Goal: Task Accomplishment & Management: Manage account settings

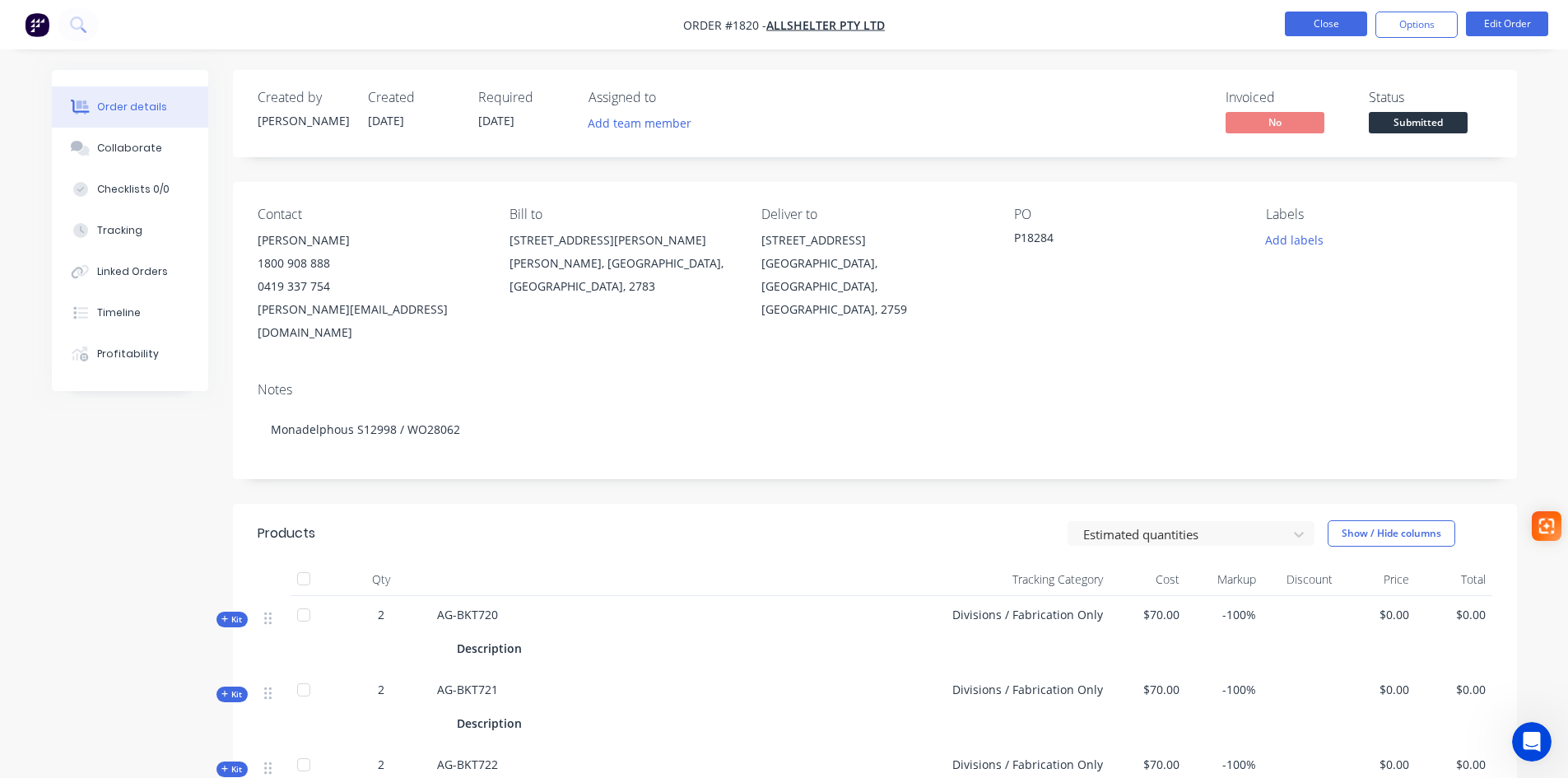
click at [1315, 22] on button "Close" at bounding box center [1326, 23] width 82 height 25
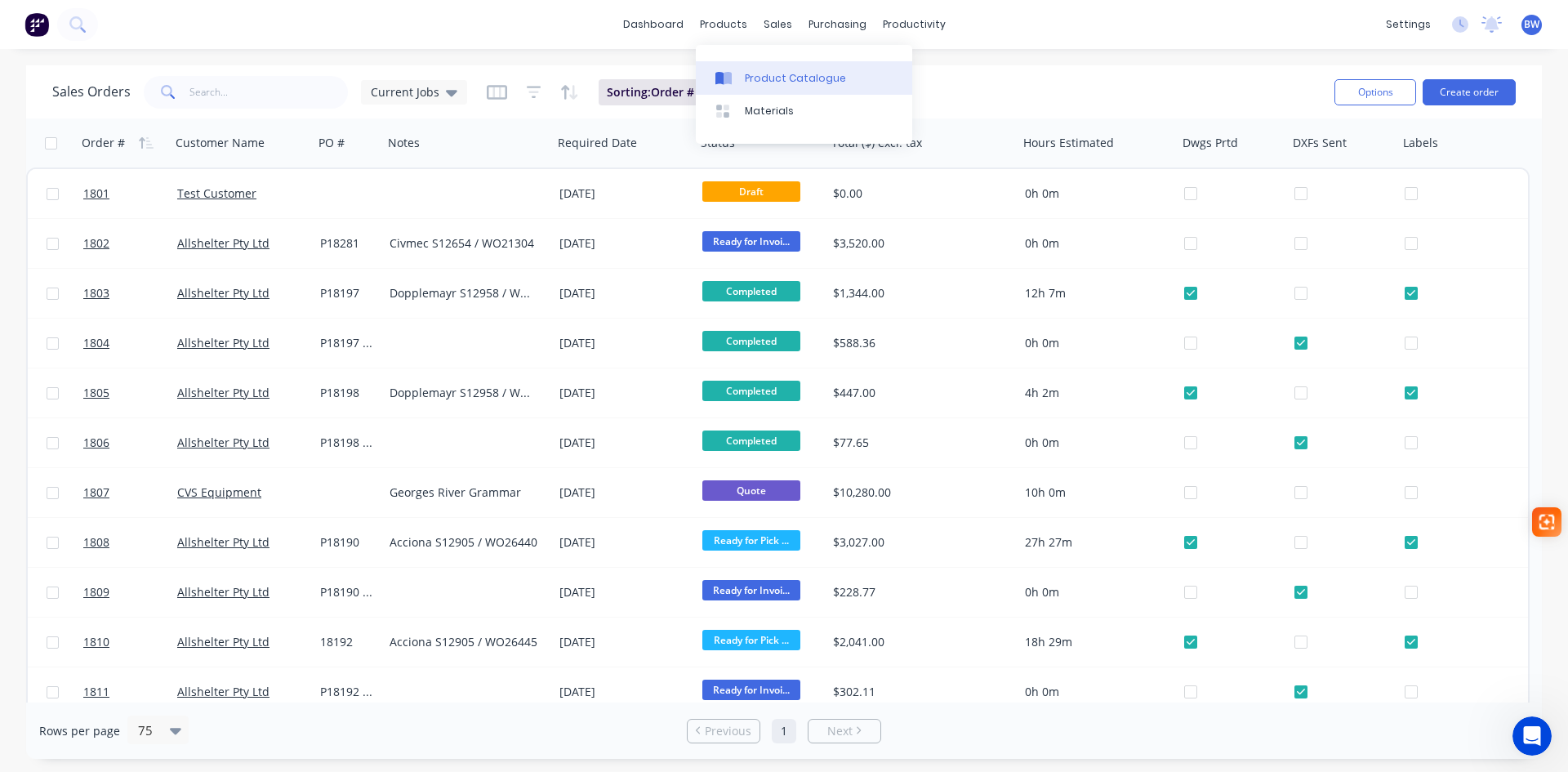
click at [778, 78] on div "Product Catalogue" at bounding box center [796, 78] width 101 height 15
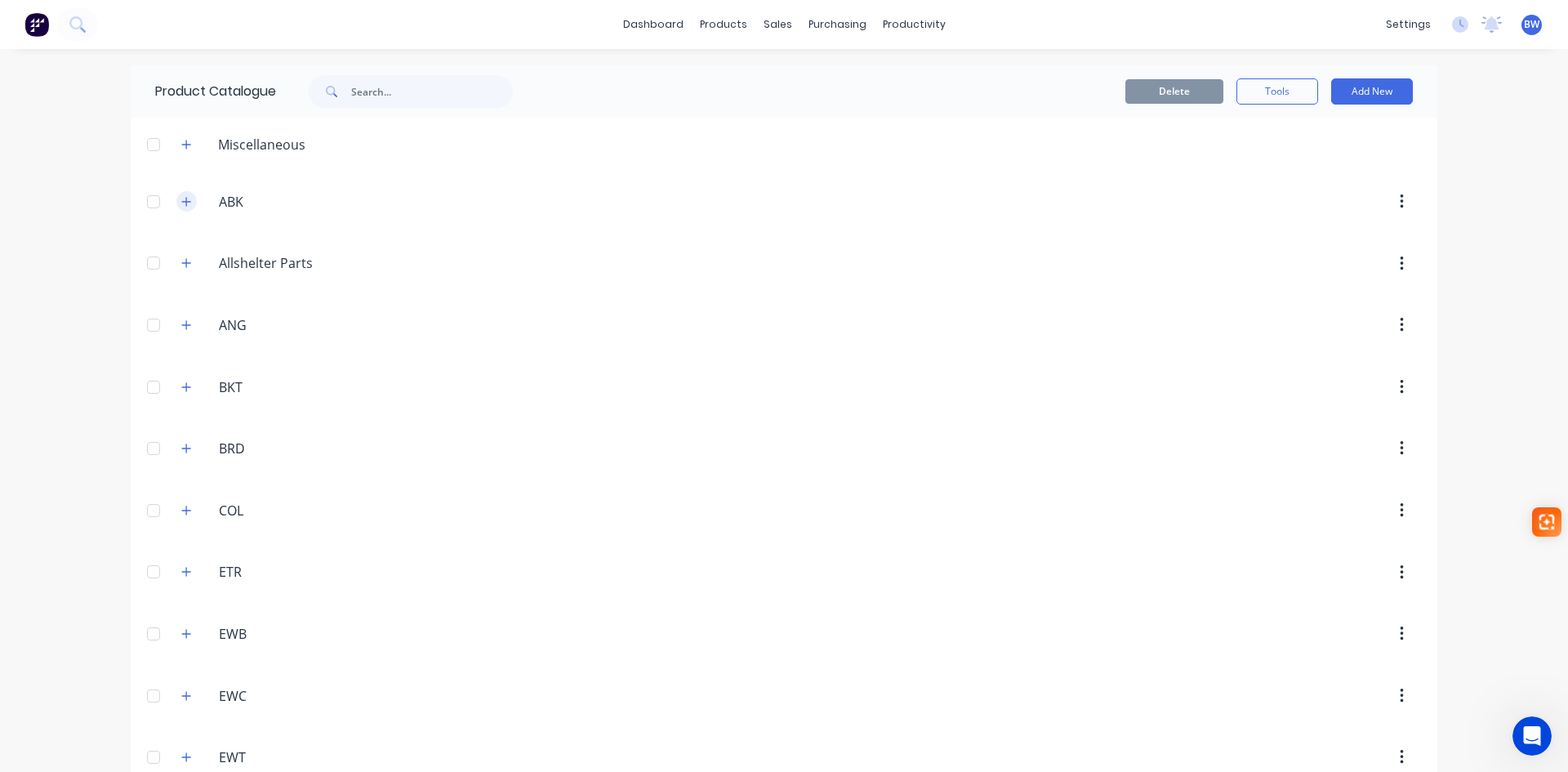
click at [182, 207] on button "button" at bounding box center [187, 201] width 21 height 21
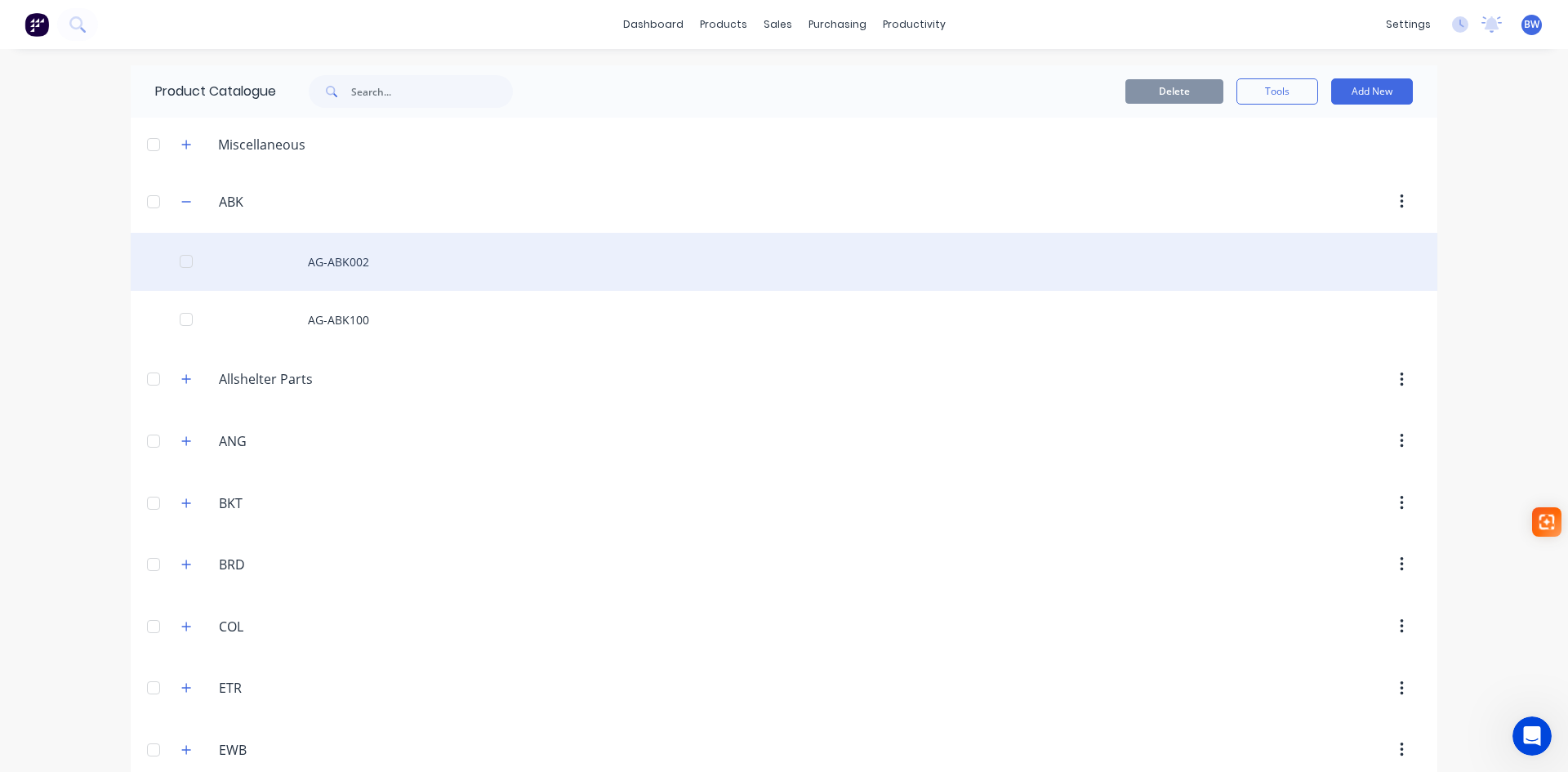
click at [366, 260] on div "AG-ABK002" at bounding box center [784, 262] width 1307 height 58
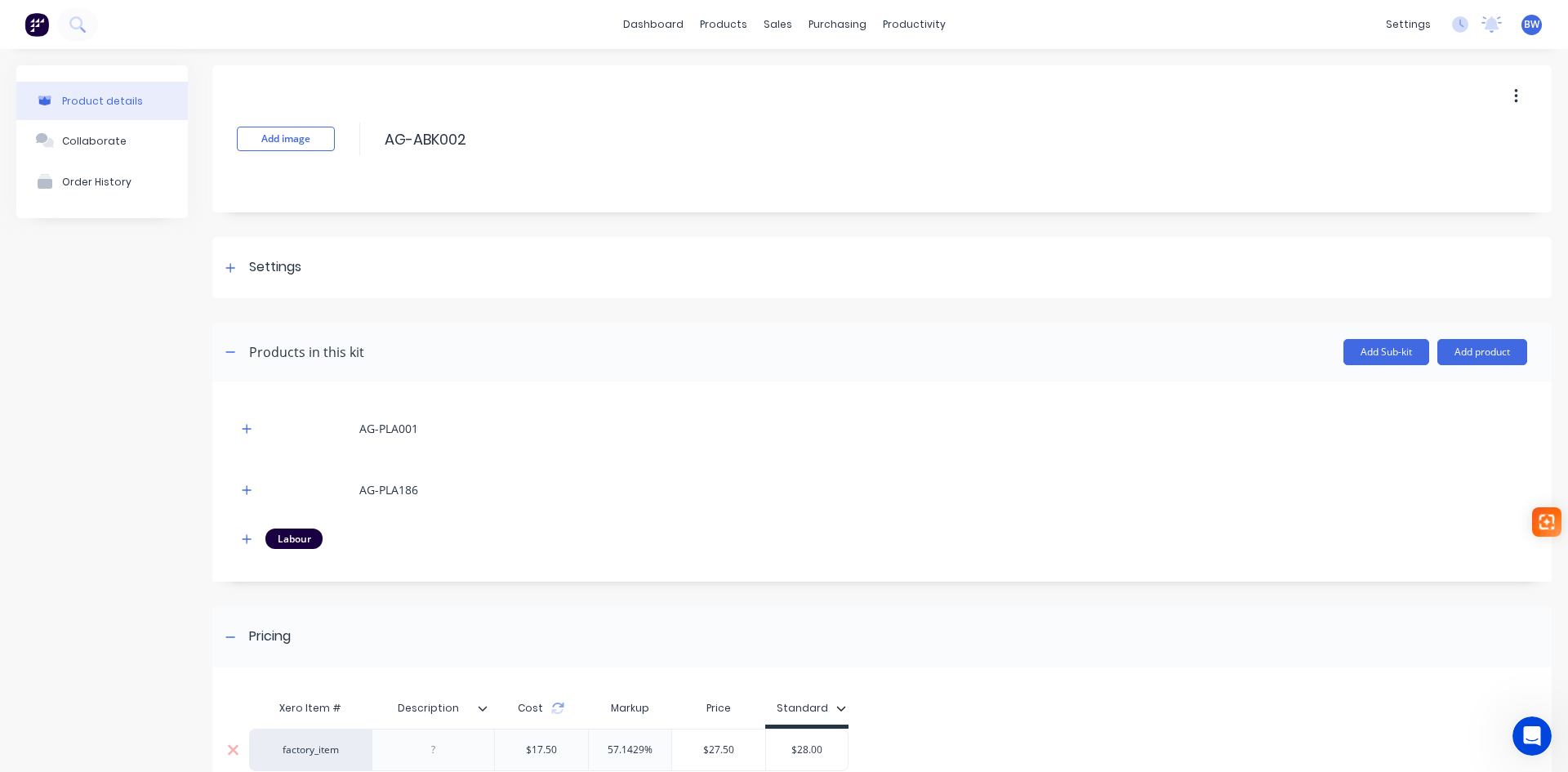
scroll to position [157, 0]
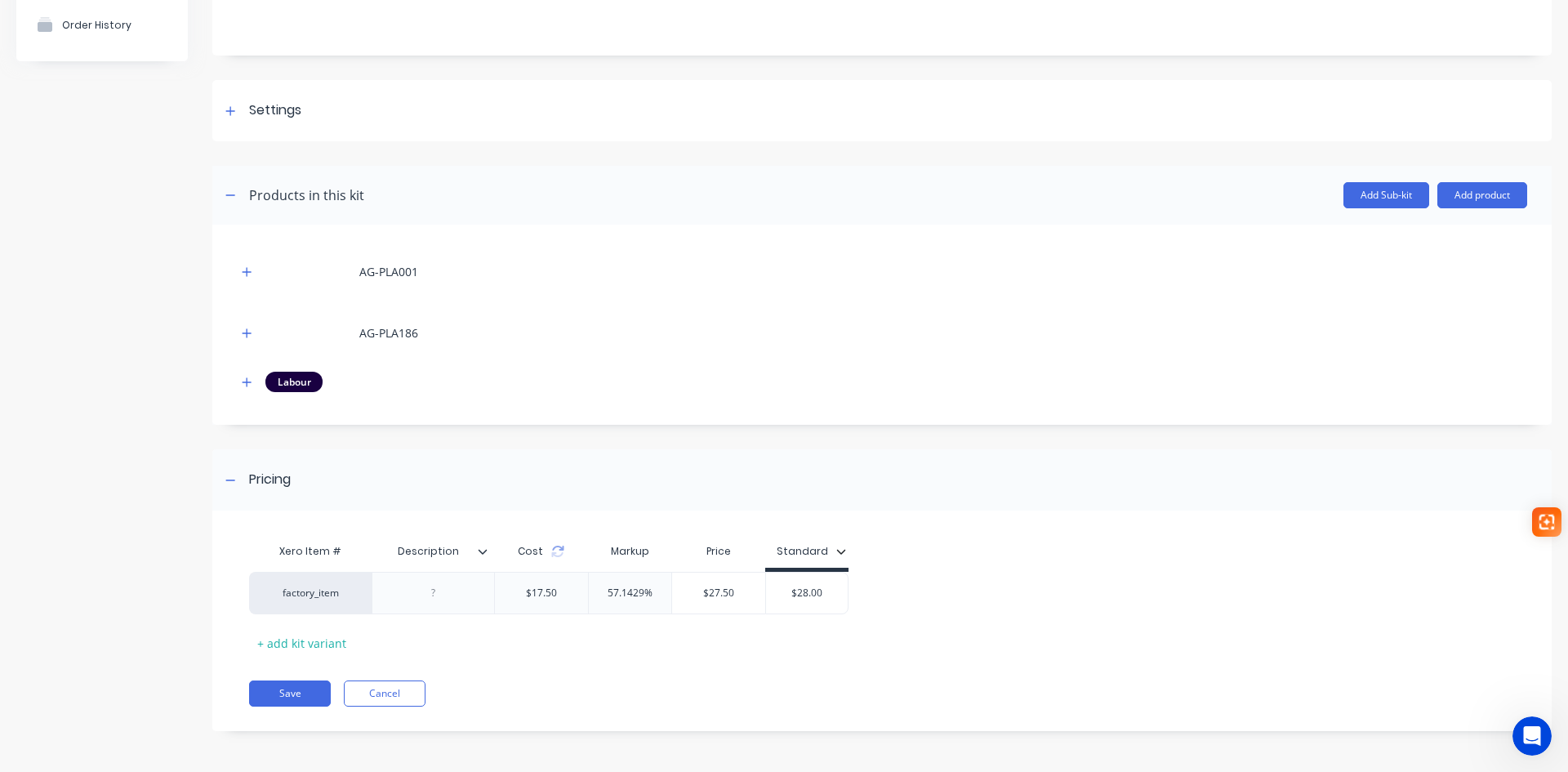
click at [487, 555] on div at bounding box center [489, 551] width 9 height 15
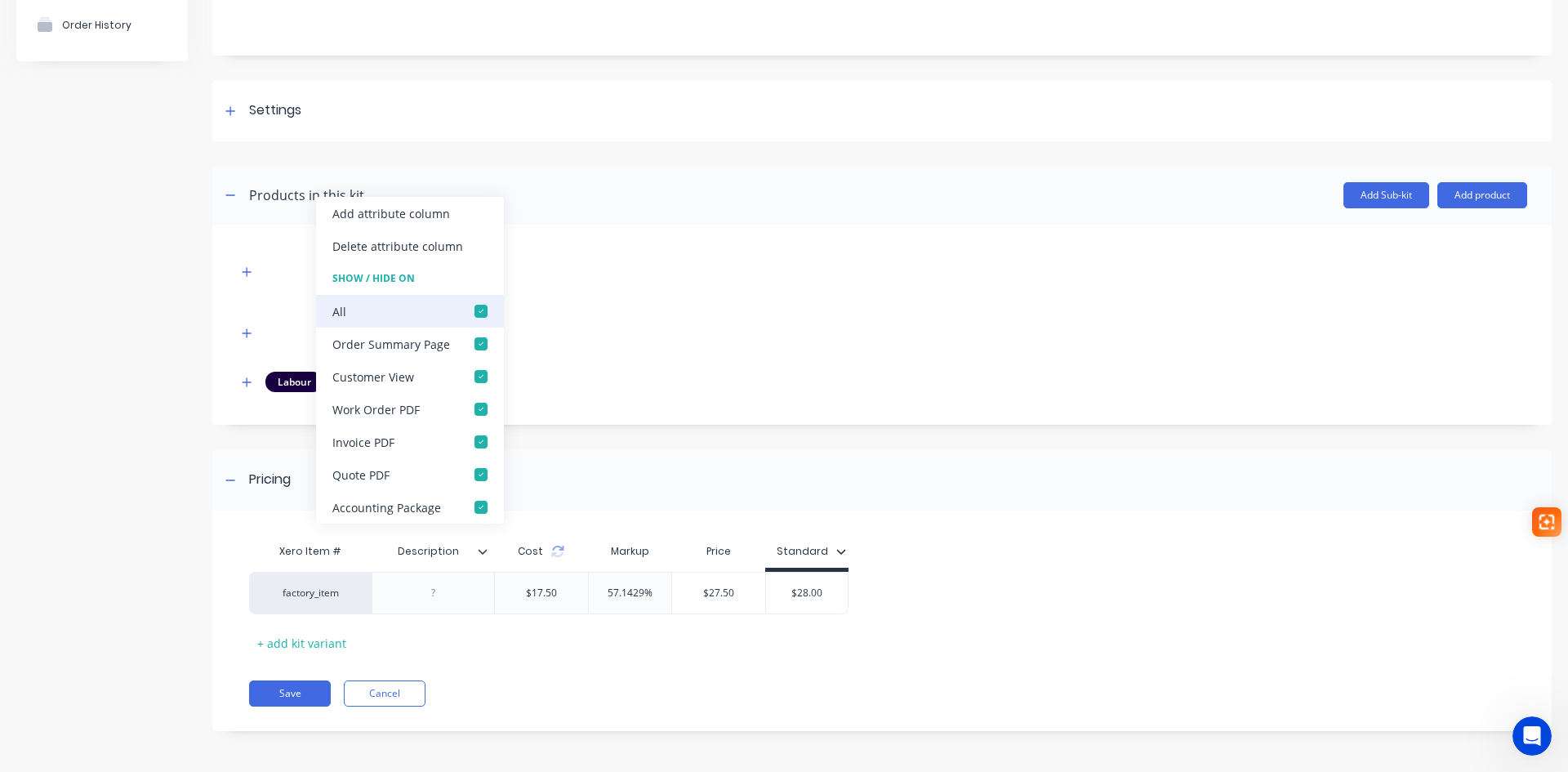
click at [472, 305] on div at bounding box center [481, 311] width 33 height 33
click at [618, 358] on div "AG-PLA001 AG-PLA186 Labour" at bounding box center [882, 320] width 1291 height 143
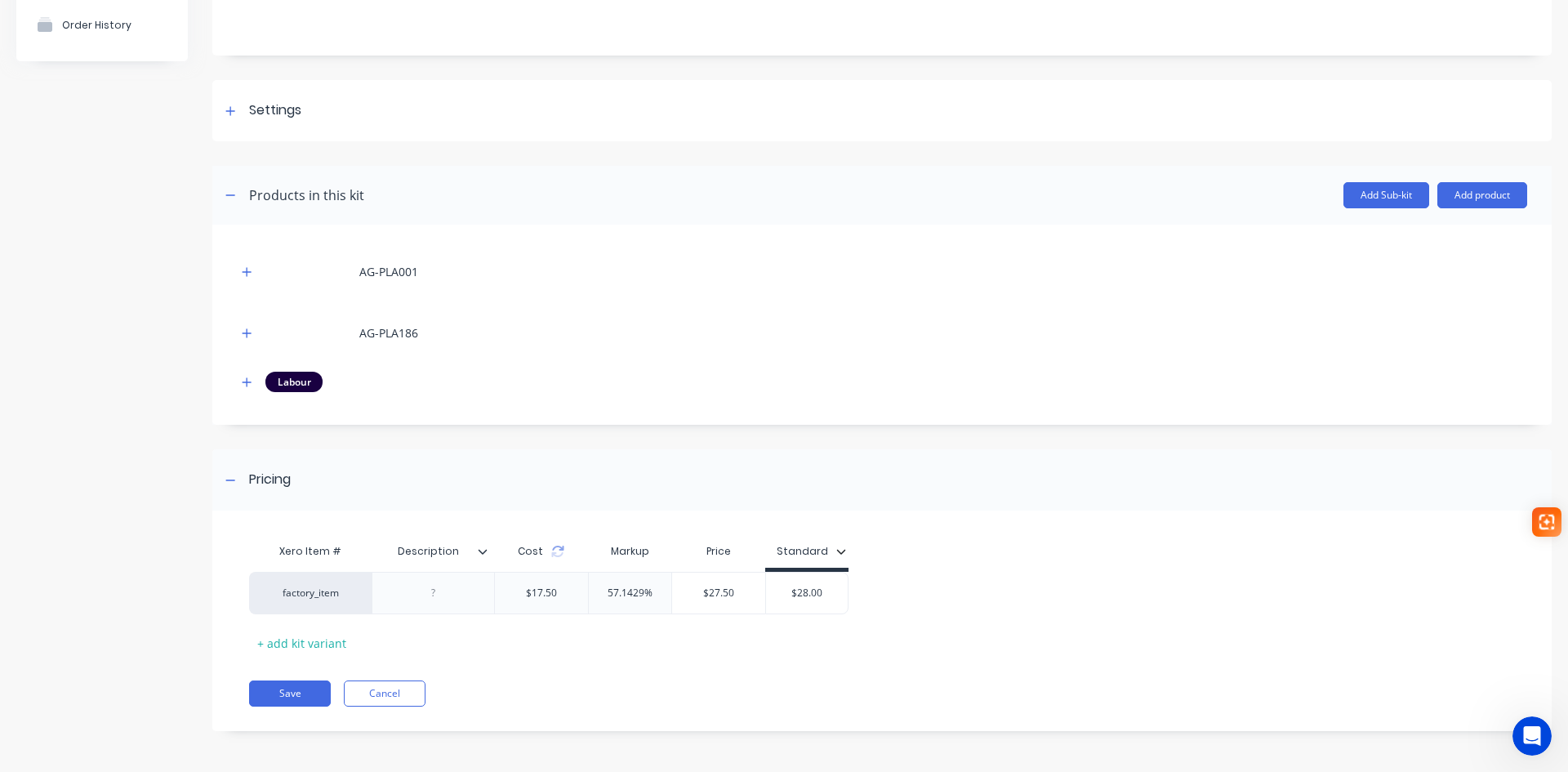
click at [487, 555] on div at bounding box center [489, 551] width 9 height 15
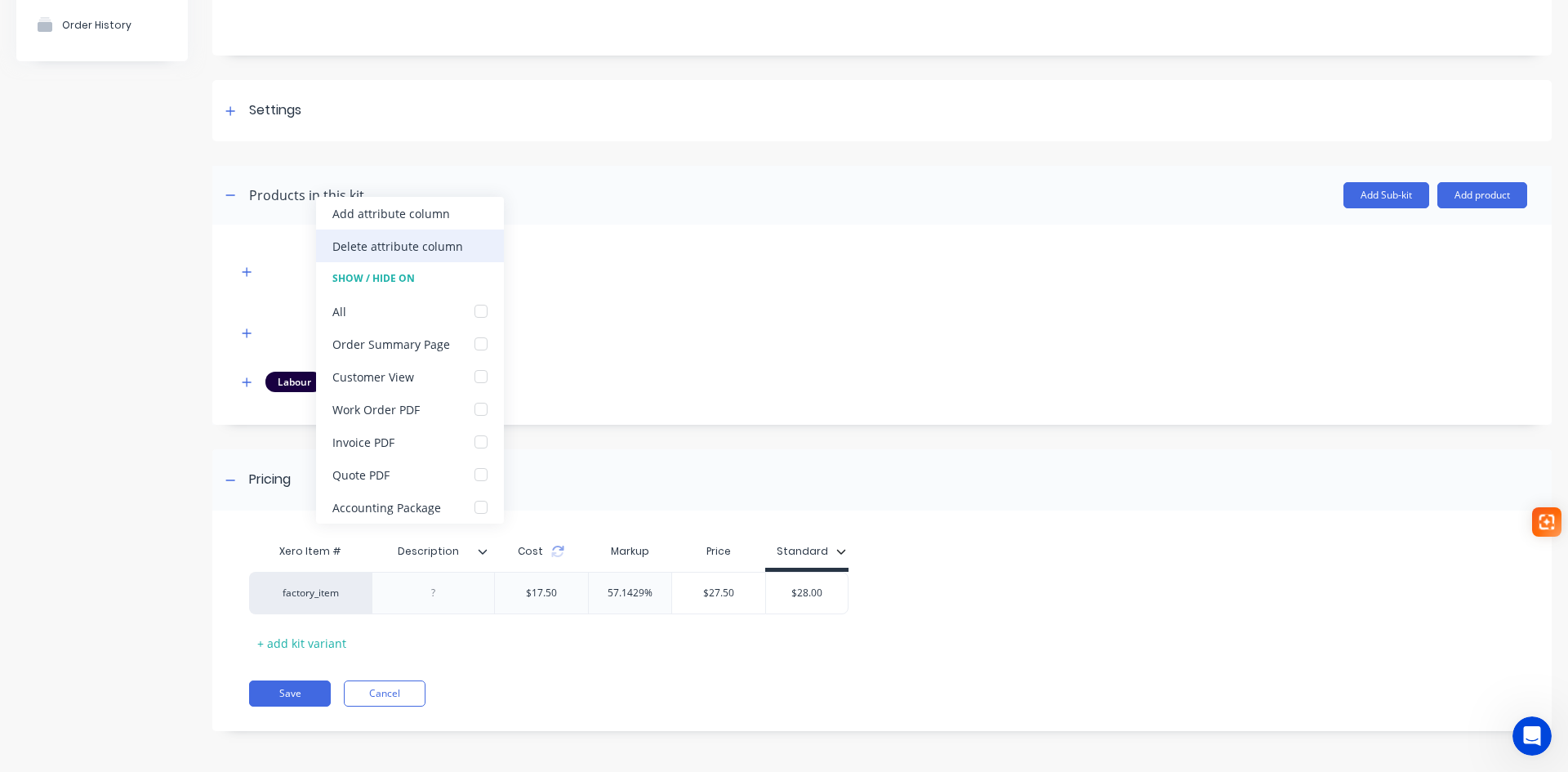
click at [422, 243] on div "Delete attribute column" at bounding box center [397, 247] width 131 height 17
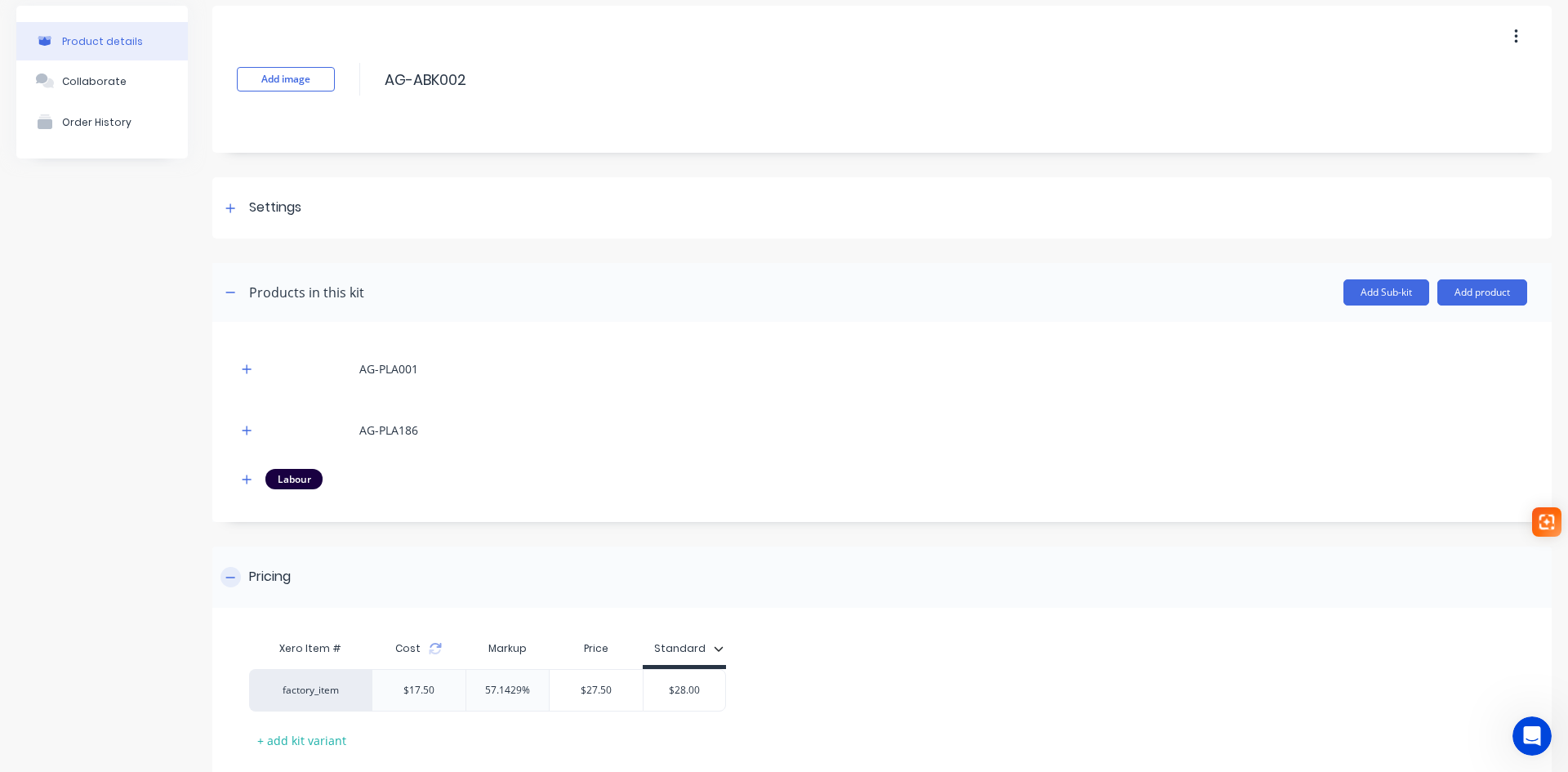
scroll to position [0, 0]
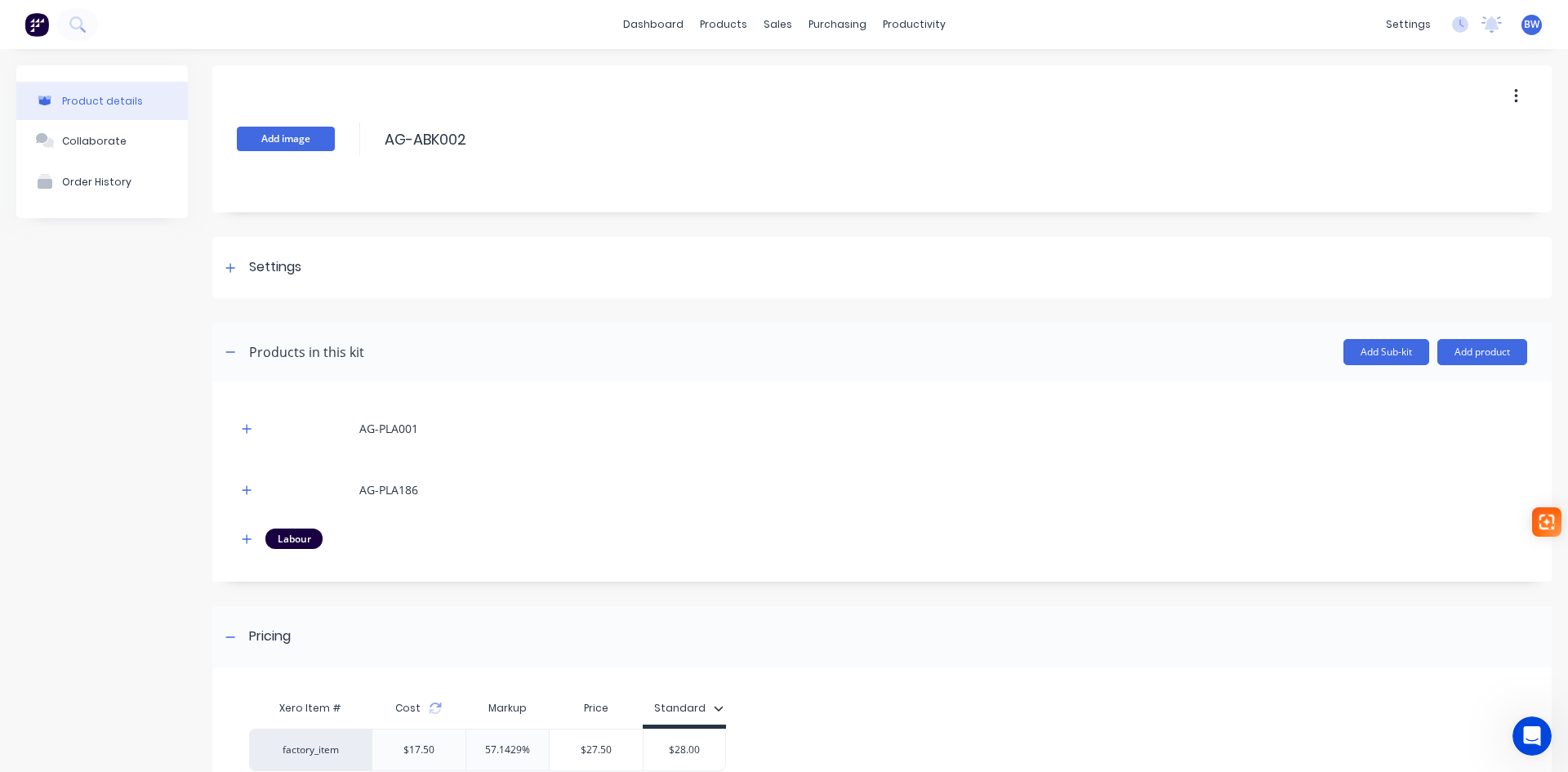
click at [292, 143] on button "Add image" at bounding box center [286, 139] width 98 height 25
click at [306, 132] on button "Add image" at bounding box center [286, 139] width 98 height 25
click at [2, 112] on div "Product details Collaborate Order History Change image AG-ABK002 AG-ABK002 Ente…" at bounding box center [784, 488] width 1568 height 880
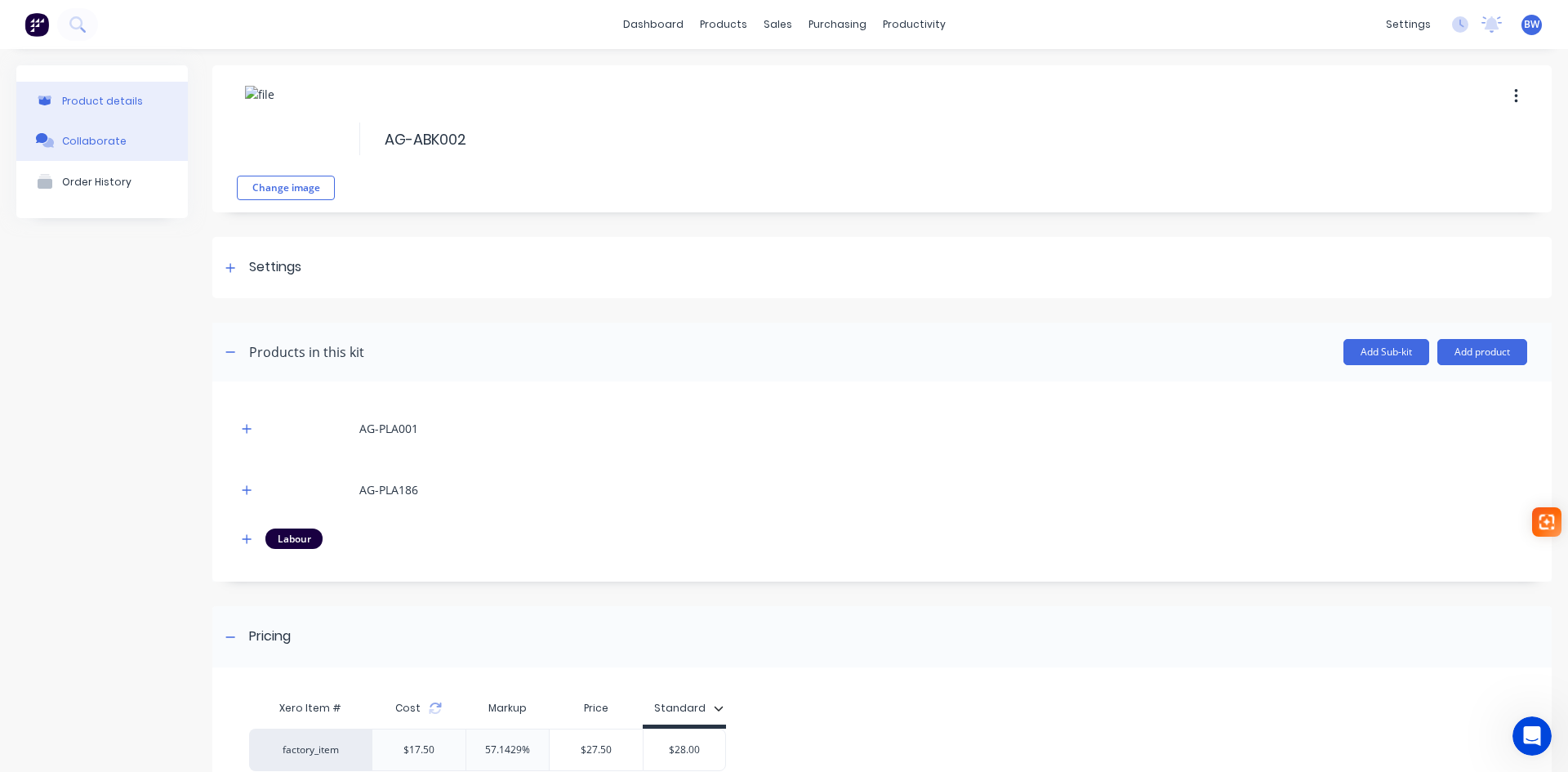
click at [86, 138] on div "Collaborate" at bounding box center [93, 141] width 64 height 12
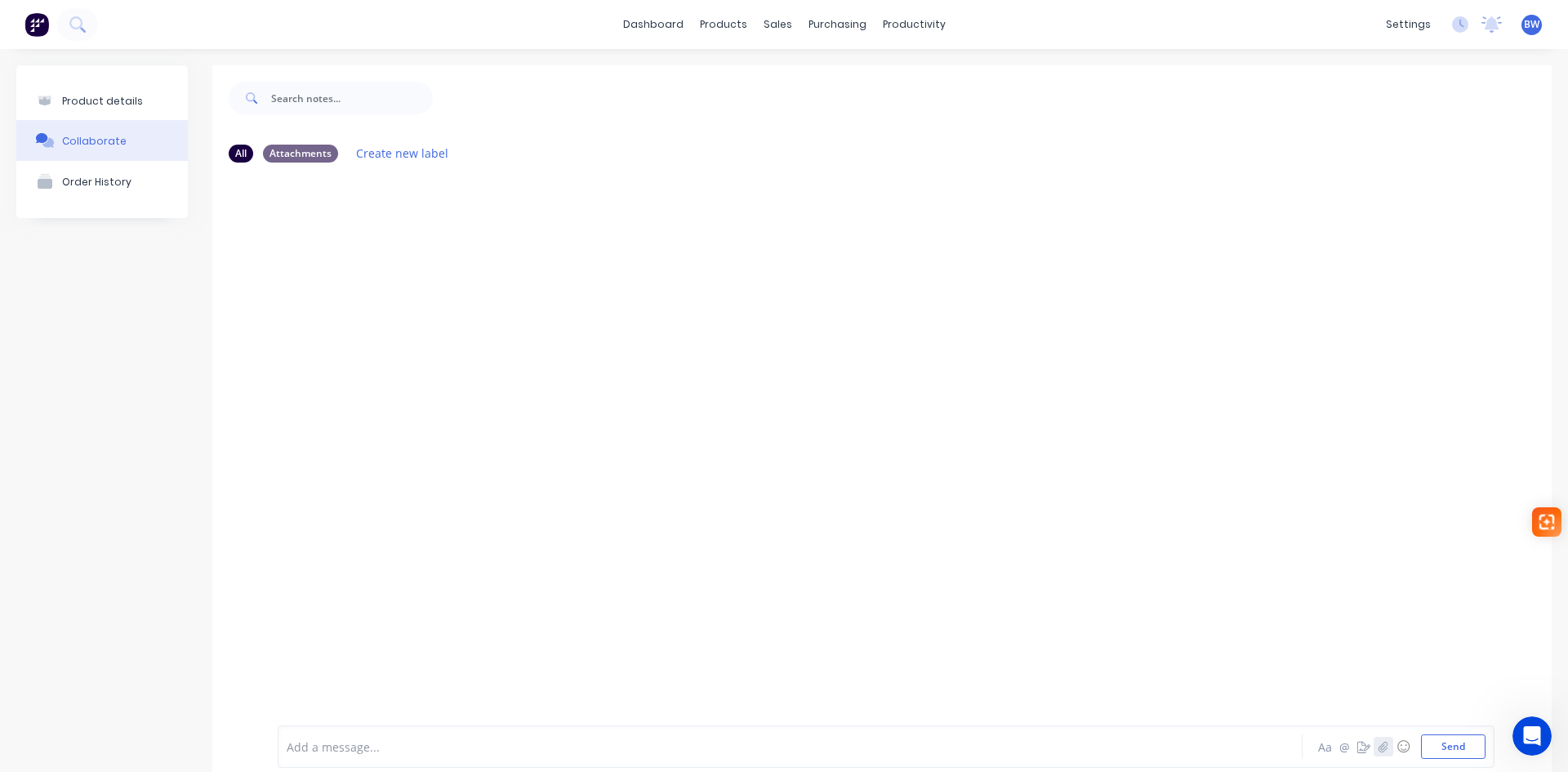
click at [1379, 751] on icon "button" at bounding box center [1383, 747] width 9 height 10
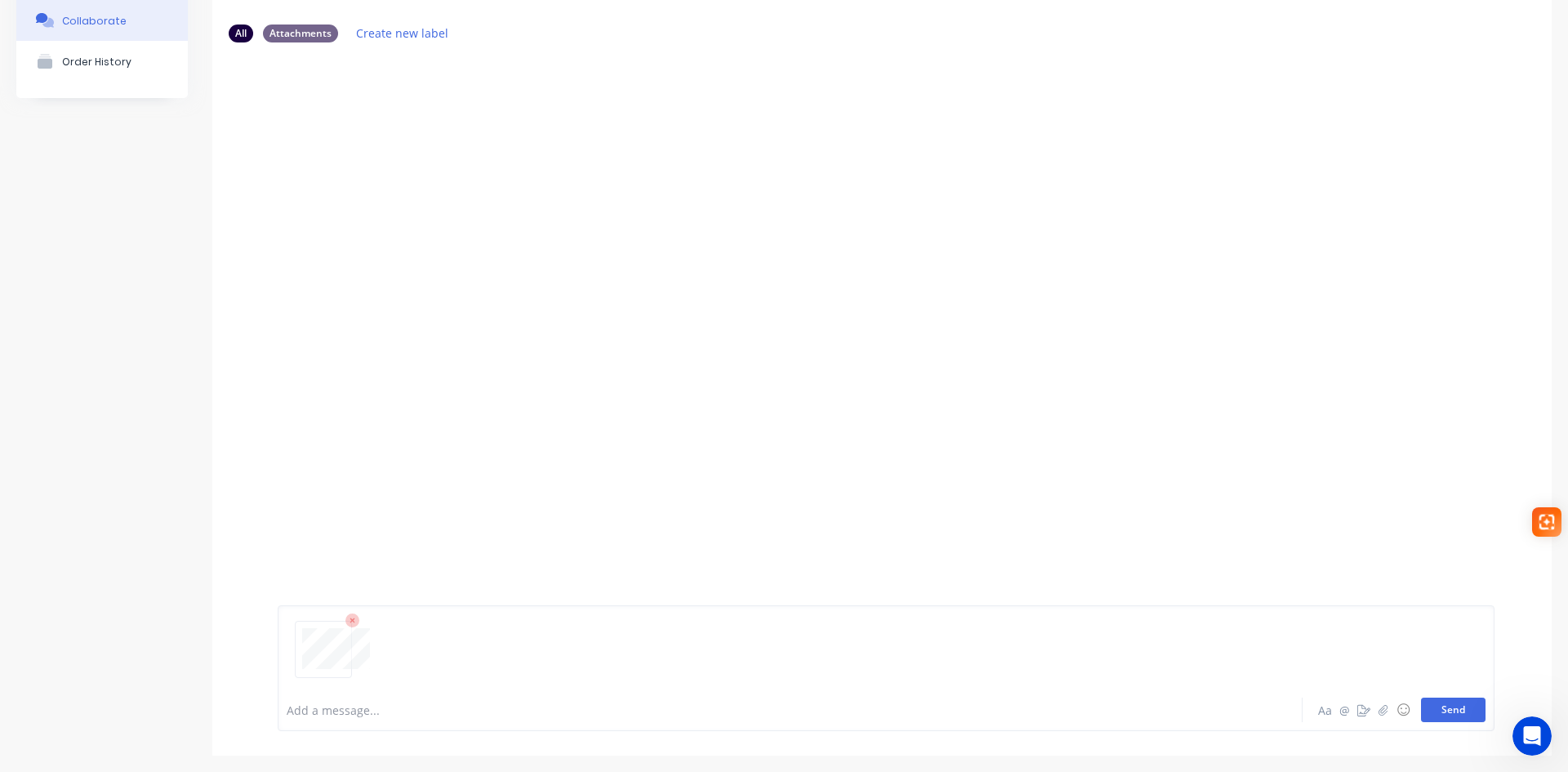
click at [1451, 715] on button "Send" at bounding box center [1452, 709] width 64 height 25
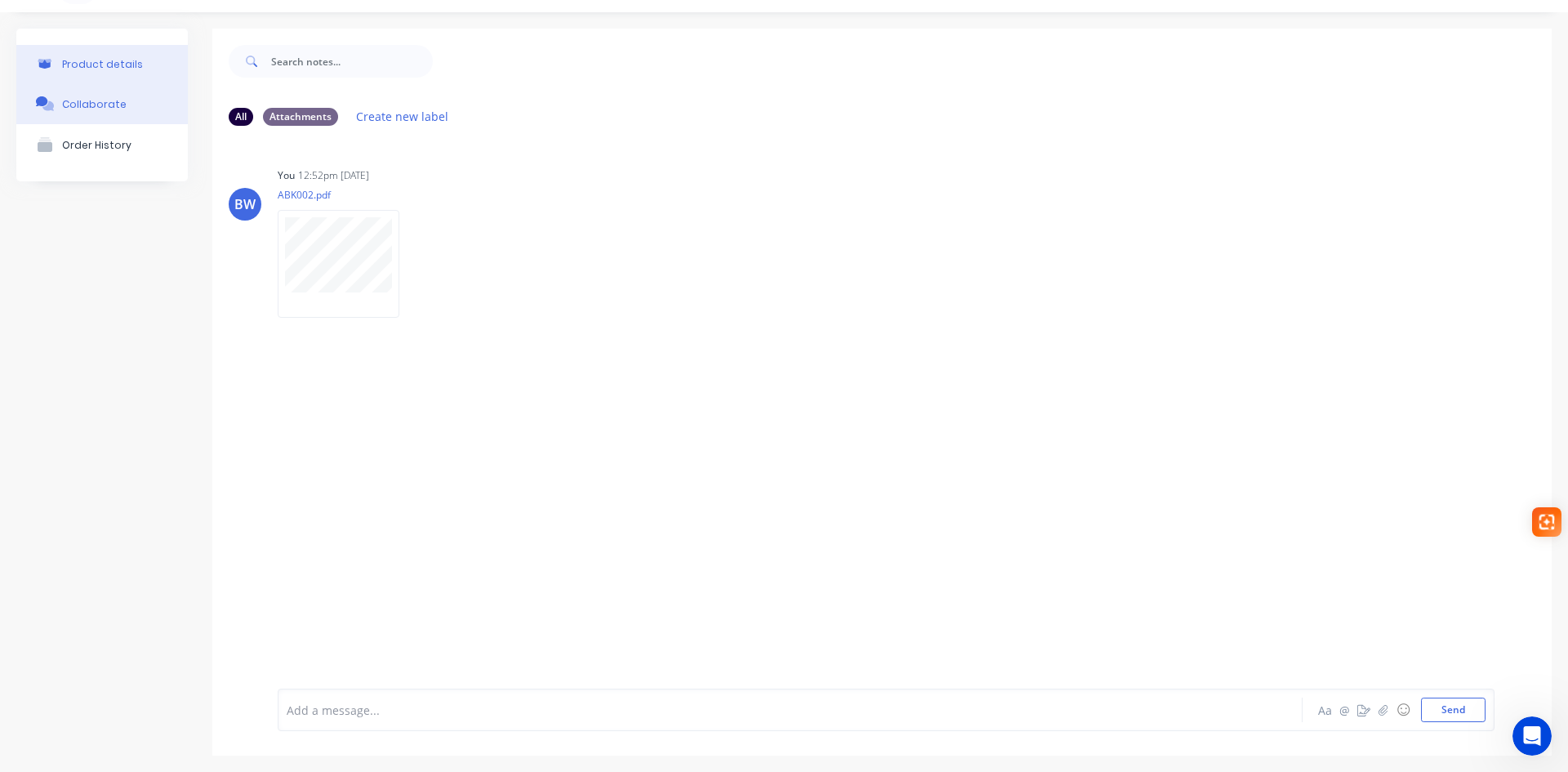
click at [114, 62] on div "Product details" at bounding box center [102, 64] width 80 height 12
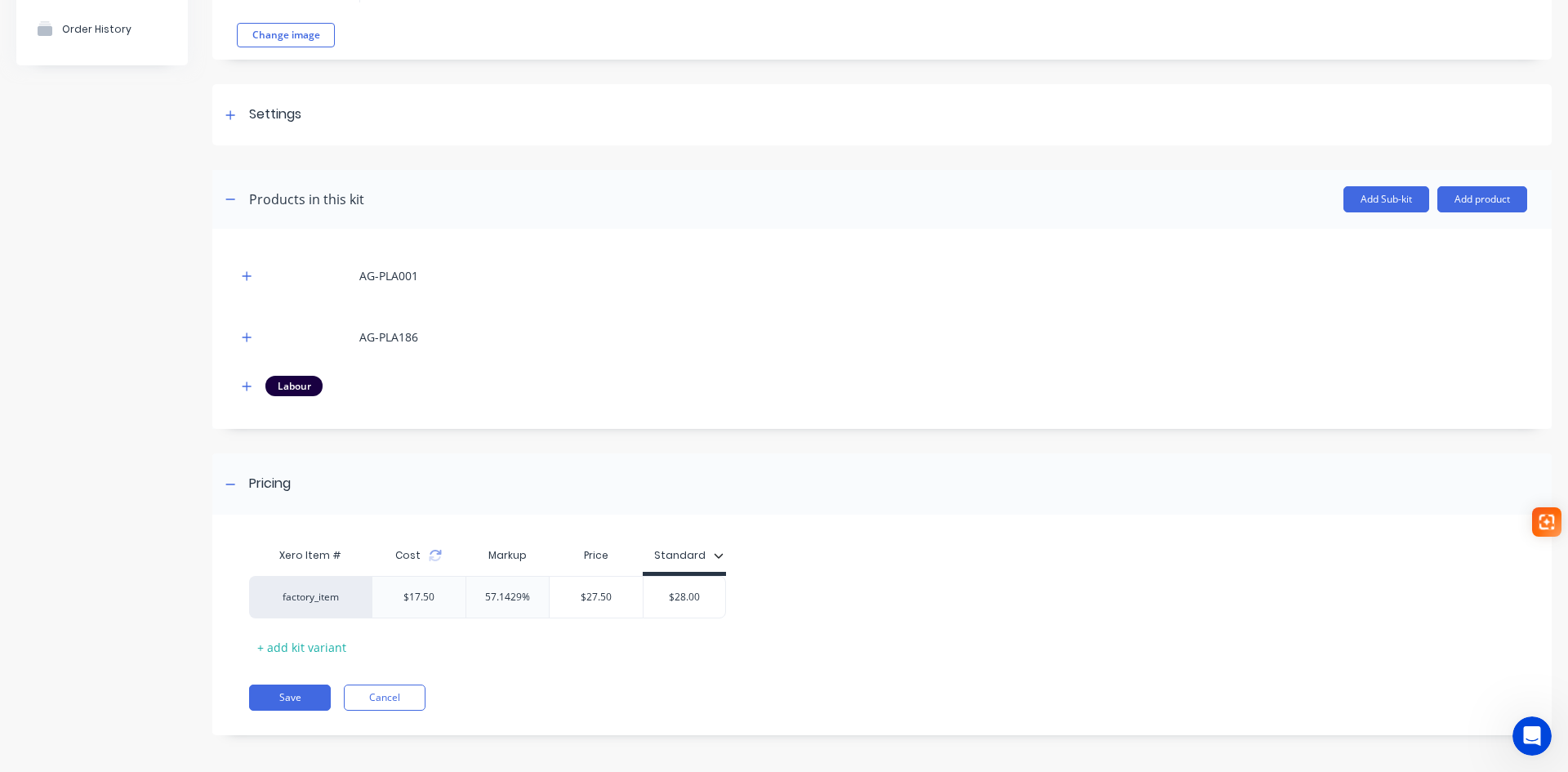
scroll to position [157, 0]
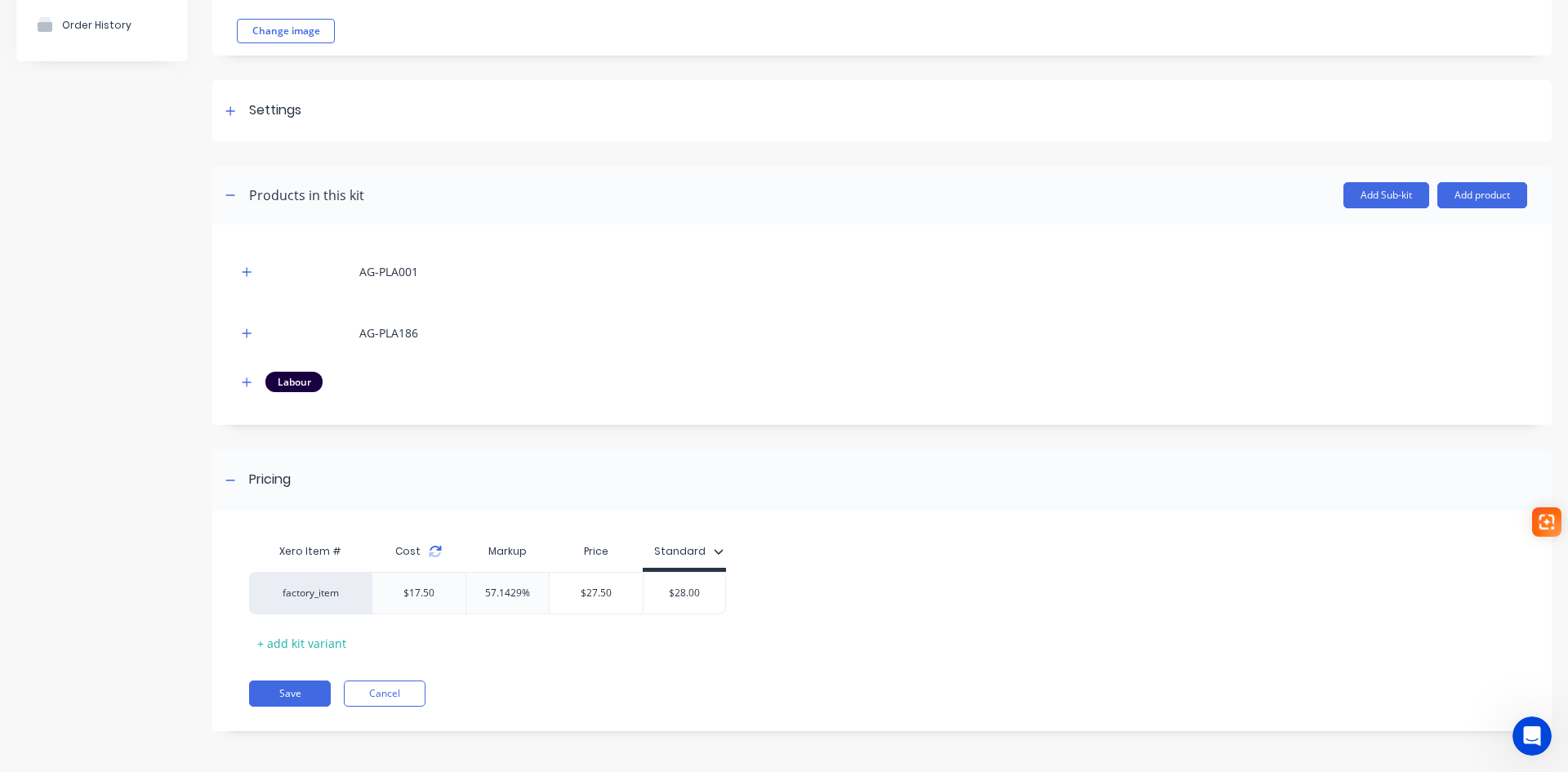
click at [435, 554] on icon at bounding box center [435, 551] width 13 height 13
click at [436, 548] on icon at bounding box center [435, 548] width 11 height 5
click at [717, 551] on icon "button" at bounding box center [718, 551] width 9 height 9
click at [717, 551] on button "All" at bounding box center [730, 560] width 162 height 33
click at [929, 599] on div "factory_item $17.50 57.1429% $27.50 $28.00" at bounding box center [875, 594] width 1253 height 43
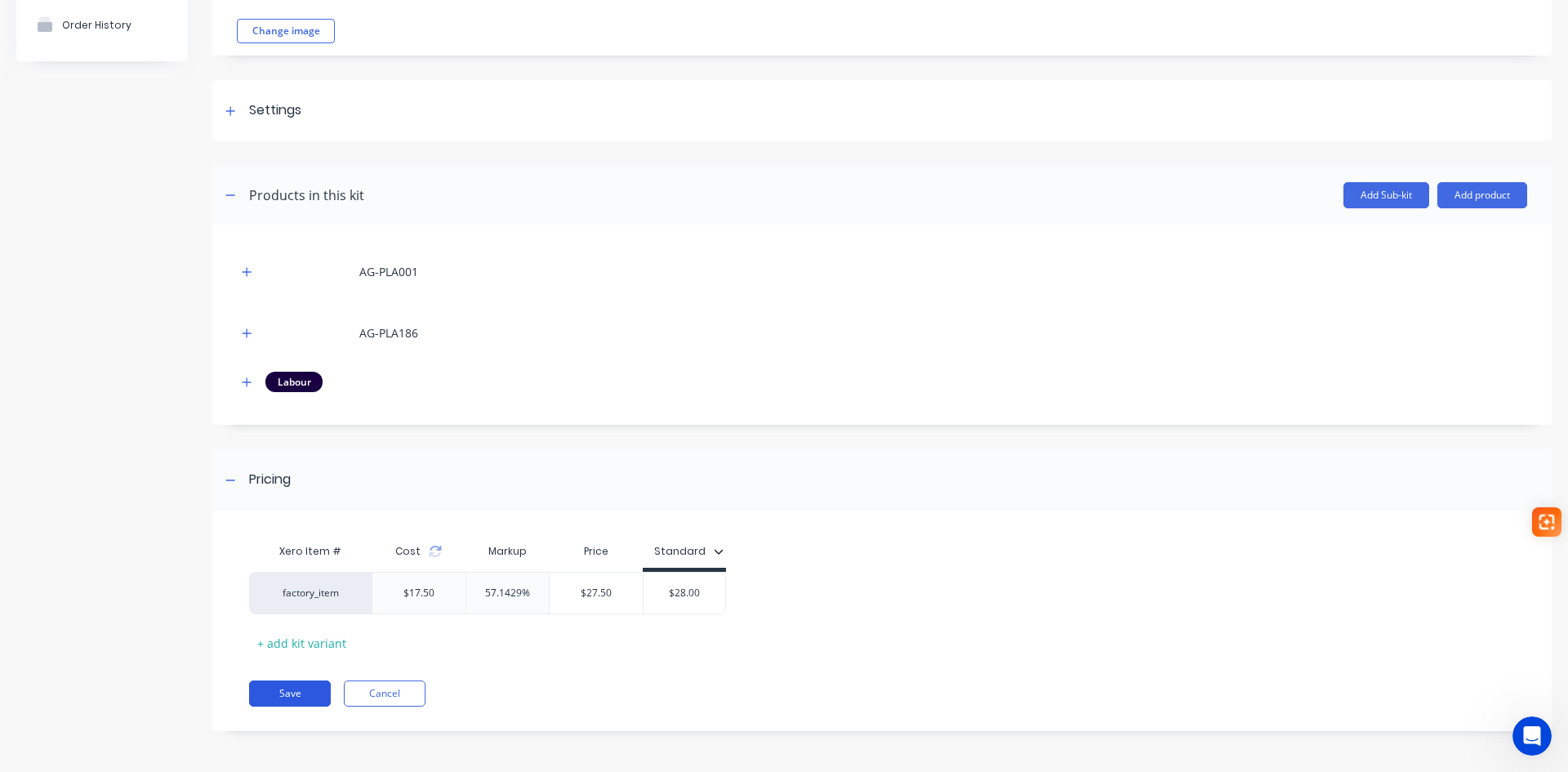
click at [292, 692] on button "Save" at bounding box center [289, 693] width 81 height 27
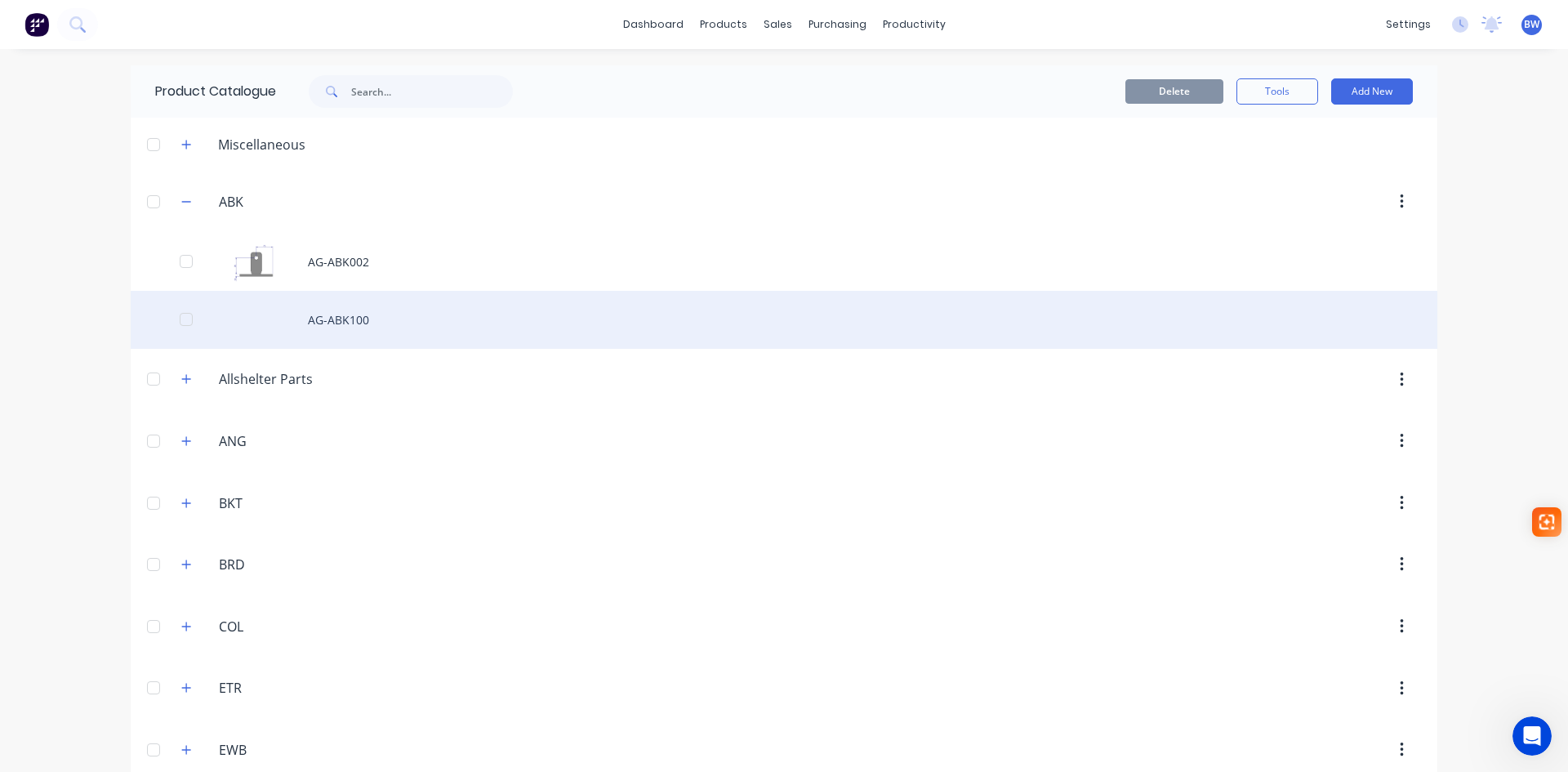
click at [342, 320] on div "AG-ABK100" at bounding box center [784, 320] width 1307 height 58
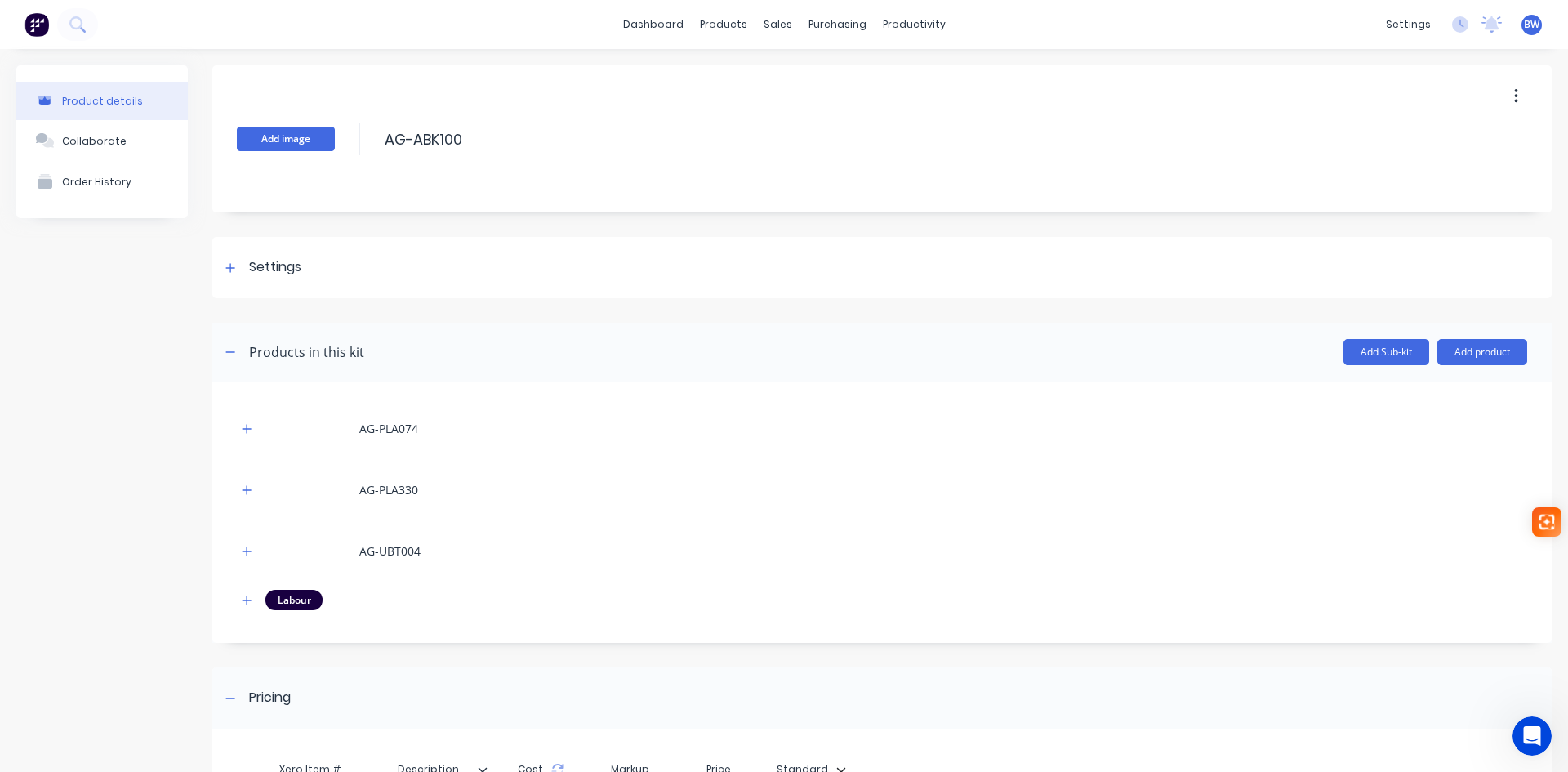
click at [290, 140] on button "Add image" at bounding box center [286, 139] width 98 height 25
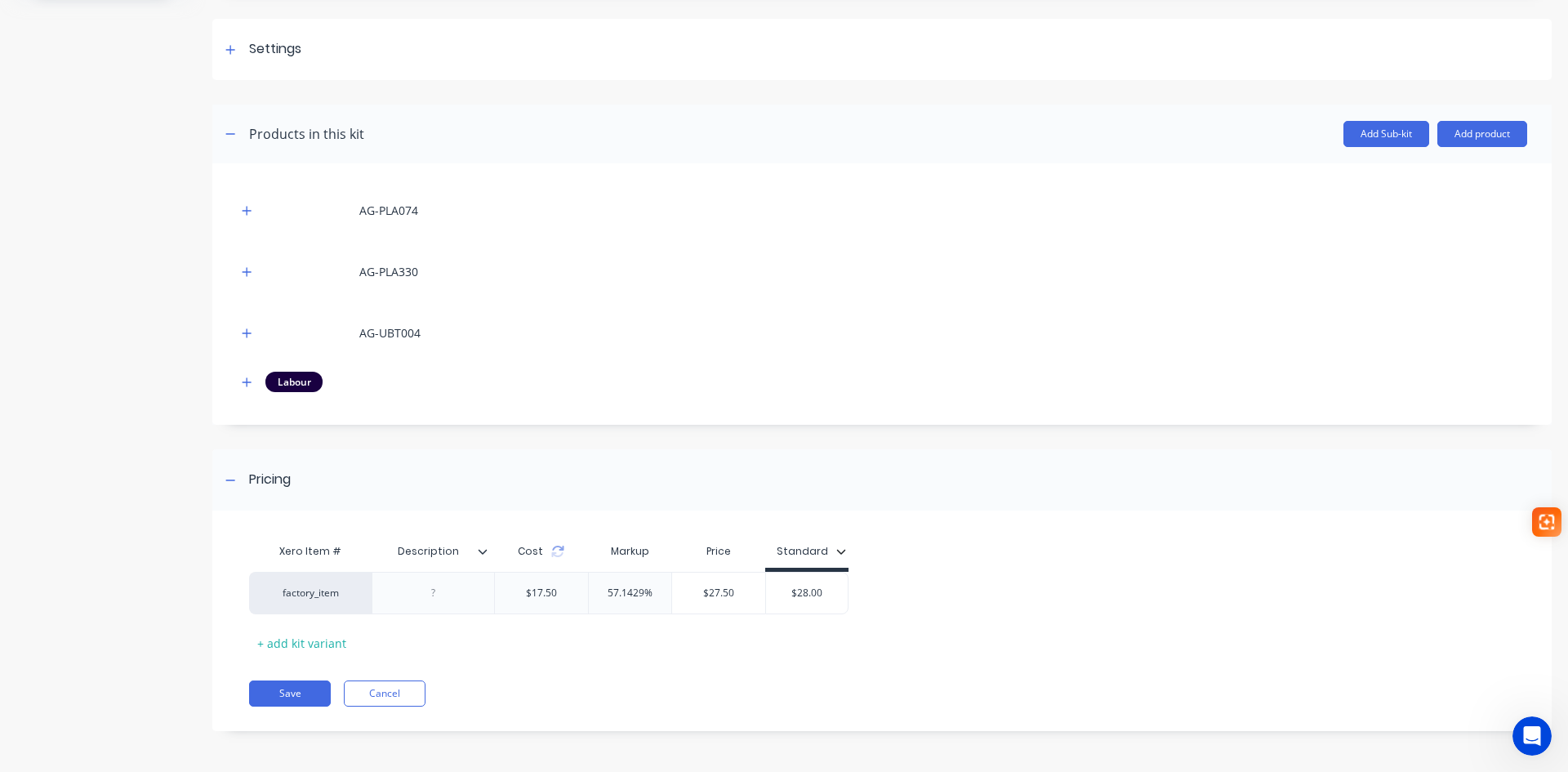
click at [484, 550] on icon at bounding box center [482, 551] width 9 height 9
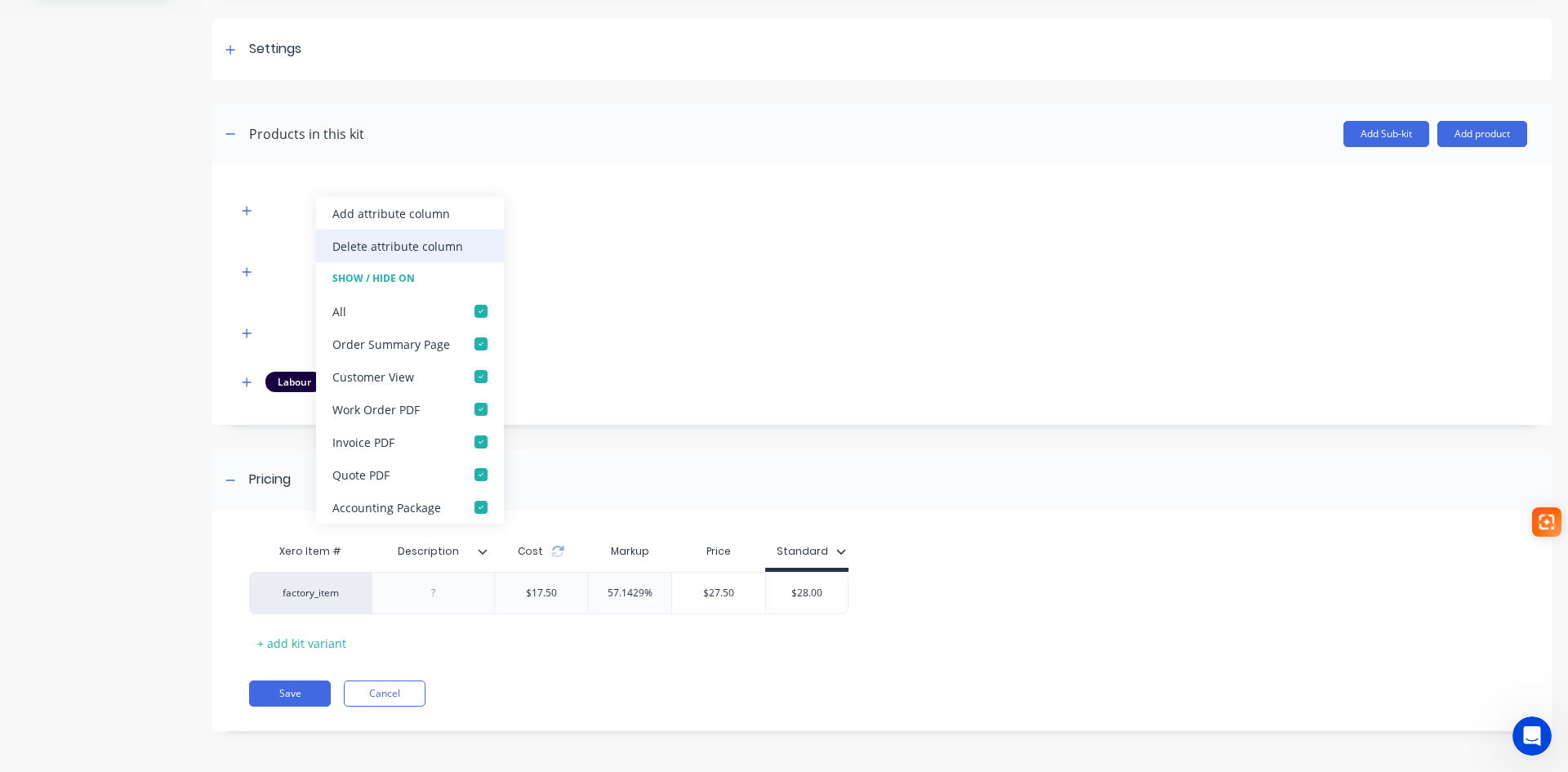
click at [445, 242] on div "Delete attribute column" at bounding box center [397, 247] width 131 height 17
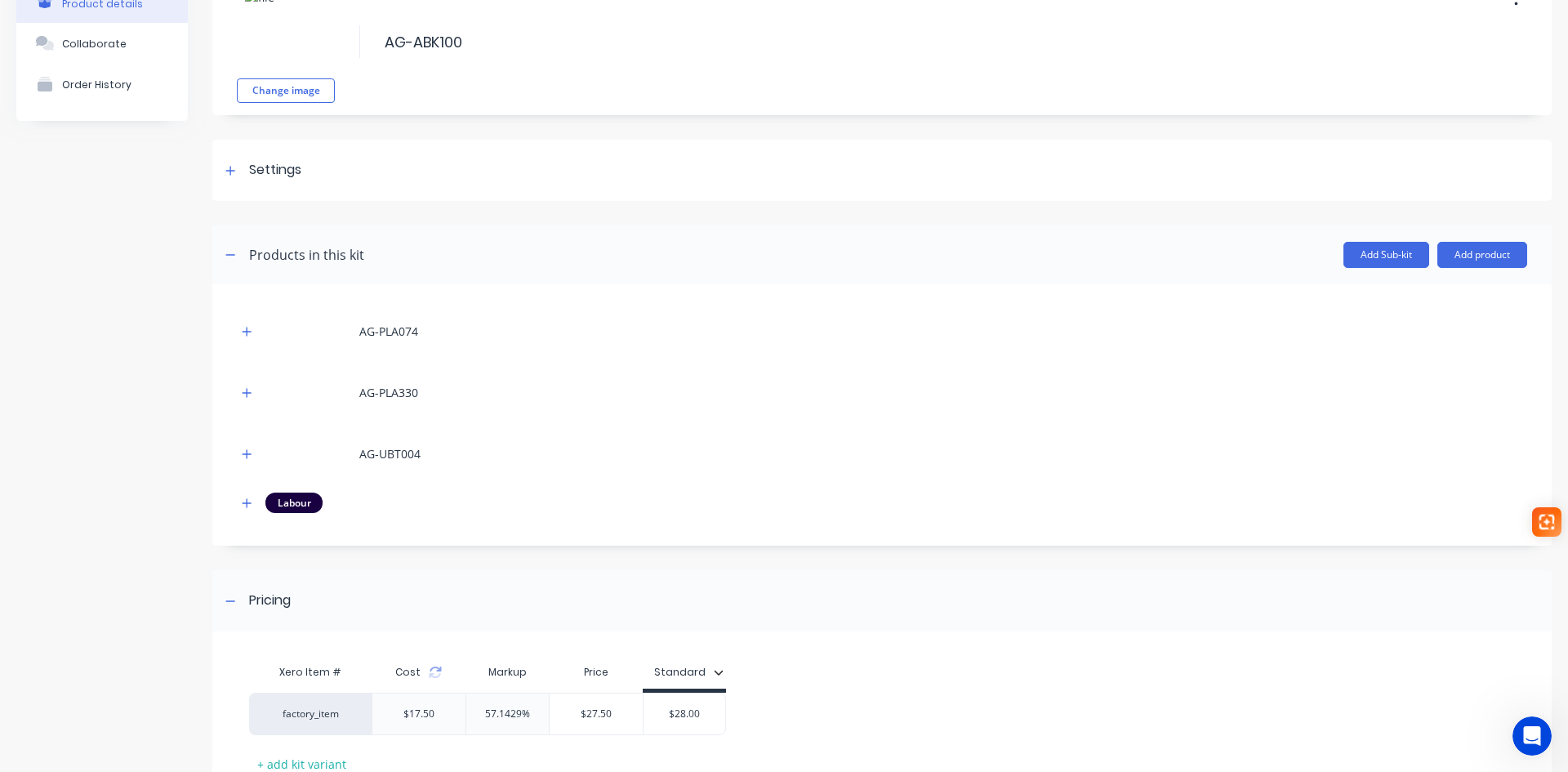
scroll to position [0, 0]
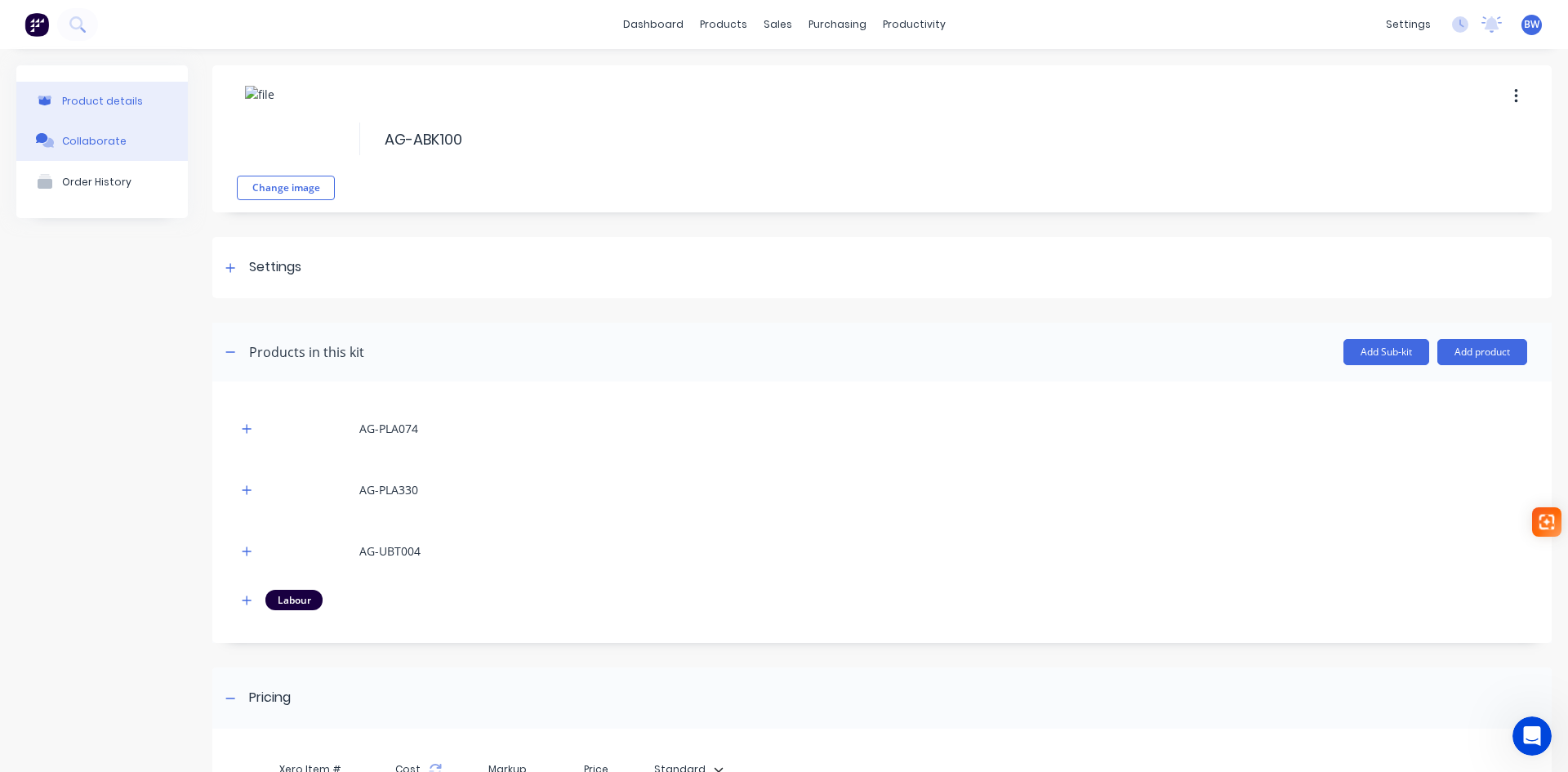
click at [102, 146] on div "Collaborate" at bounding box center [93, 141] width 64 height 12
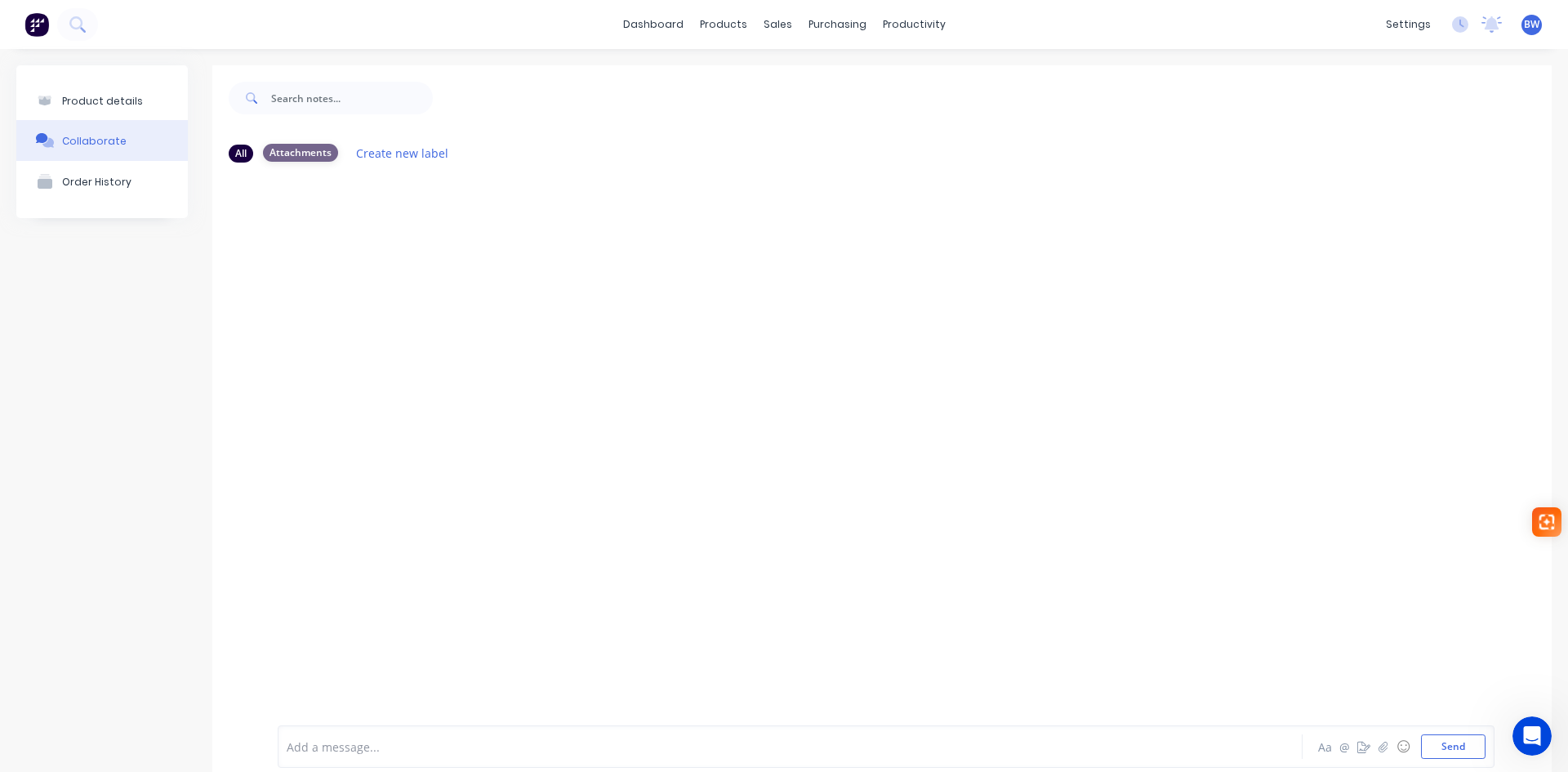
click at [304, 156] on div "Attachments" at bounding box center [301, 153] width 75 height 18
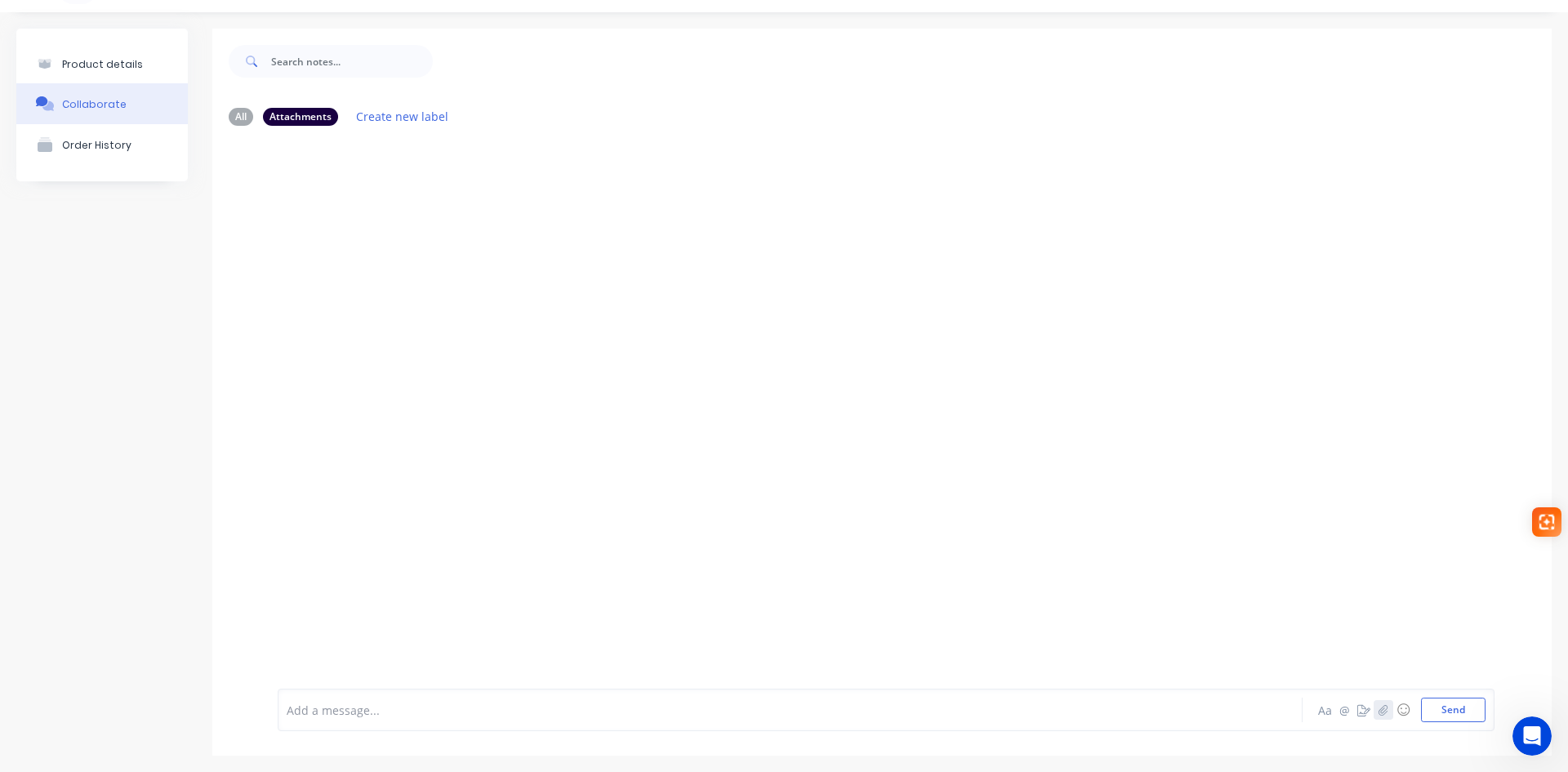
click at [1379, 705] on icon "button" at bounding box center [1383, 709] width 9 height 11
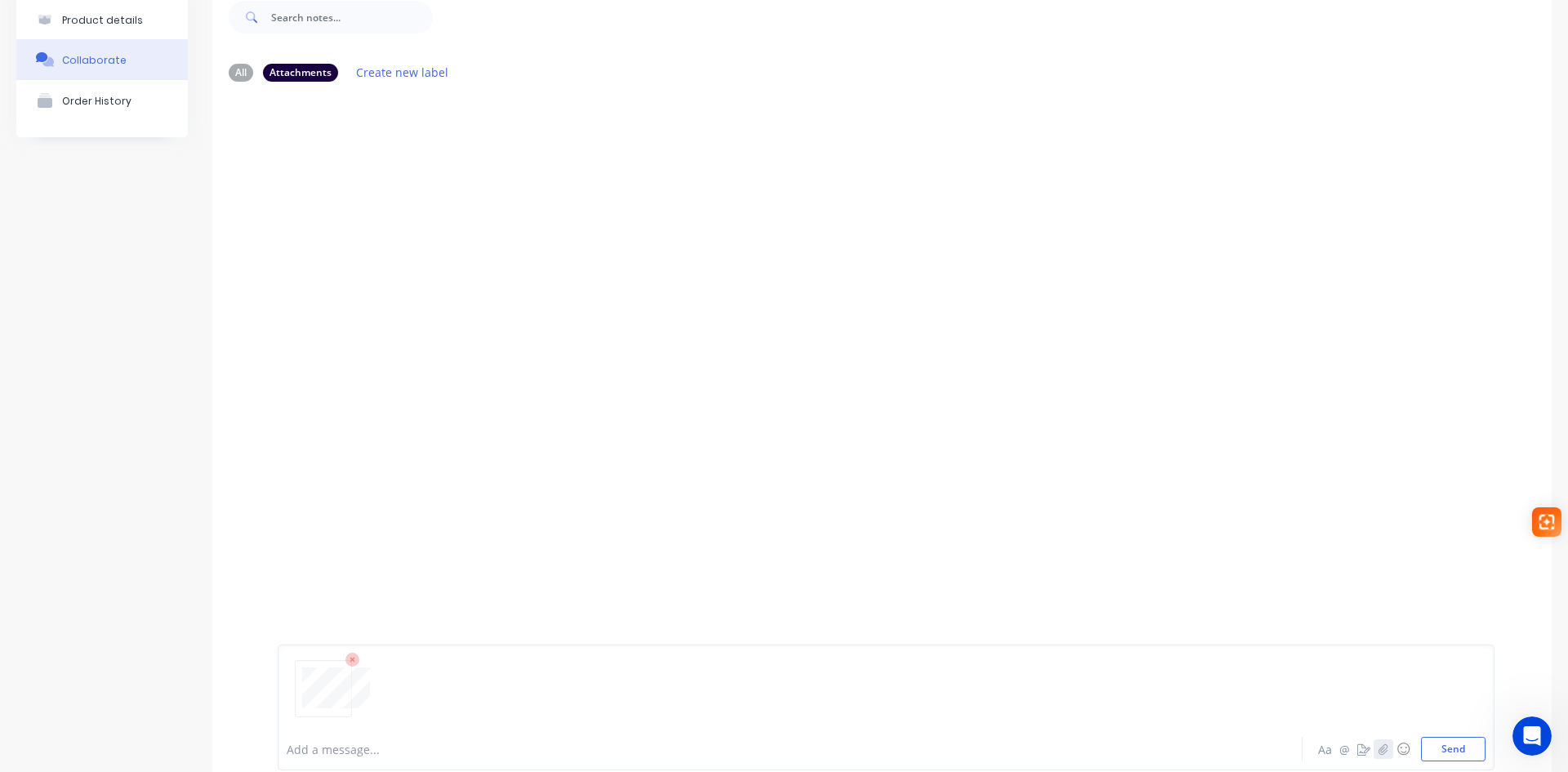
scroll to position [120, 0]
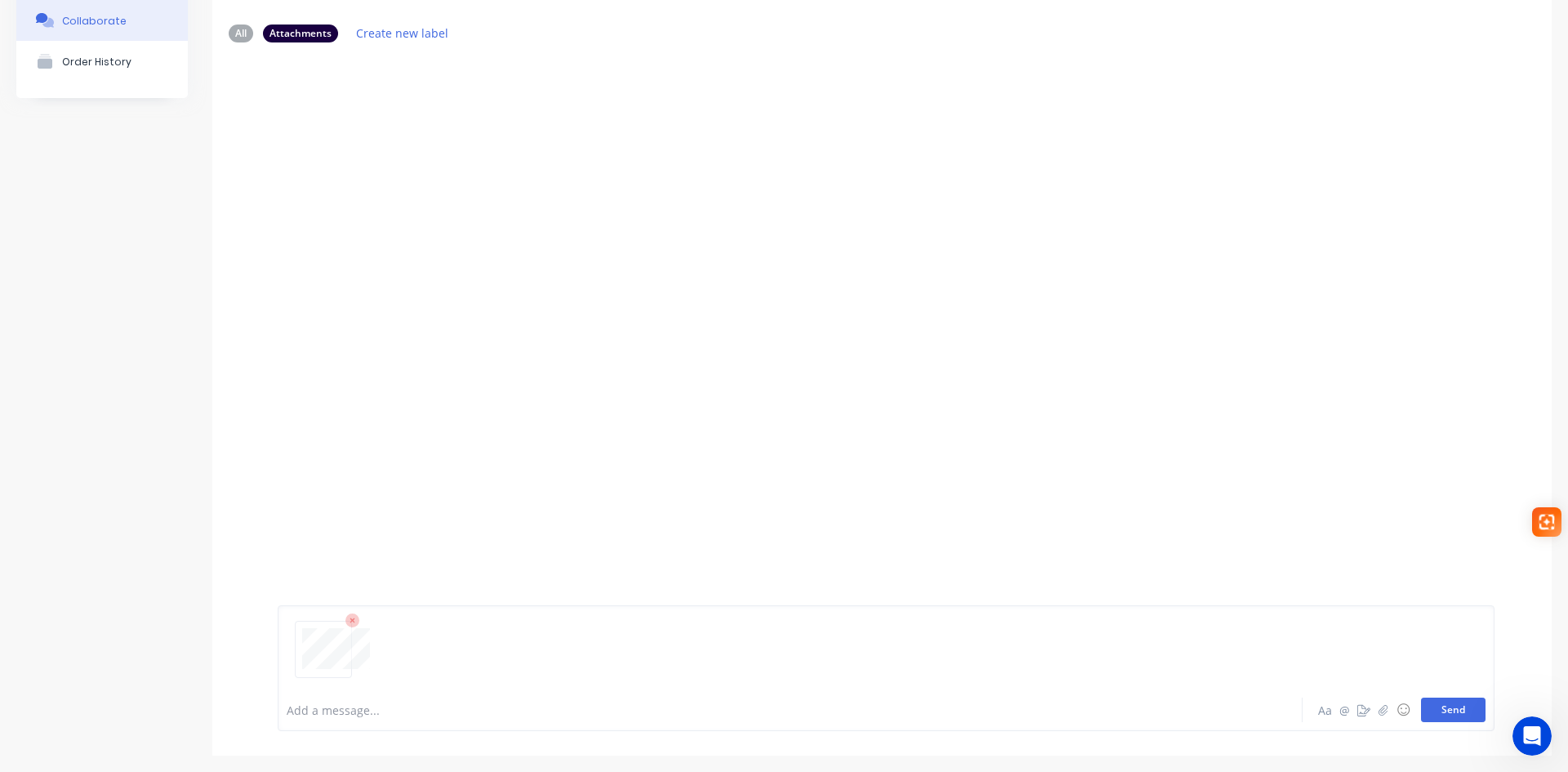
click at [1453, 707] on button "Send" at bounding box center [1452, 709] width 64 height 25
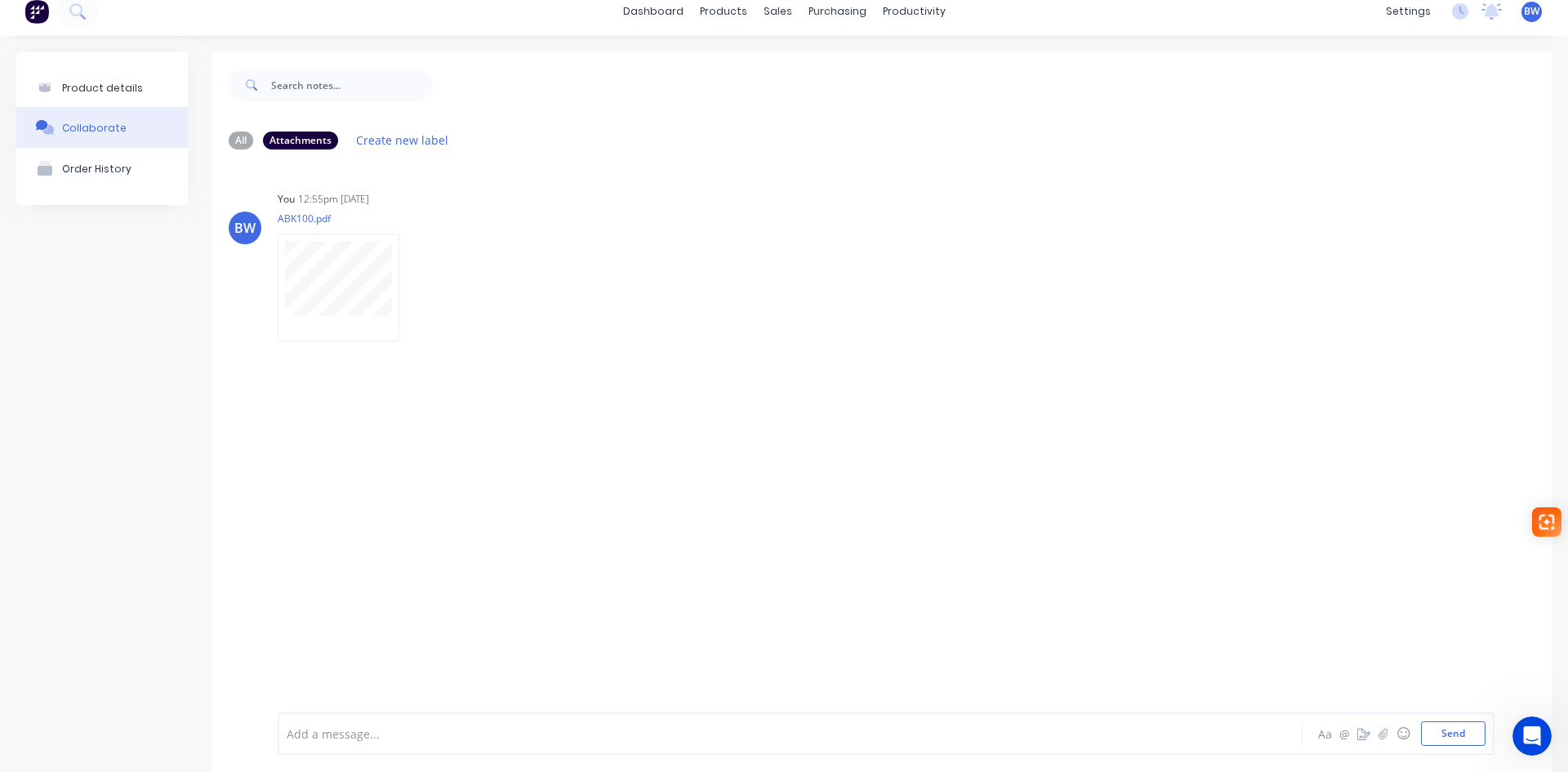
scroll to position [0, 0]
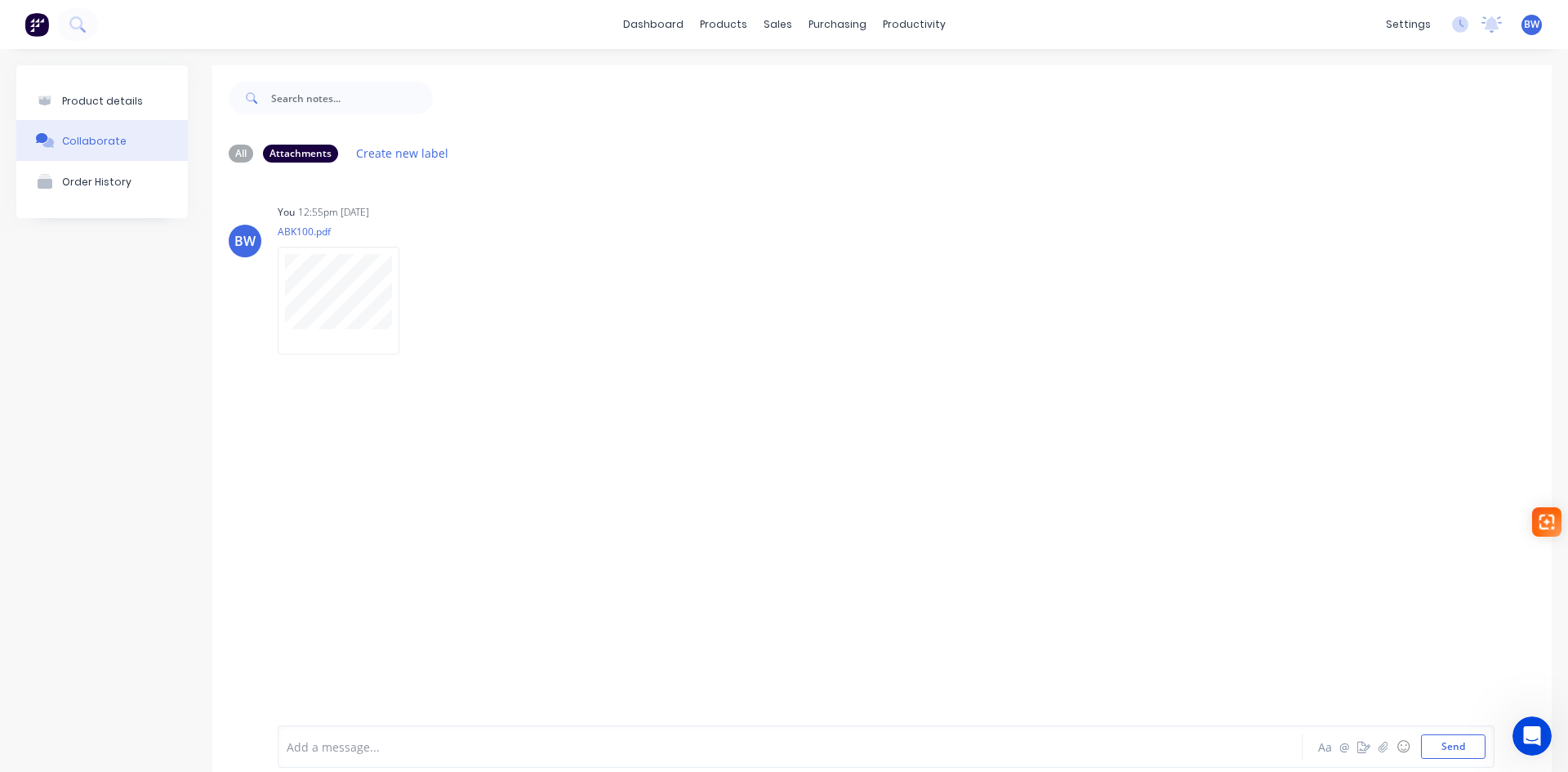
drag, startPoint x: 134, startPoint y: 97, endPoint x: 575, endPoint y: 227, distance: 459.8
click at [134, 97] on div "Product details" at bounding box center [102, 101] width 80 height 12
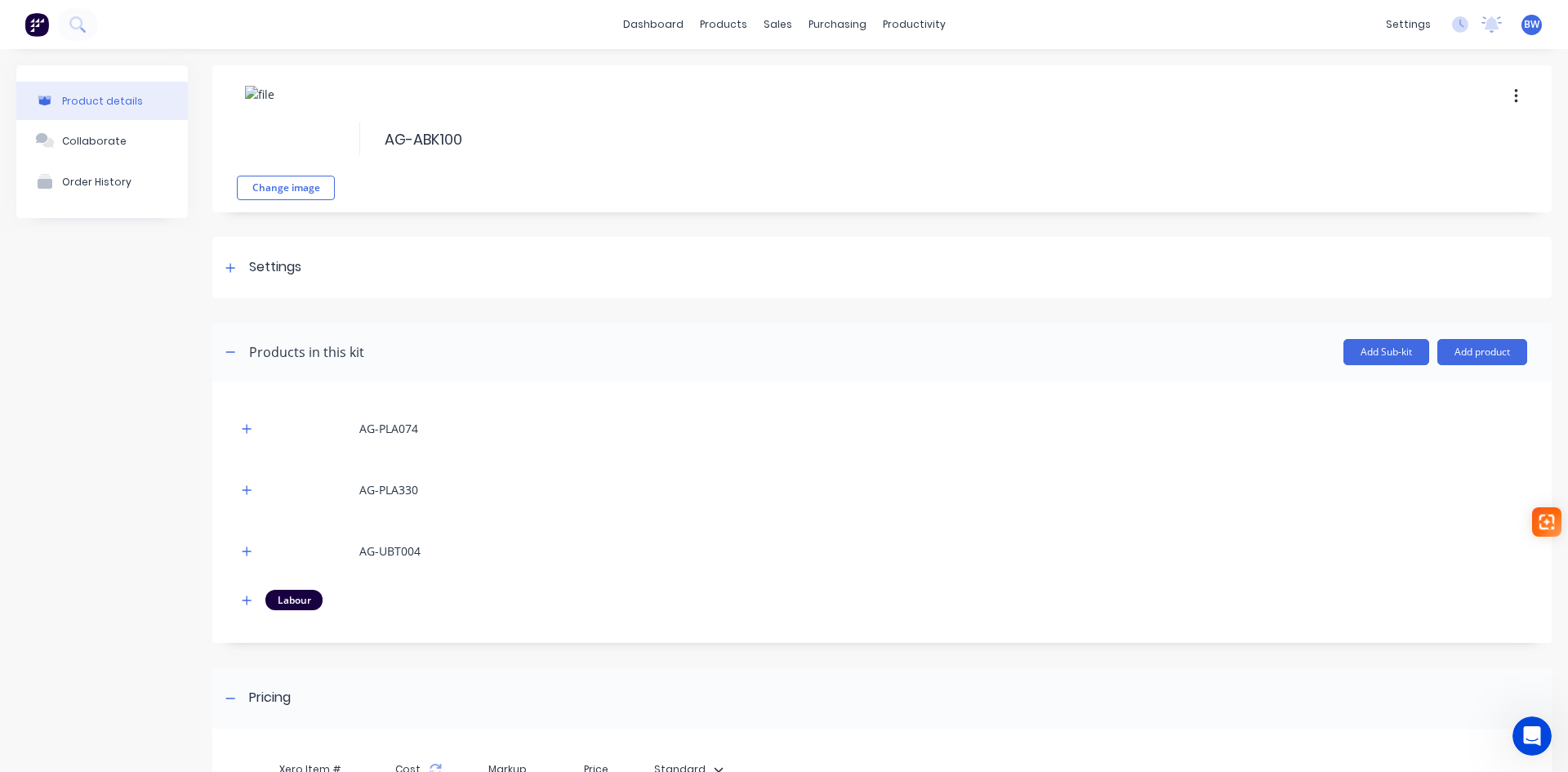
scroll to position [218, 0]
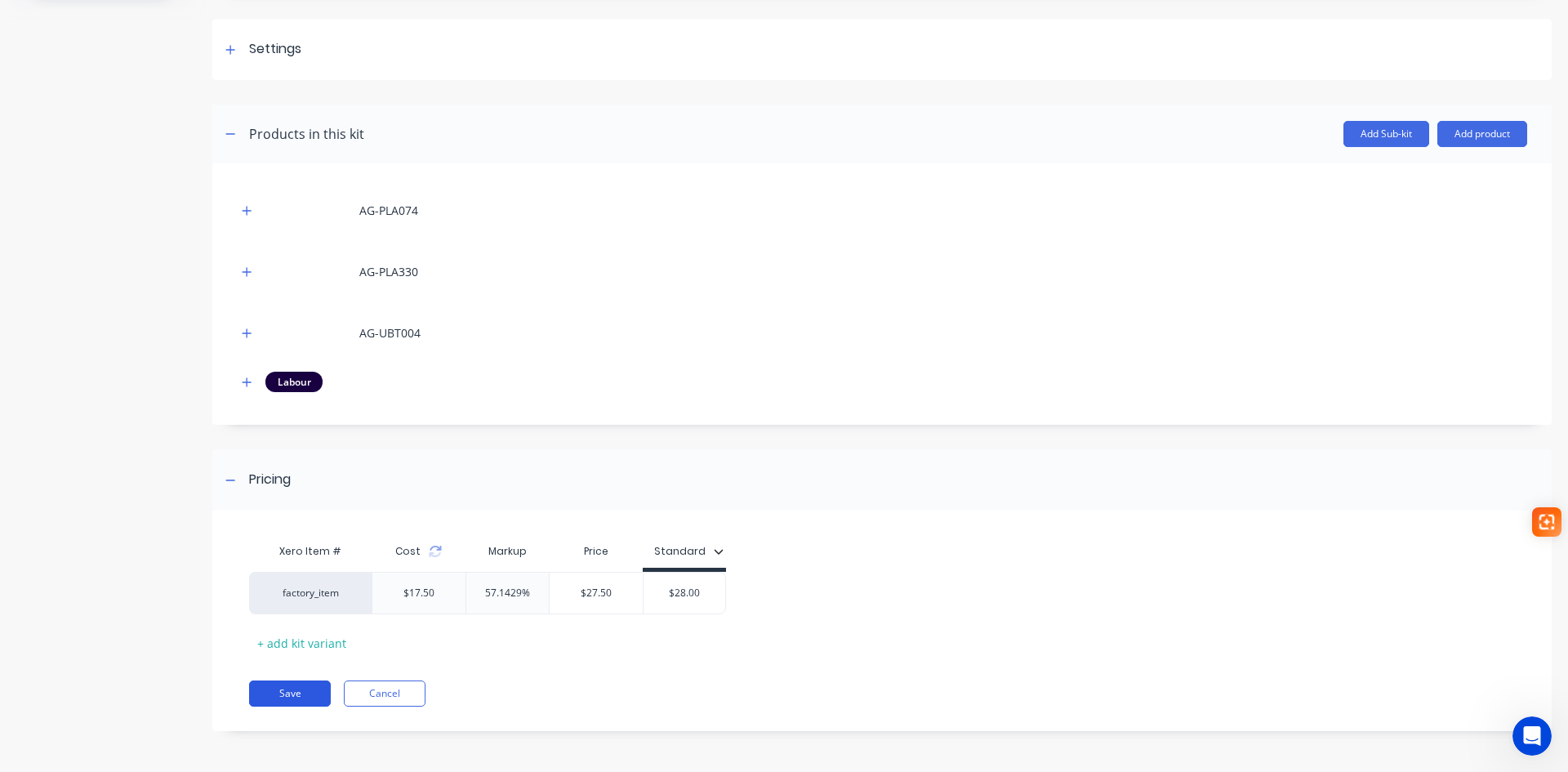
click at [292, 698] on button "Save" at bounding box center [289, 693] width 81 height 27
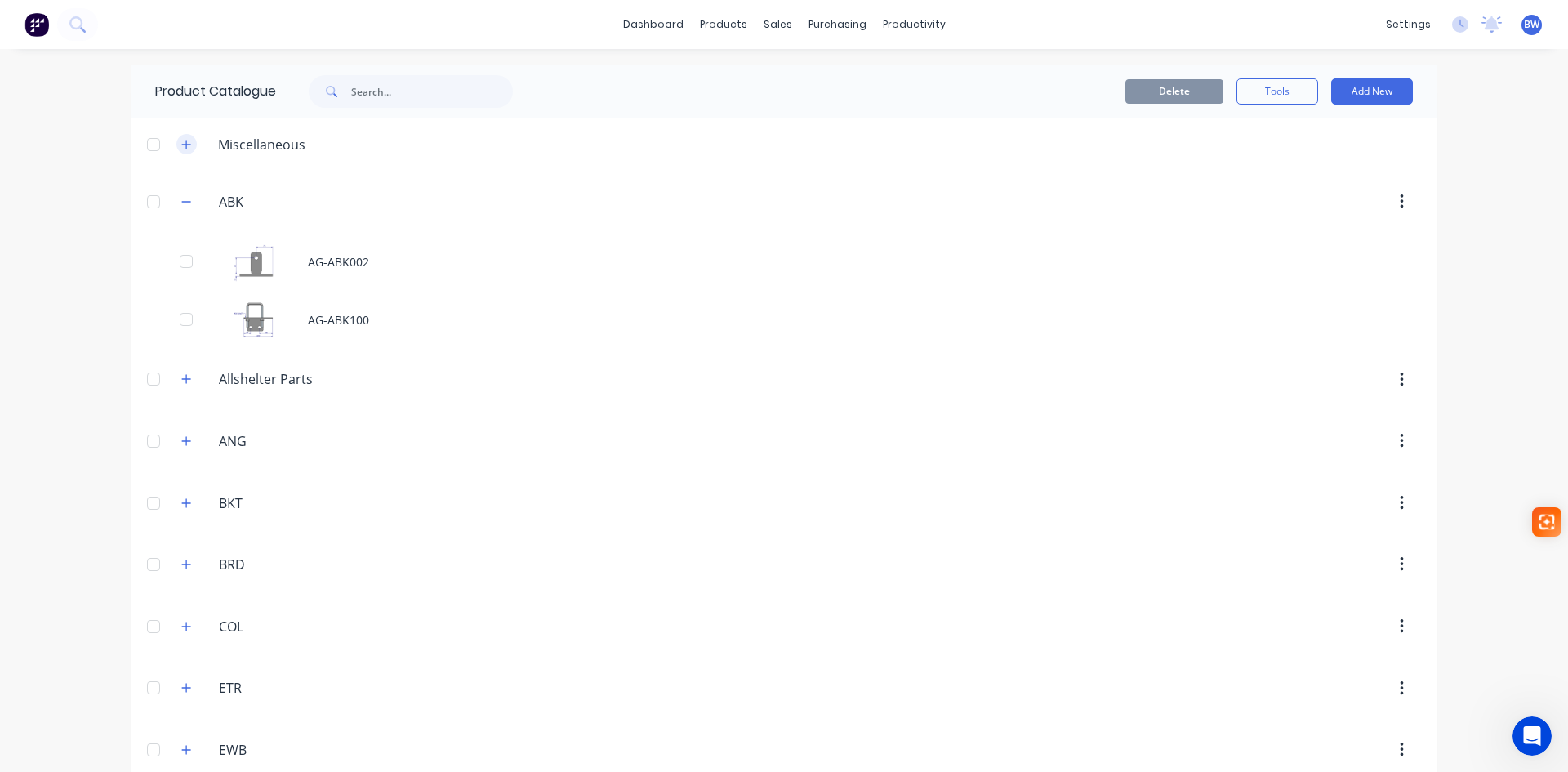
click at [182, 146] on icon "button" at bounding box center [186, 144] width 9 height 11
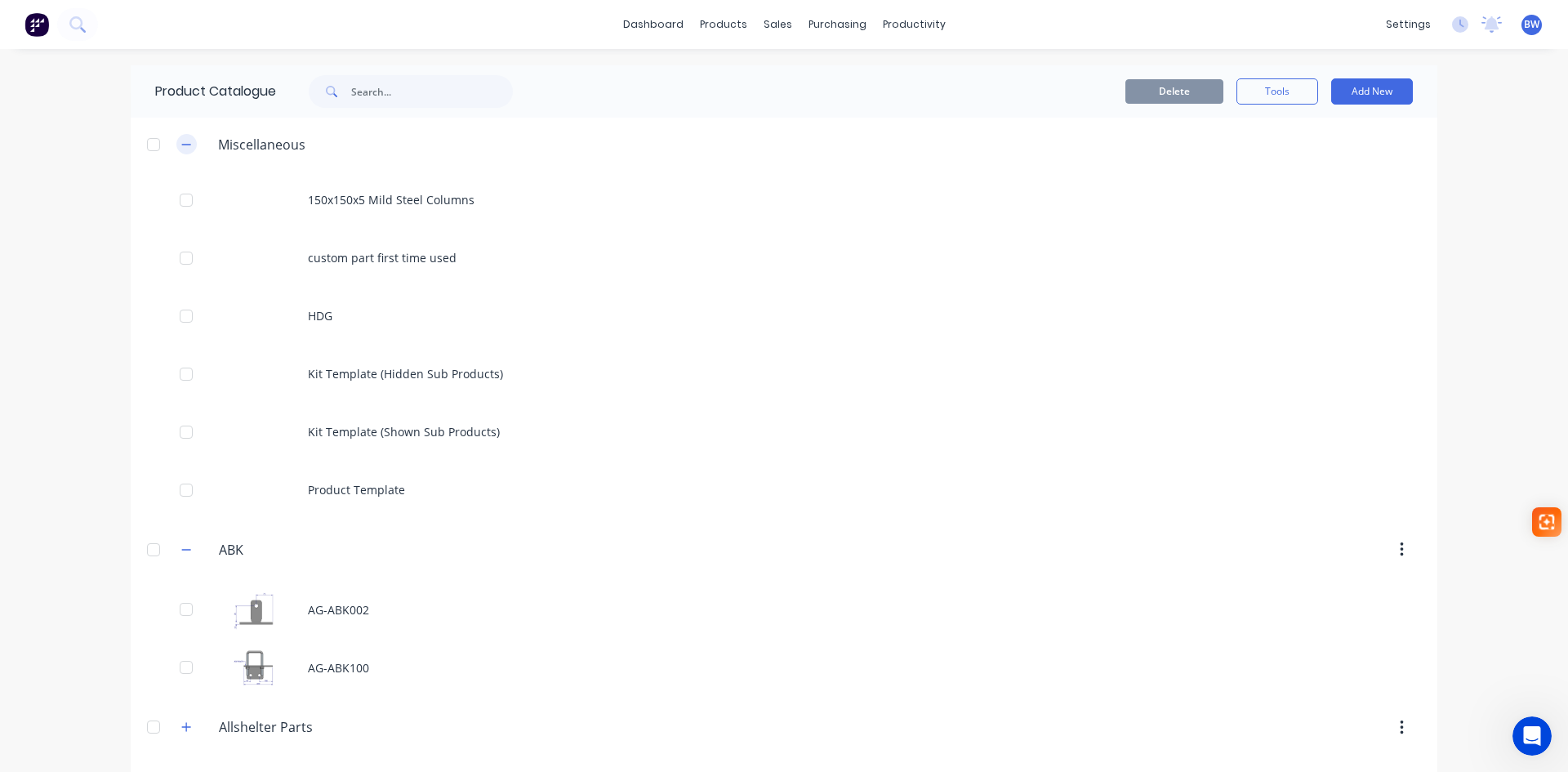
click at [182, 146] on icon "button" at bounding box center [186, 144] width 9 height 11
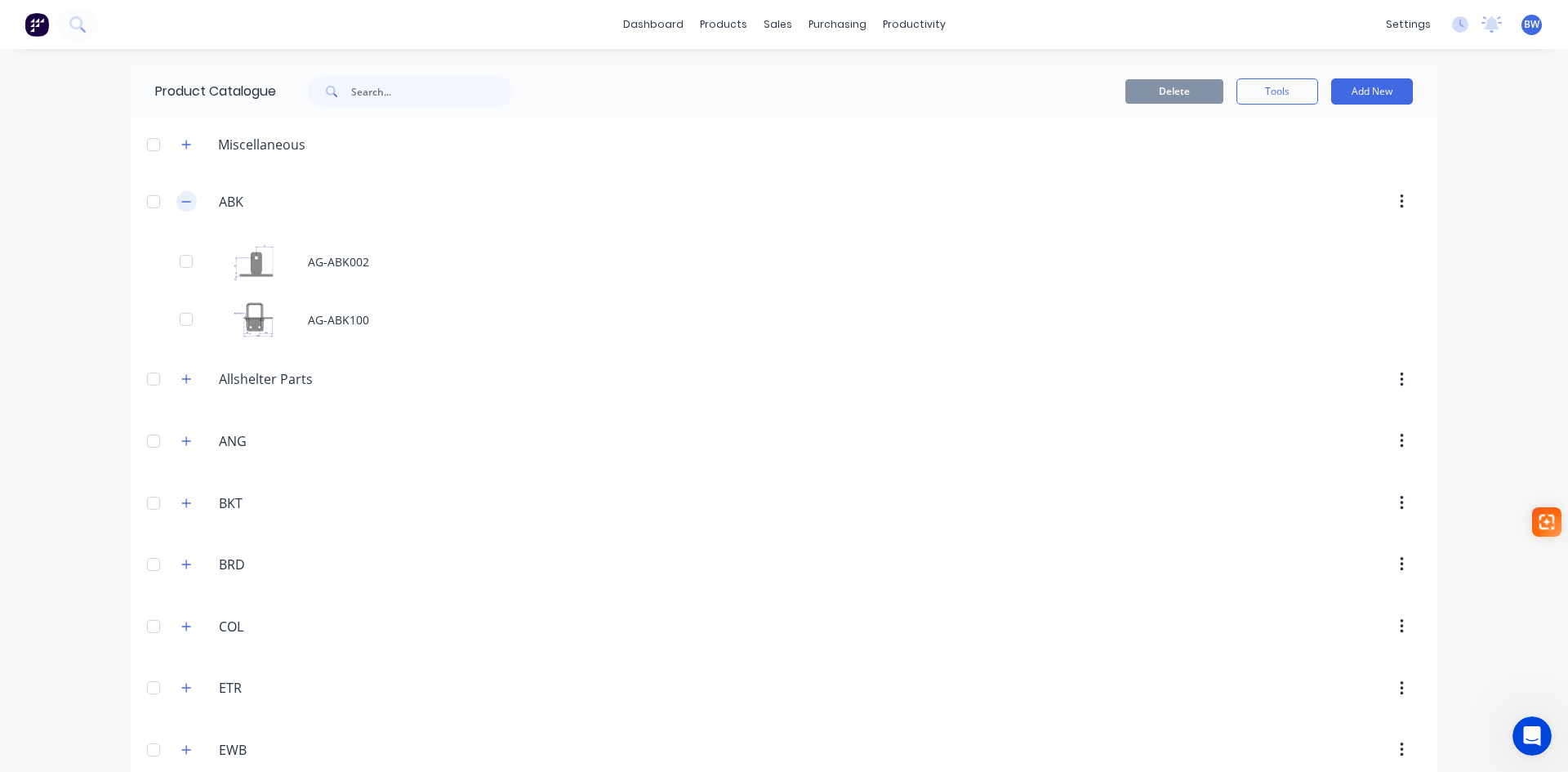
click at [182, 205] on icon "button" at bounding box center [186, 201] width 9 height 11
click at [188, 258] on button "button" at bounding box center [187, 264] width 21 height 21
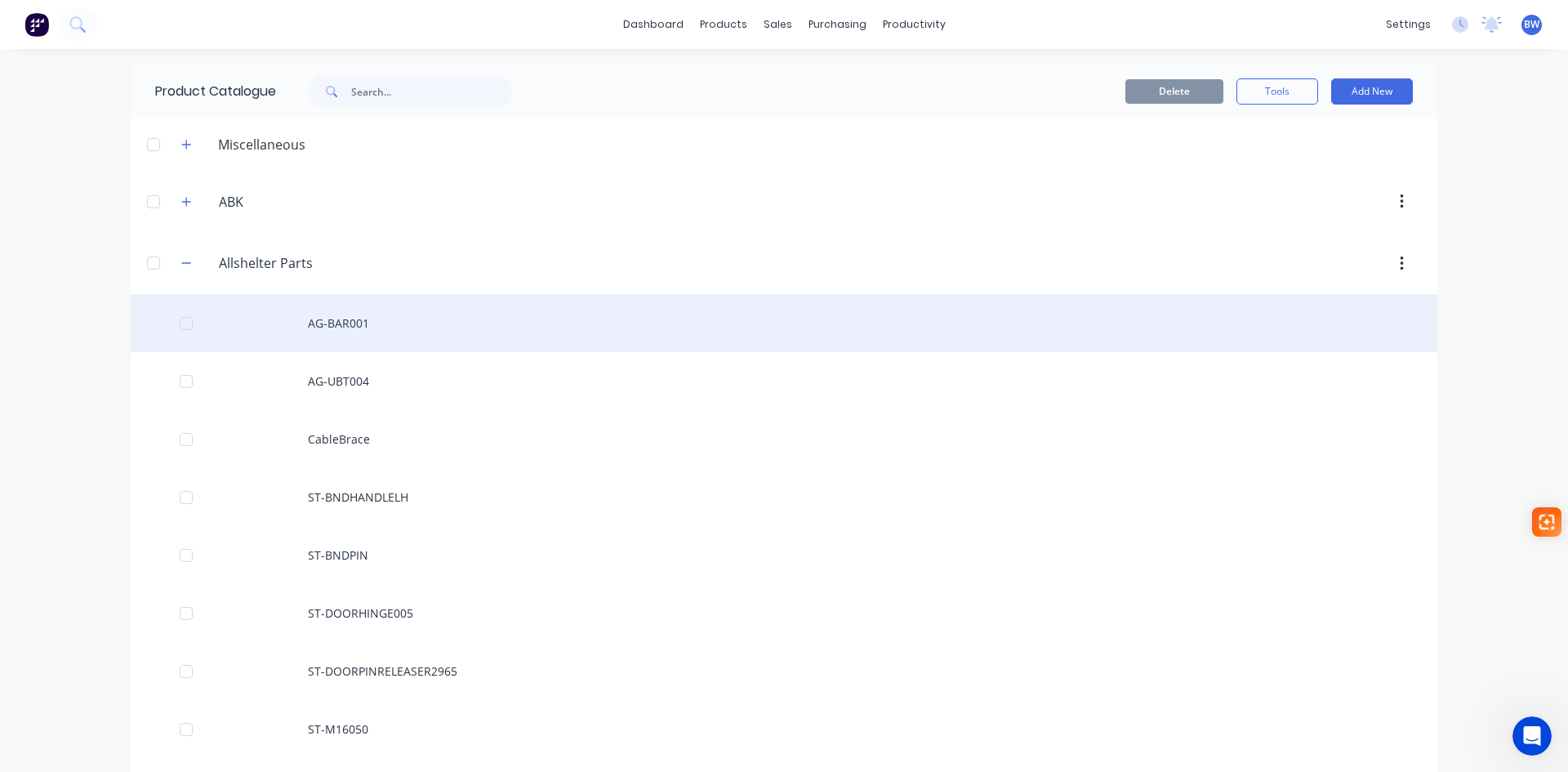
click at [334, 326] on div "AG-BAR001" at bounding box center [784, 323] width 1307 height 58
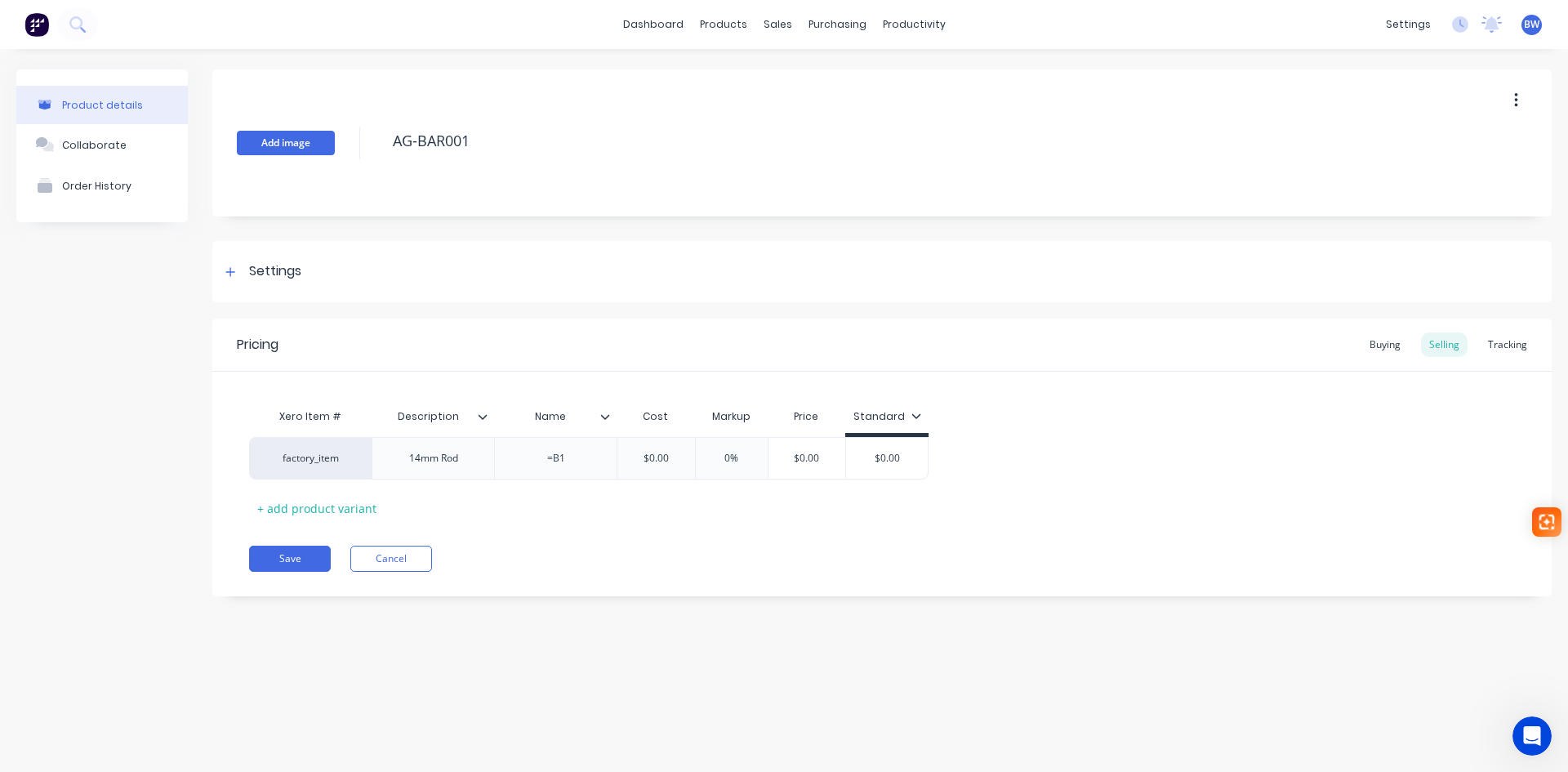
click at [286, 143] on button "Add image" at bounding box center [286, 143] width 98 height 25
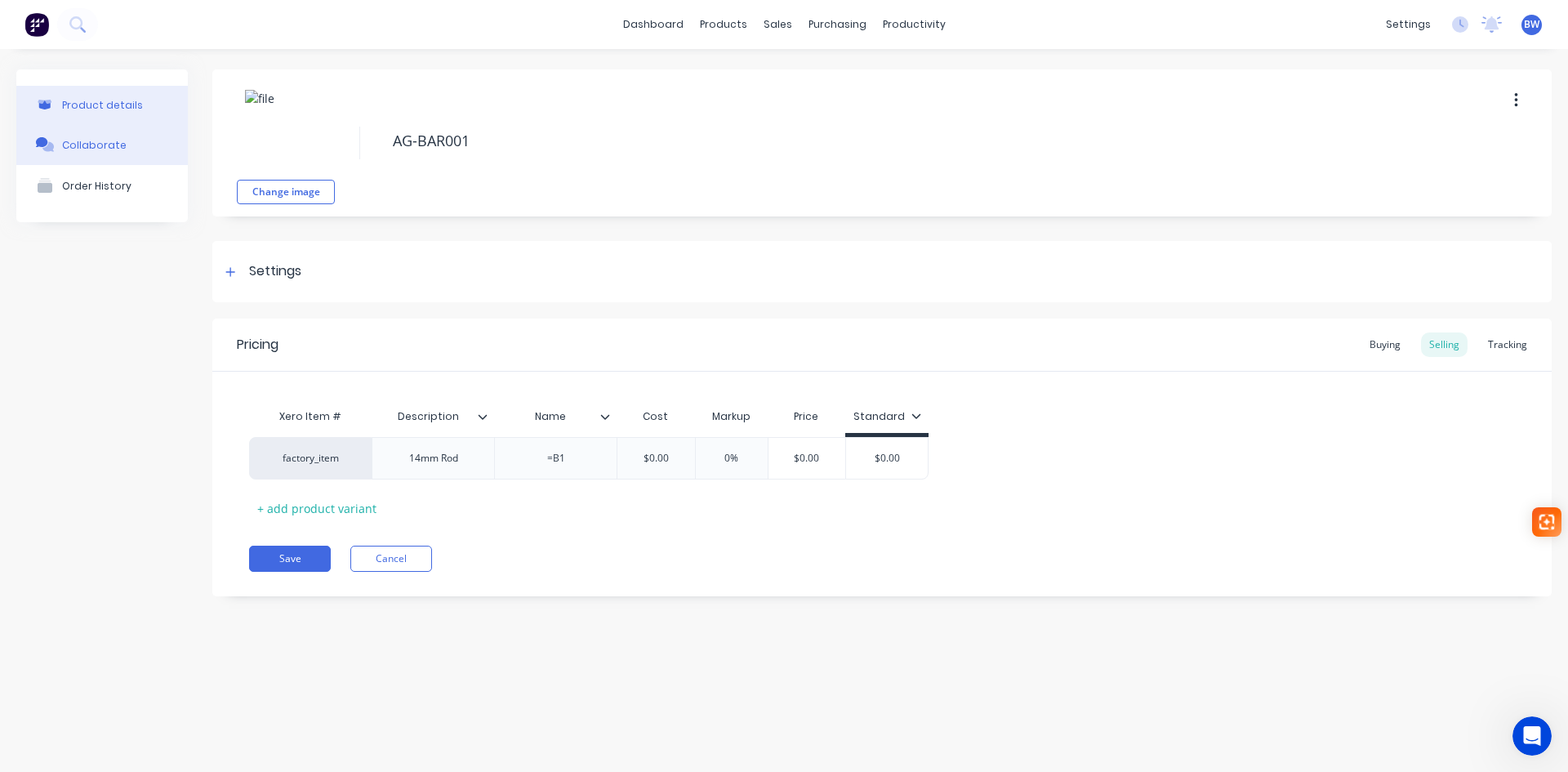
click at [116, 150] on div "Collaborate" at bounding box center [93, 145] width 64 height 12
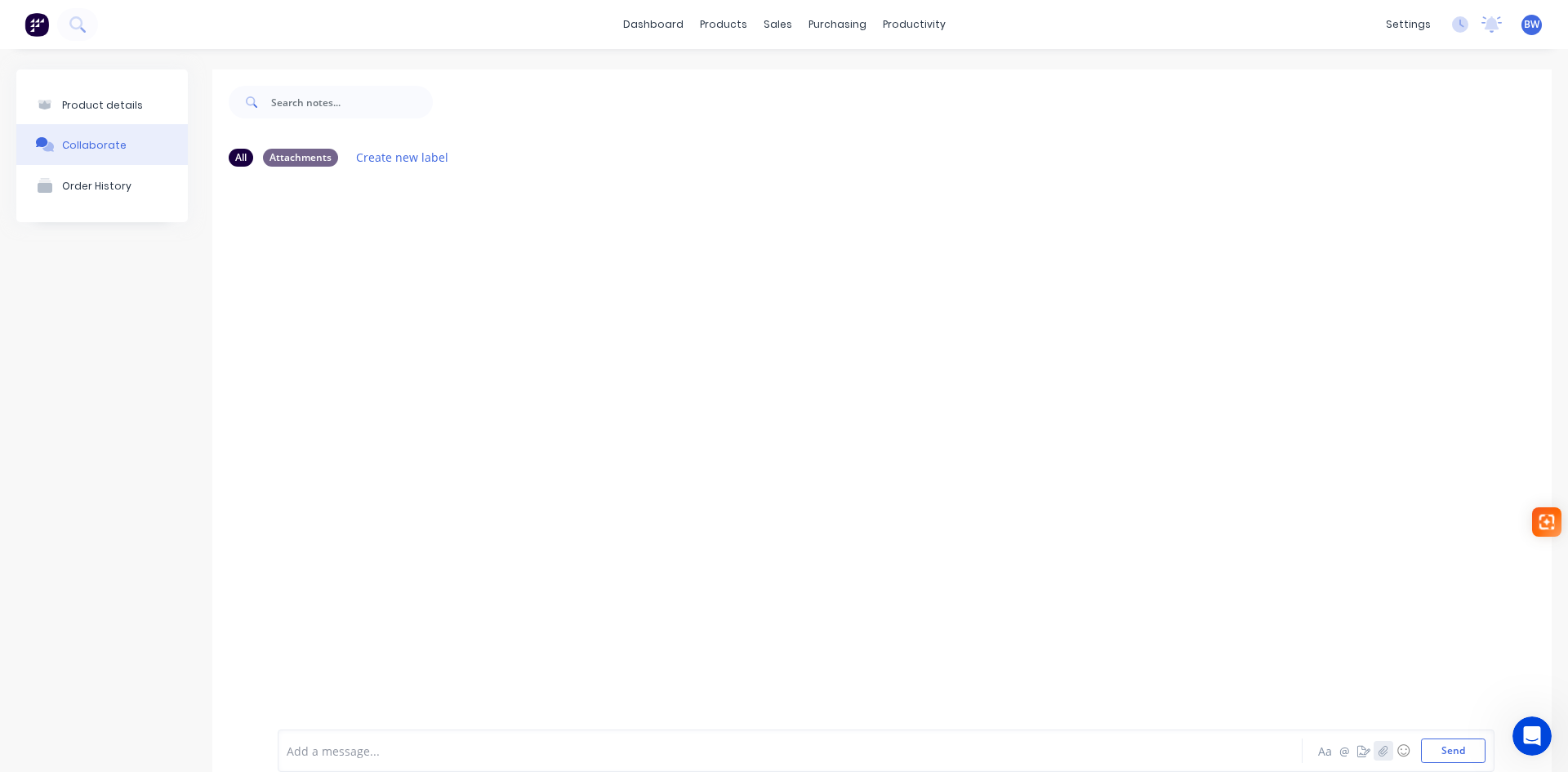
click at [1379, 746] on icon "button" at bounding box center [1383, 751] width 9 height 11
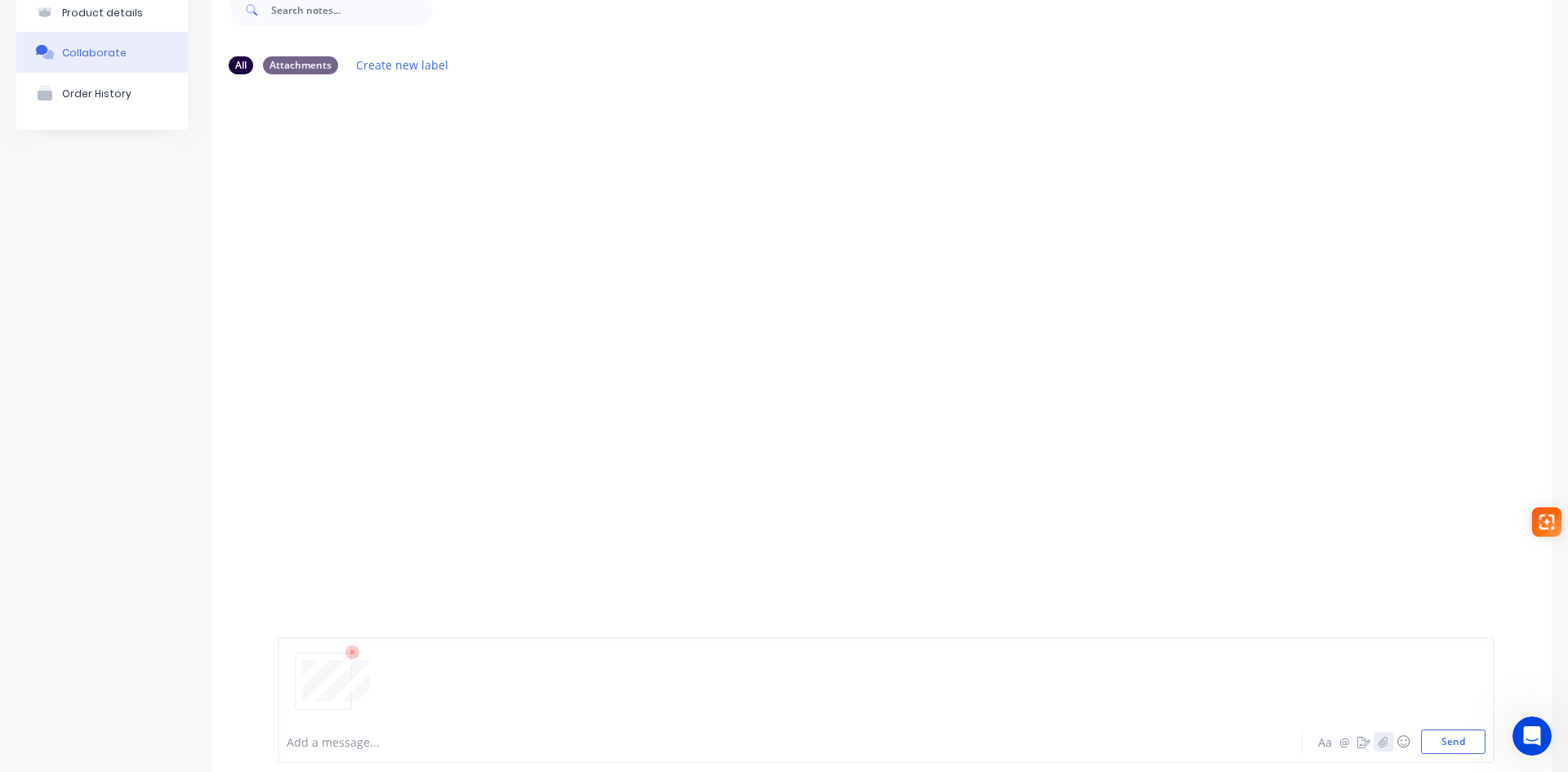
scroll to position [129, 0]
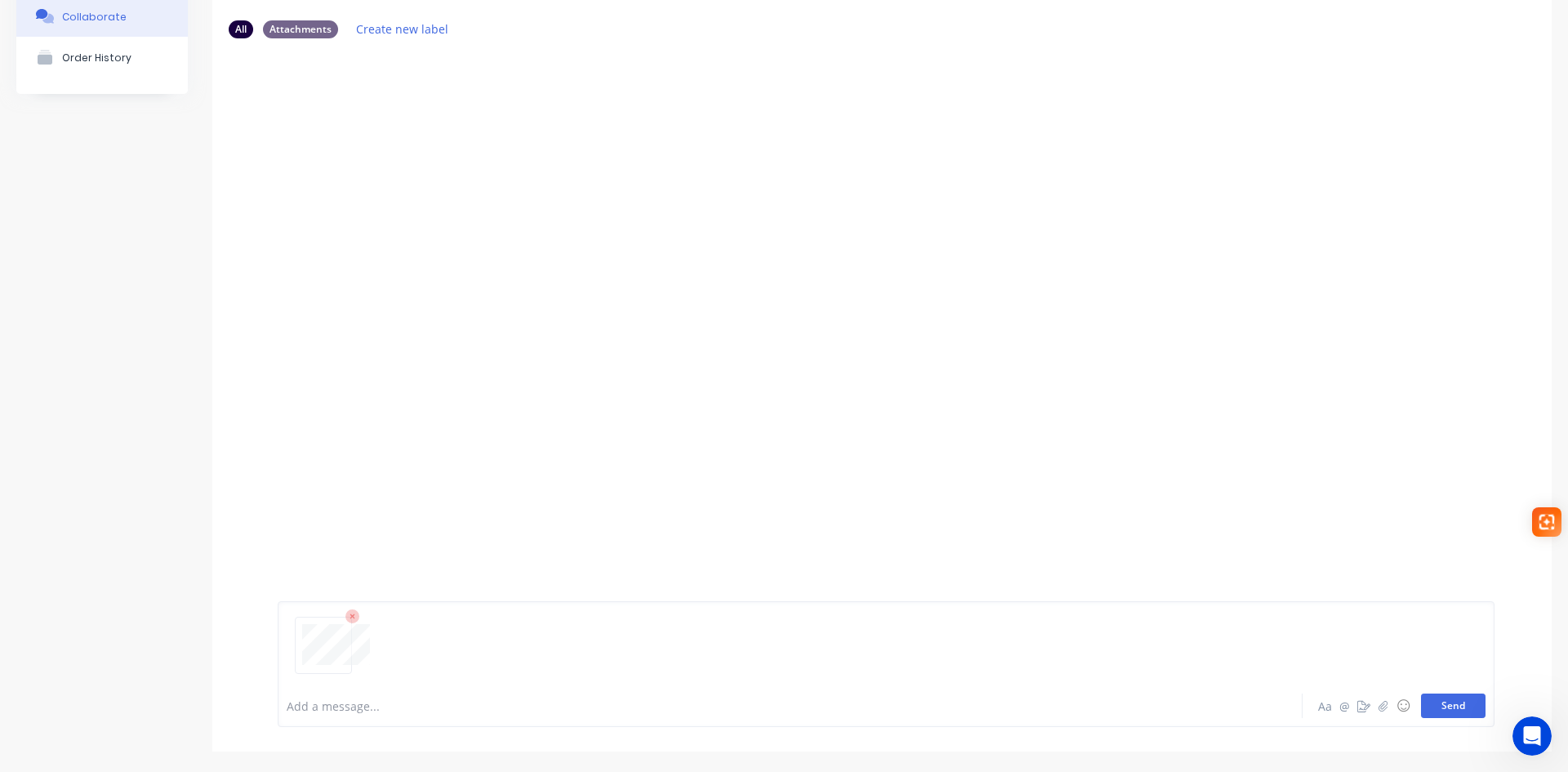
click at [1444, 709] on button "Send" at bounding box center [1452, 706] width 64 height 25
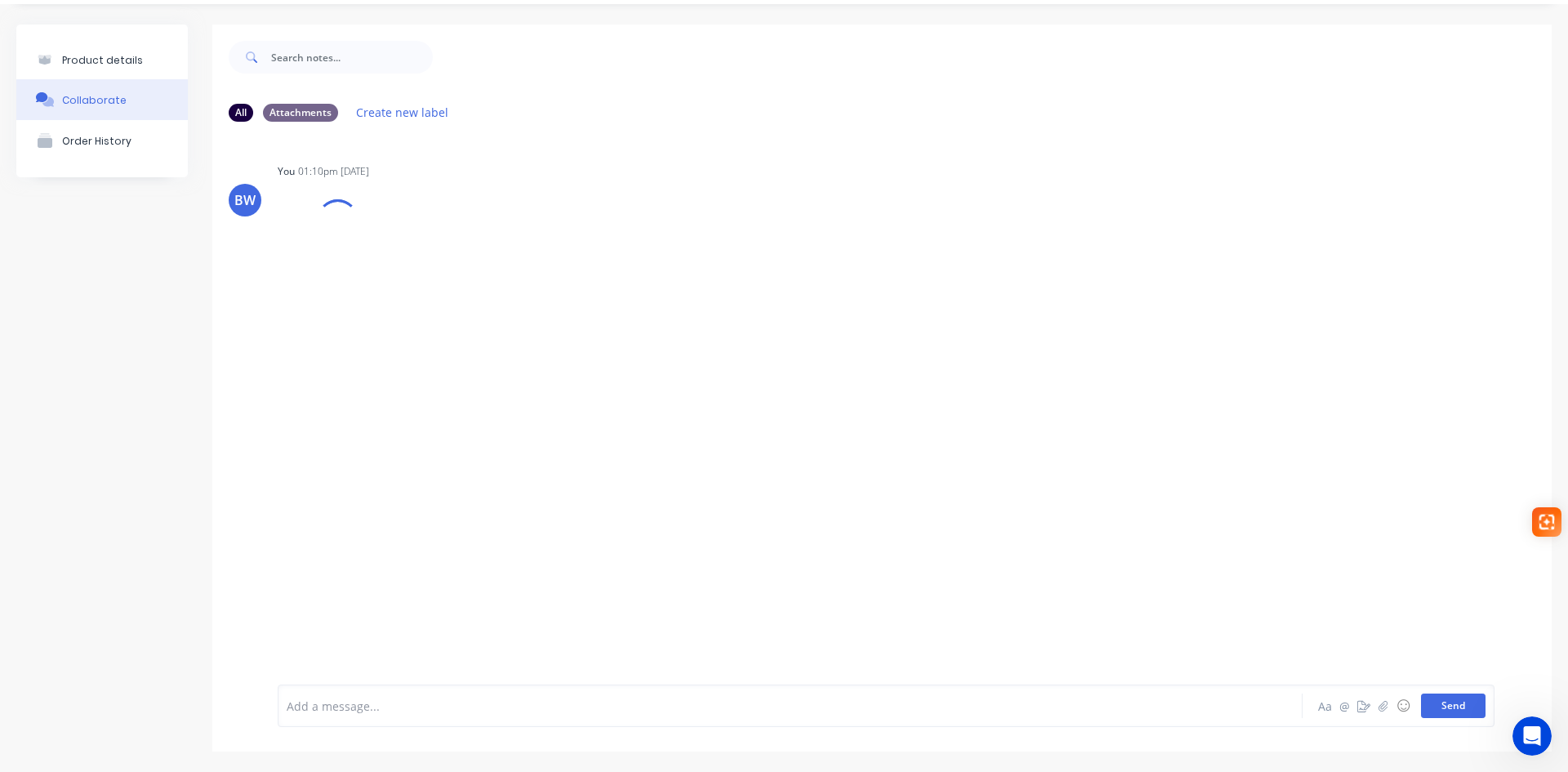
scroll to position [45, 0]
click at [117, 62] on div "Product details" at bounding box center [102, 60] width 80 height 12
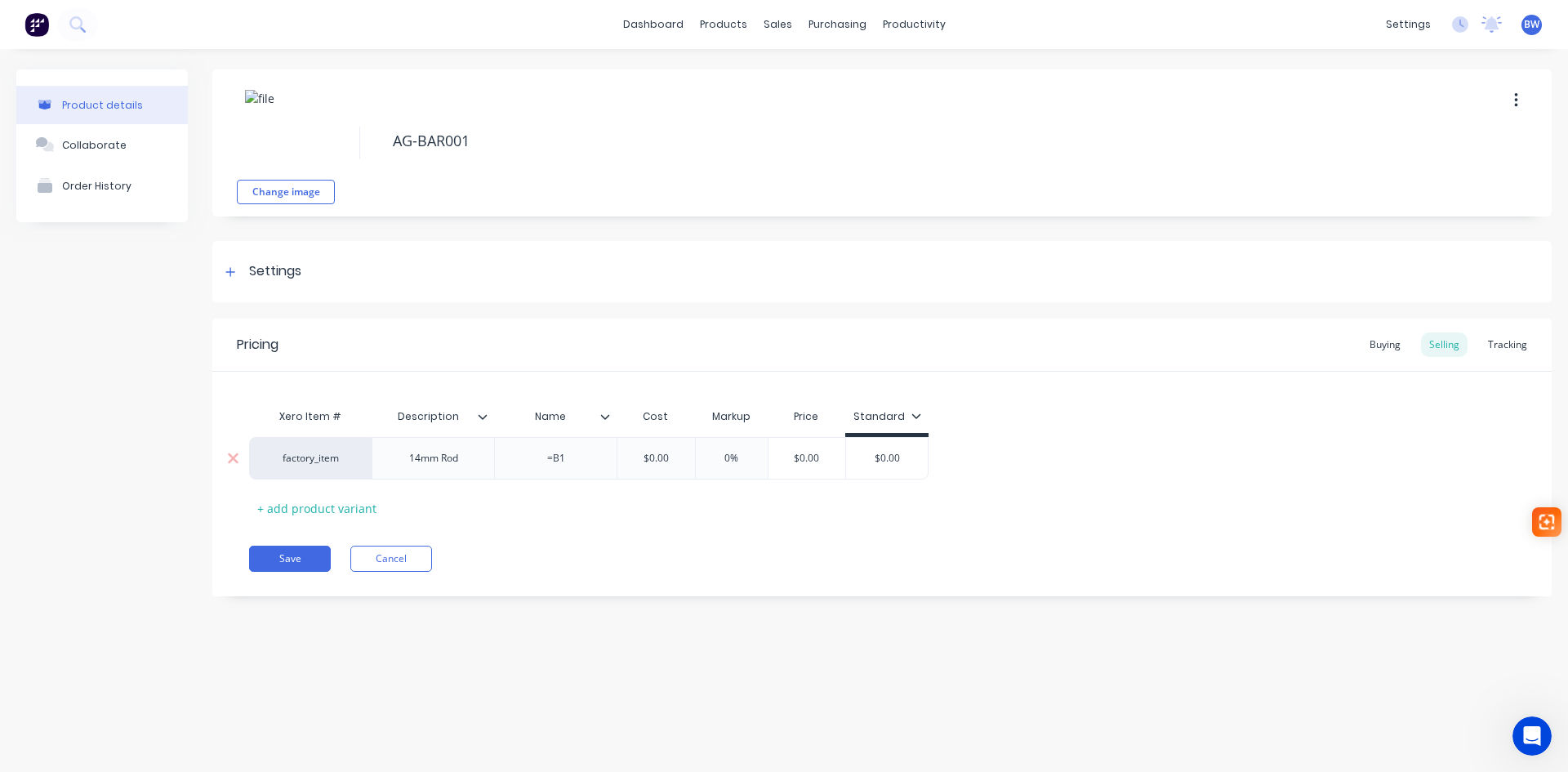
click at [571, 463] on div "=B1" at bounding box center [556, 458] width 81 height 21
click at [483, 418] on icon at bounding box center [483, 416] width 9 height 5
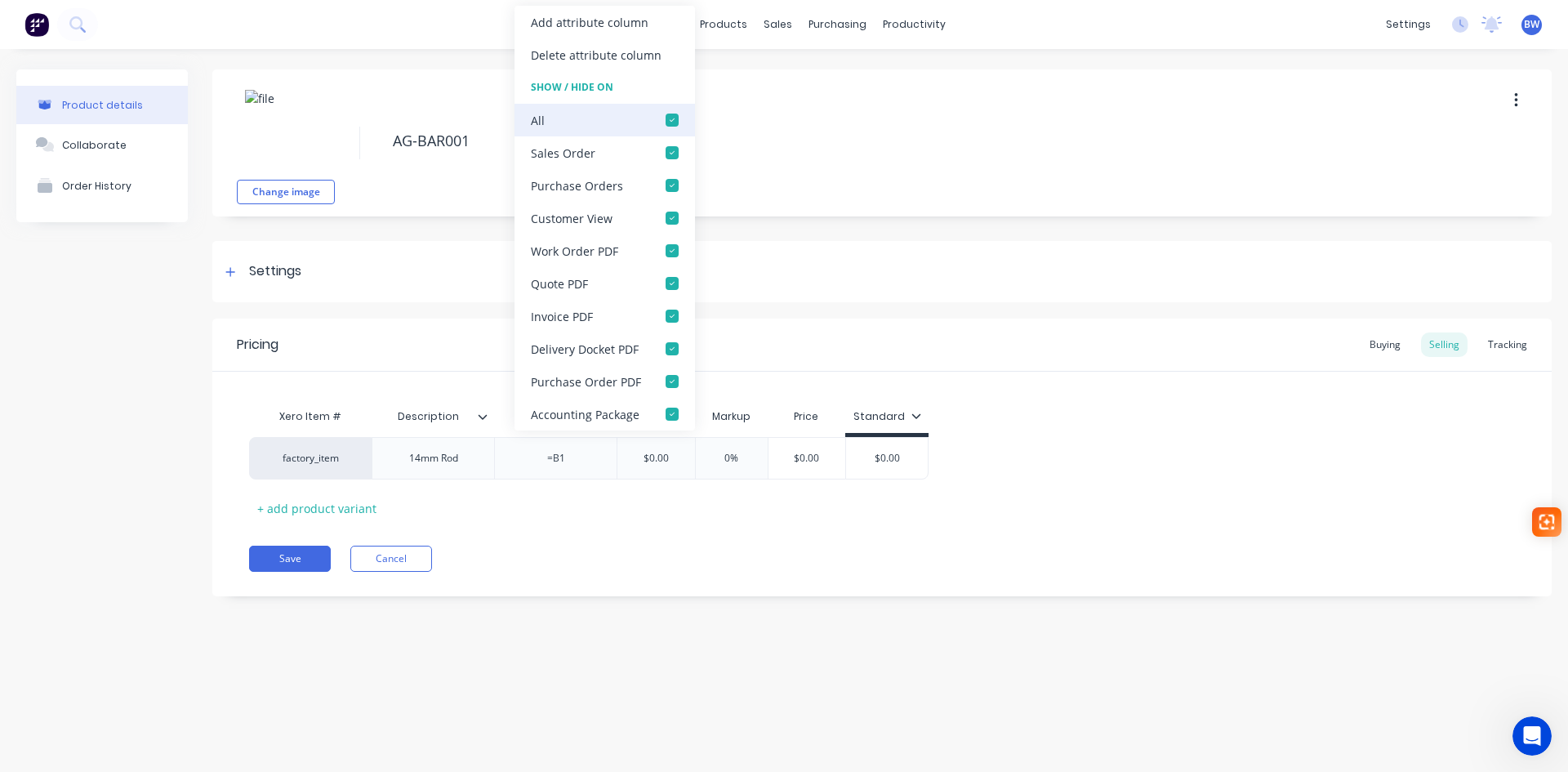
click at [669, 120] on div at bounding box center [672, 120] width 33 height 33
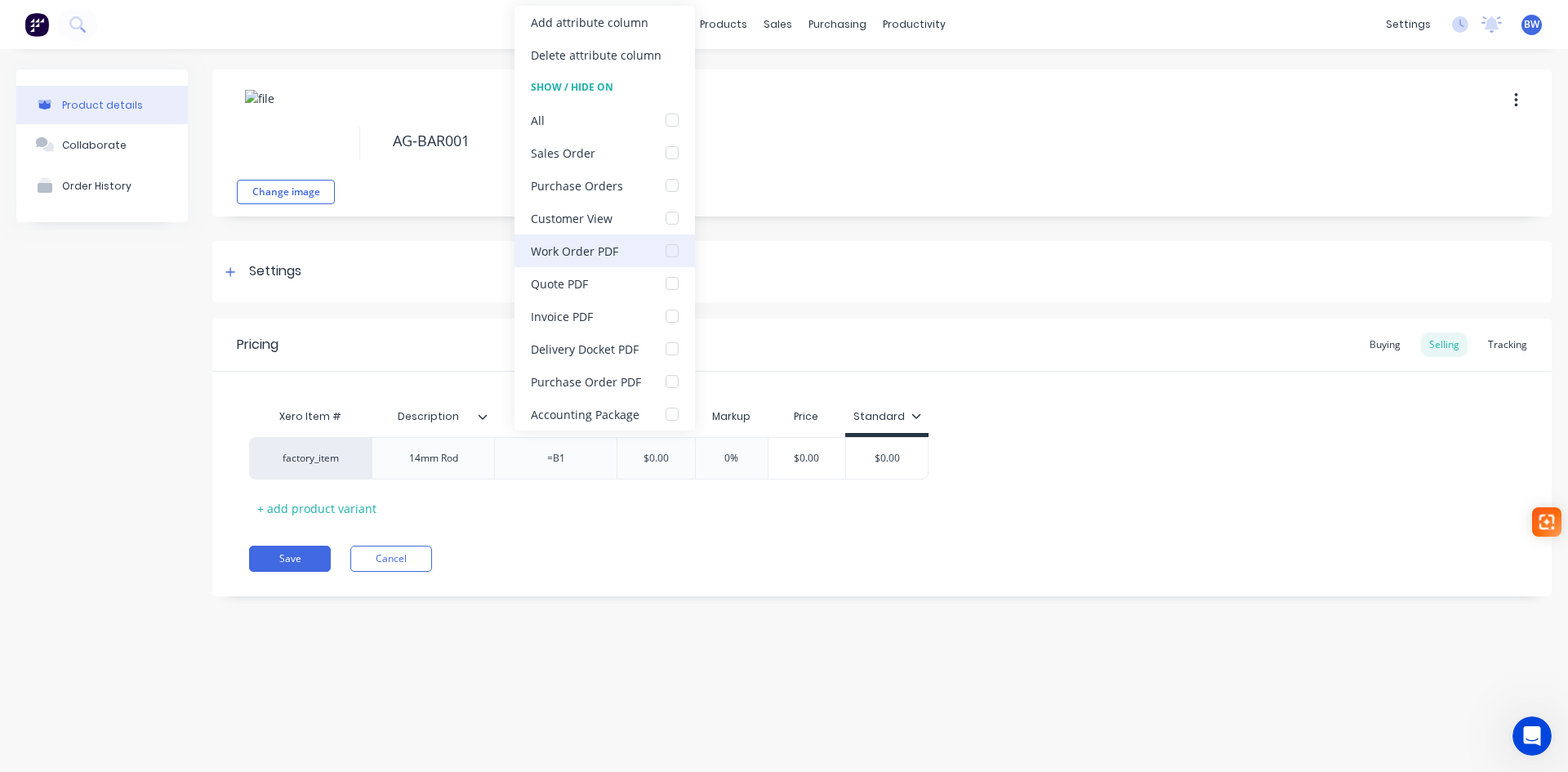
click at [671, 253] on div at bounding box center [672, 251] width 33 height 33
click at [584, 518] on div "Xero Item # Description Name Cost Markup Price Standard factory_item 14mm Rod =…" at bounding box center [882, 460] width 1266 height 121
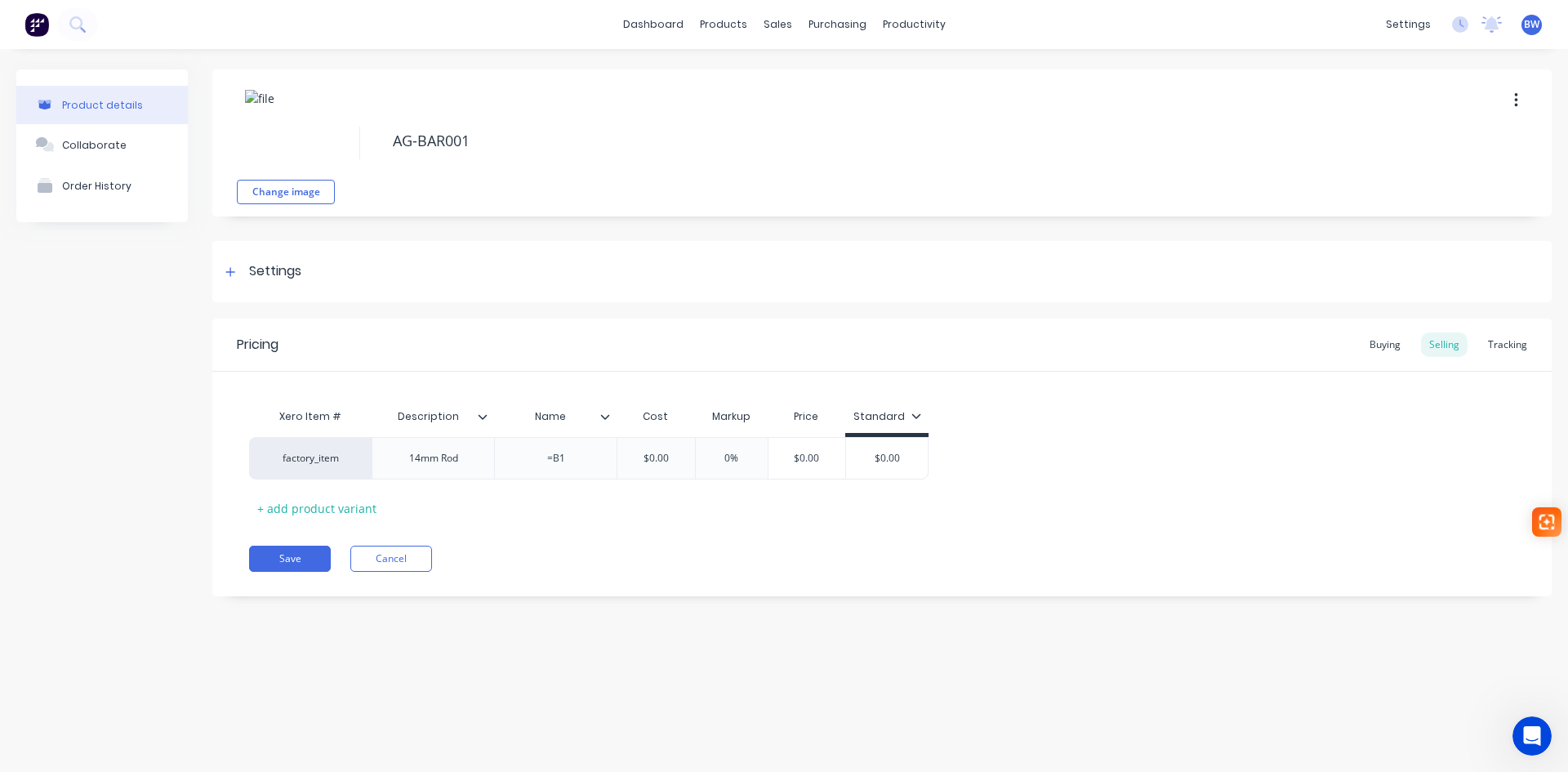
click at [606, 418] on icon at bounding box center [605, 416] width 9 height 5
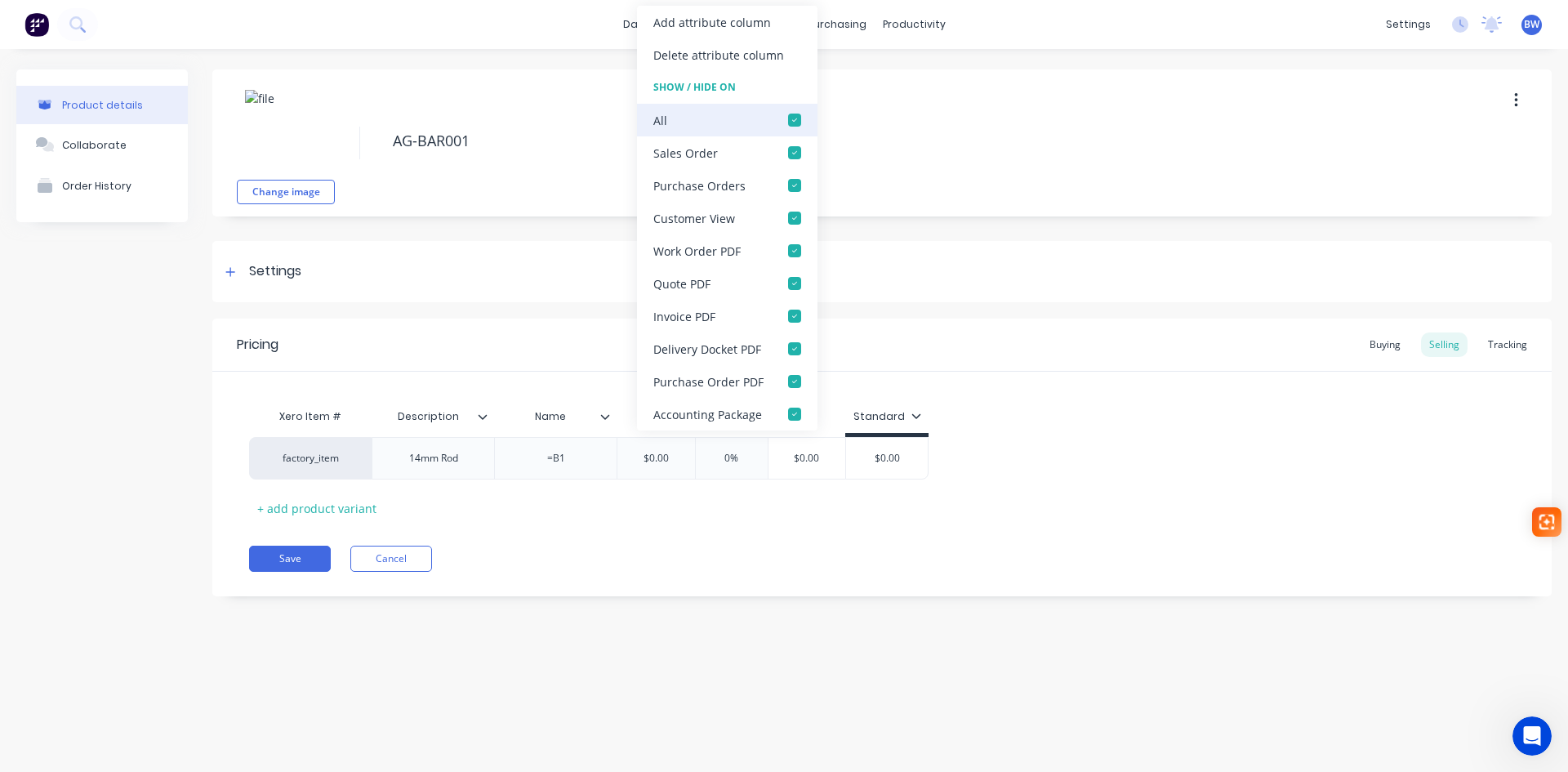
click at [785, 122] on div at bounding box center [795, 120] width 33 height 33
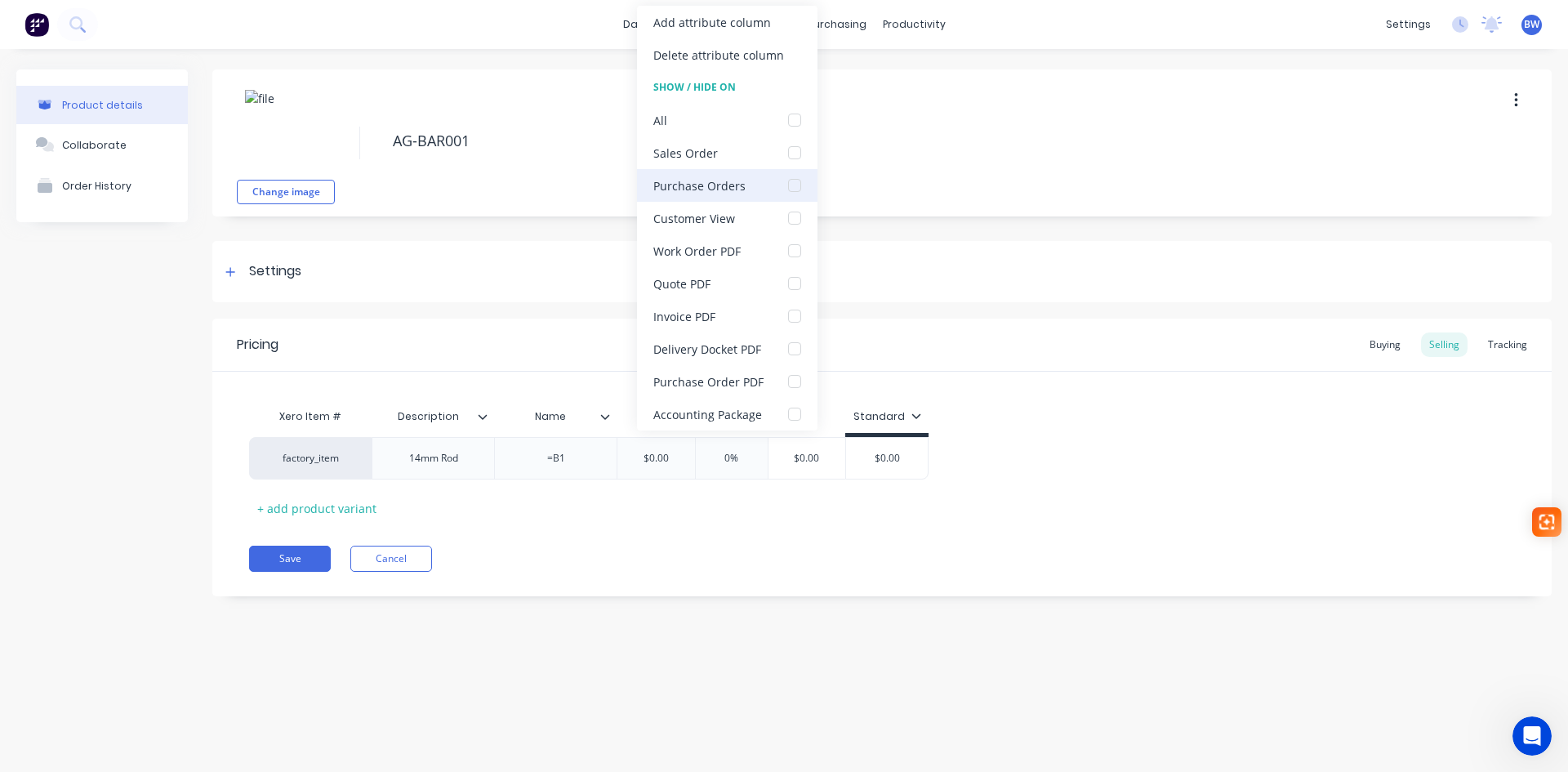
click at [794, 185] on div at bounding box center [795, 185] width 33 height 33
click at [572, 543] on div "Pricing Buying Selling Tracking Xero Item # Description Name Cost Markup Price …" at bounding box center [882, 458] width 1339 height 278
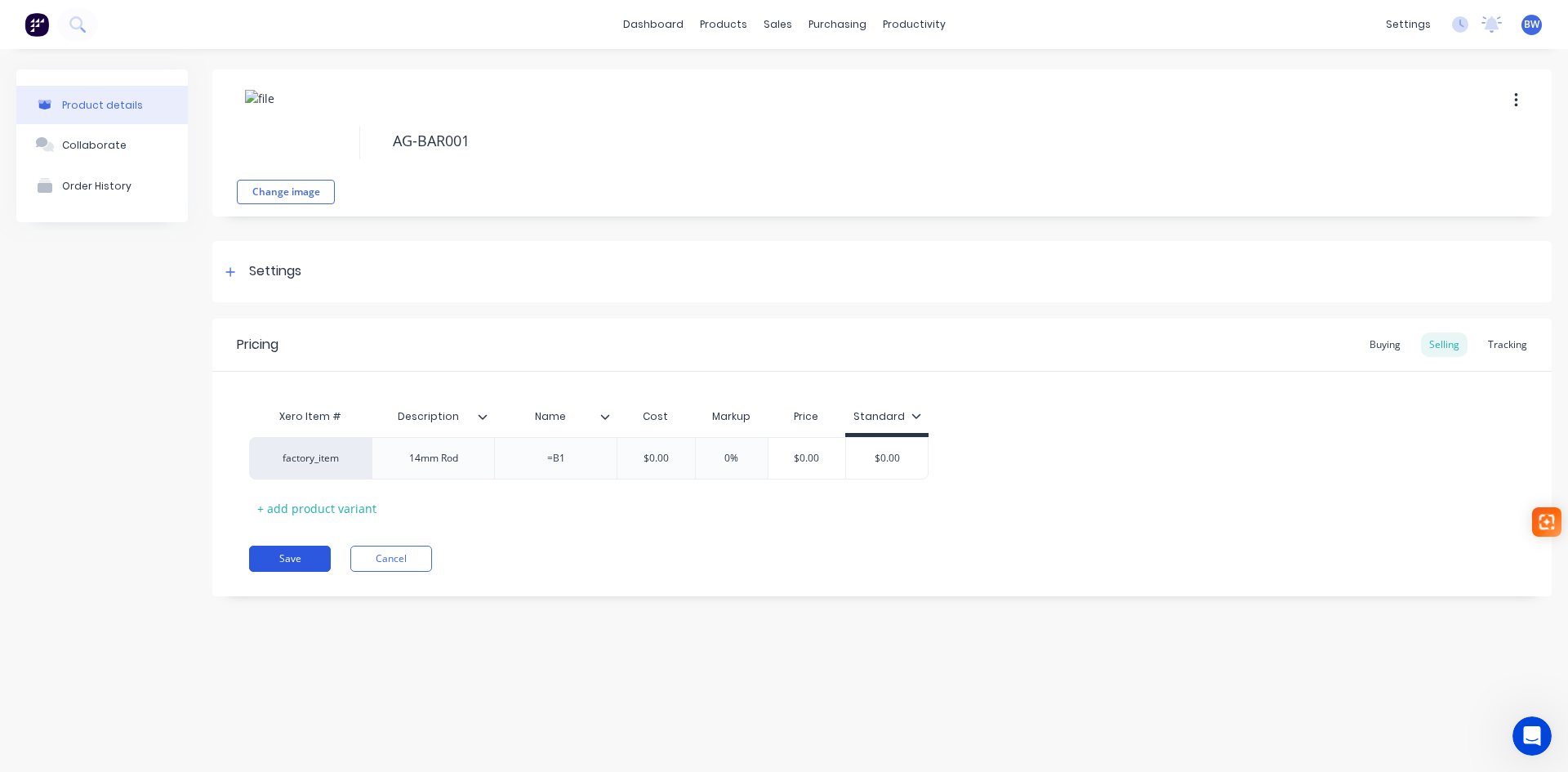
click at [318, 556] on button "Save" at bounding box center [289, 559] width 81 height 27
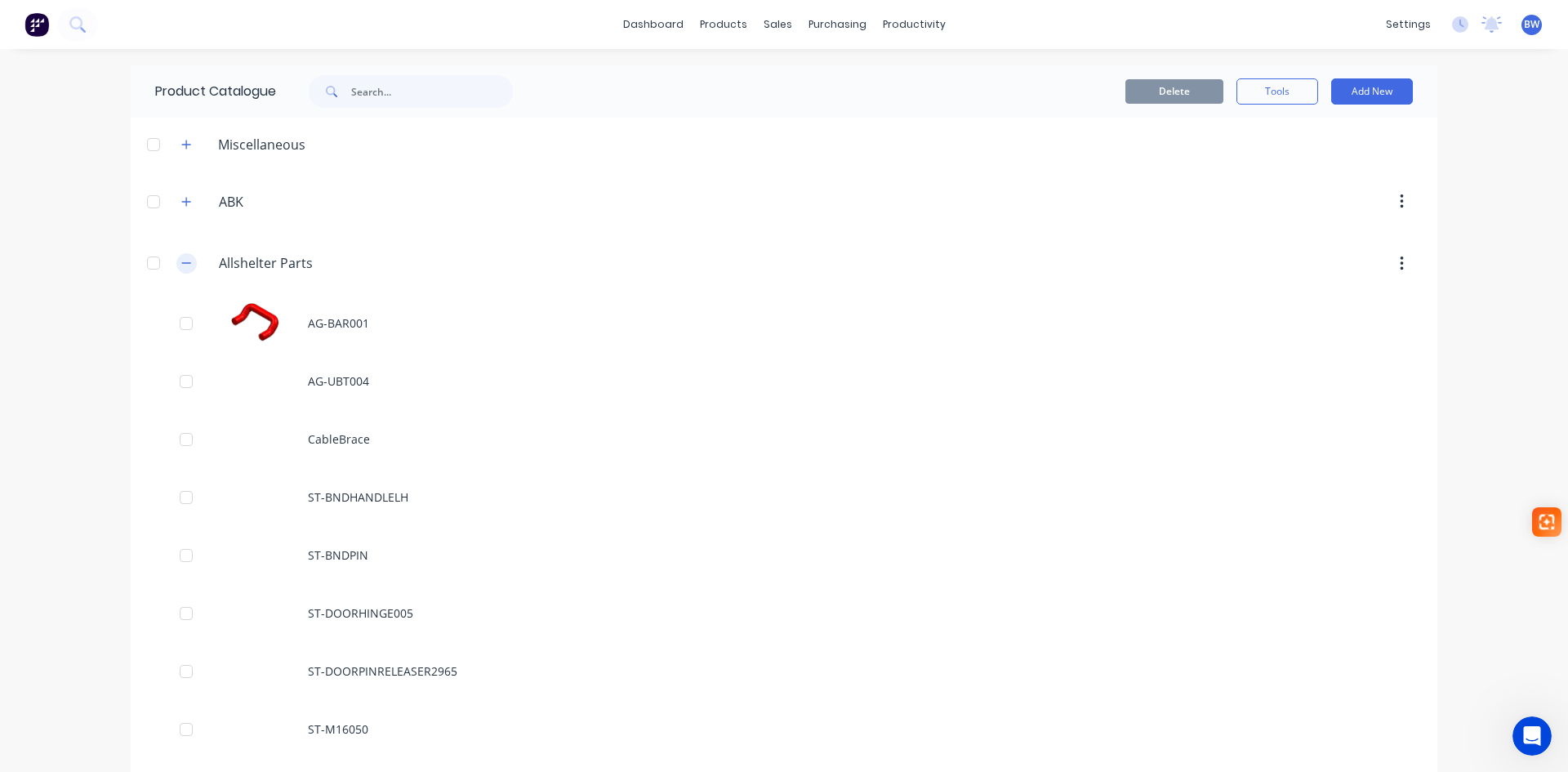
click at [182, 261] on icon "button" at bounding box center [186, 262] width 9 height 11
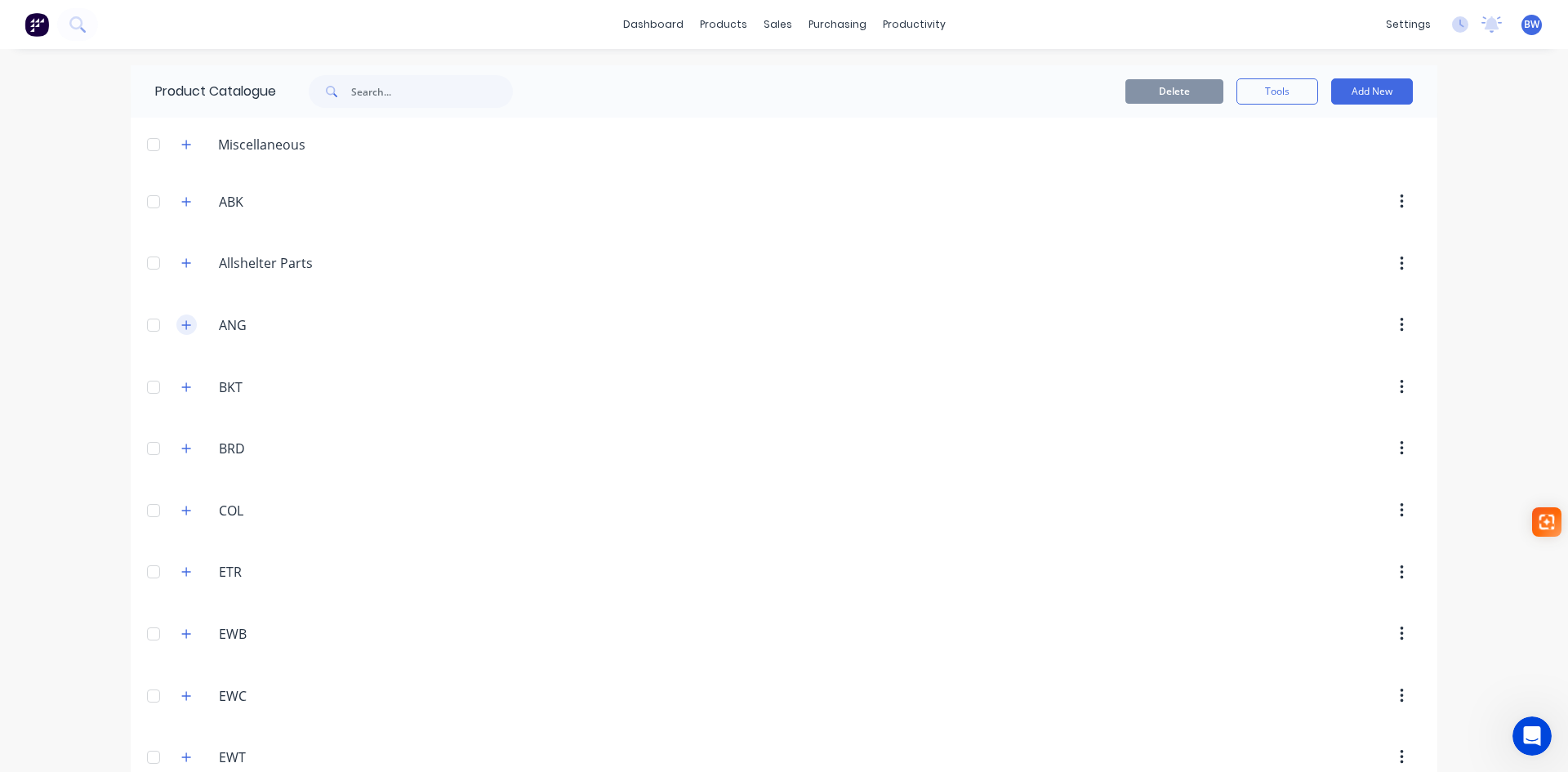
click at [182, 321] on icon "button" at bounding box center [186, 325] width 9 height 11
click at [1364, 90] on button "Add New" at bounding box center [1371, 92] width 81 height 27
click at [1319, 172] on div "Product" at bounding box center [1335, 166] width 126 height 24
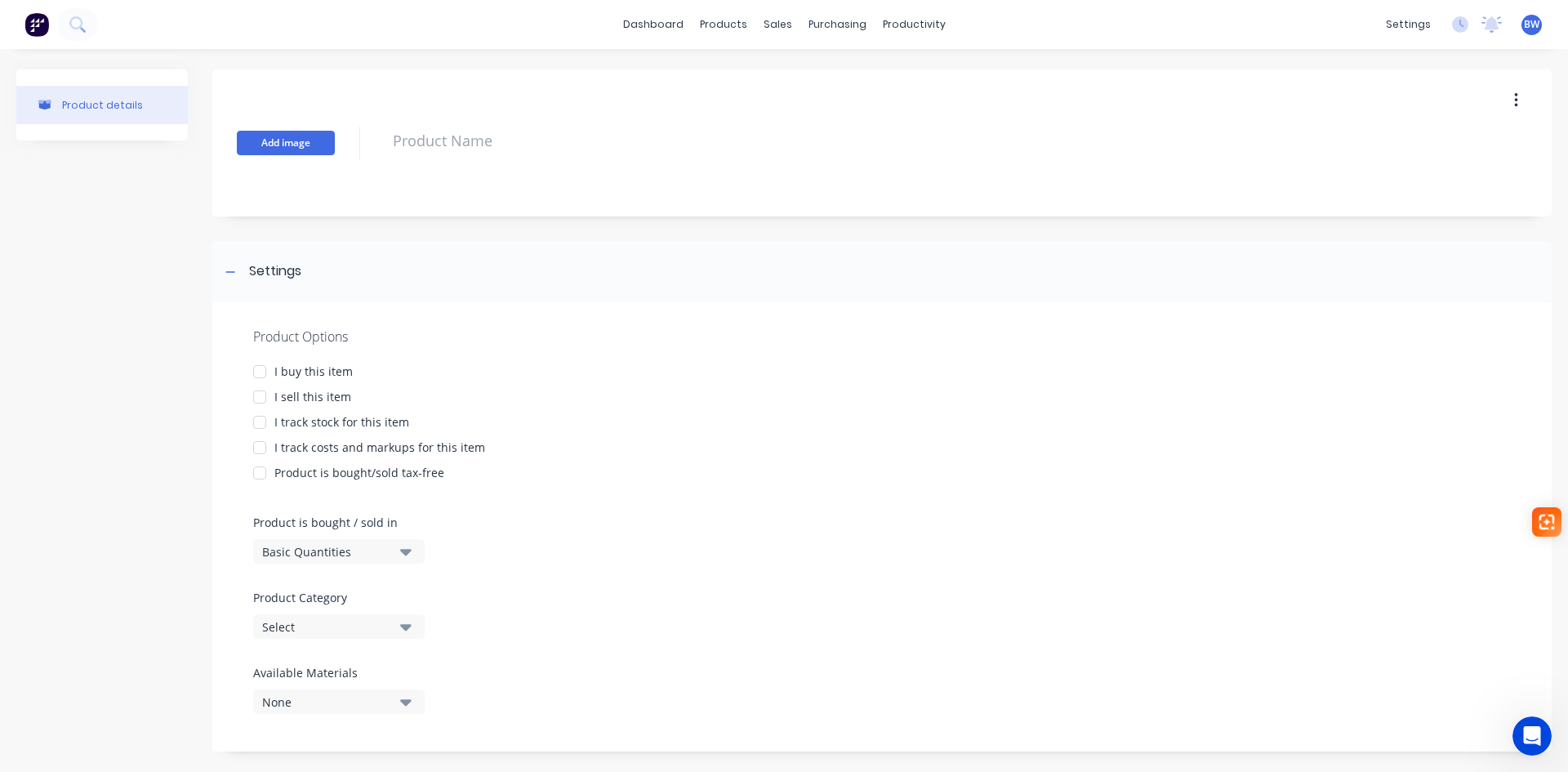
click at [287, 143] on button "Add image" at bounding box center [286, 143] width 98 height 25
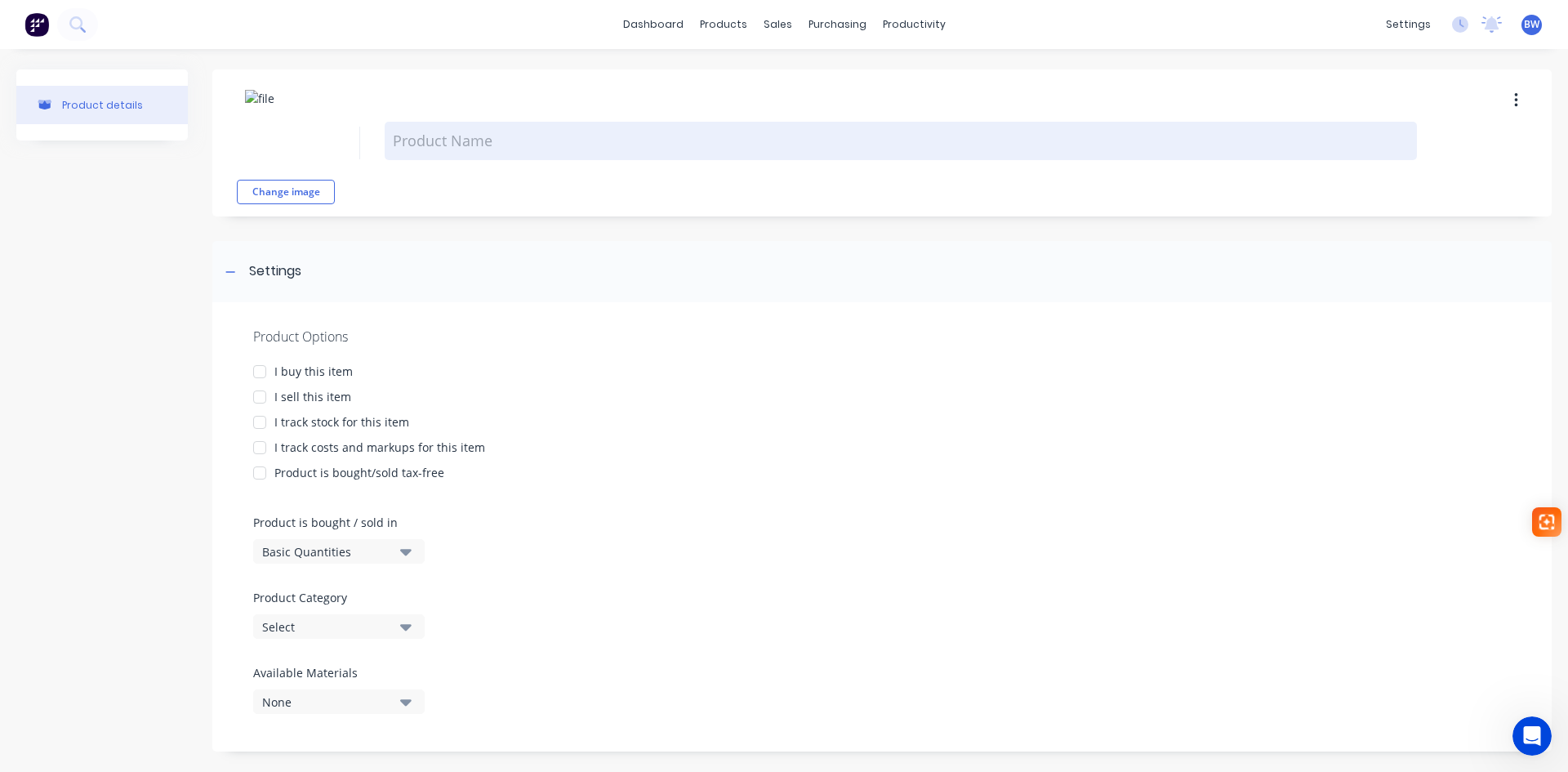
click at [396, 146] on textarea at bounding box center [900, 141] width 1032 height 39
type textarea "x"
type textarea "A"
type textarea "x"
type textarea "AG"
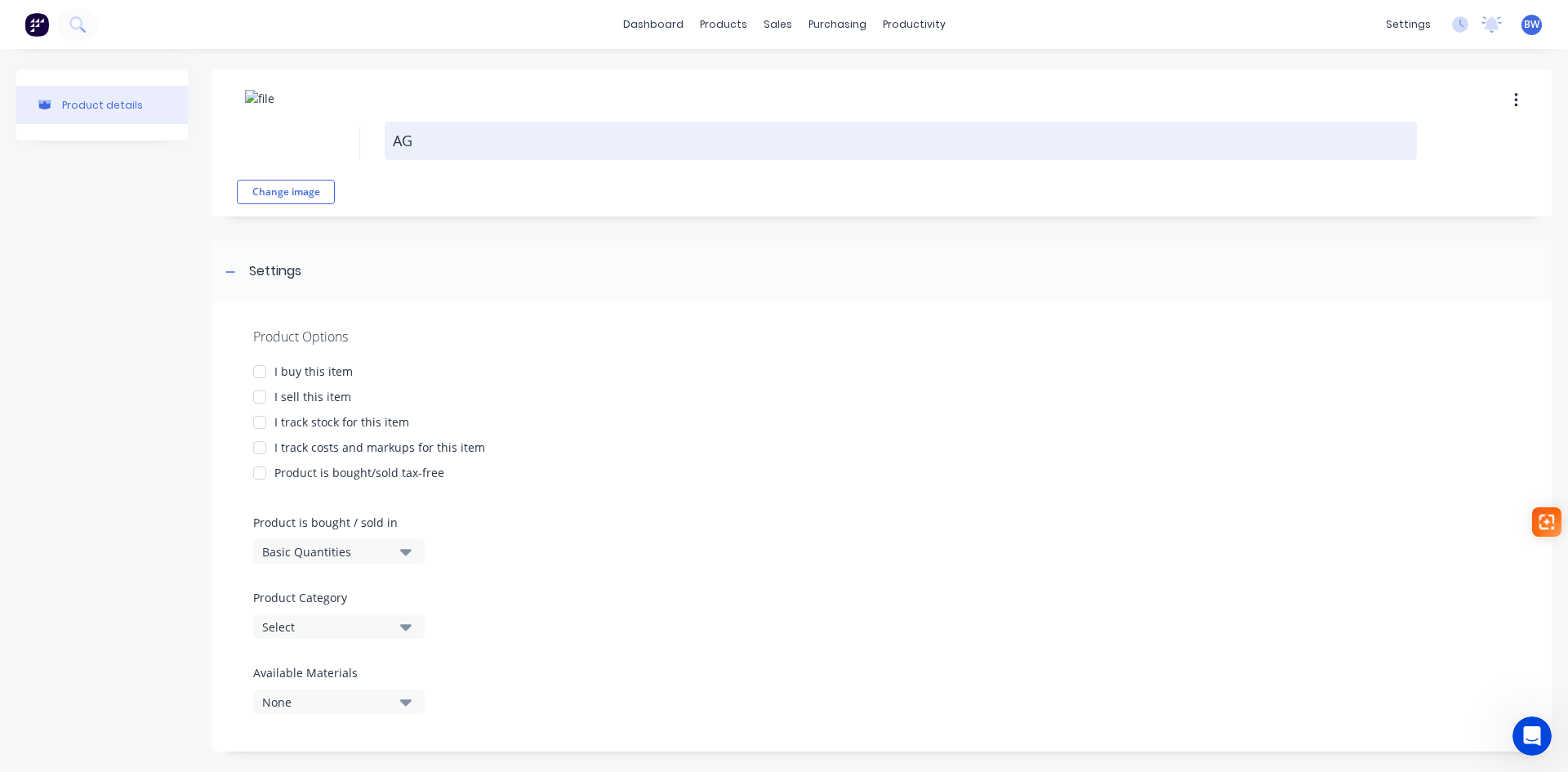
type textarea "x"
type textarea "AG-"
type textarea "x"
type textarea "AG-A"
type textarea "x"
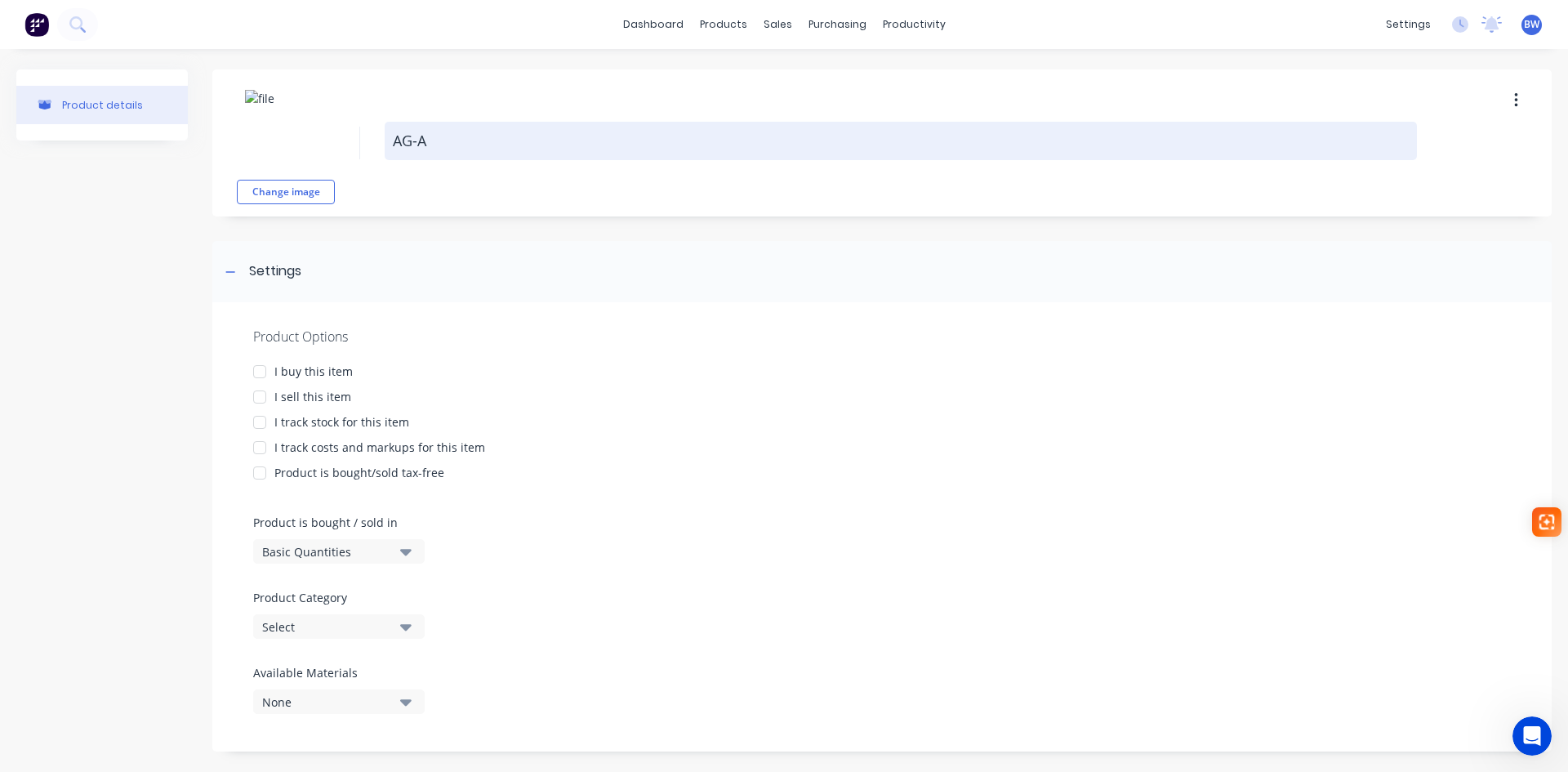
type textarea "AG-AN"
type textarea "x"
type textarea "AG-ANG"
type textarea "x"
type textarea "AG-ANG0"
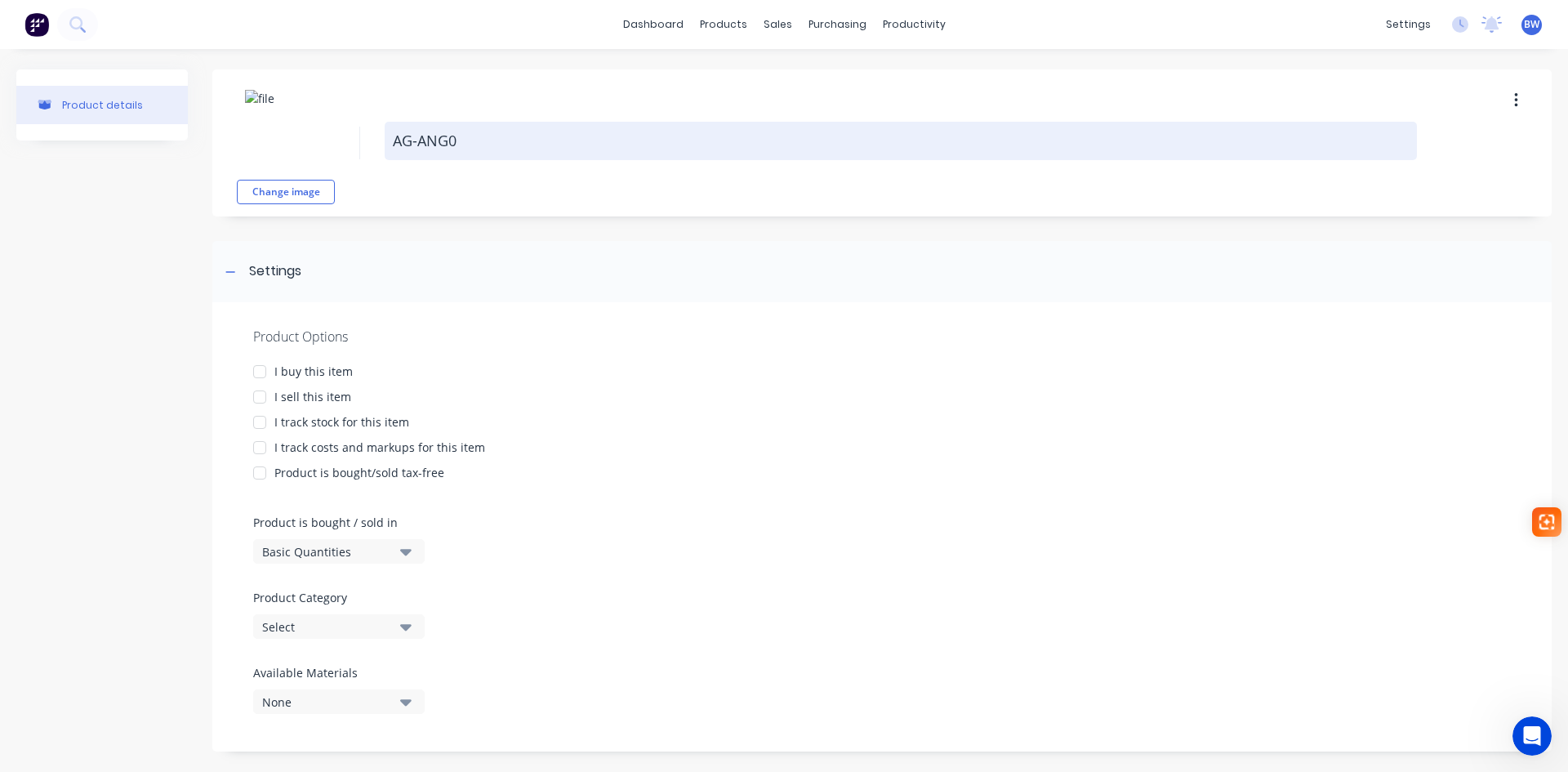
type textarea "x"
type textarea "AG-ANG05"
type textarea "x"
type textarea "AG-ANG059"
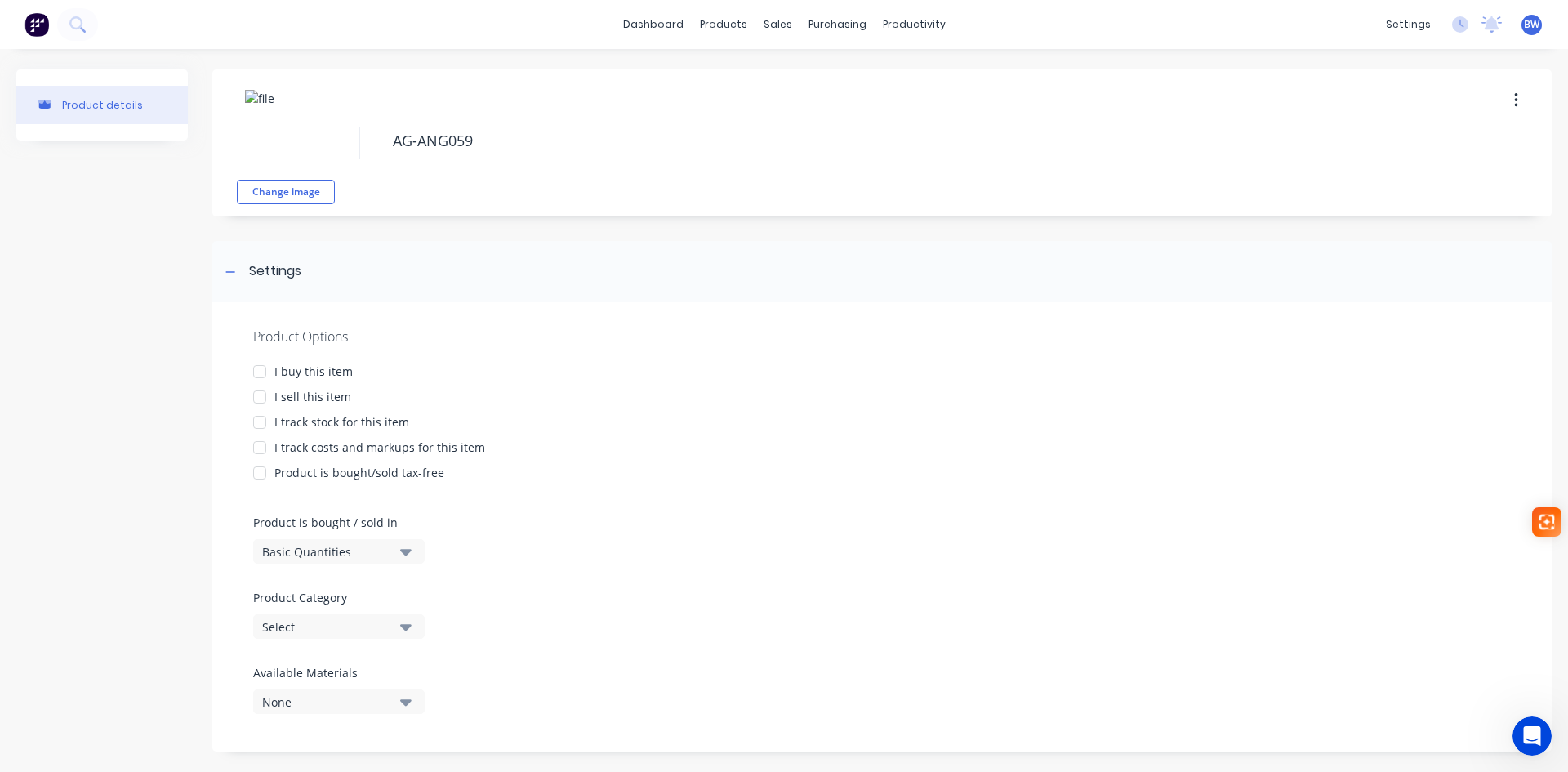
click at [263, 374] on div at bounding box center [259, 372] width 33 height 33
drag, startPoint x: 259, startPoint y: 392, endPoint x: 259, endPoint y: 408, distance: 16.0
click at [259, 393] on div at bounding box center [259, 397] width 33 height 33
click at [259, 422] on div at bounding box center [259, 422] width 33 height 33
click at [264, 449] on div at bounding box center [259, 448] width 33 height 33
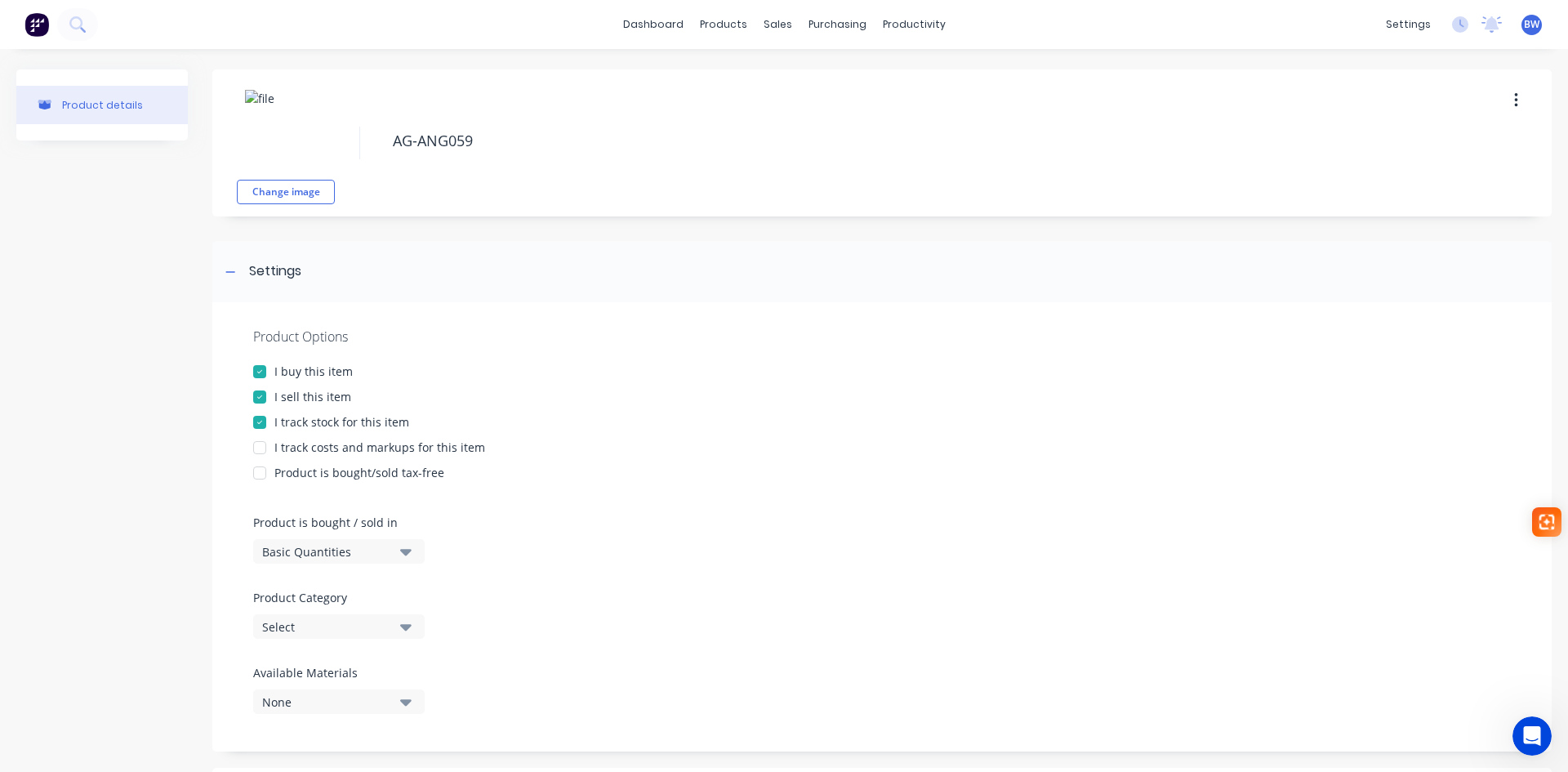
type textarea "x"
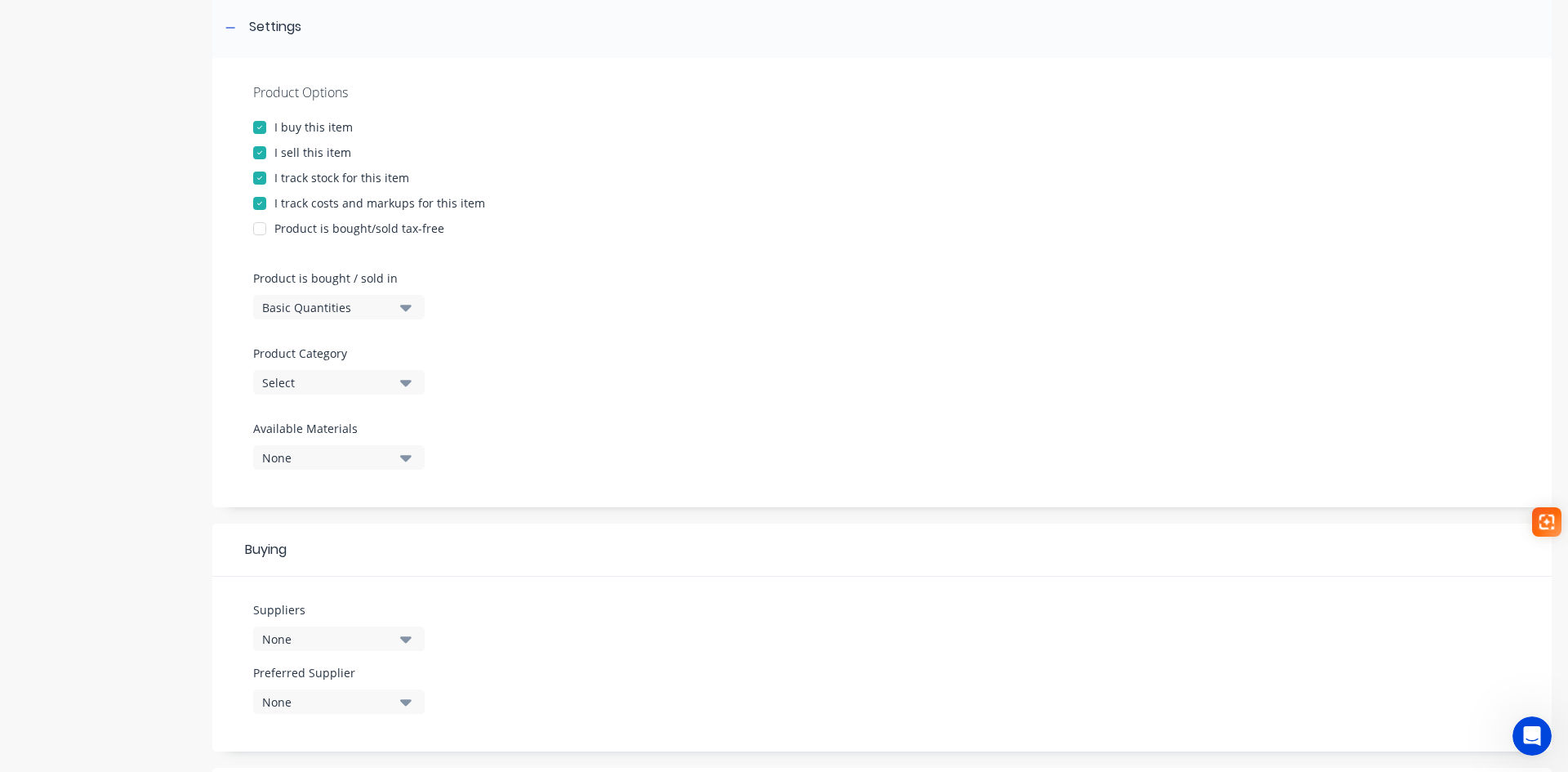
scroll to position [245, 0]
type textarea "AG-ANG059"
type textarea "x"
type textarea "AG-ANG059"
click at [377, 312] on div "Basic Quantities" at bounding box center [327, 307] width 131 height 17
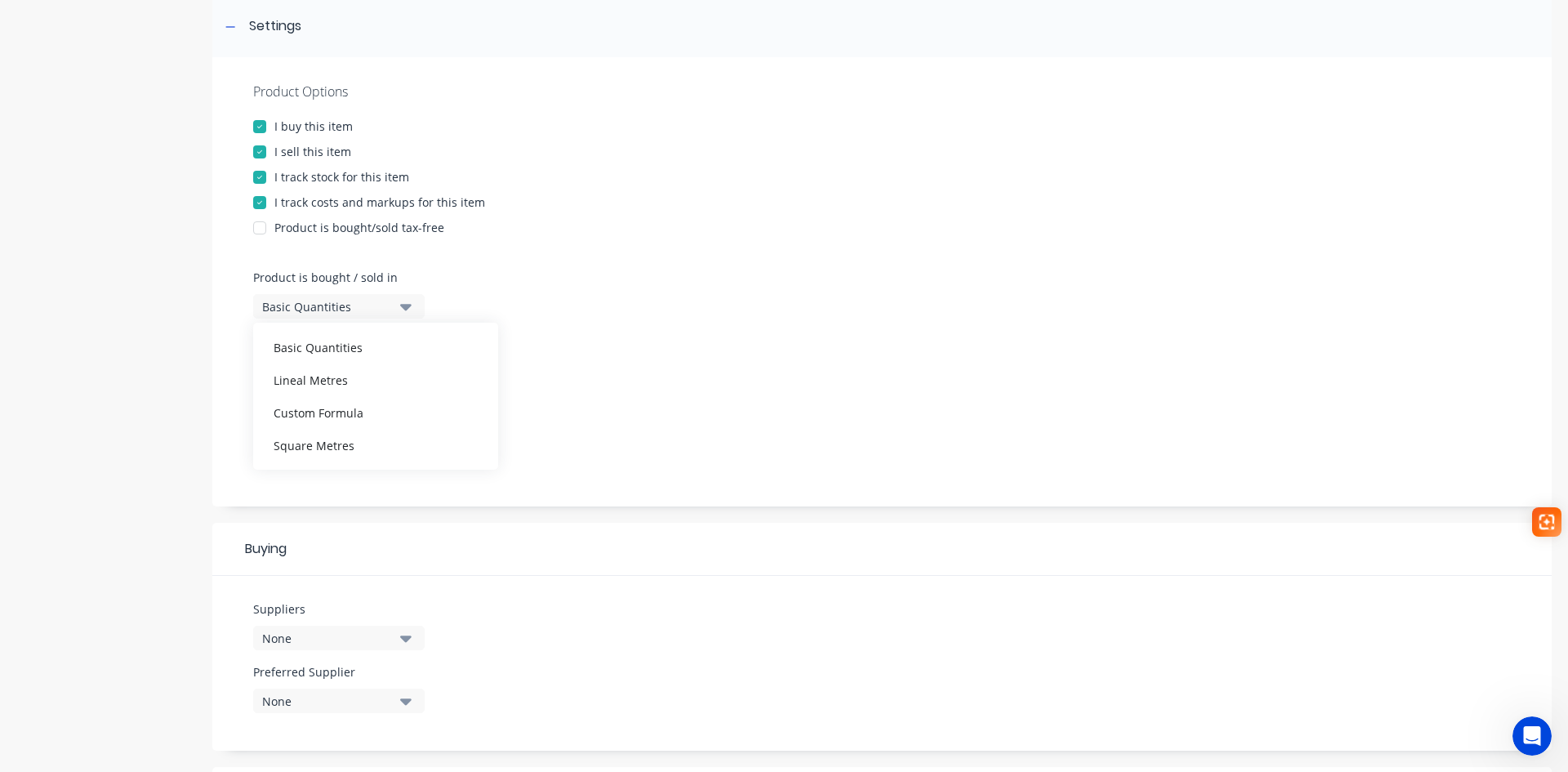
click at [377, 312] on div "Basic Quantities" at bounding box center [327, 307] width 131 height 17
click at [376, 393] on button "Select" at bounding box center [339, 381] width 171 height 25
click at [320, 534] on div "ANG" at bounding box center [376, 536] width 245 height 33
type textarea "x"
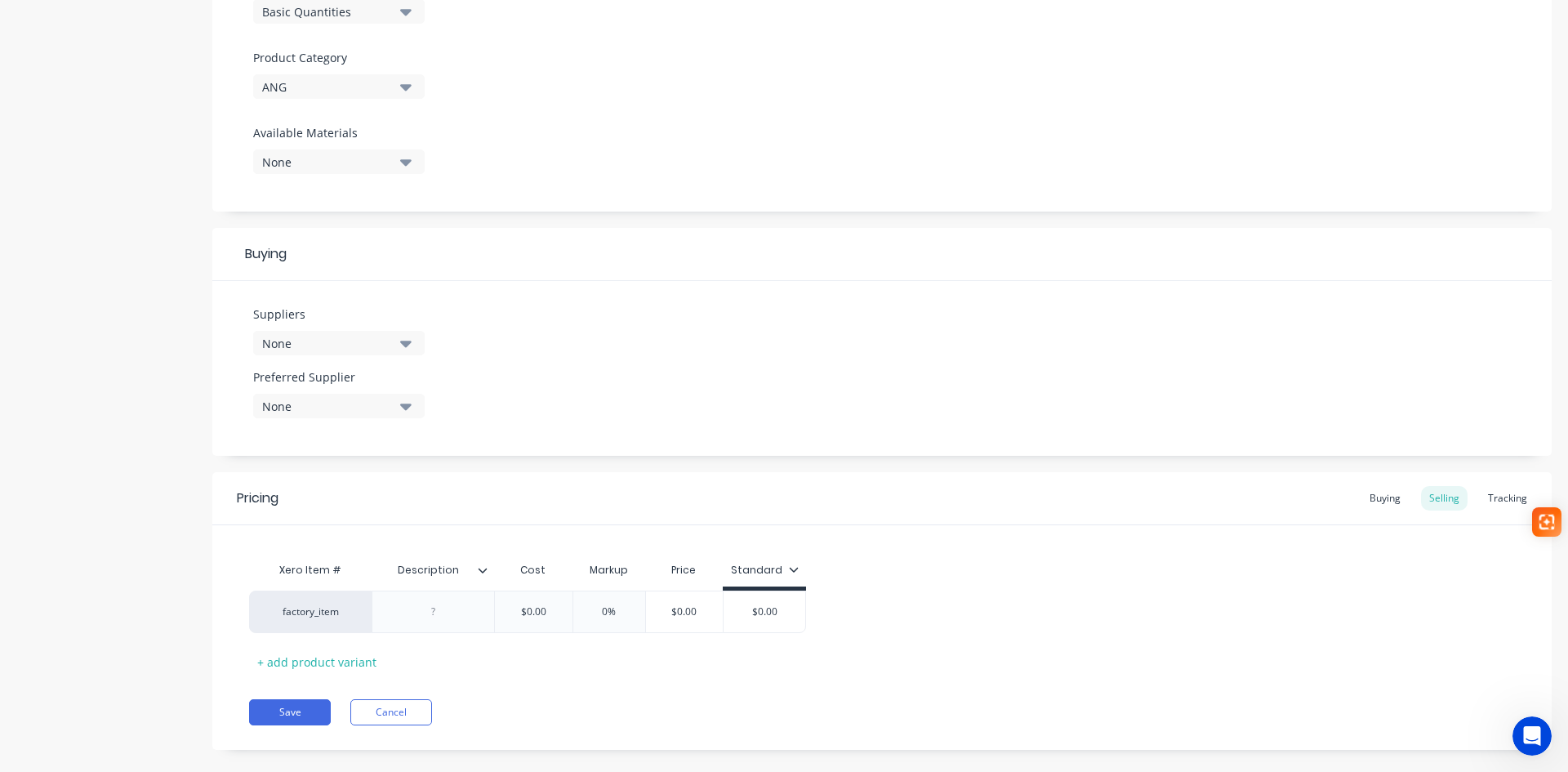
scroll to position [563, 0]
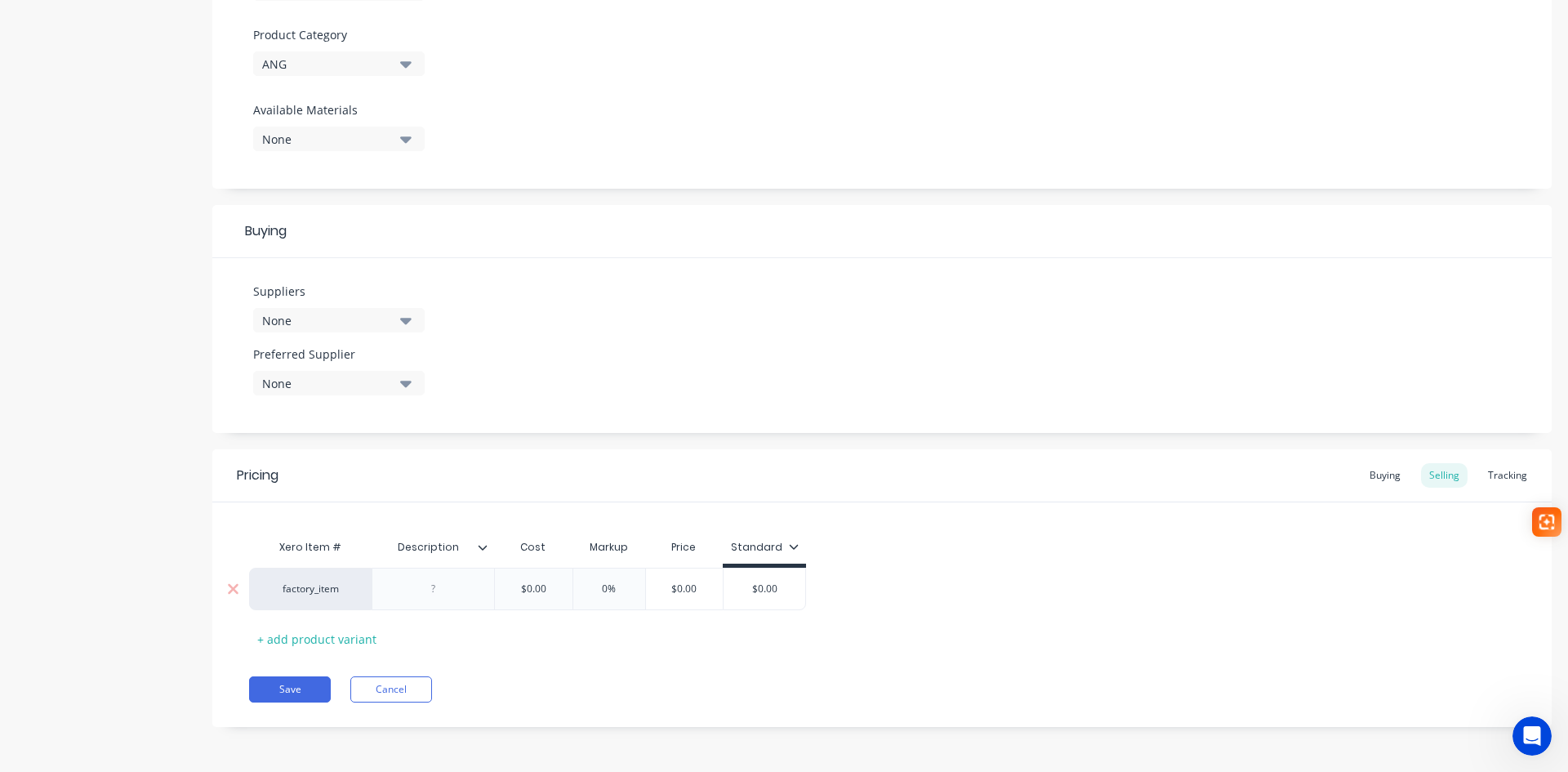
click at [435, 588] on div at bounding box center [433, 589] width 81 height 21
click at [483, 545] on icon at bounding box center [482, 547] width 9 height 9
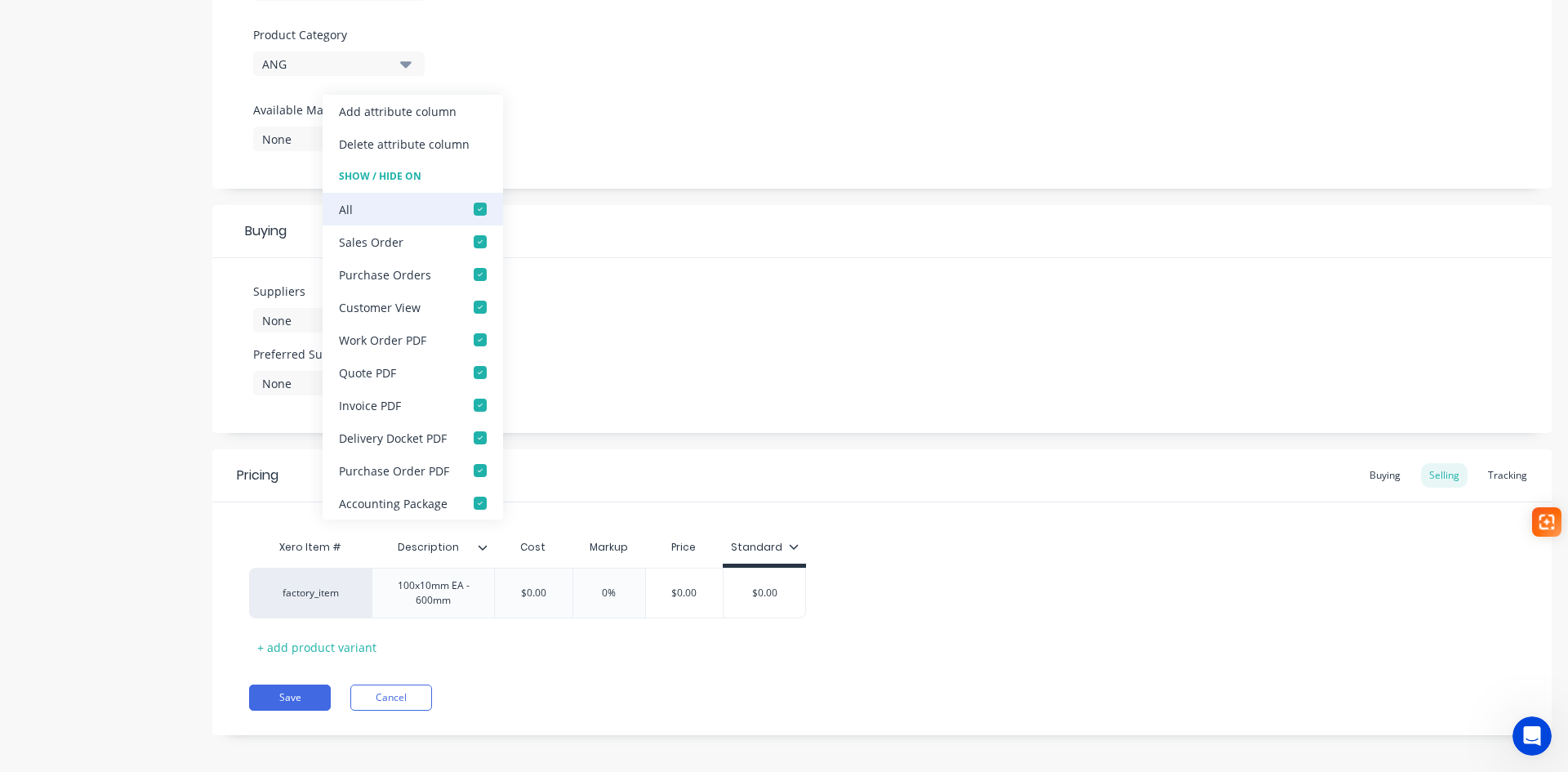
click at [479, 212] on div at bounding box center [480, 209] width 33 height 33
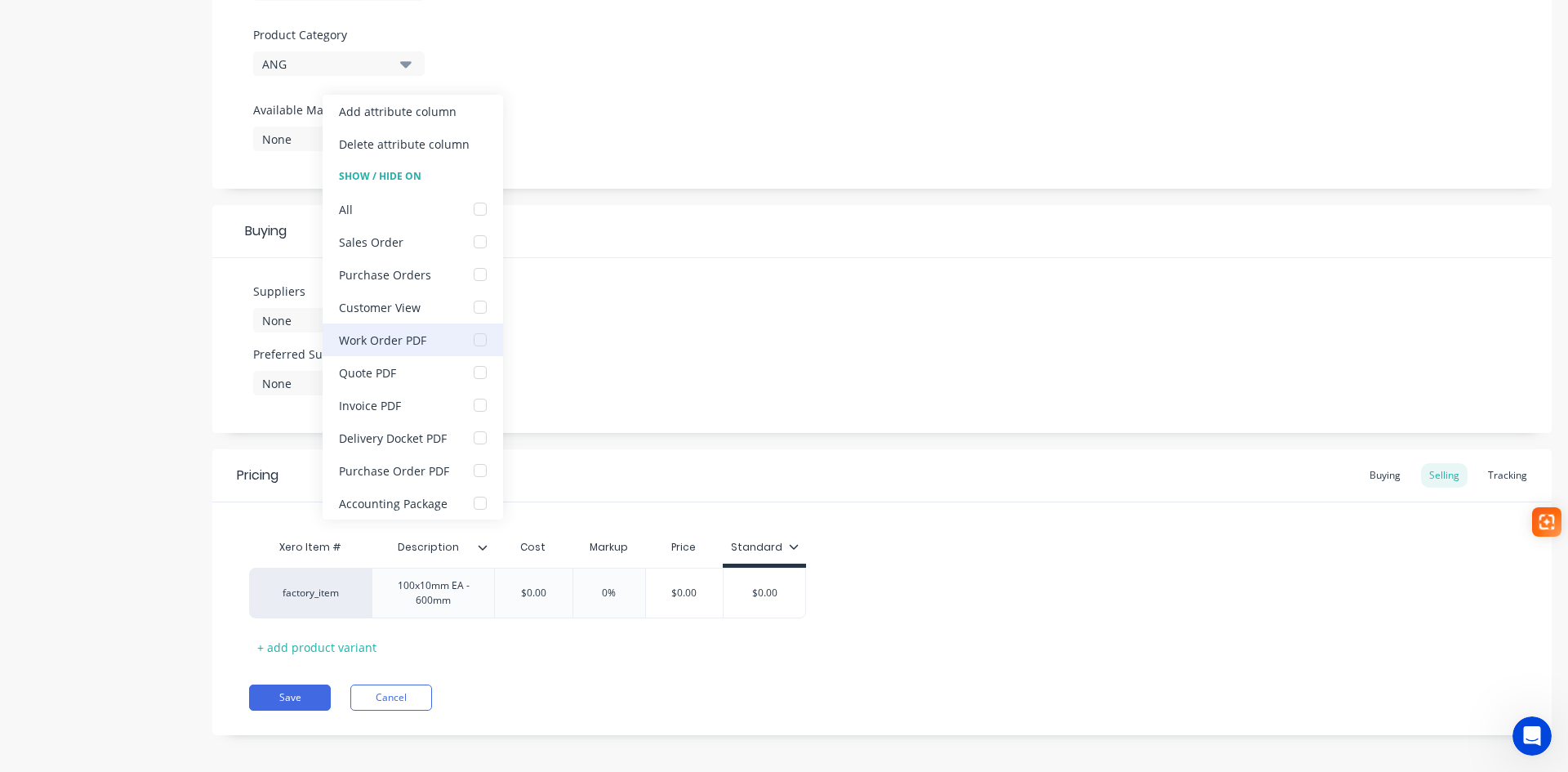
click at [485, 341] on div at bounding box center [480, 340] width 33 height 33
click at [492, 673] on div "Pricing Buying Selling Tracking Xero Item # Description Cost Markup Price Stand…" at bounding box center [882, 592] width 1339 height 286
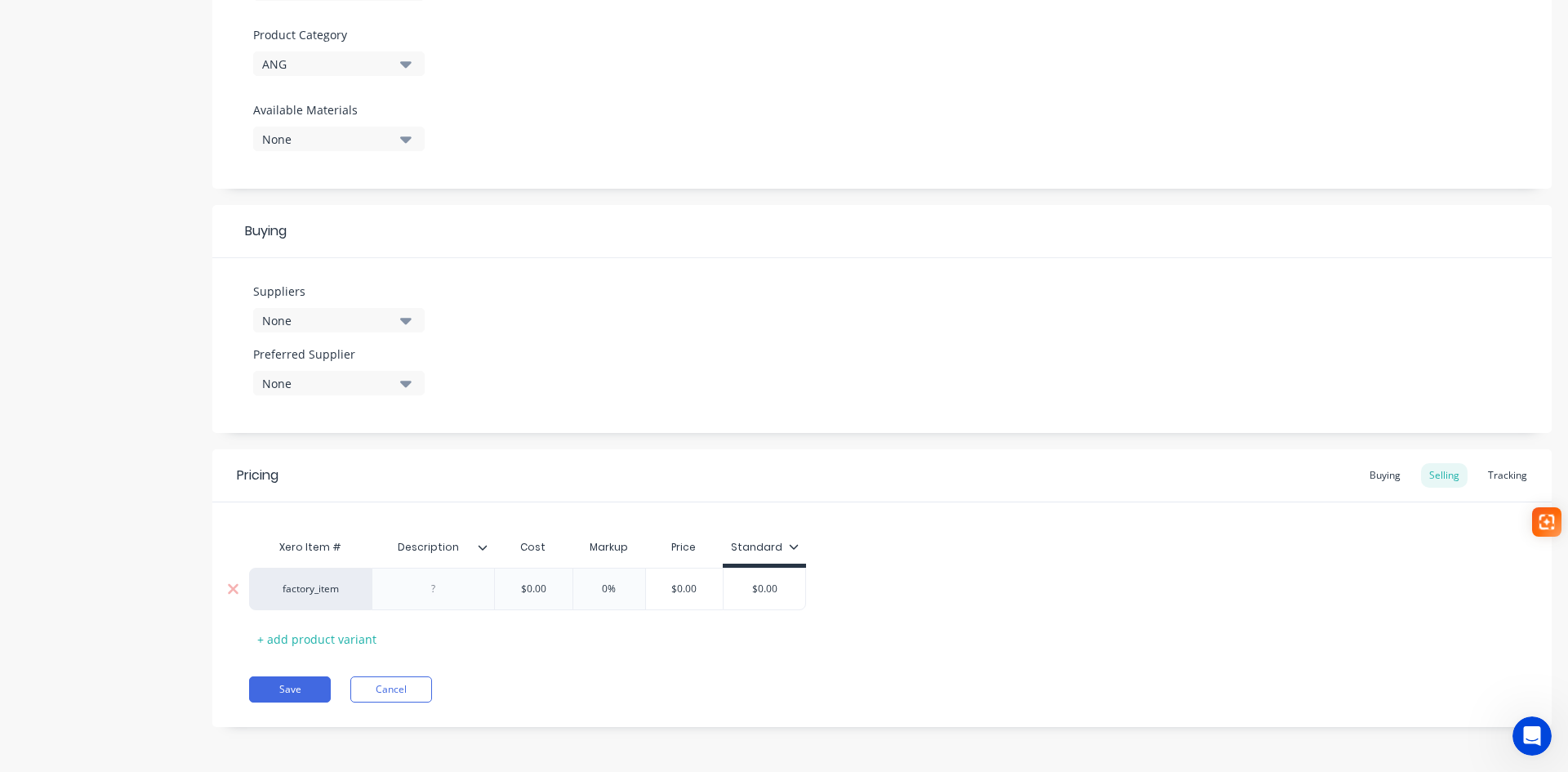
click at [447, 590] on div at bounding box center [433, 589] width 81 height 21
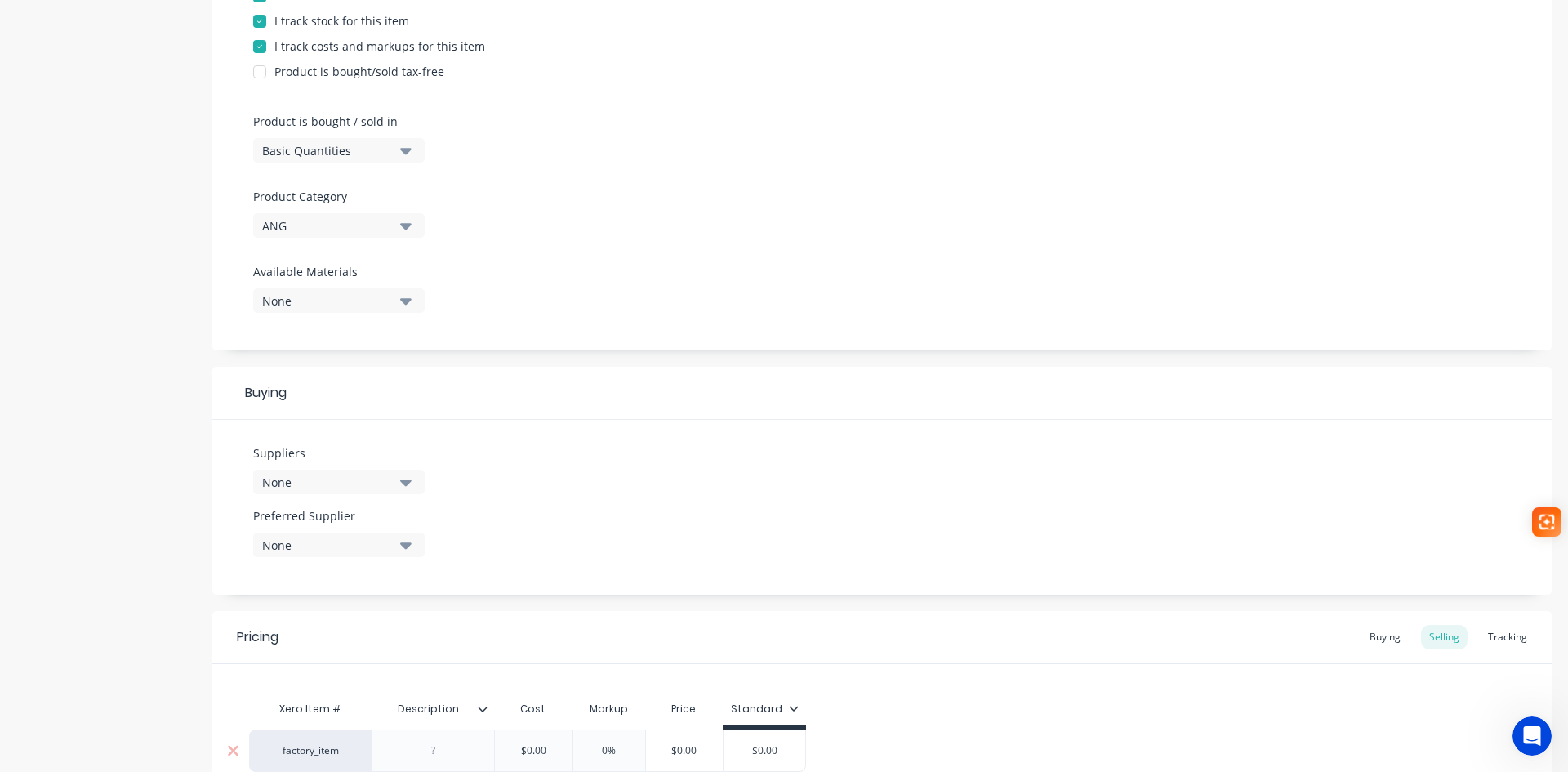
scroll to position [490, 0]
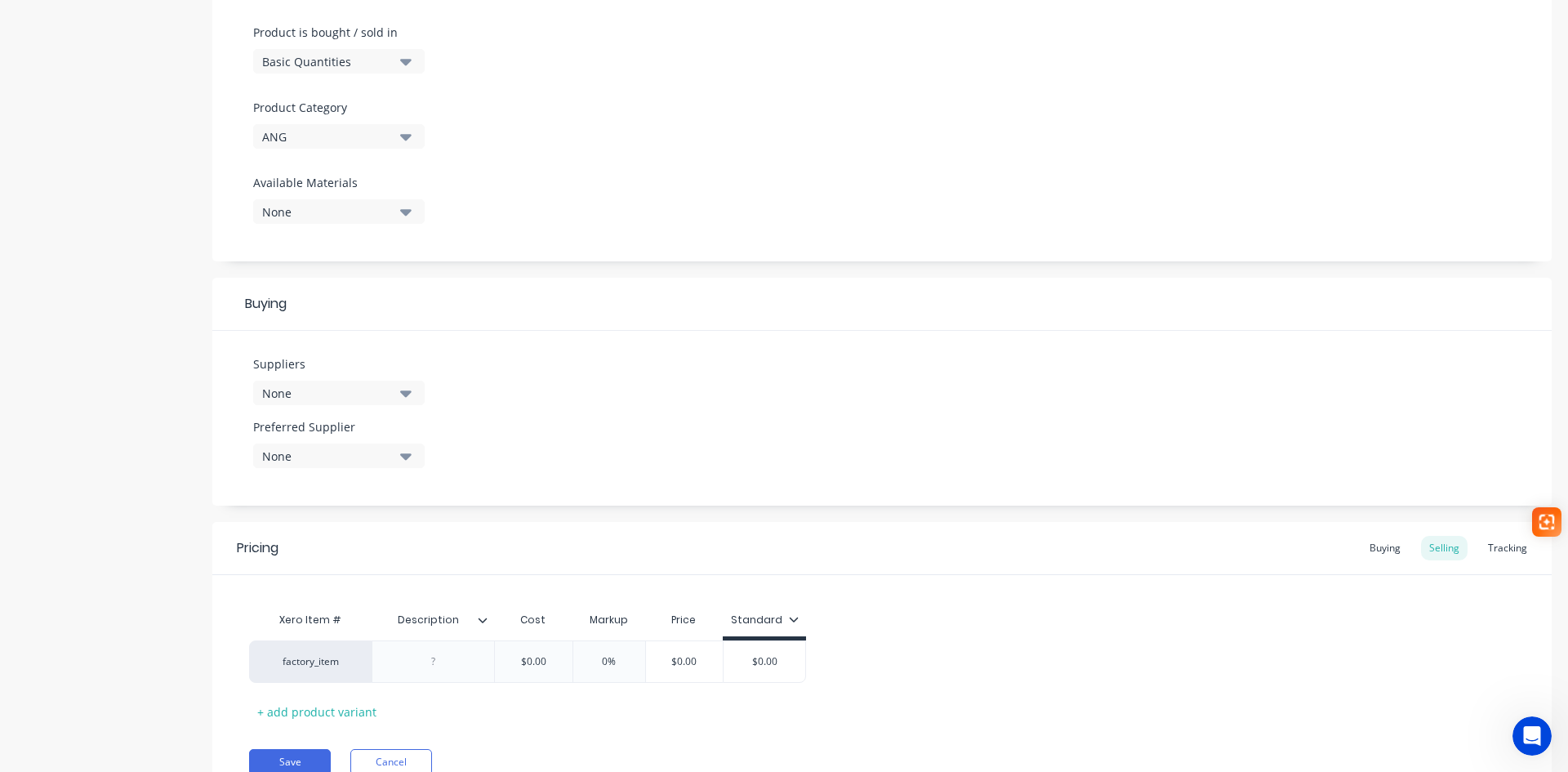
click at [485, 617] on icon at bounding box center [482, 619] width 9 height 9
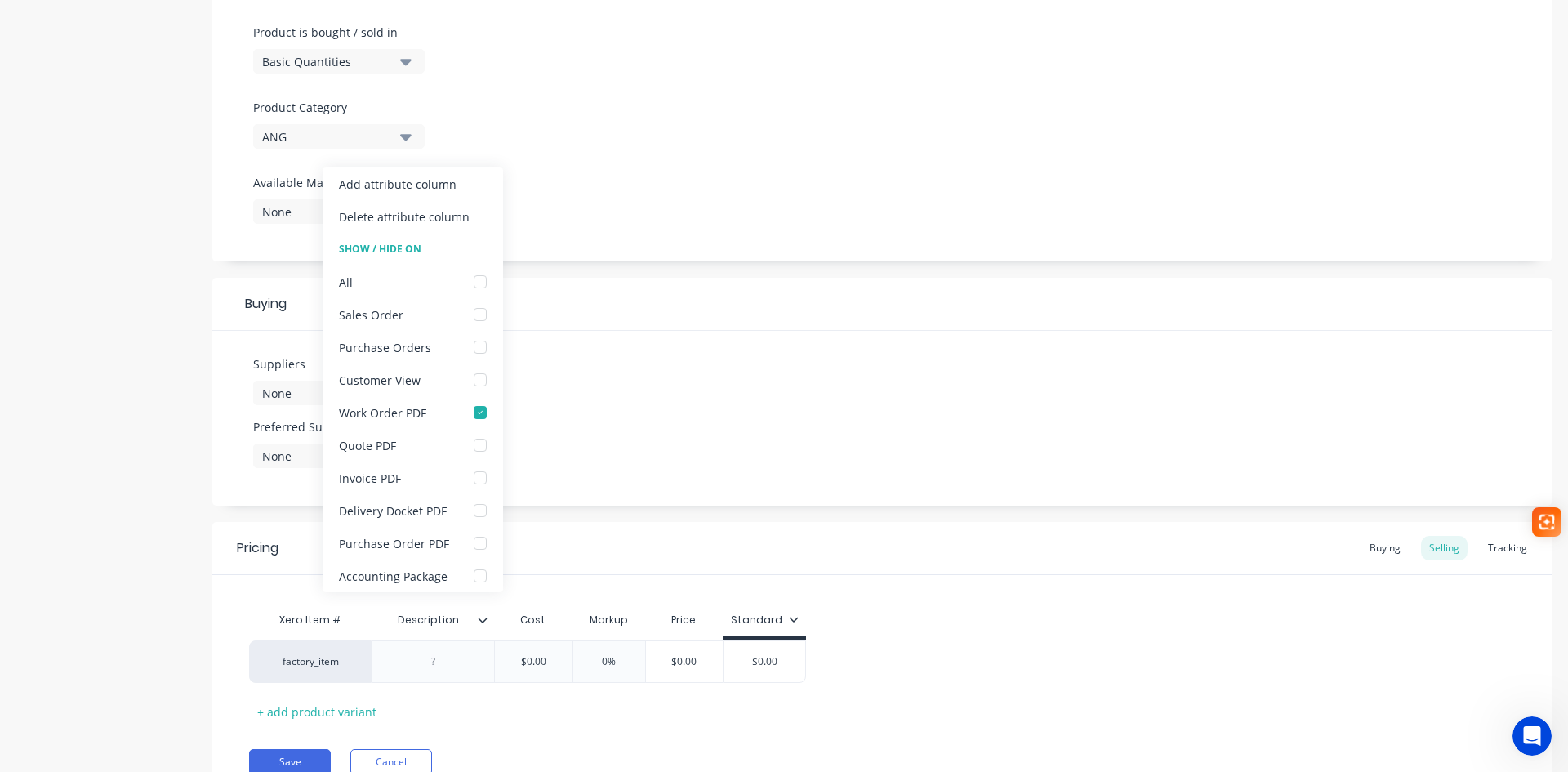
click at [485, 617] on icon at bounding box center [482, 619] width 9 height 9
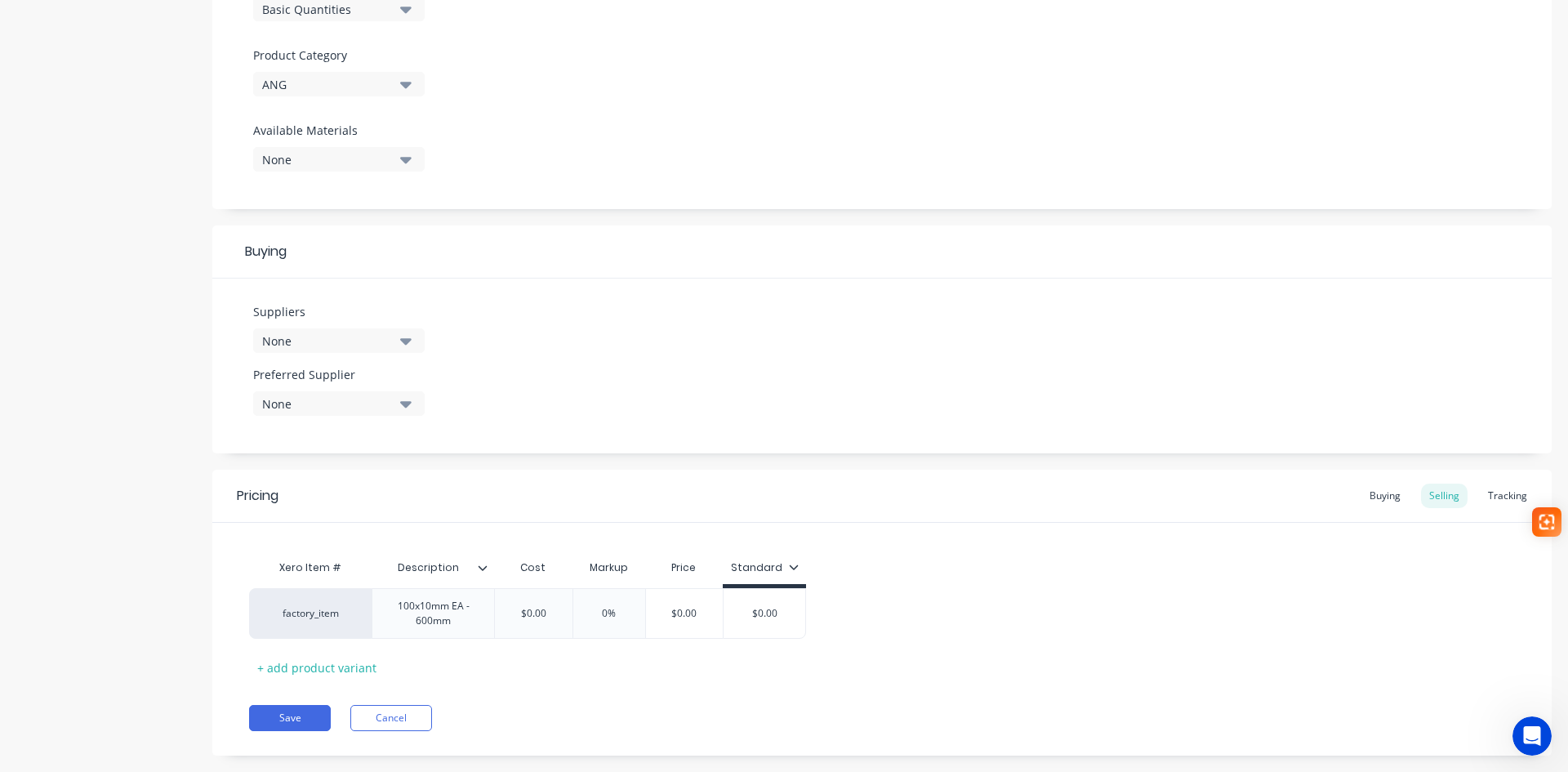
scroll to position [572, 0]
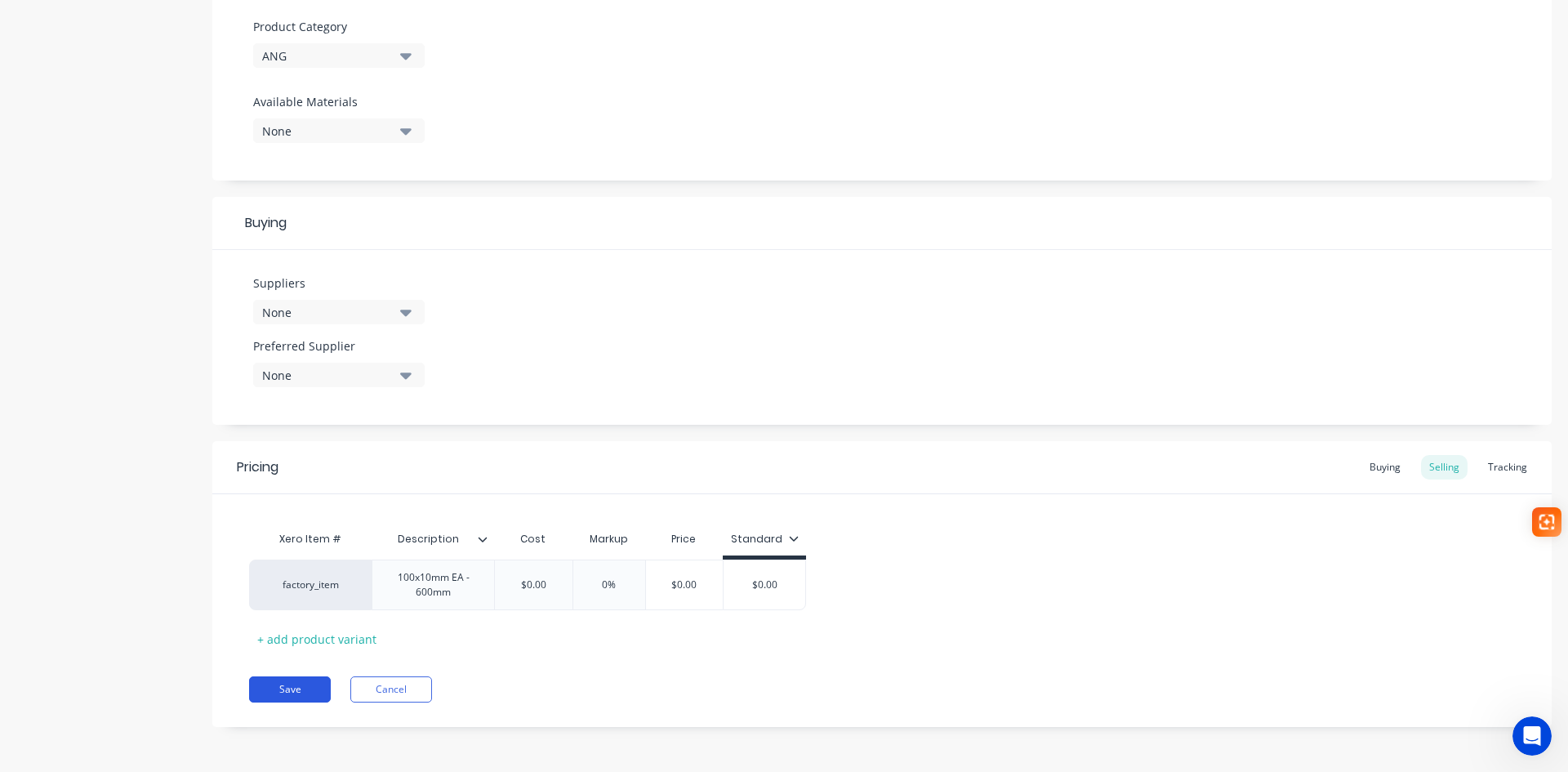
click at [253, 685] on button "Save" at bounding box center [289, 690] width 81 height 27
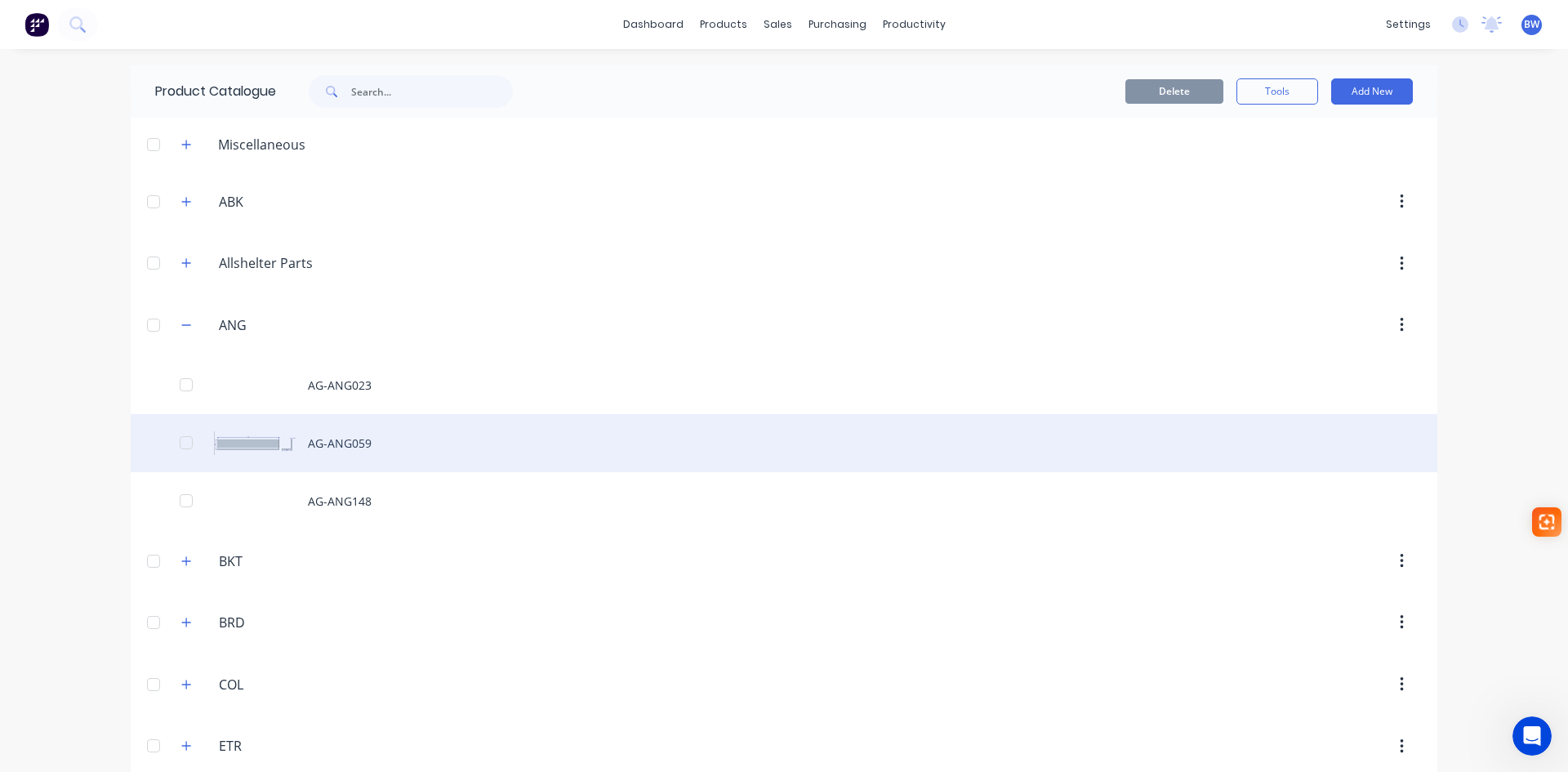
click at [419, 447] on div "AG-ANG059" at bounding box center [784, 443] width 1307 height 58
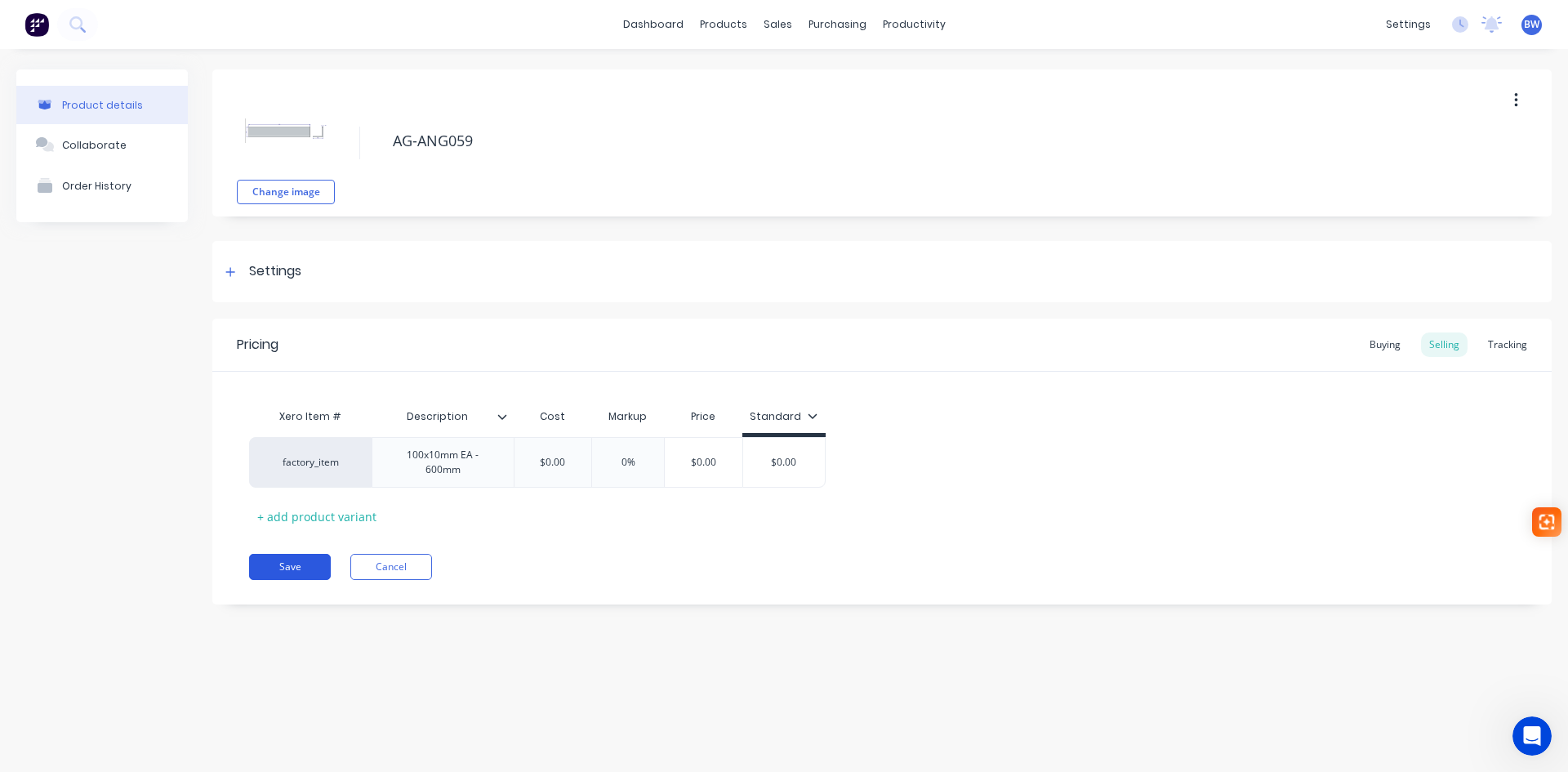
click at [293, 571] on button "Save" at bounding box center [289, 567] width 81 height 27
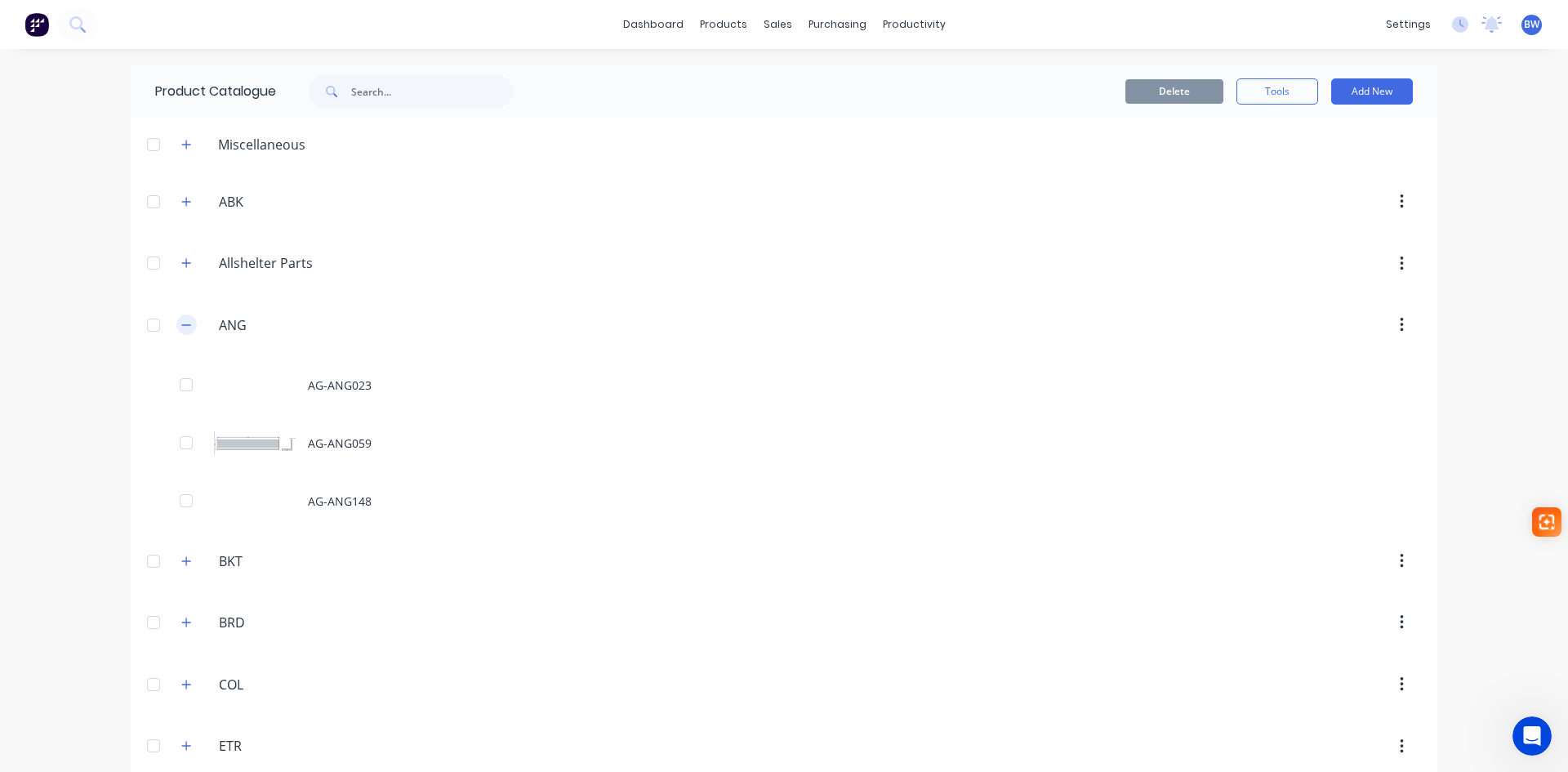
click at [182, 322] on icon "button" at bounding box center [186, 325] width 9 height 11
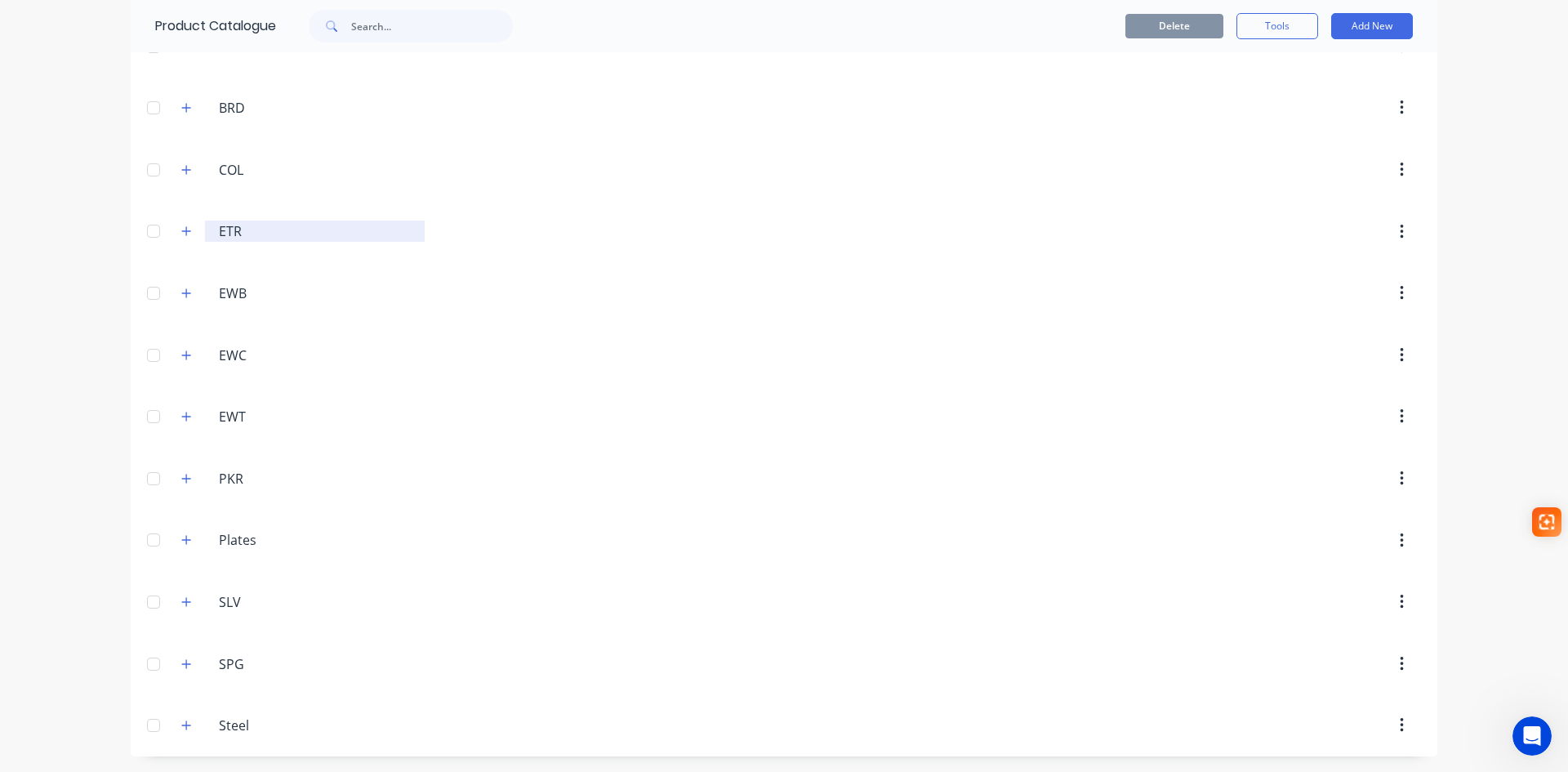
scroll to position [342, 0]
click at [182, 602] on icon "button" at bounding box center [186, 601] width 9 height 11
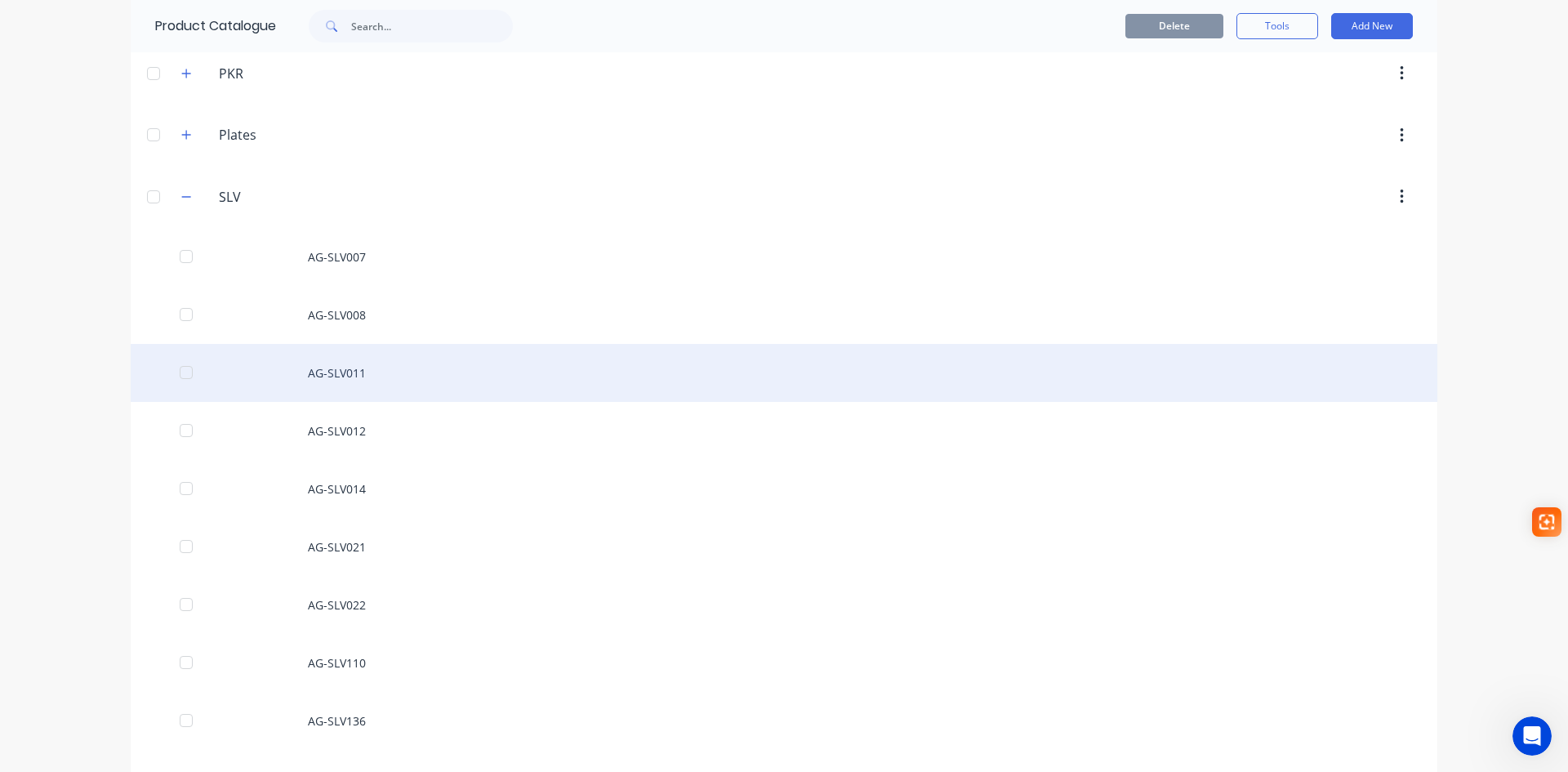
scroll to position [750, 0]
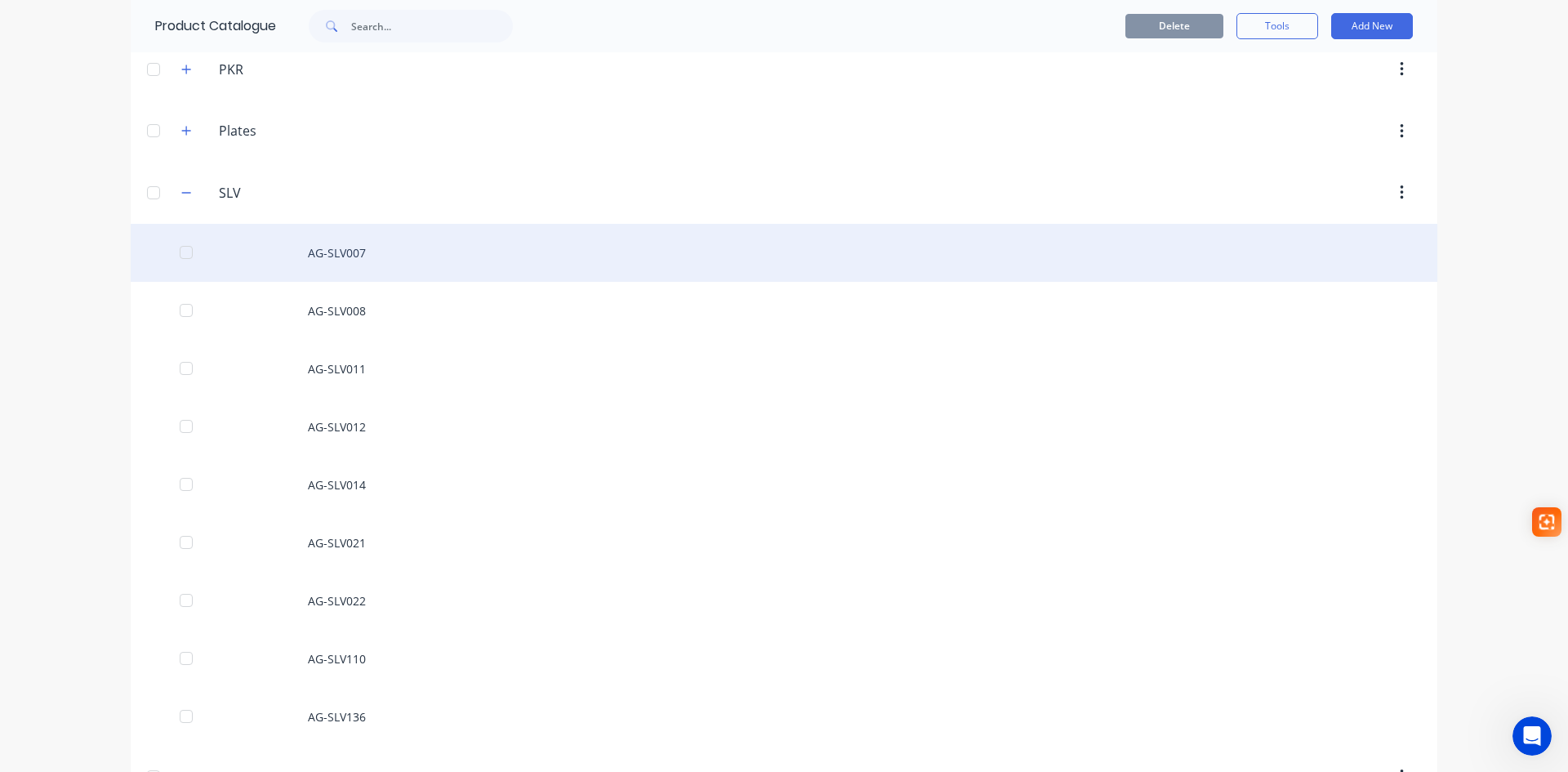
click at [336, 255] on div "AG-SLV007" at bounding box center [784, 253] width 1307 height 58
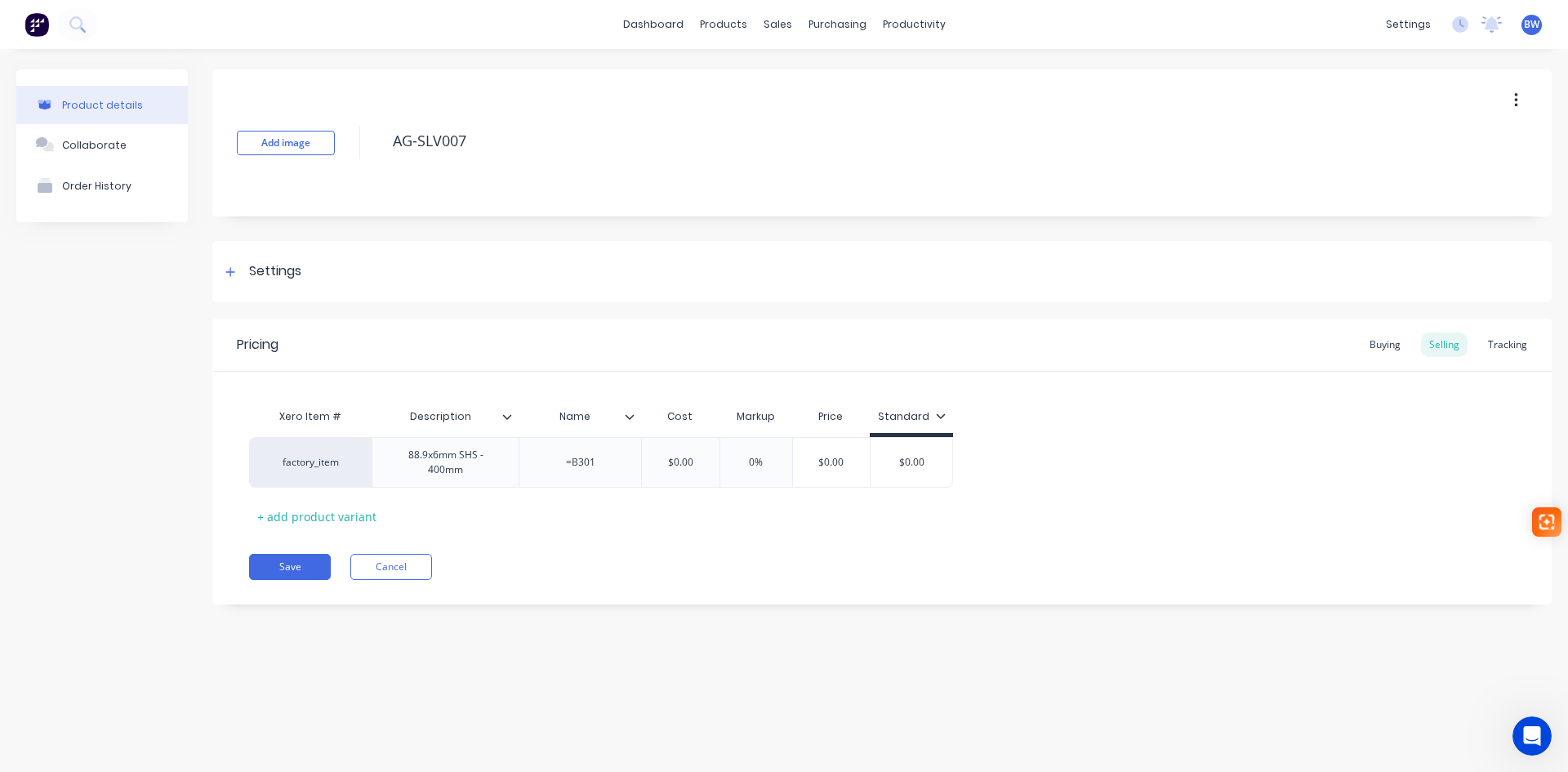
click at [507, 416] on icon at bounding box center [506, 416] width 9 height 9
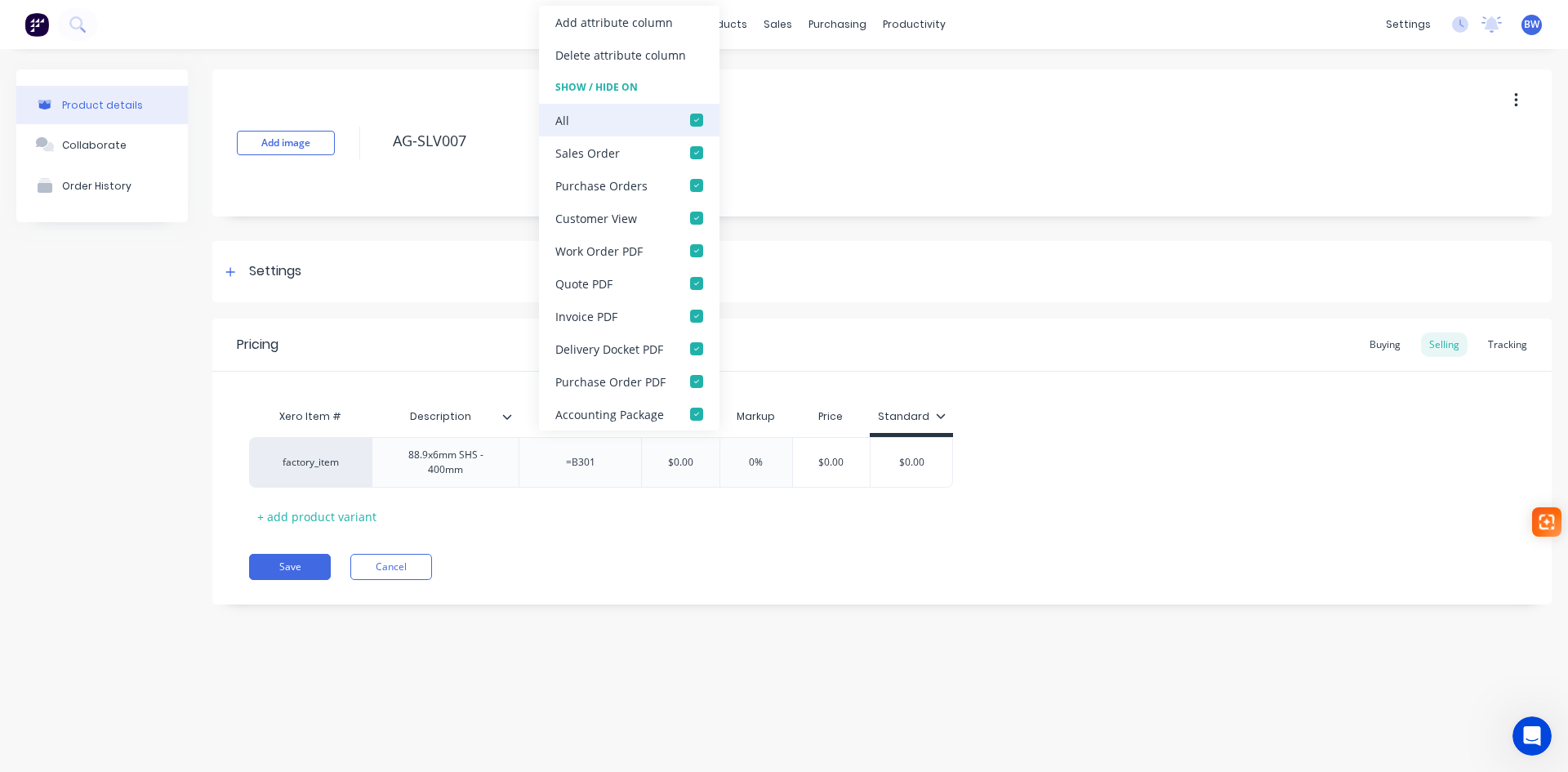
click at [689, 120] on div at bounding box center [696, 120] width 33 height 33
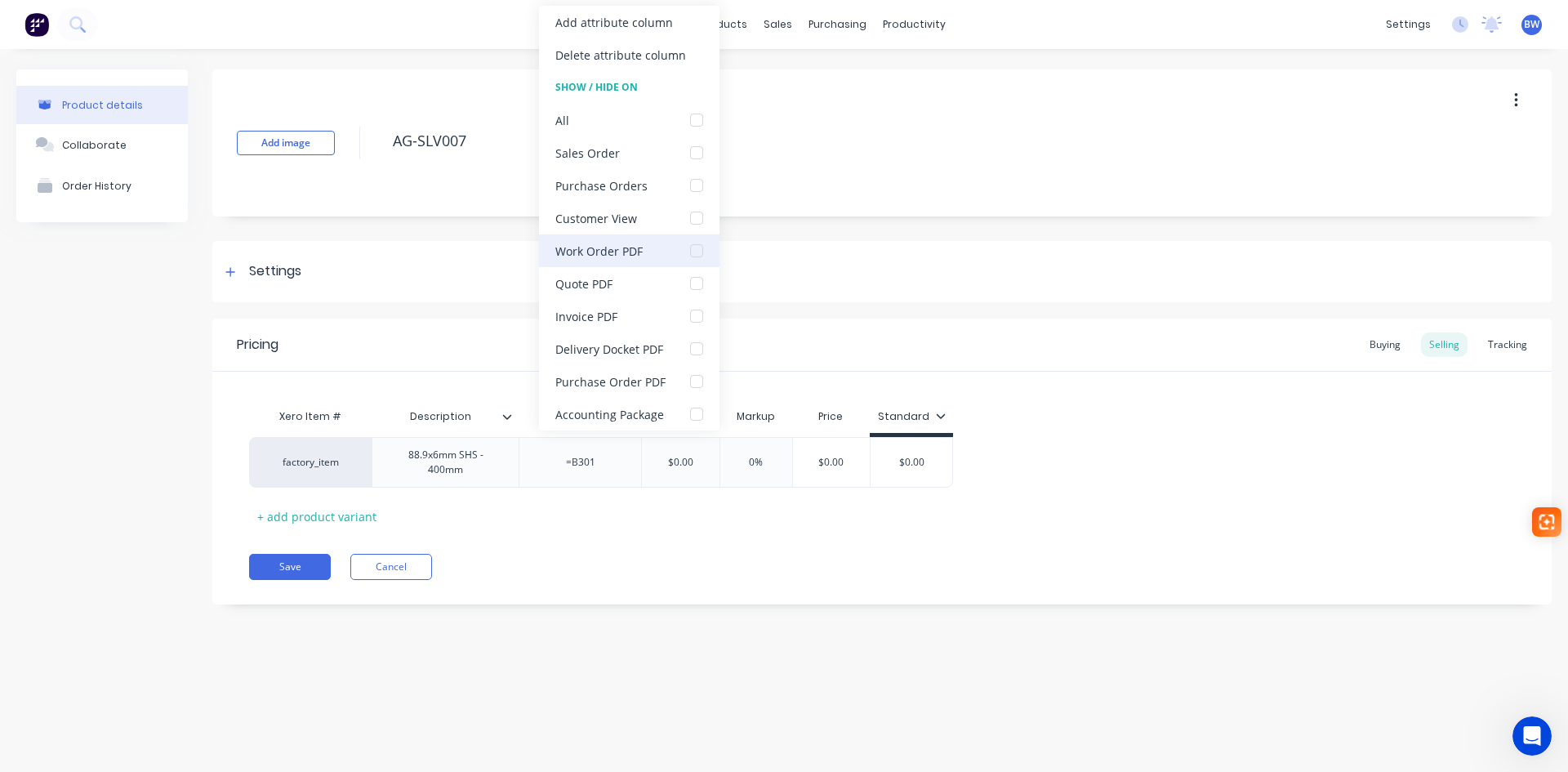
click at [694, 255] on div at bounding box center [696, 251] width 33 height 33
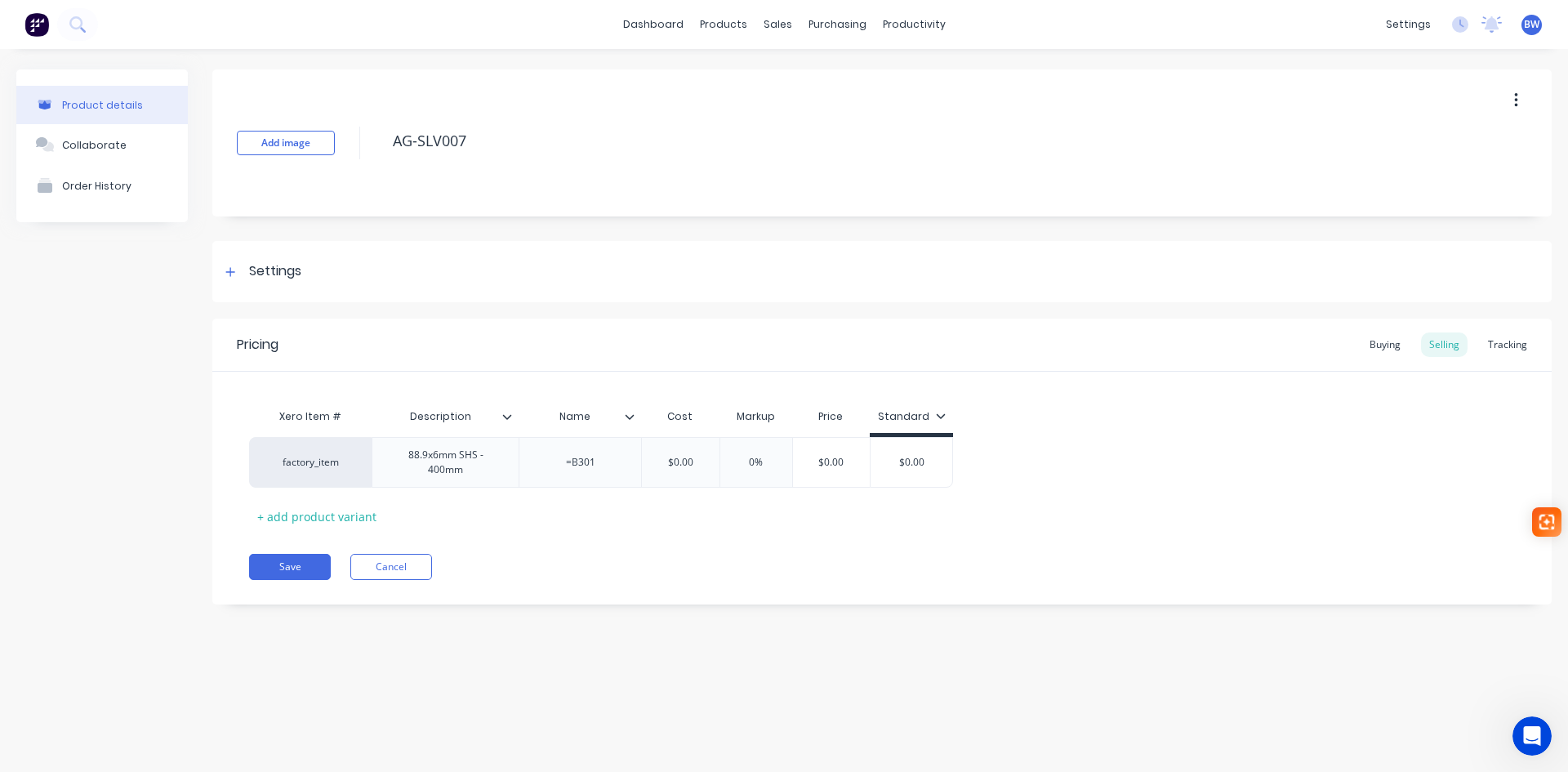
click at [537, 534] on div "Pricing Buying Selling Tracking Xero Item # Description Name Cost Markup Price …" at bounding box center [882, 462] width 1339 height 286
click at [630, 418] on icon at bounding box center [629, 416] width 9 height 5
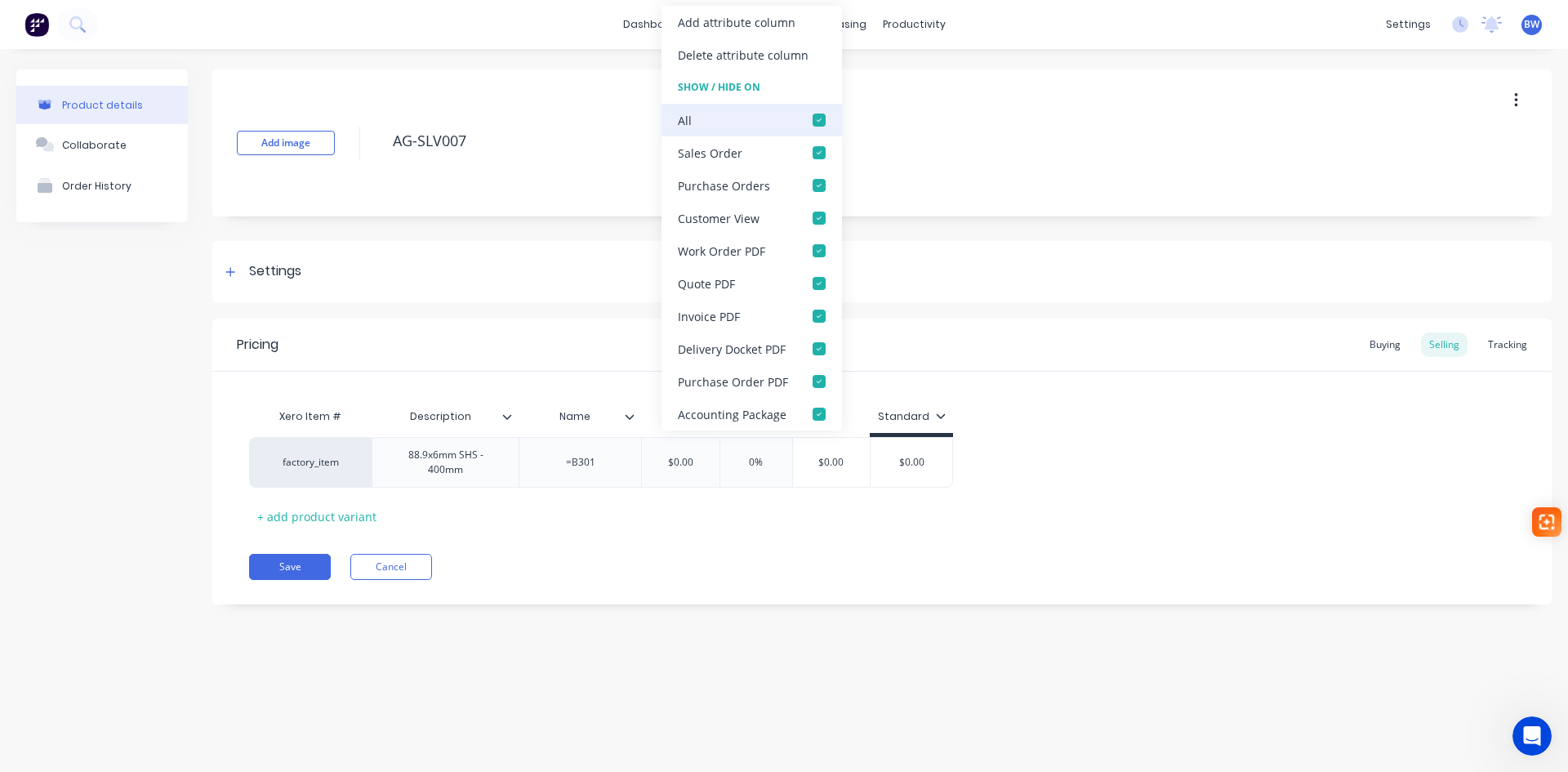
click at [814, 121] on div at bounding box center [819, 120] width 33 height 33
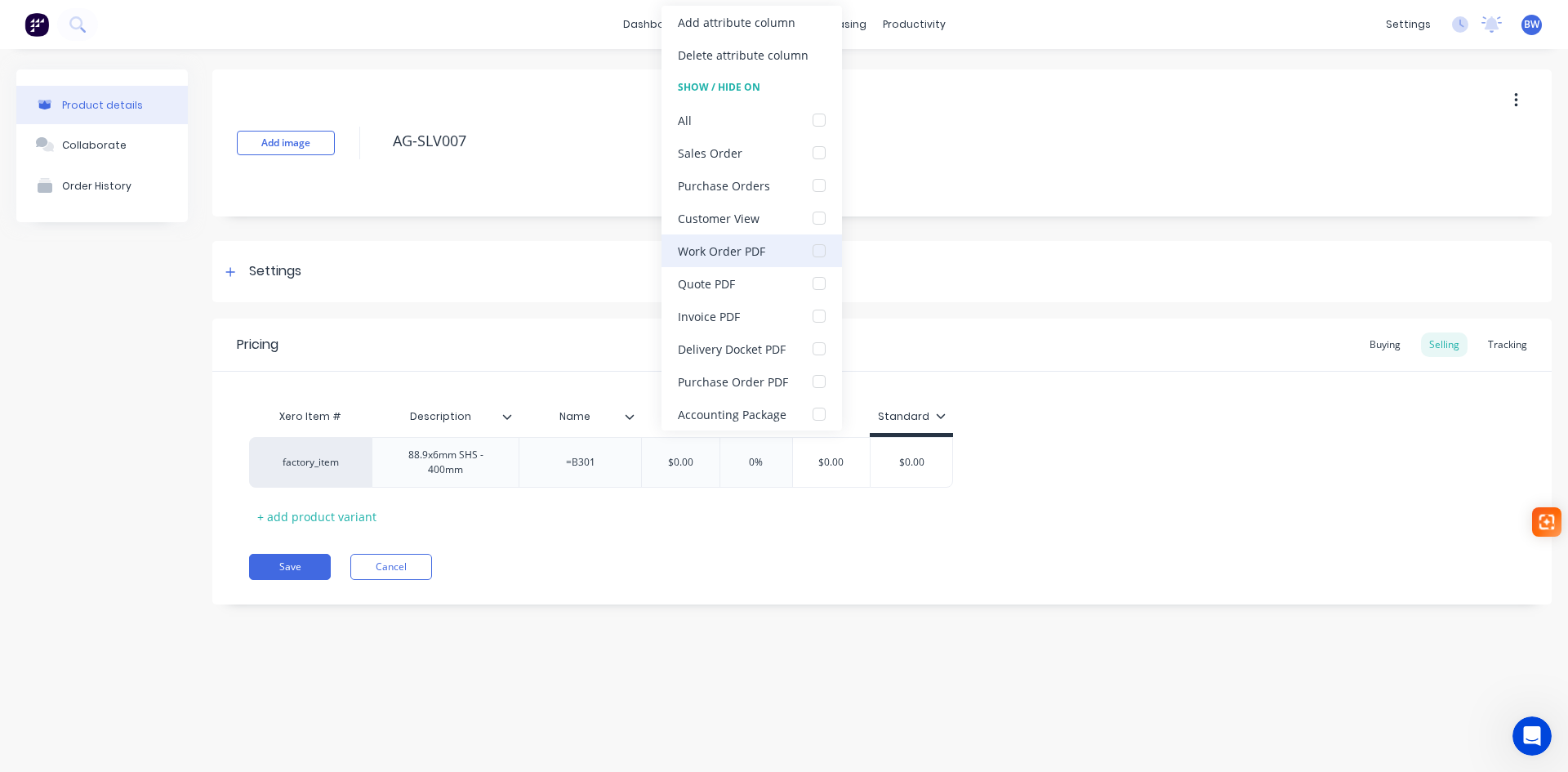
click at [821, 251] on div at bounding box center [819, 251] width 33 height 33
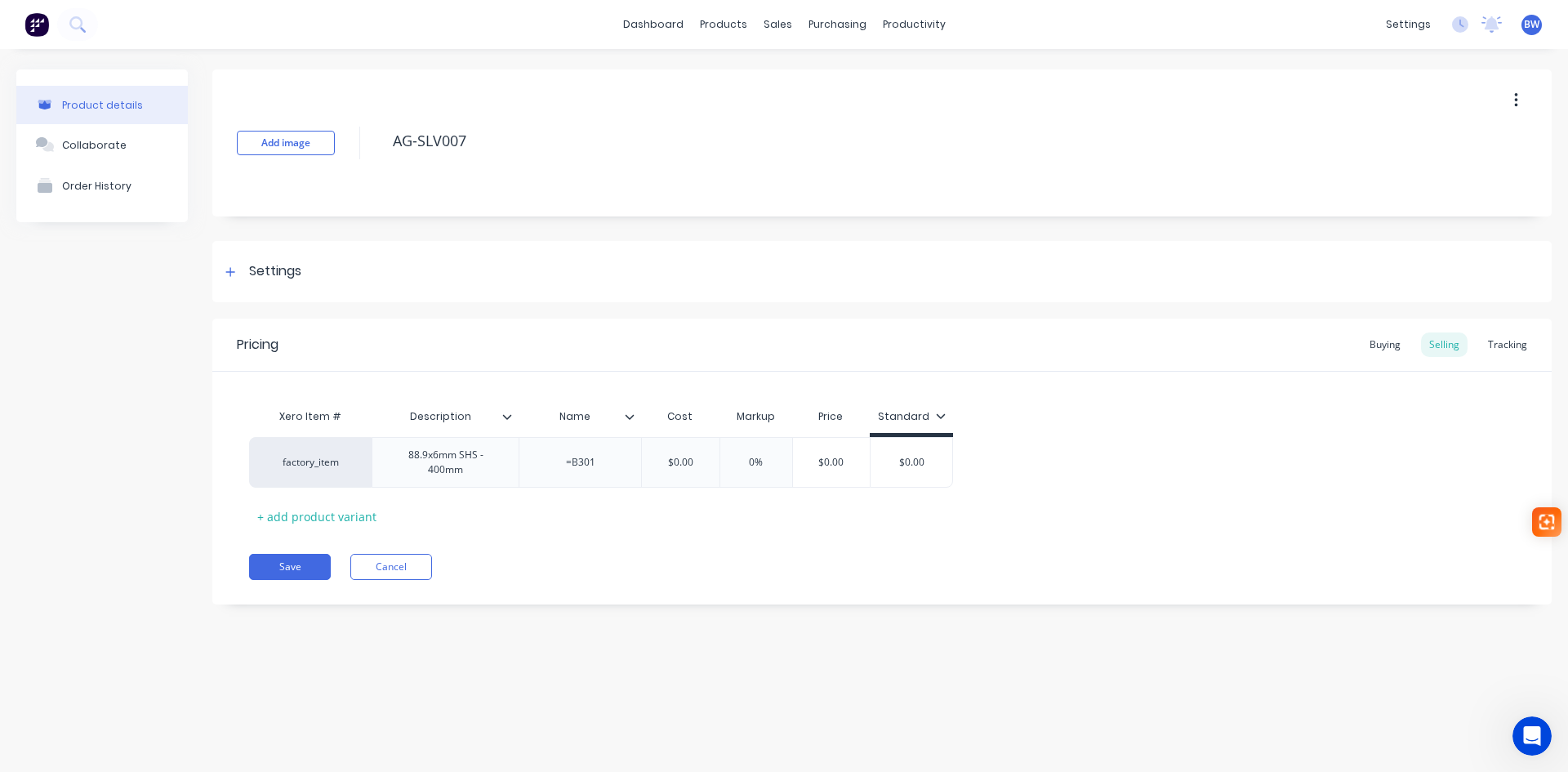
click at [537, 544] on div "Pricing Buying Selling Tracking Xero Item # Description Name Cost Markup Price …" at bounding box center [882, 462] width 1339 height 286
click at [307, 563] on button "Save" at bounding box center [289, 567] width 81 height 27
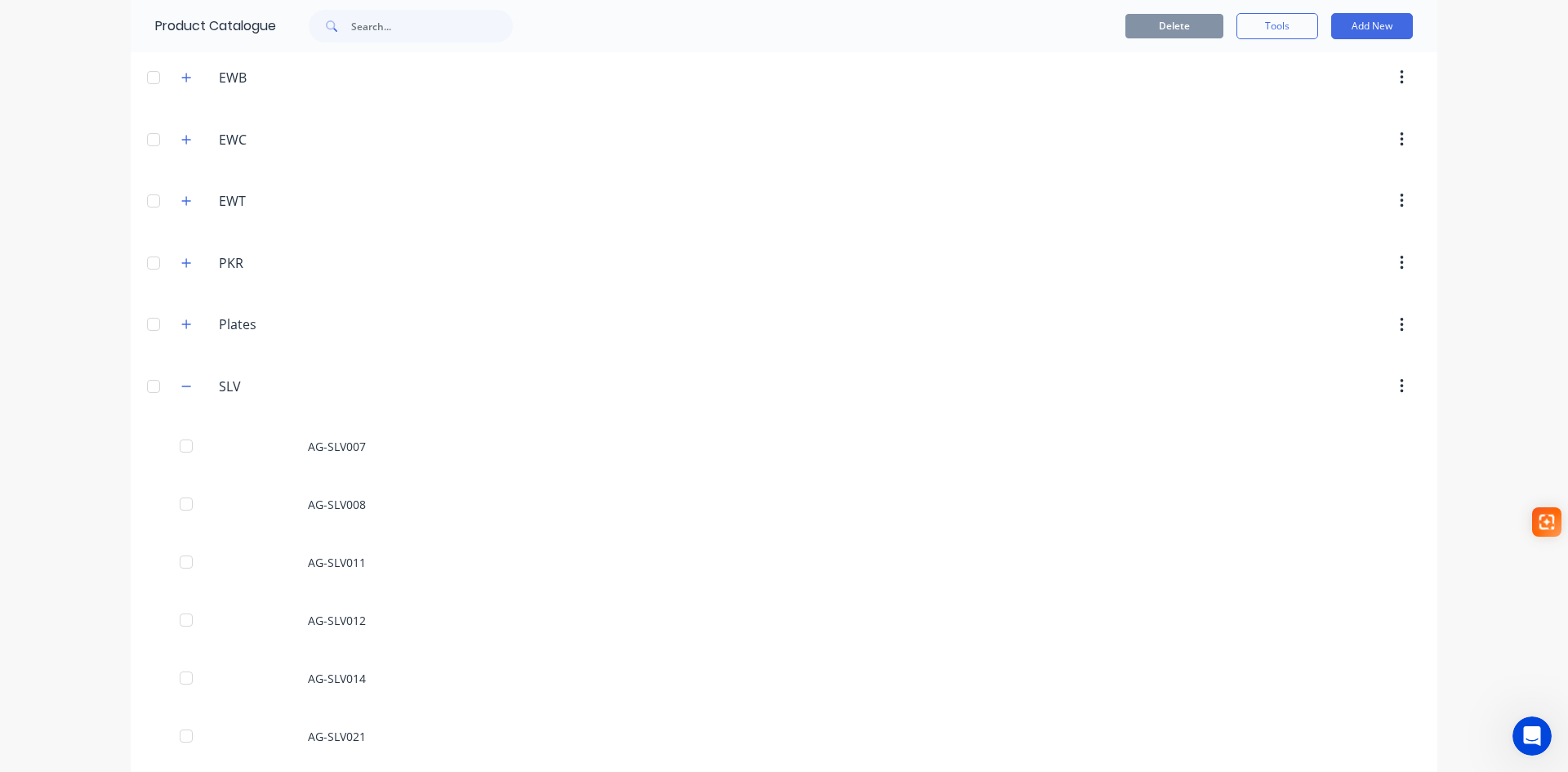
scroll to position [572, 0]
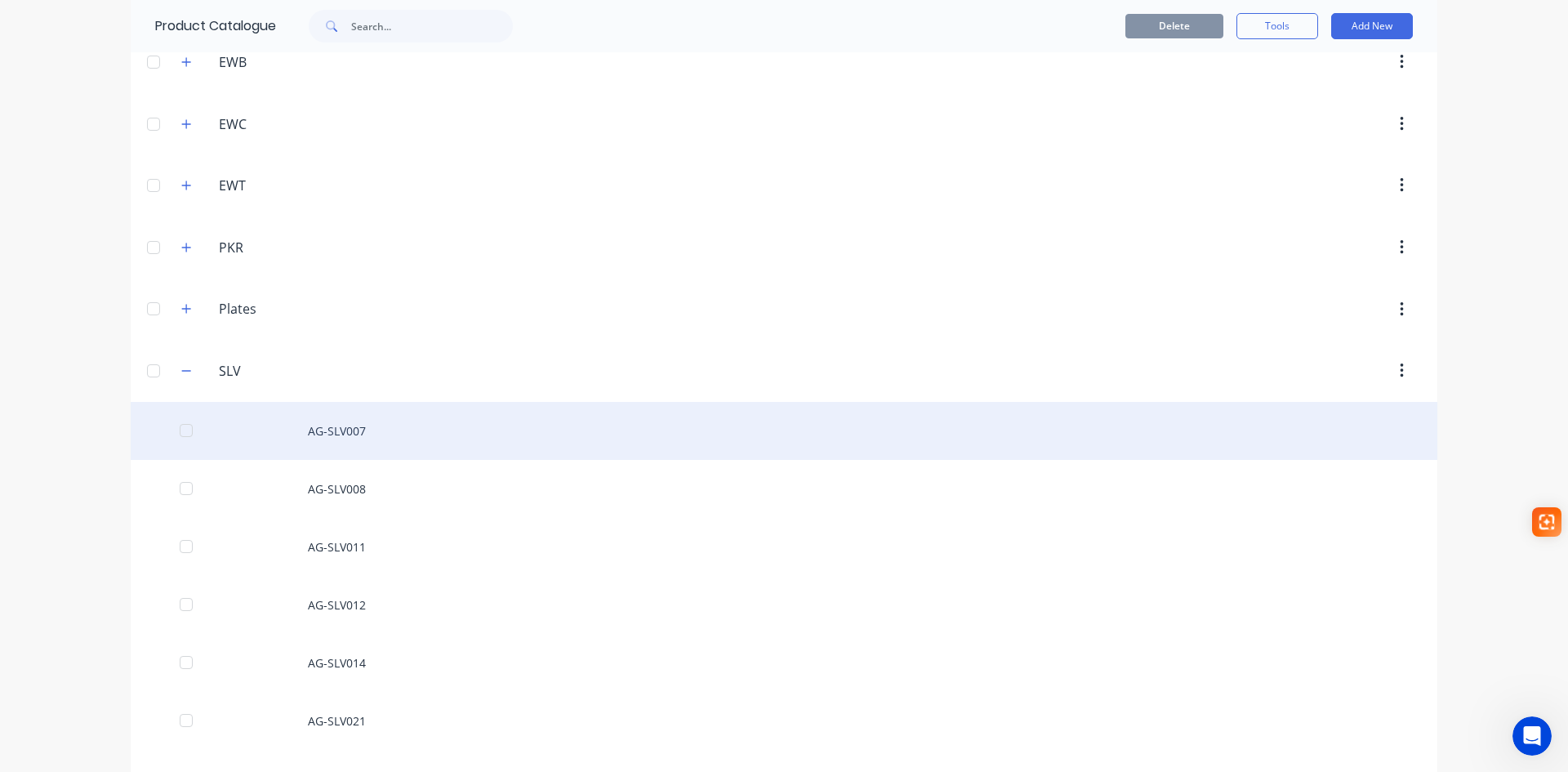
click at [345, 419] on div "AG-SLV007" at bounding box center [784, 431] width 1307 height 58
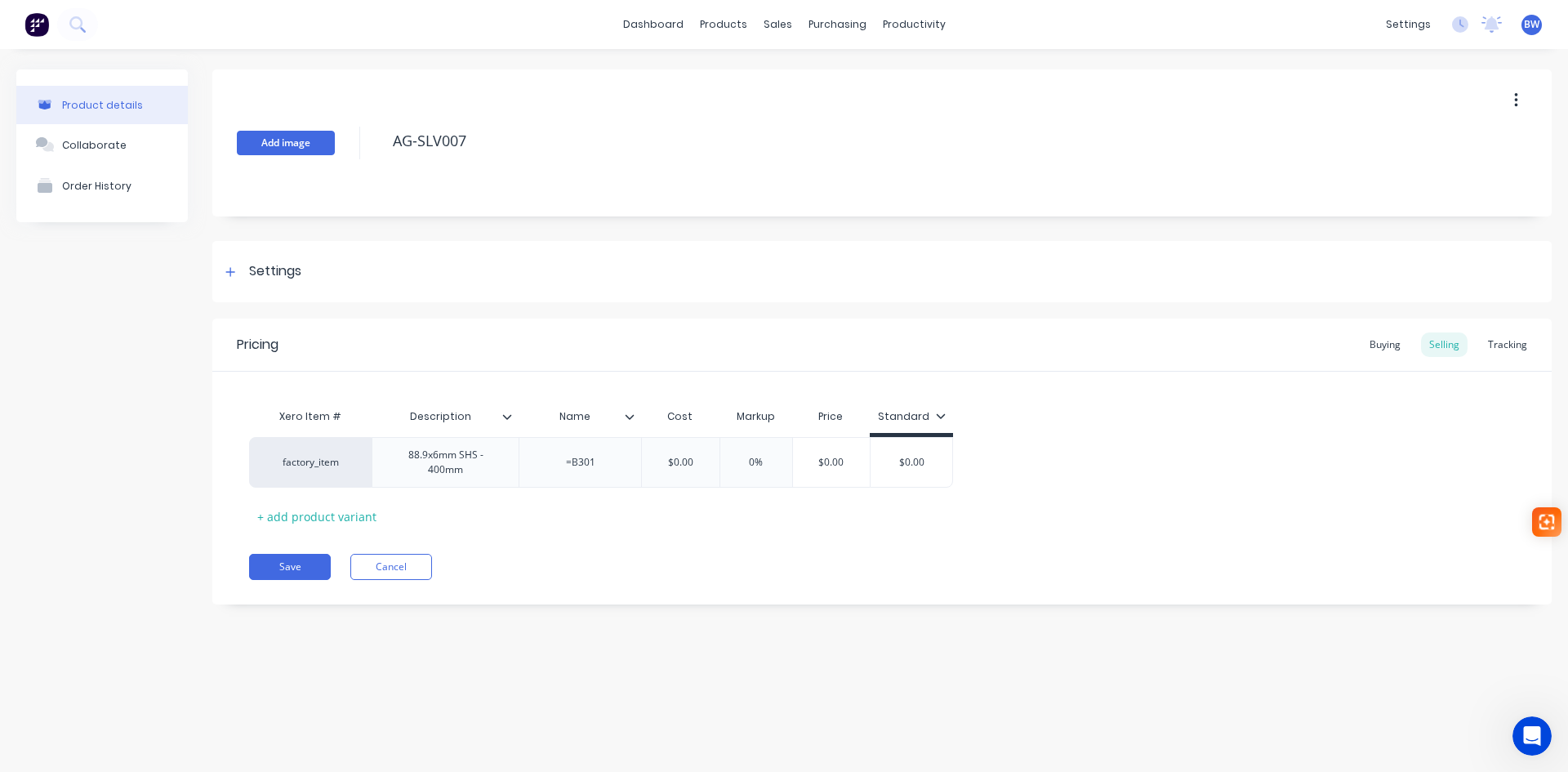
click at [270, 147] on button "Add image" at bounding box center [286, 143] width 98 height 25
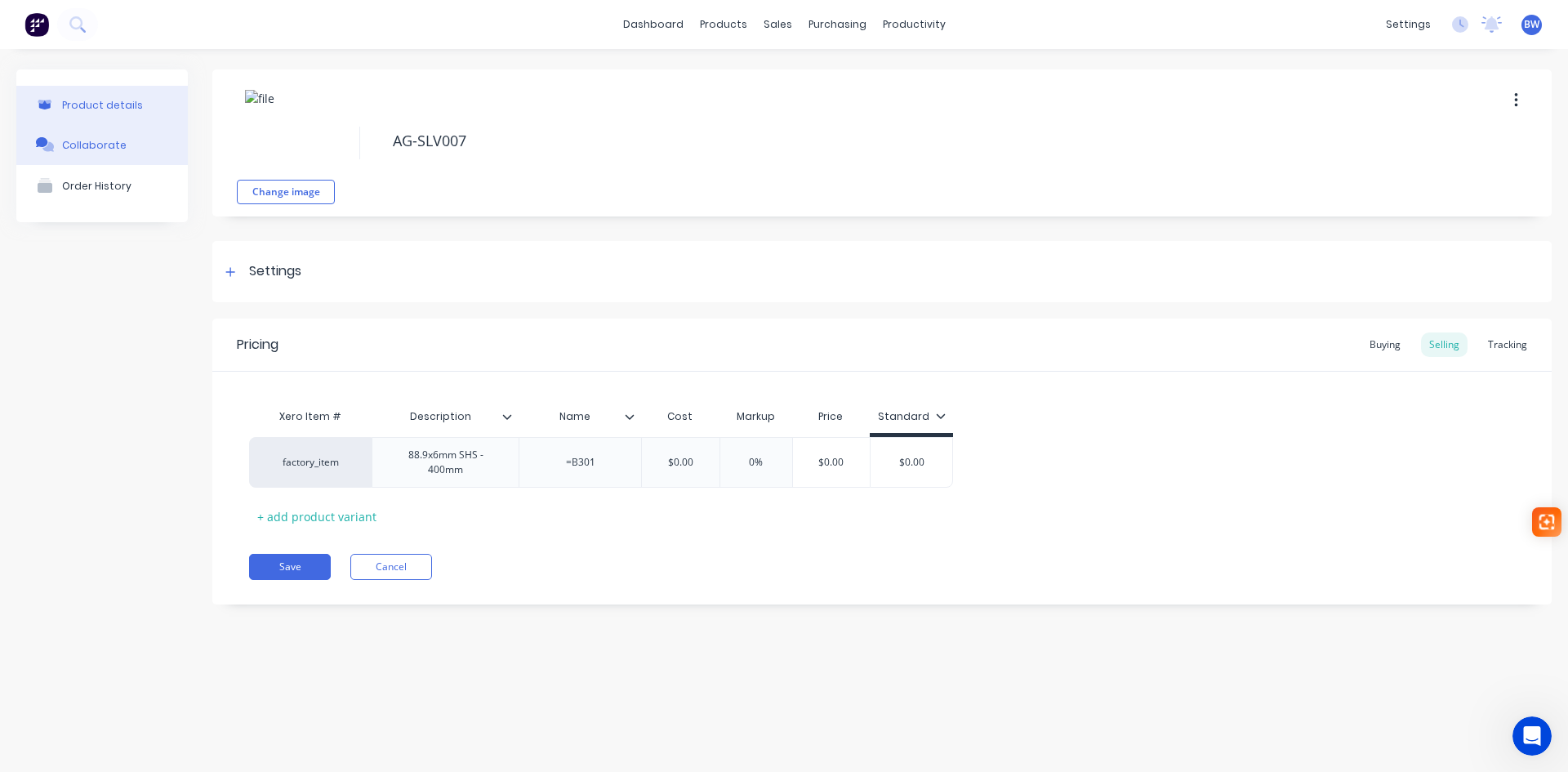
click at [112, 150] on div "Collaborate" at bounding box center [93, 145] width 64 height 12
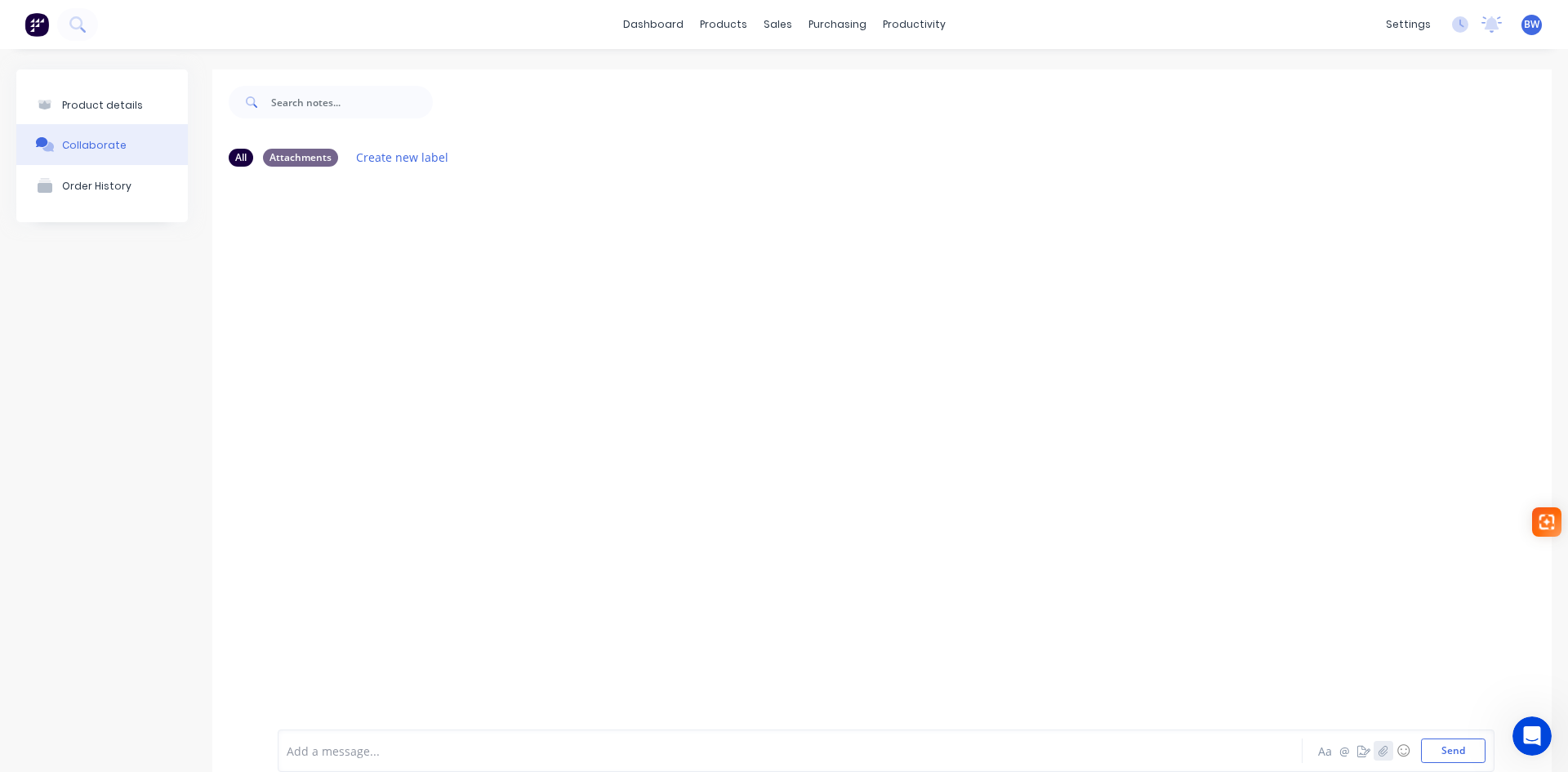
click at [1379, 751] on icon "button" at bounding box center [1383, 751] width 9 height 10
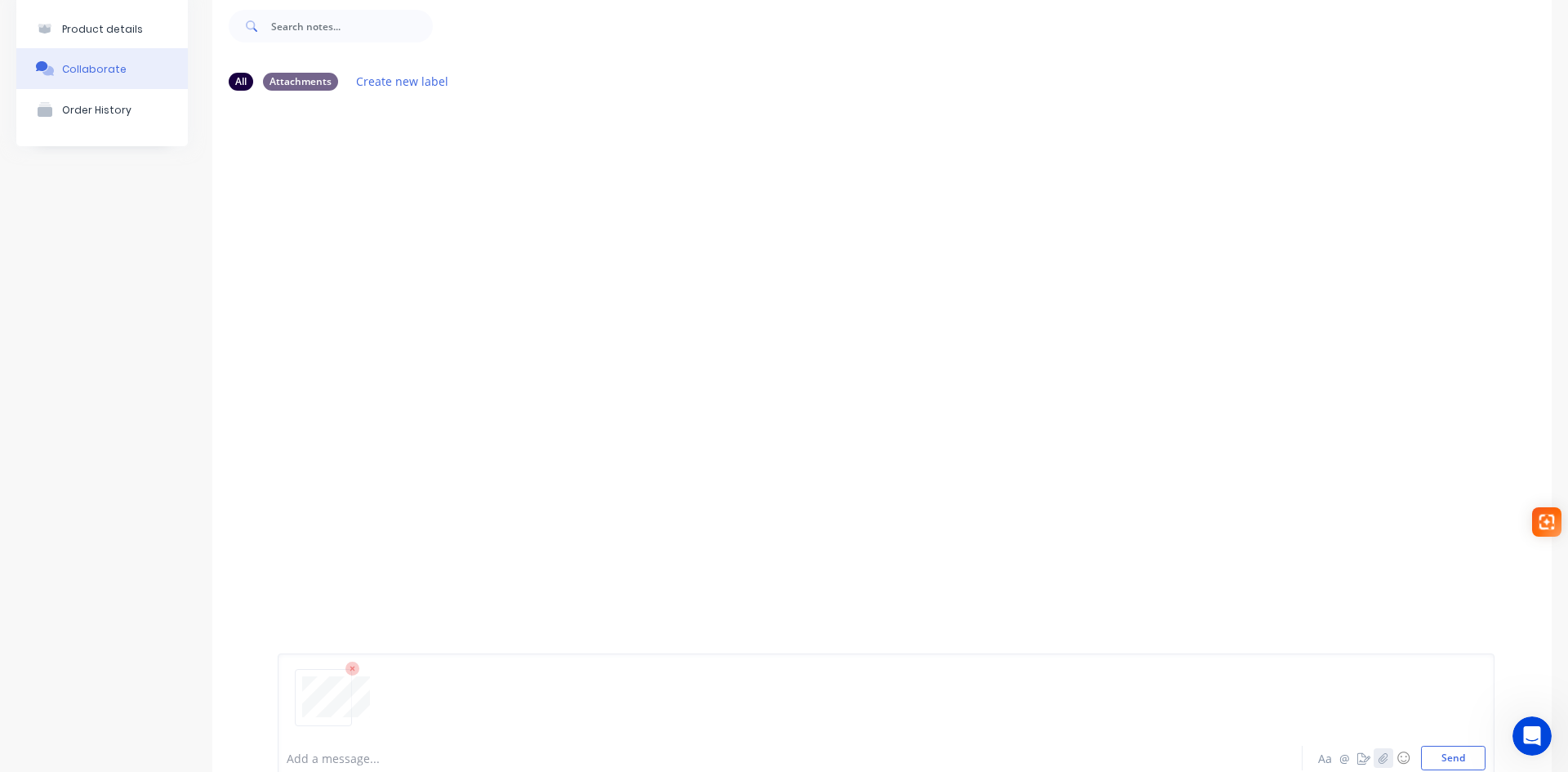
scroll to position [129, 0]
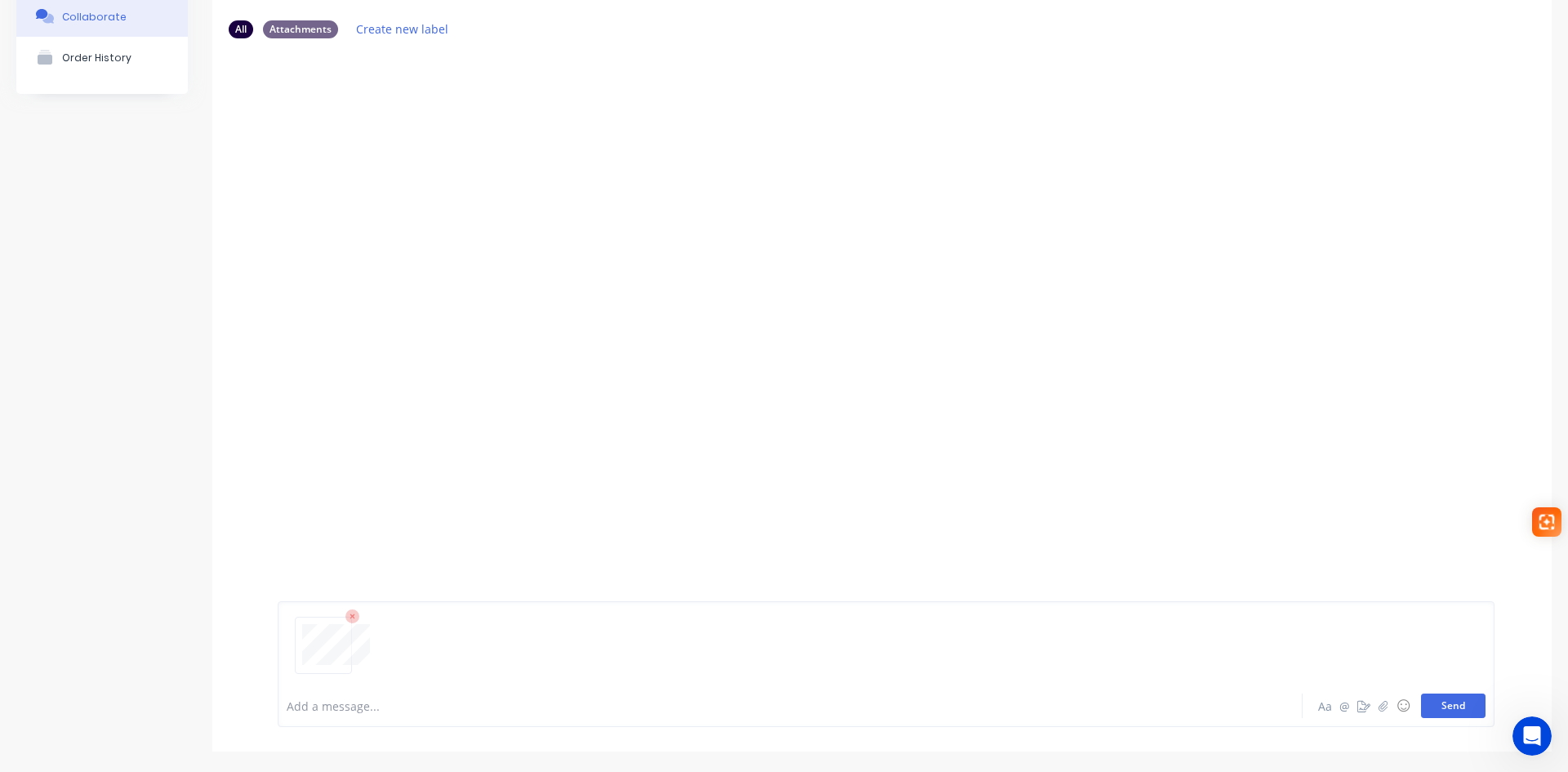
click at [1435, 711] on button "Send" at bounding box center [1452, 706] width 64 height 25
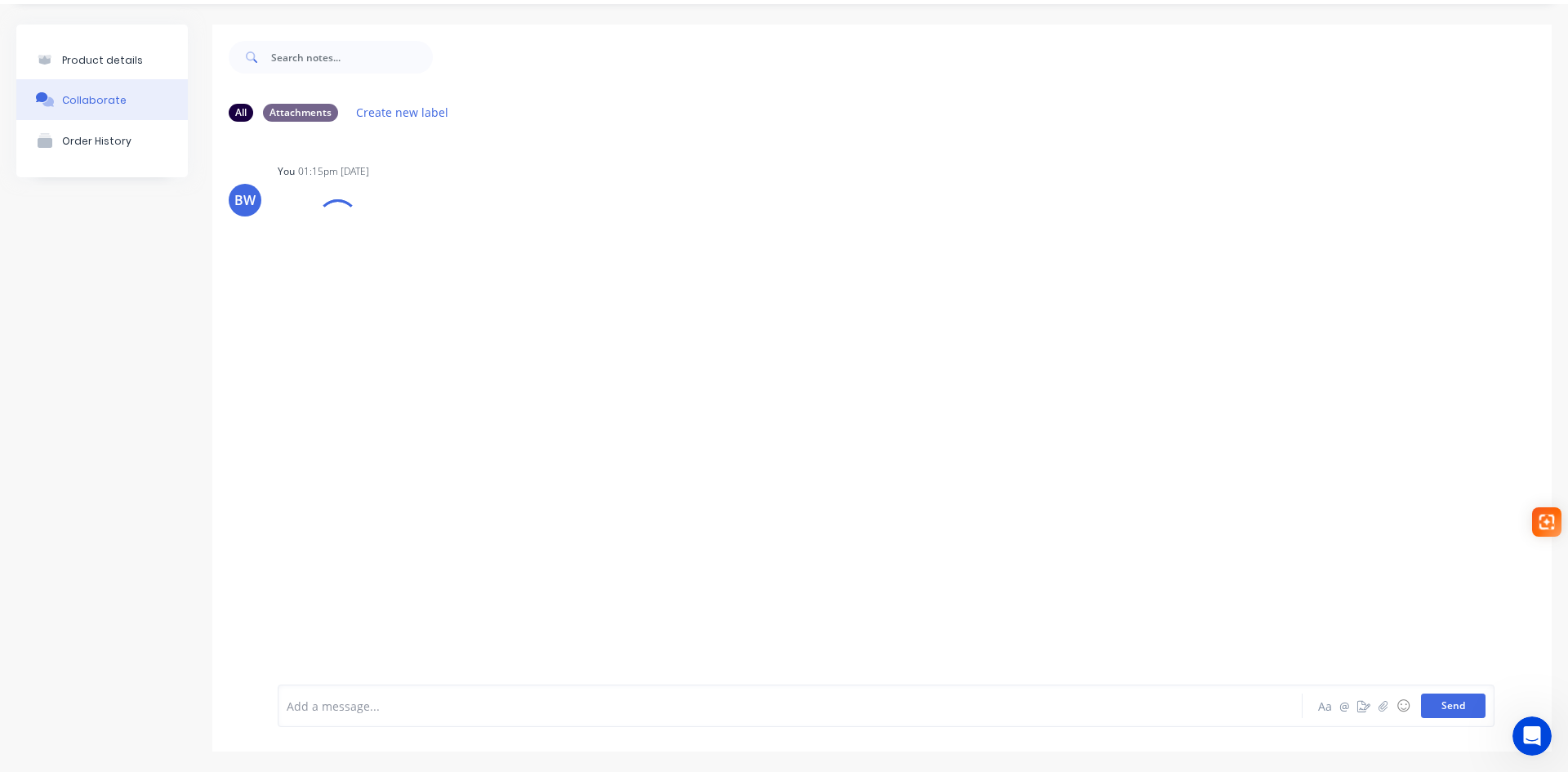
scroll to position [45, 0]
click at [100, 63] on div "Product details" at bounding box center [102, 60] width 80 height 12
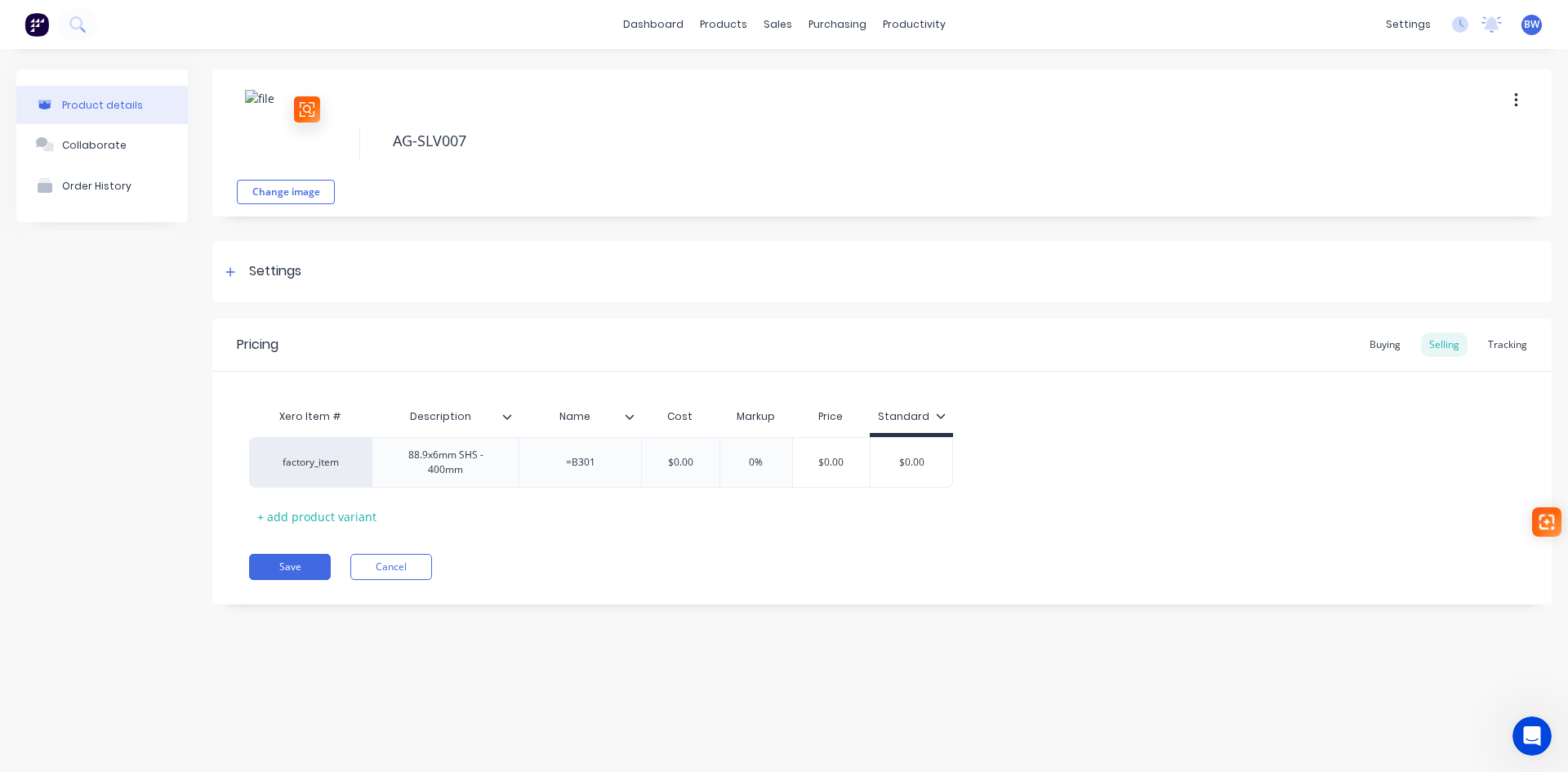
click at [261, 102] on img at bounding box center [285, 130] width 81 height 81
drag, startPoint x: 308, startPoint y: 107, endPoint x: 1390, endPoint y: 206, distance: 1086.5
click at [309, 197] on button "Change image" at bounding box center [286, 192] width 98 height 25
click at [296, 561] on button "Save" at bounding box center [289, 567] width 81 height 27
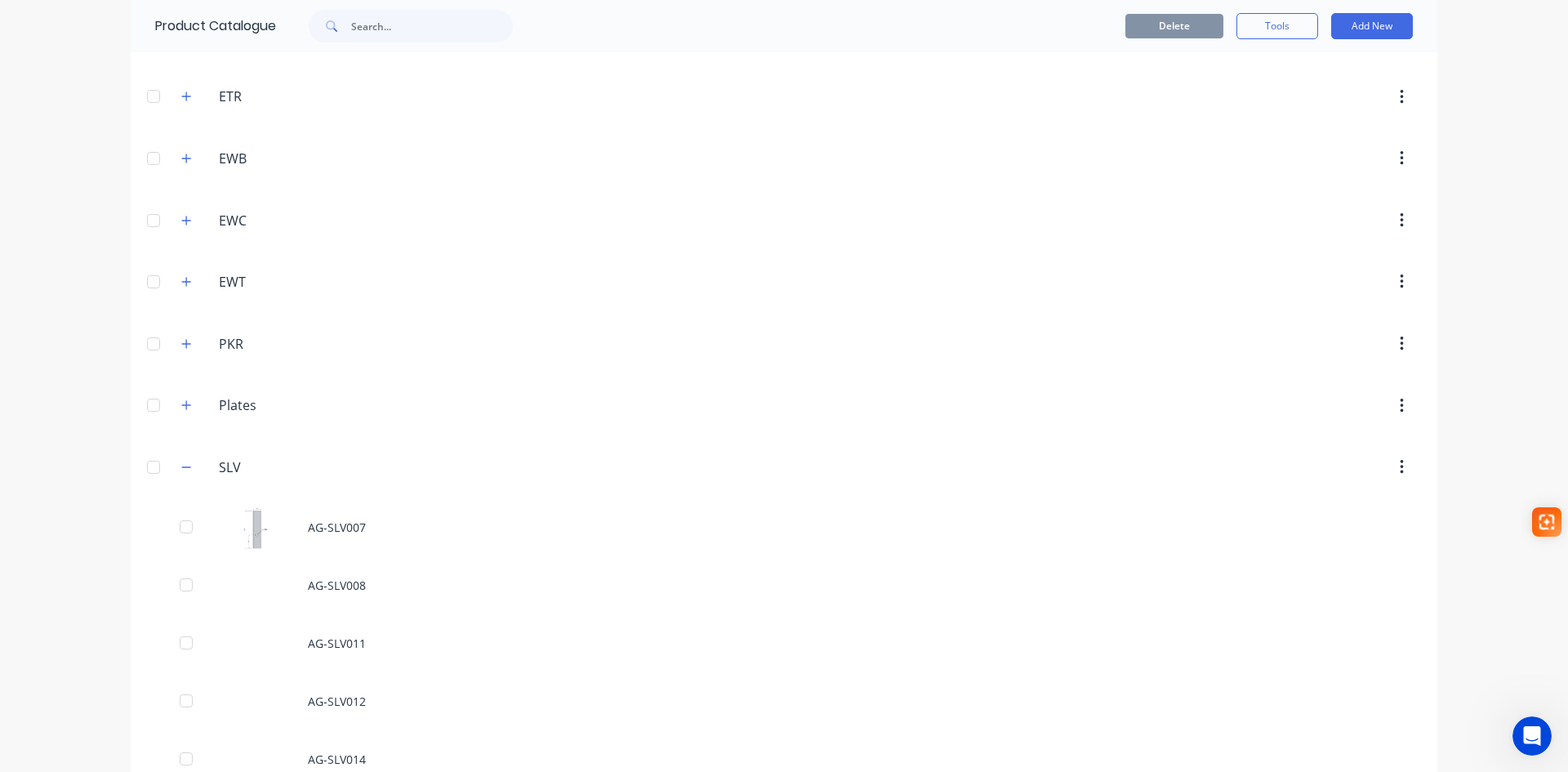
scroll to position [490, 0]
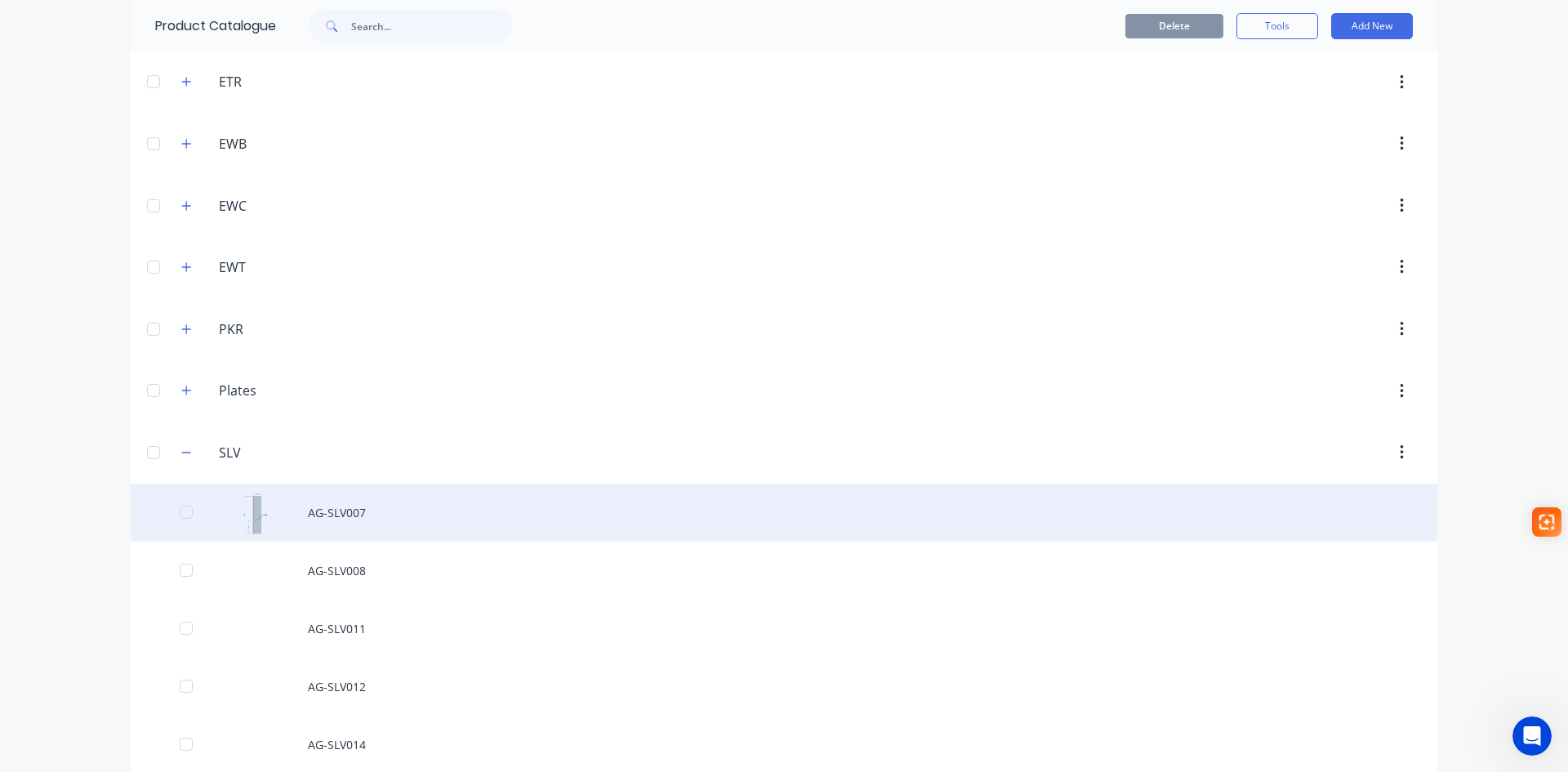
click at [340, 520] on div "AG-SLV007" at bounding box center [784, 513] width 1307 height 58
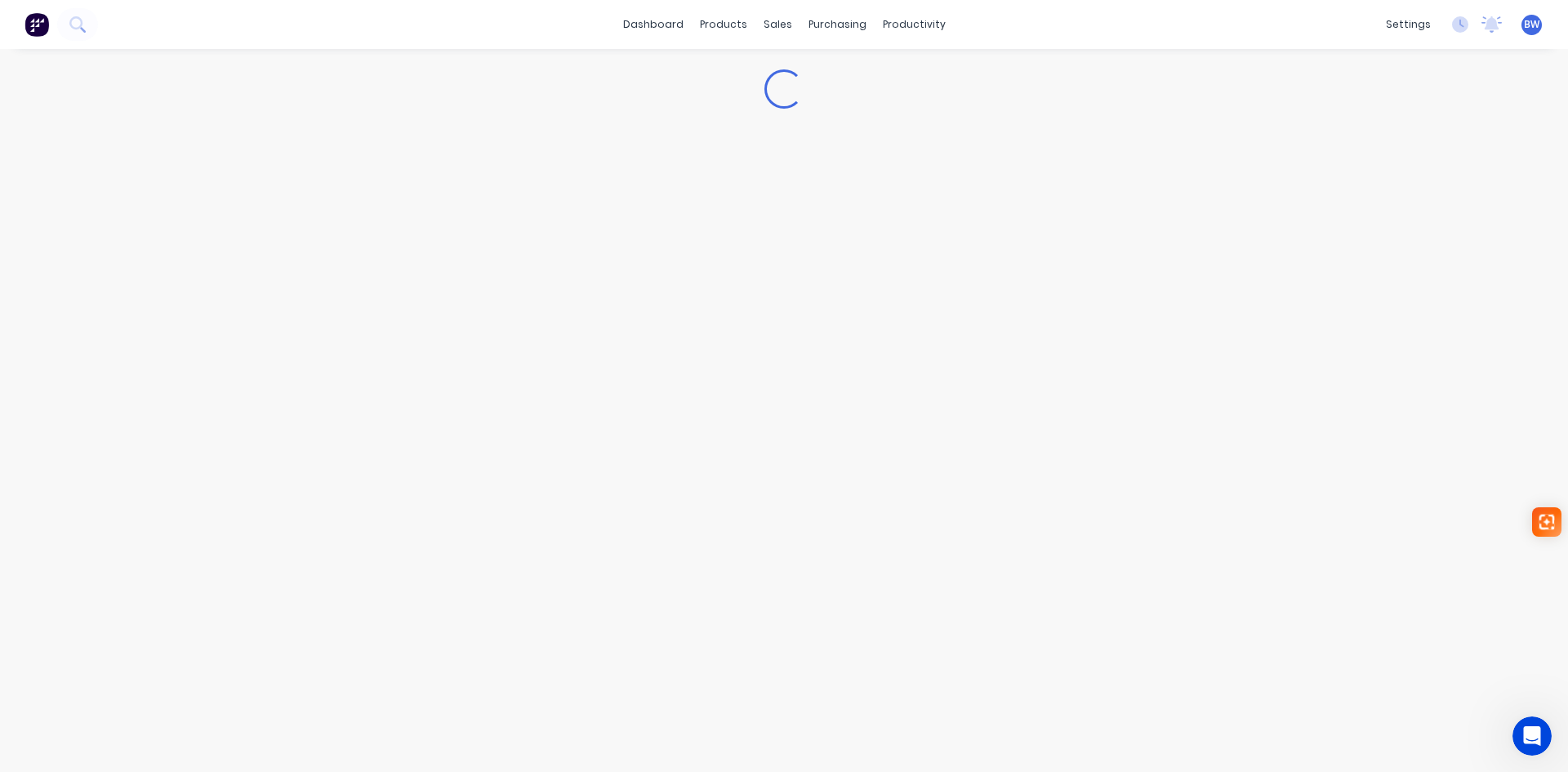
type textarea "x"
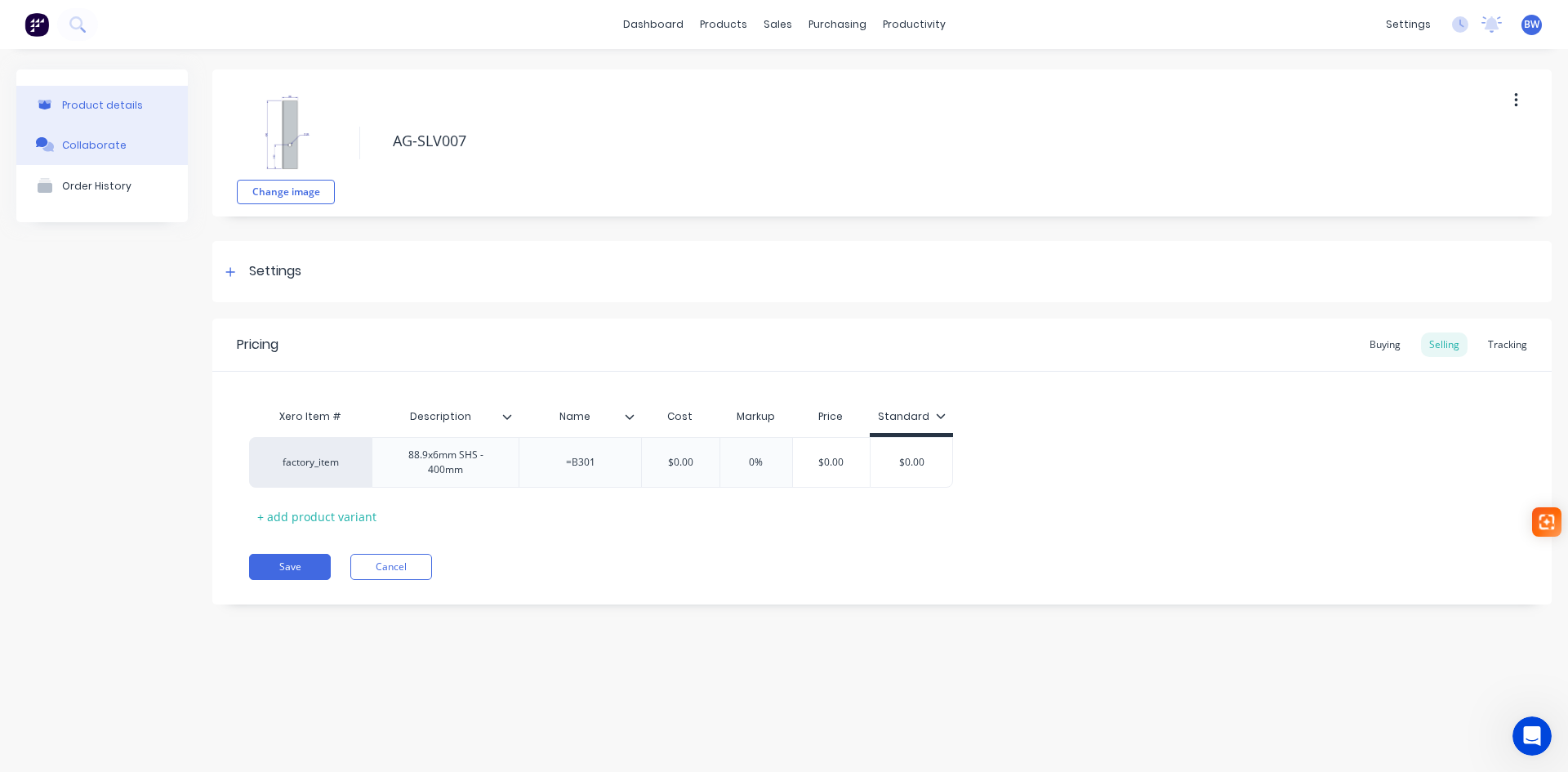
click at [134, 145] on button "Collaborate" at bounding box center [102, 145] width 171 height 41
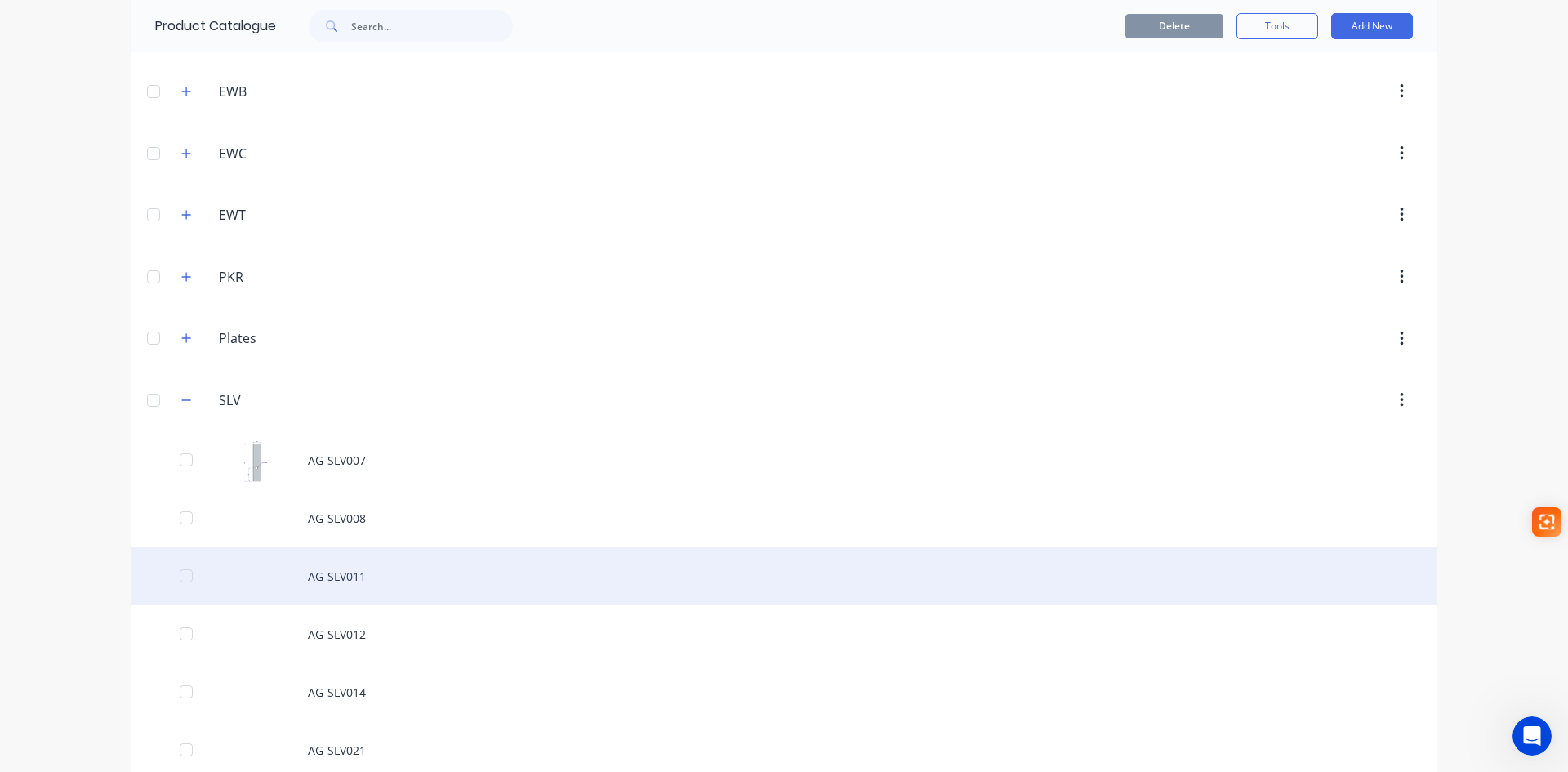
scroll to position [572, 0]
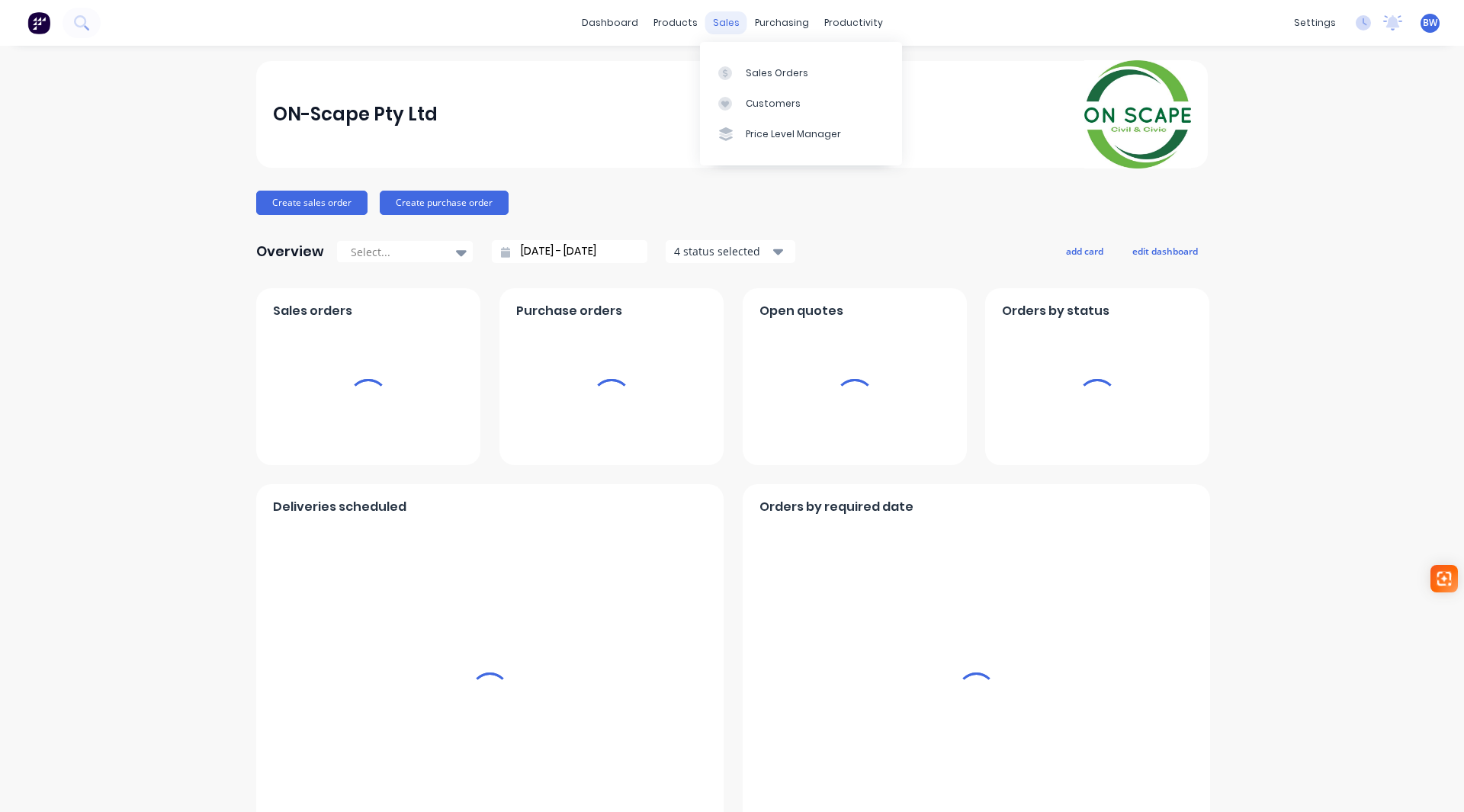
click at [712, 26] on div "sales" at bounding box center [726, 22] width 42 height 23
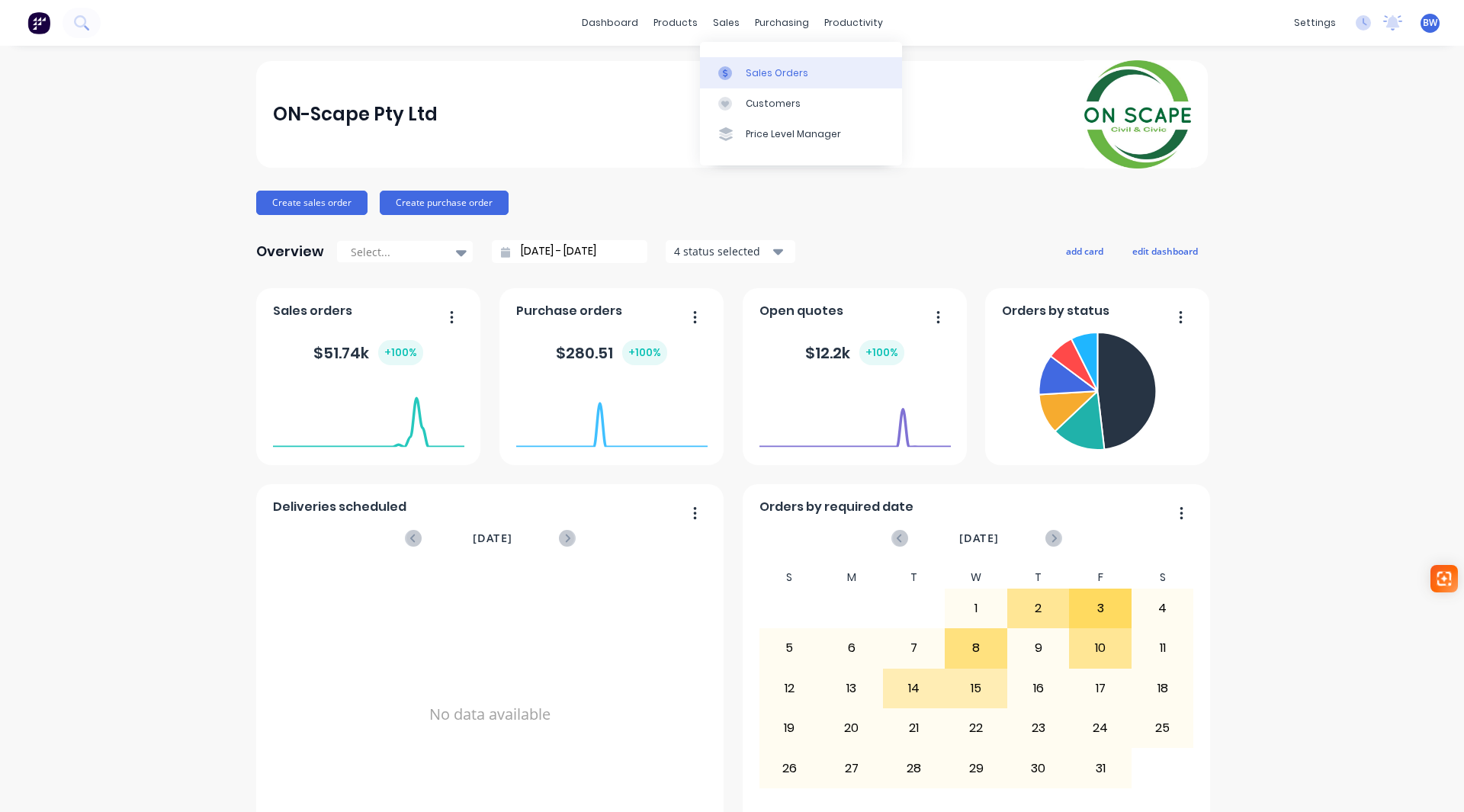
click at [809, 73] on link "Sales Orders" at bounding box center [800, 73] width 202 height 30
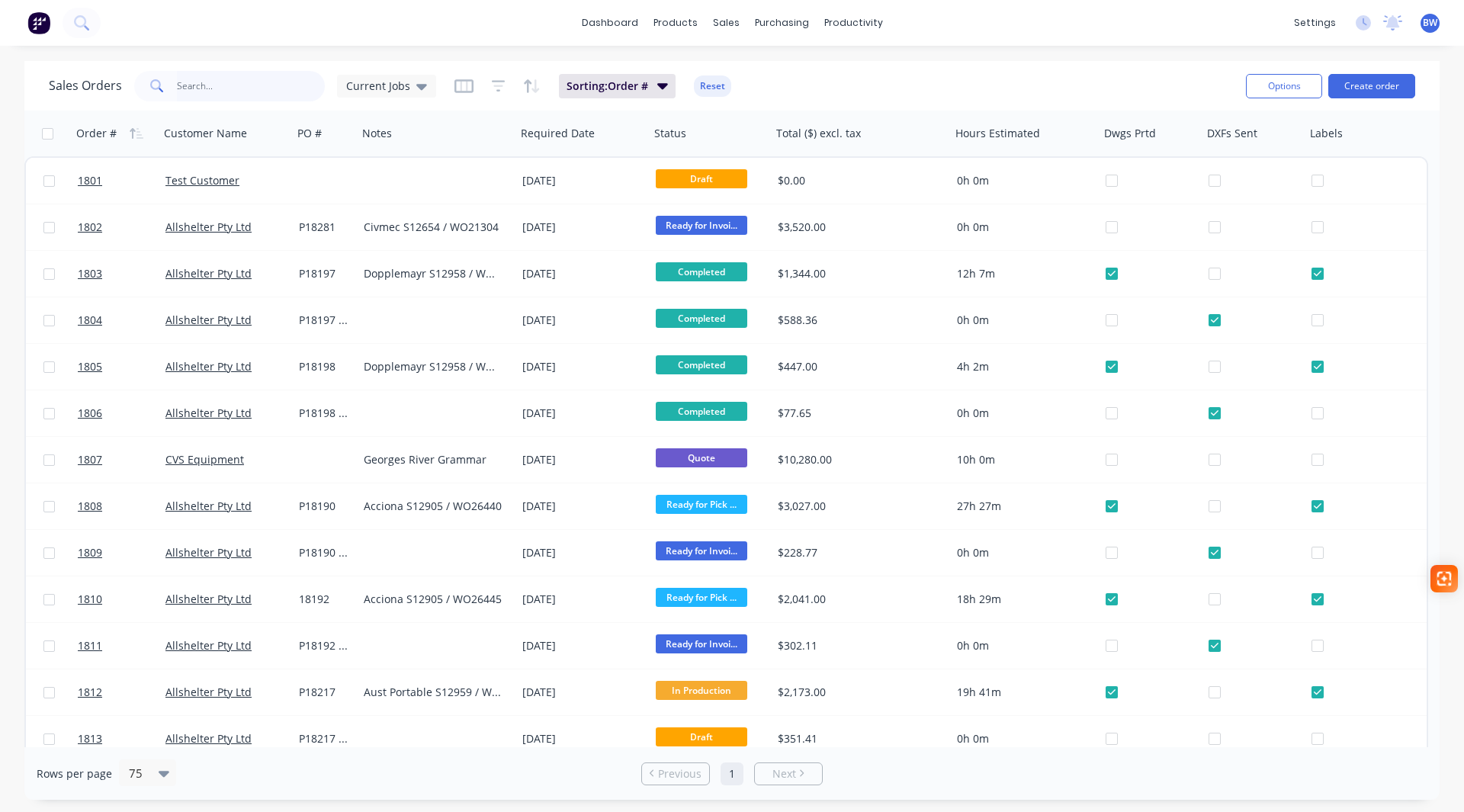
click at [258, 86] on input "text" at bounding box center [251, 86] width 149 height 30
click at [187, 84] on input "text" at bounding box center [251, 86] width 149 height 30
type input "ABK002"
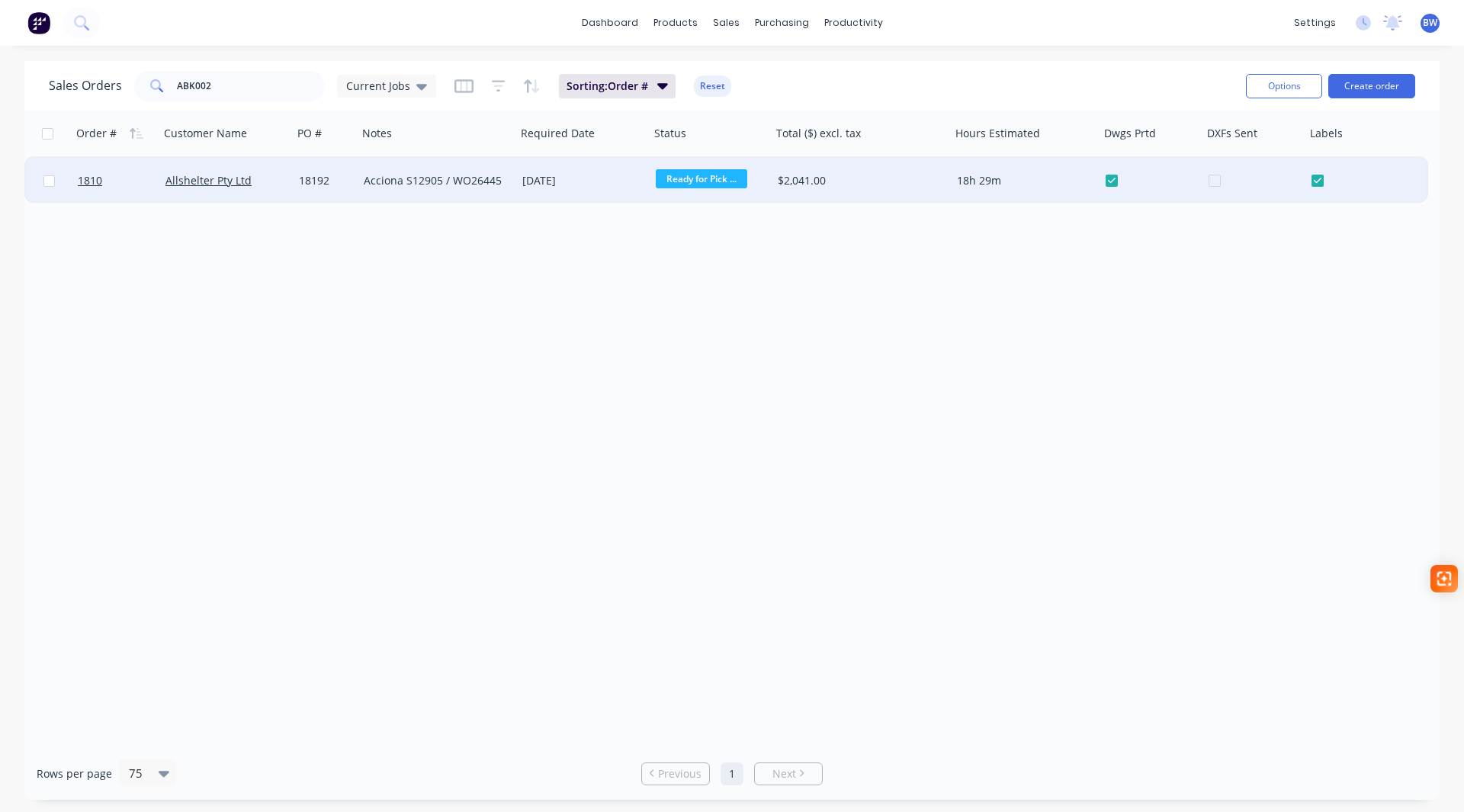
click at [430, 187] on div "Acciona S12905 / WO26445" at bounding box center [433, 180] width 139 height 15
click at [215, 188] on div "Allshelter Pty Ltd" at bounding box center [223, 180] width 115 height 15
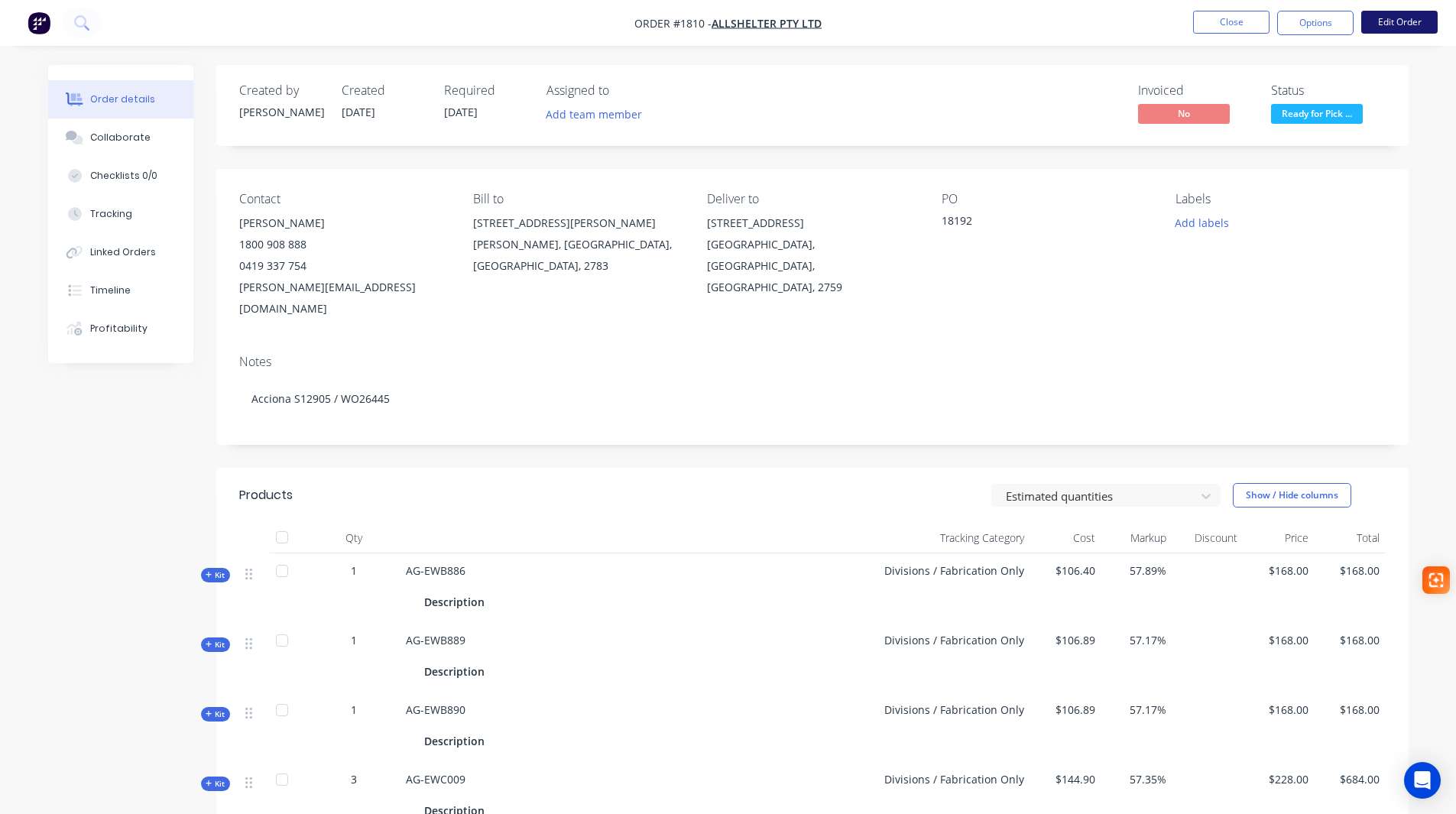
click at [1406, 23] on button "Edit Order" at bounding box center [1398, 22] width 76 height 23
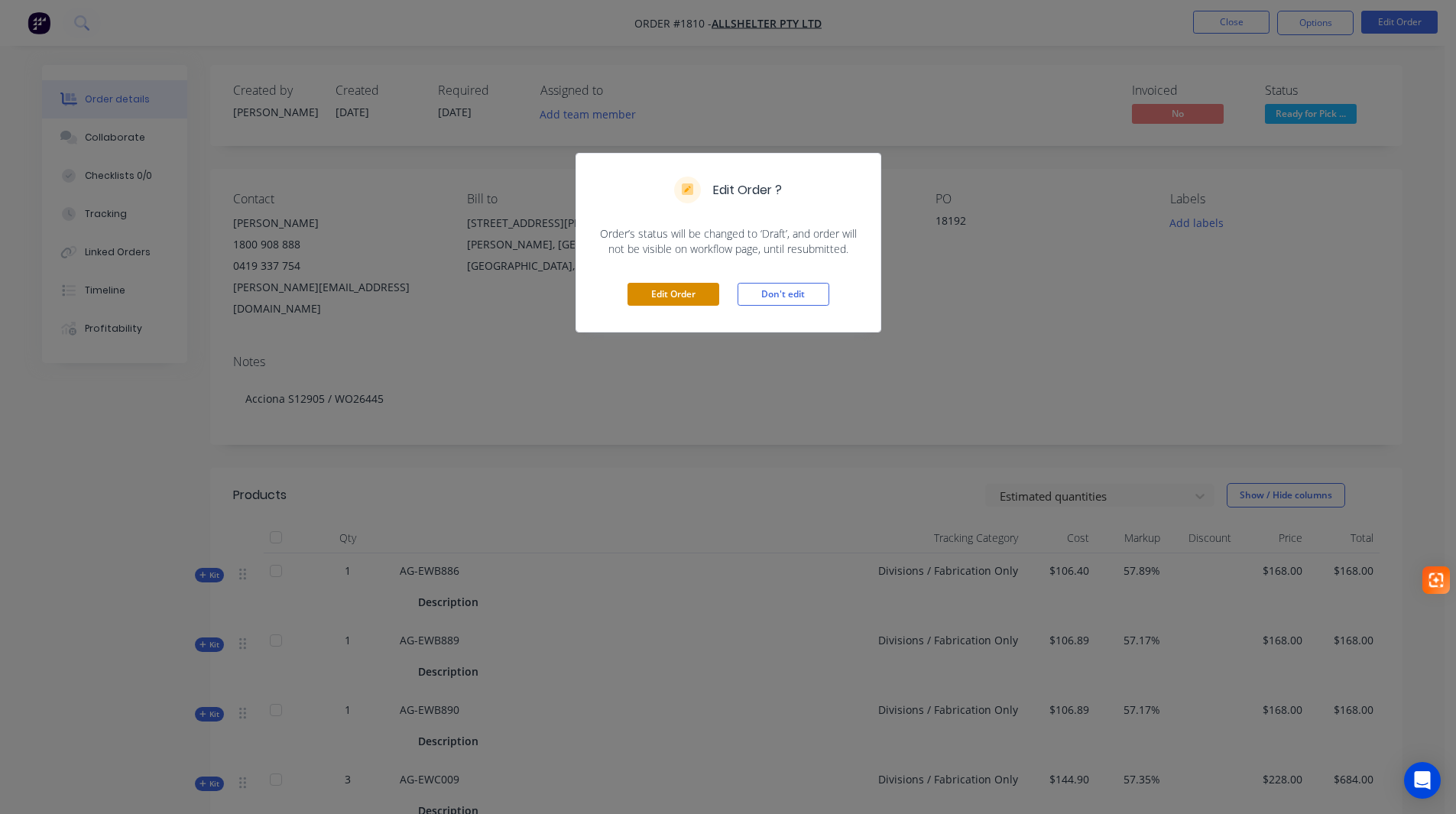
click at [661, 302] on button "Edit Order" at bounding box center [673, 294] width 91 height 23
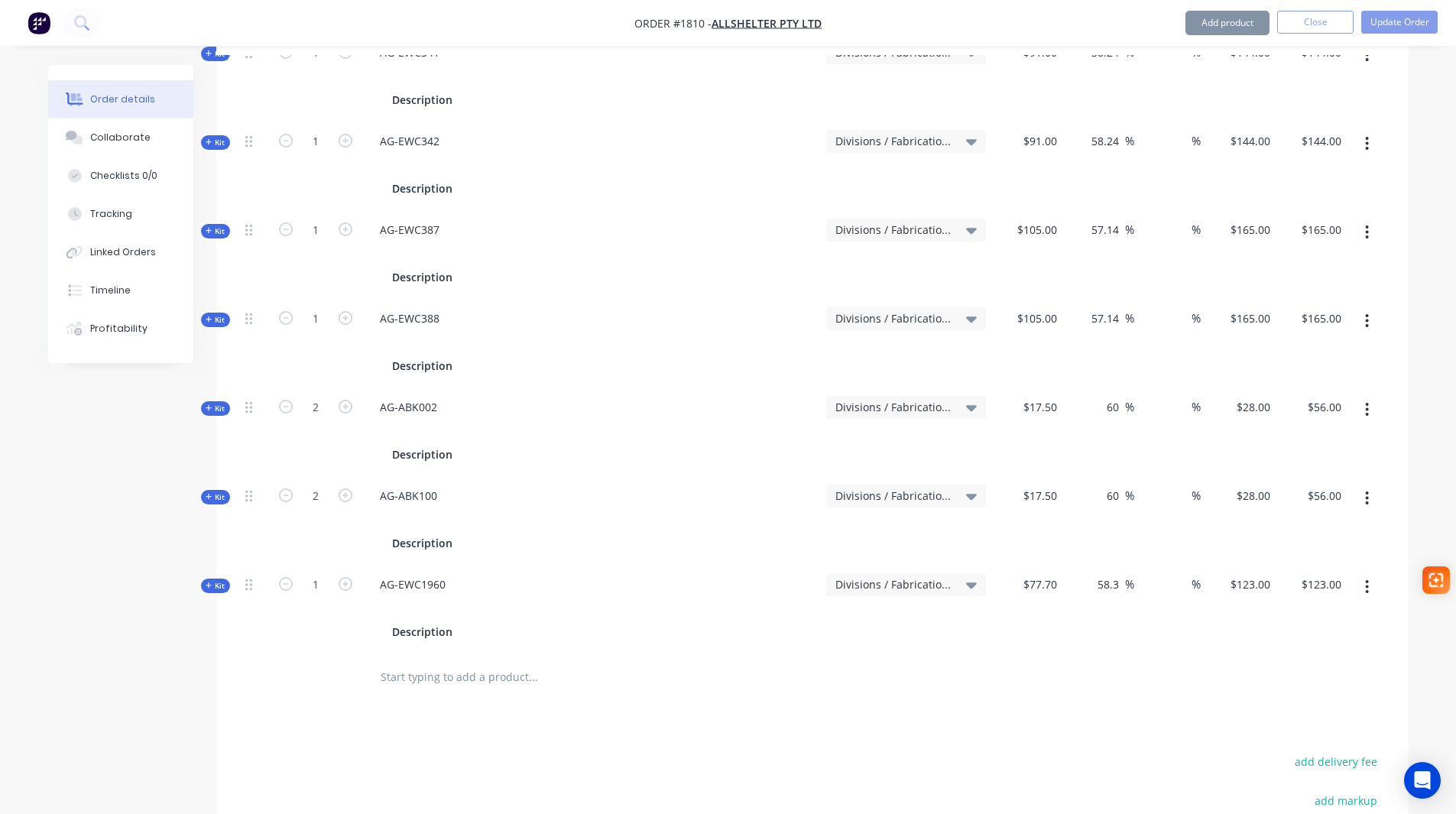
scroll to position [993, 0]
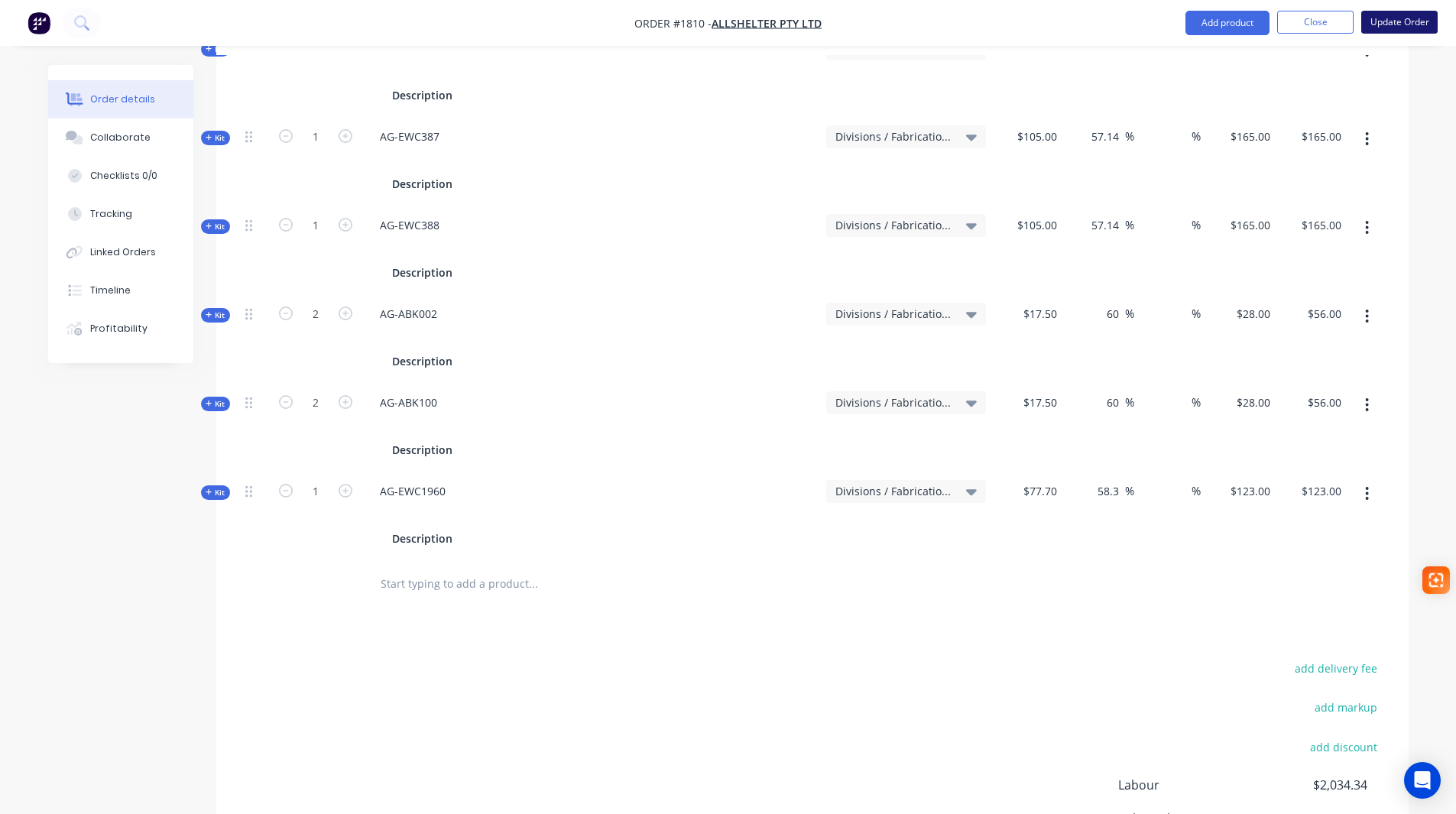
click at [1402, 27] on button "Update Order" at bounding box center [1398, 22] width 76 height 23
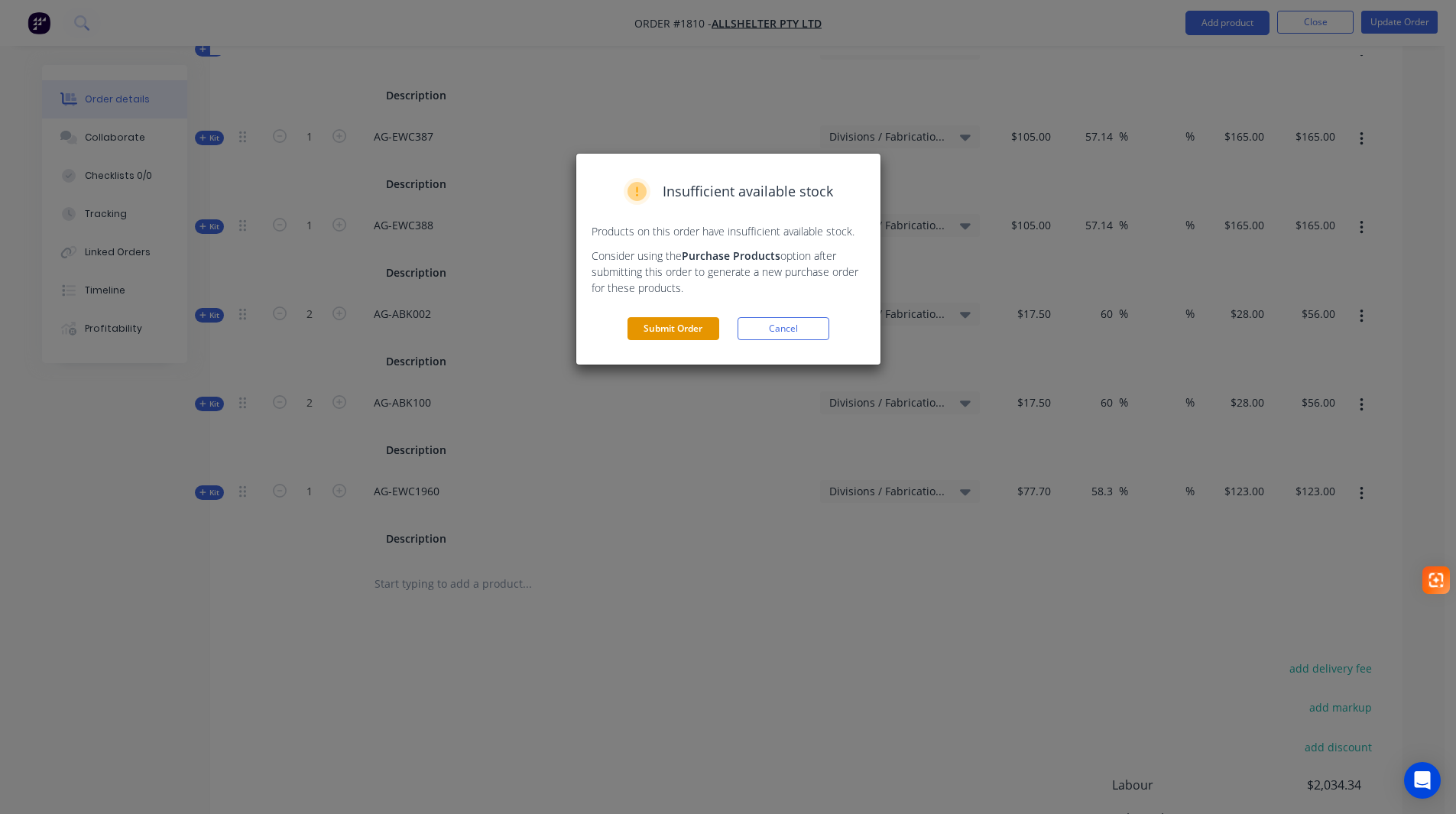
click at [675, 332] on button "Submit Order" at bounding box center [673, 328] width 91 height 23
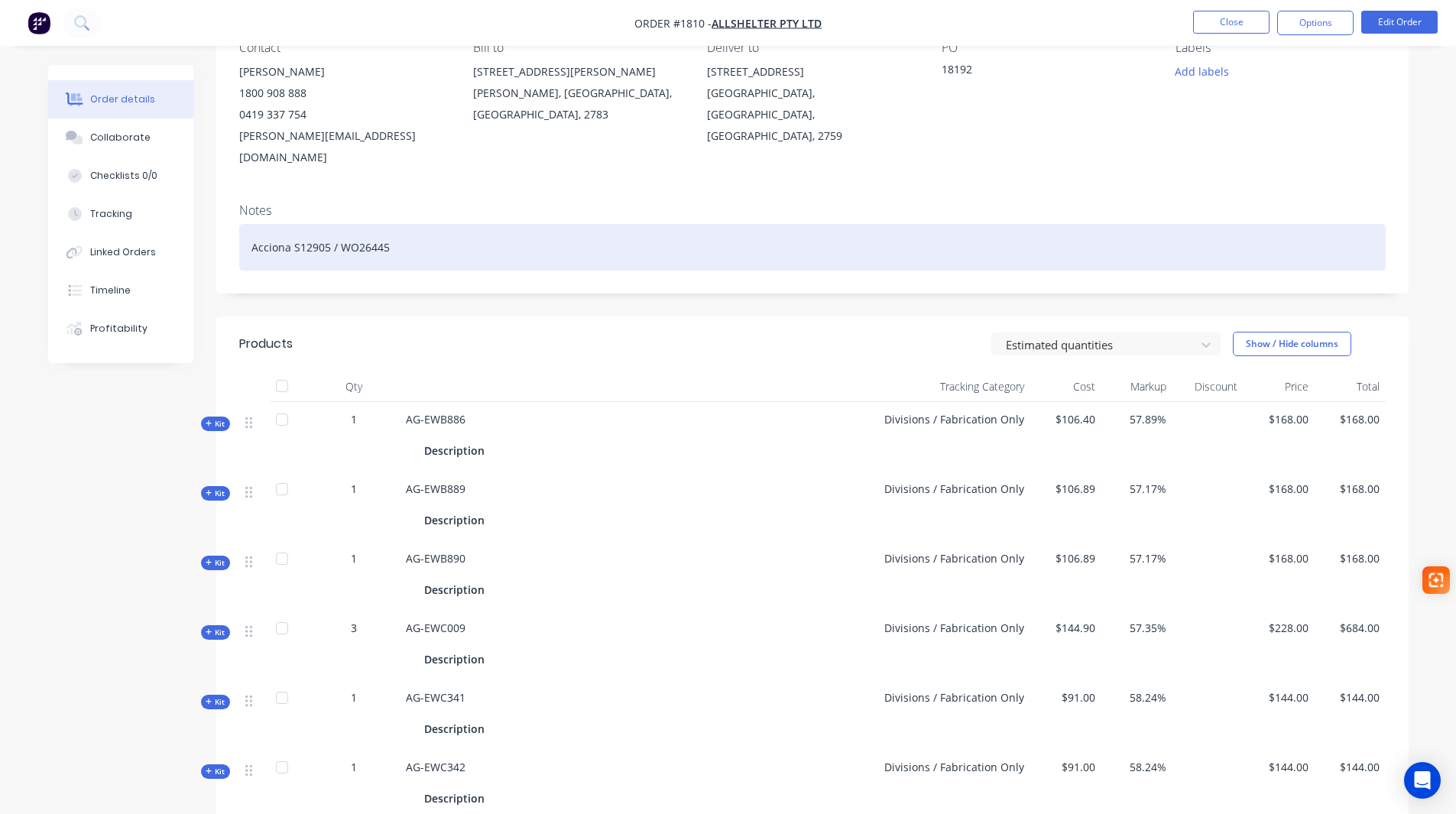
scroll to position [143, 0]
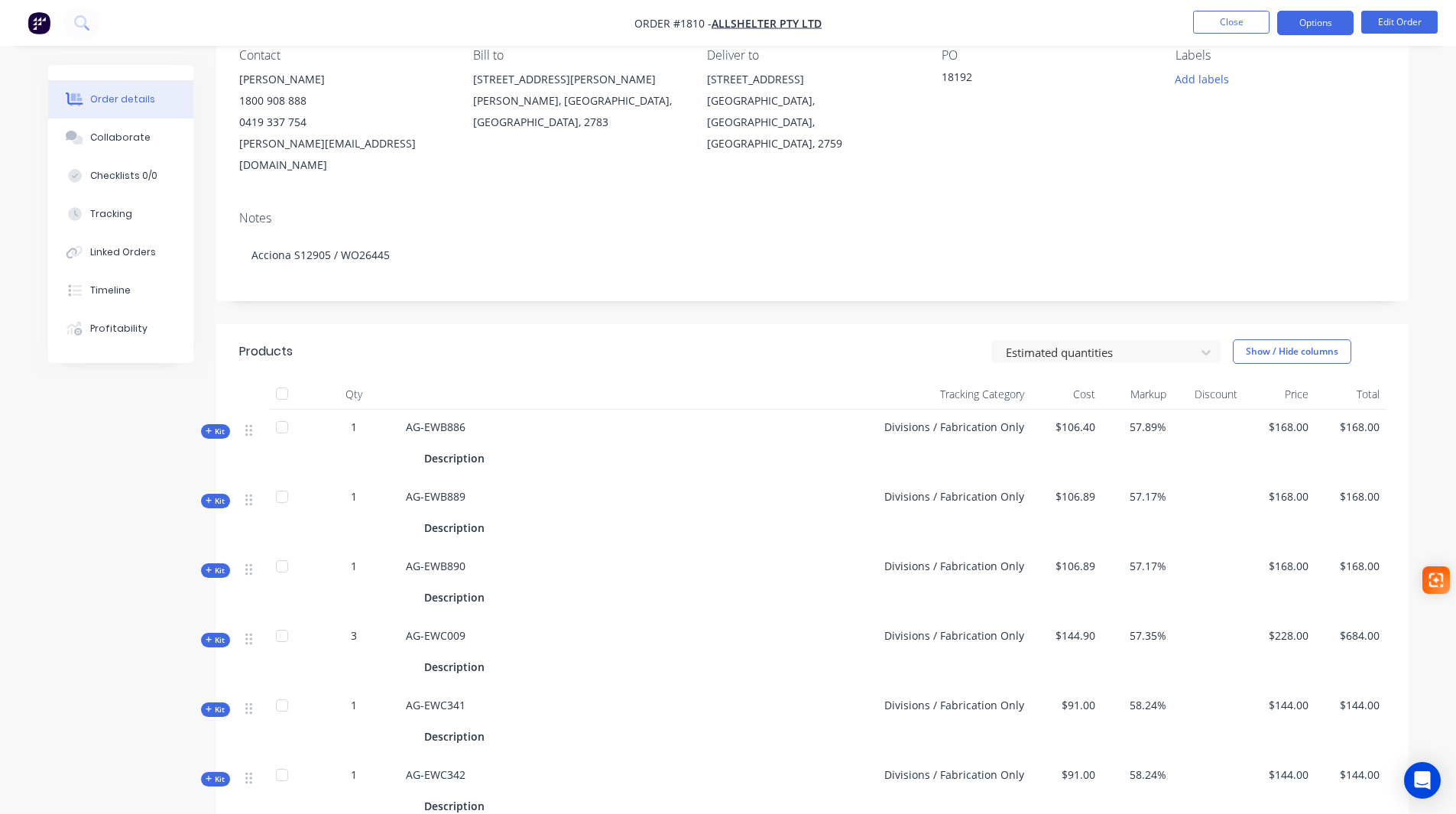
click at [1319, 16] on button "Options" at bounding box center [1315, 22] width 76 height 25
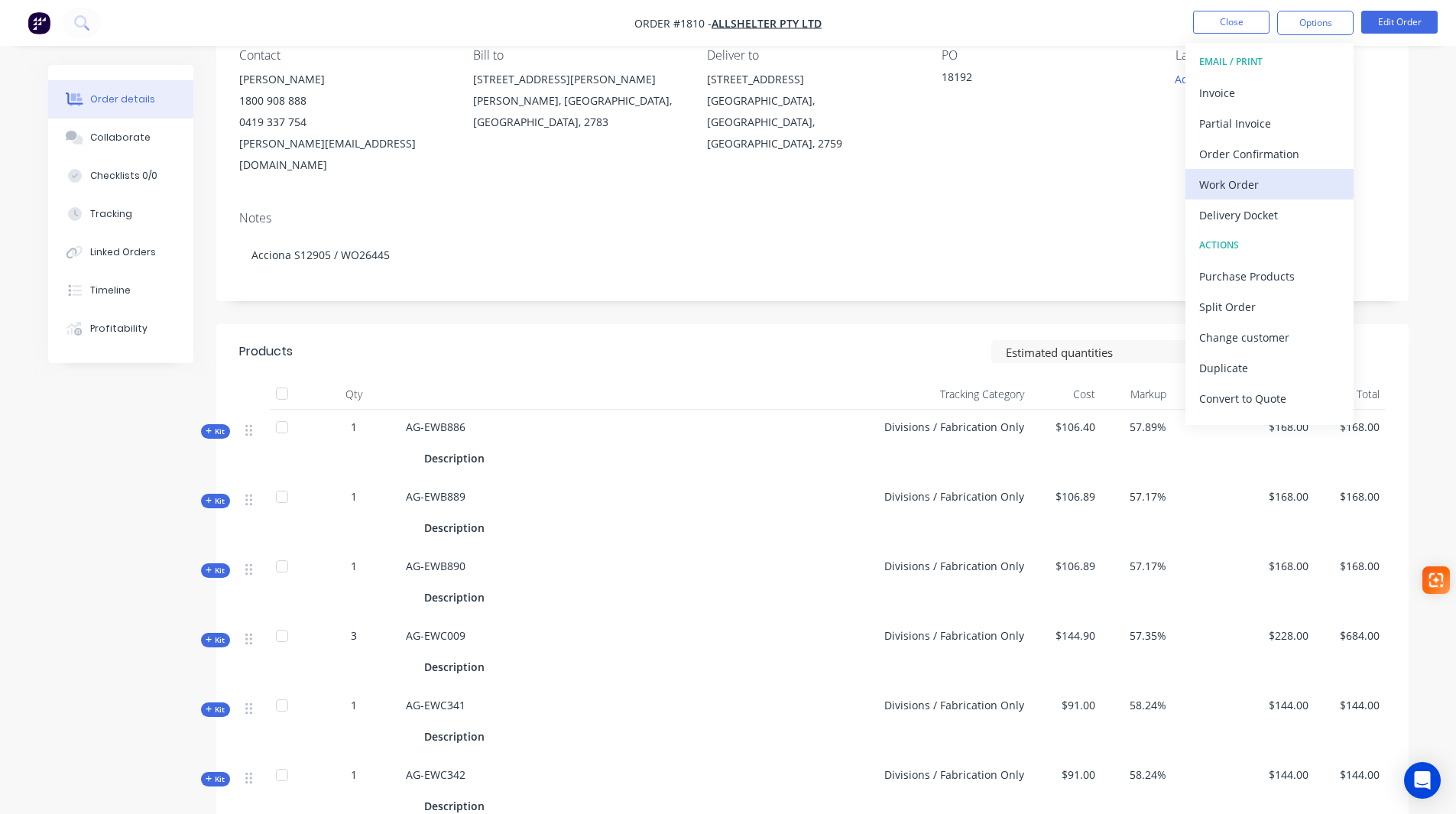
click at [1256, 182] on div "Work Order" at bounding box center [1268, 184] width 140 height 22
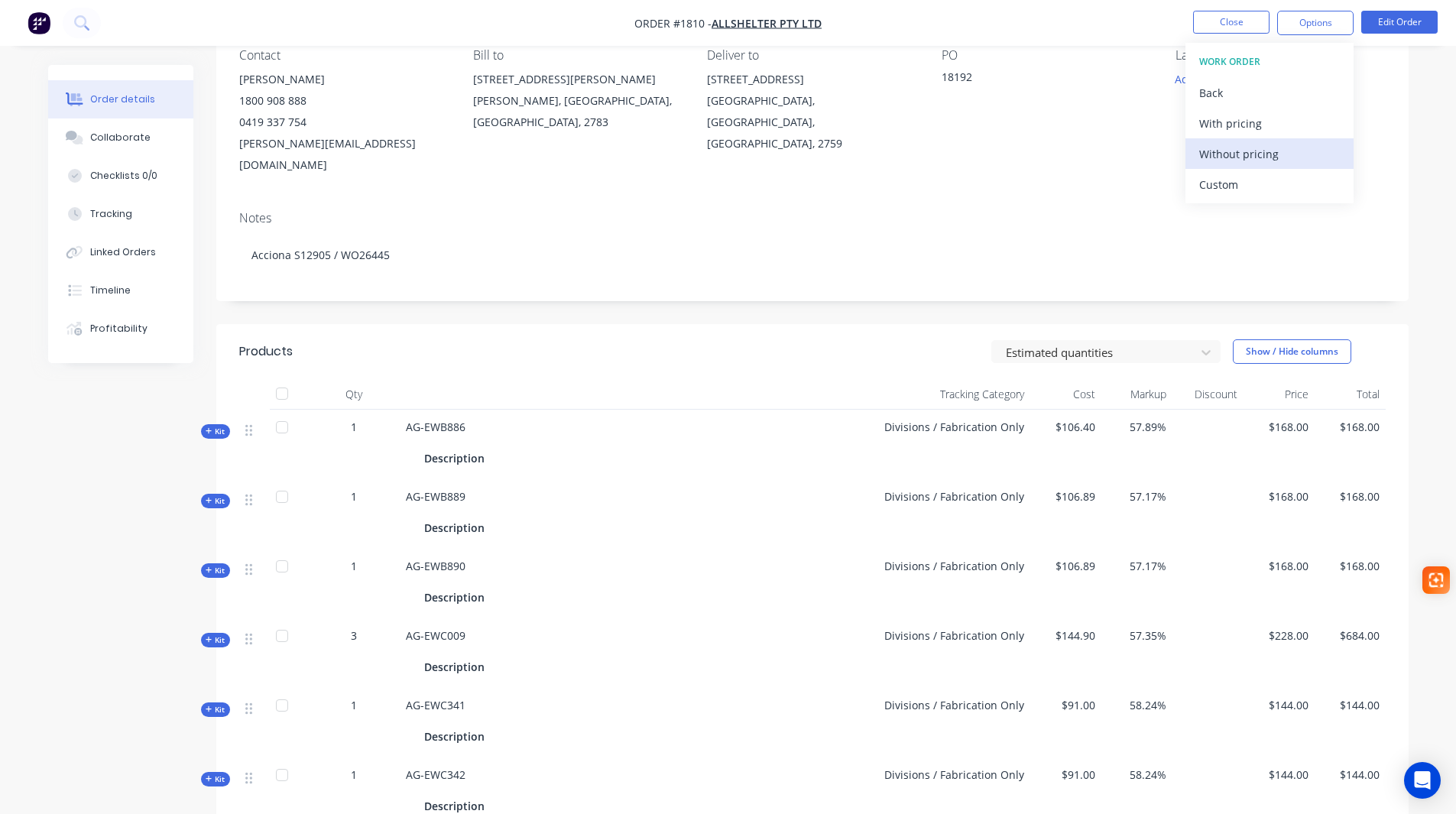
click at [1263, 163] on div "Without pricing" at bounding box center [1268, 154] width 140 height 22
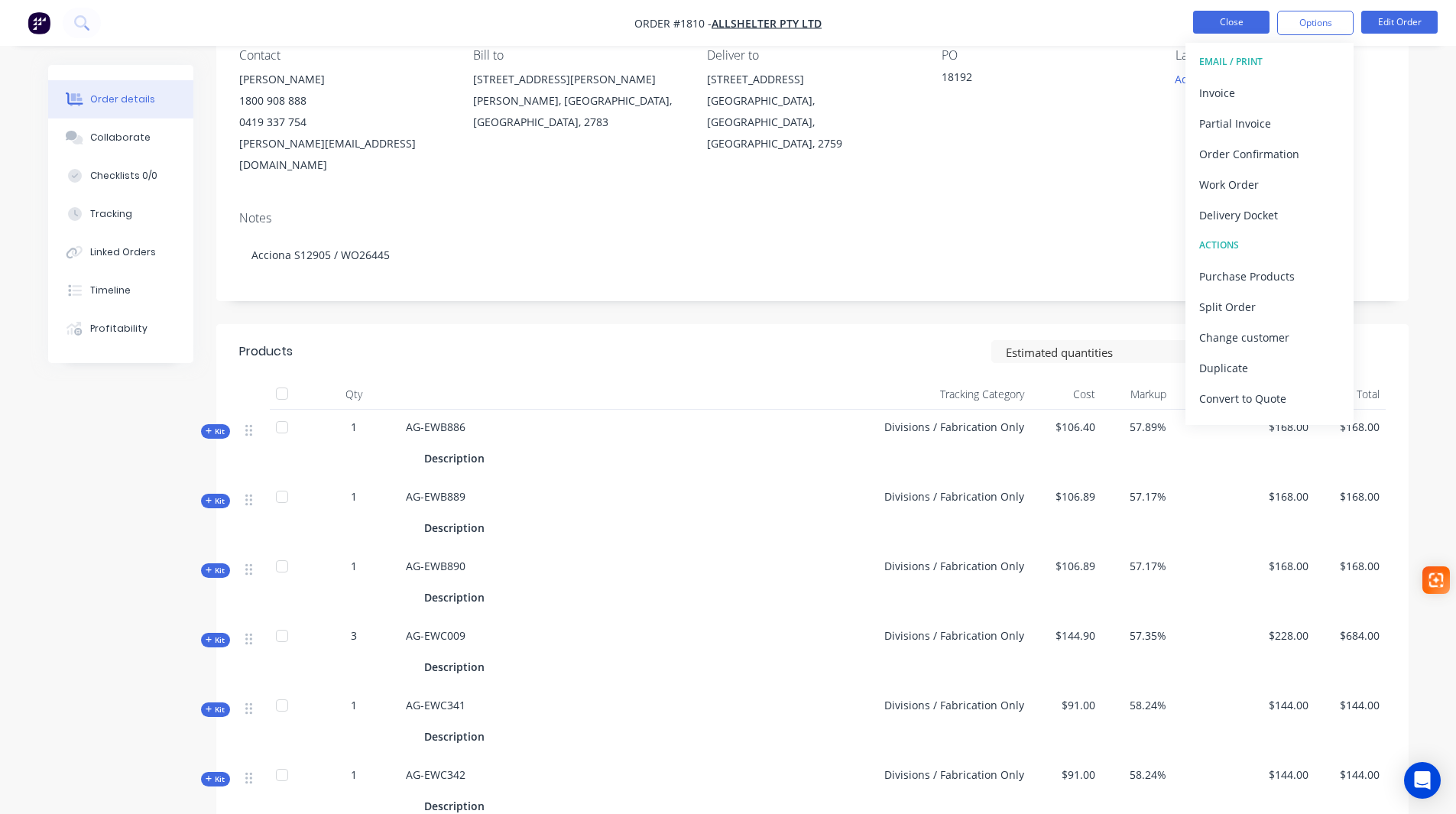
click at [1226, 24] on button "Close" at bounding box center [1231, 22] width 76 height 23
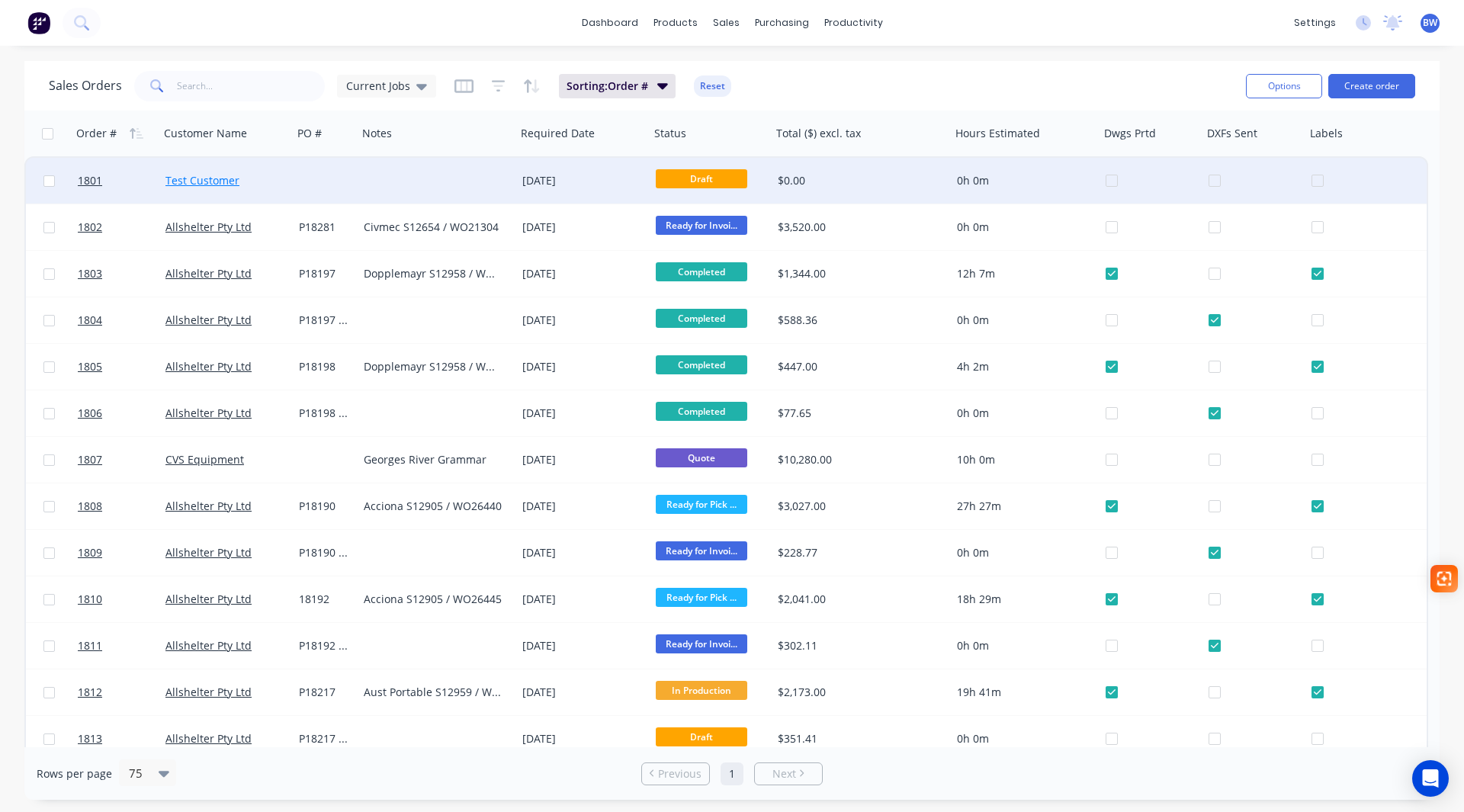
click at [188, 177] on link "Test Customer" at bounding box center [202, 180] width 74 height 14
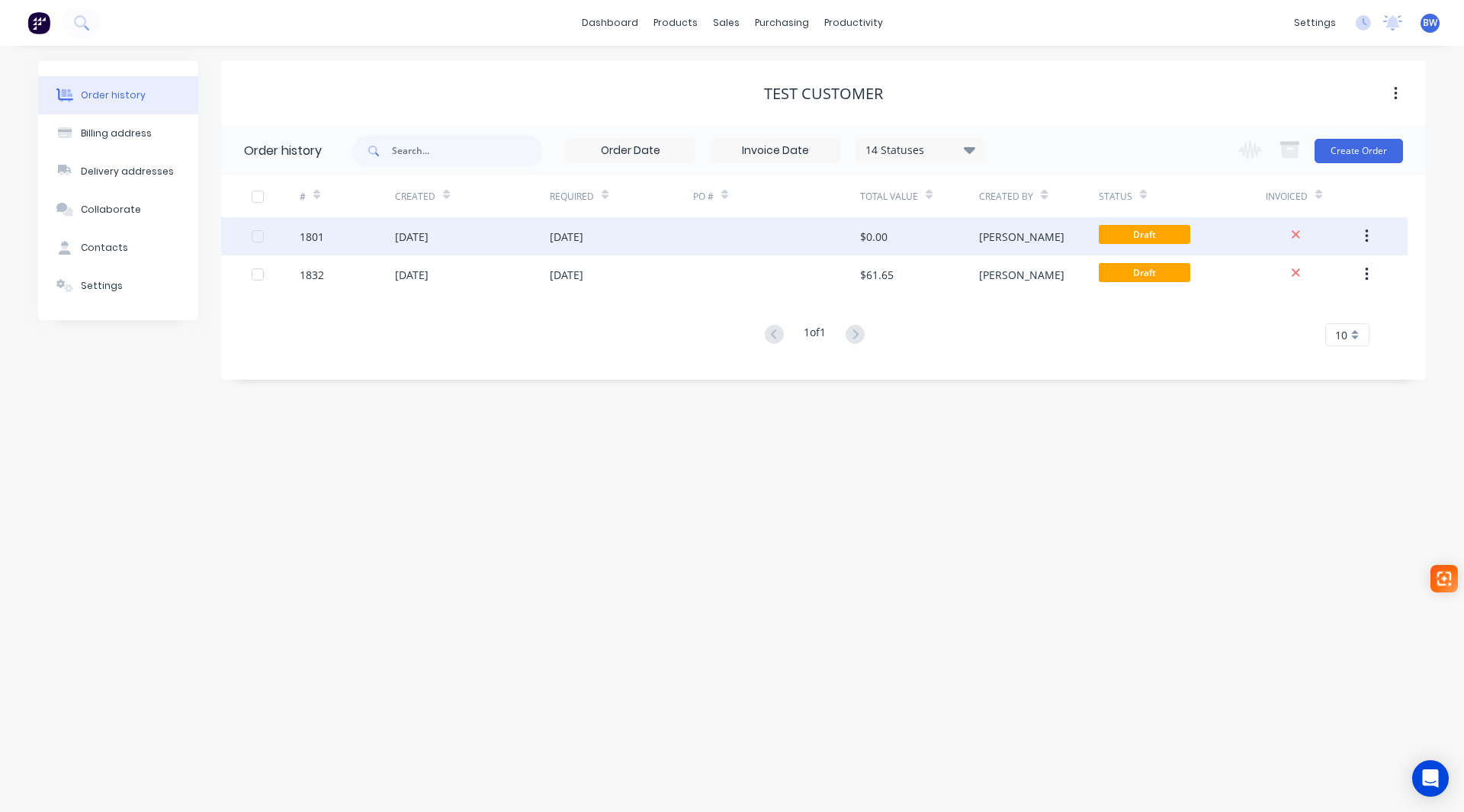
click at [343, 243] on div "1801" at bounding box center [347, 237] width 95 height 38
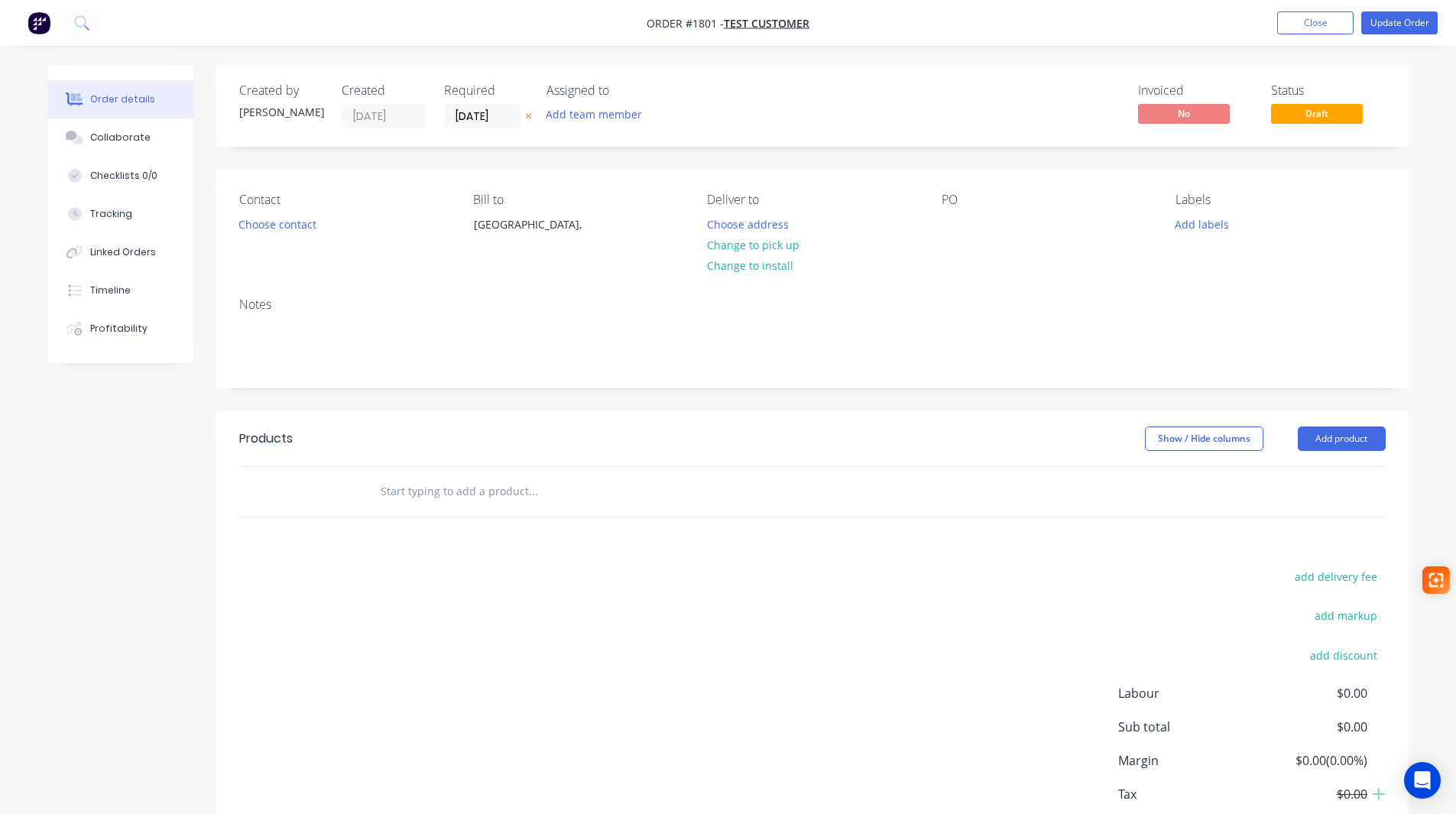
click at [482, 485] on input "text" at bounding box center [532, 491] width 305 height 30
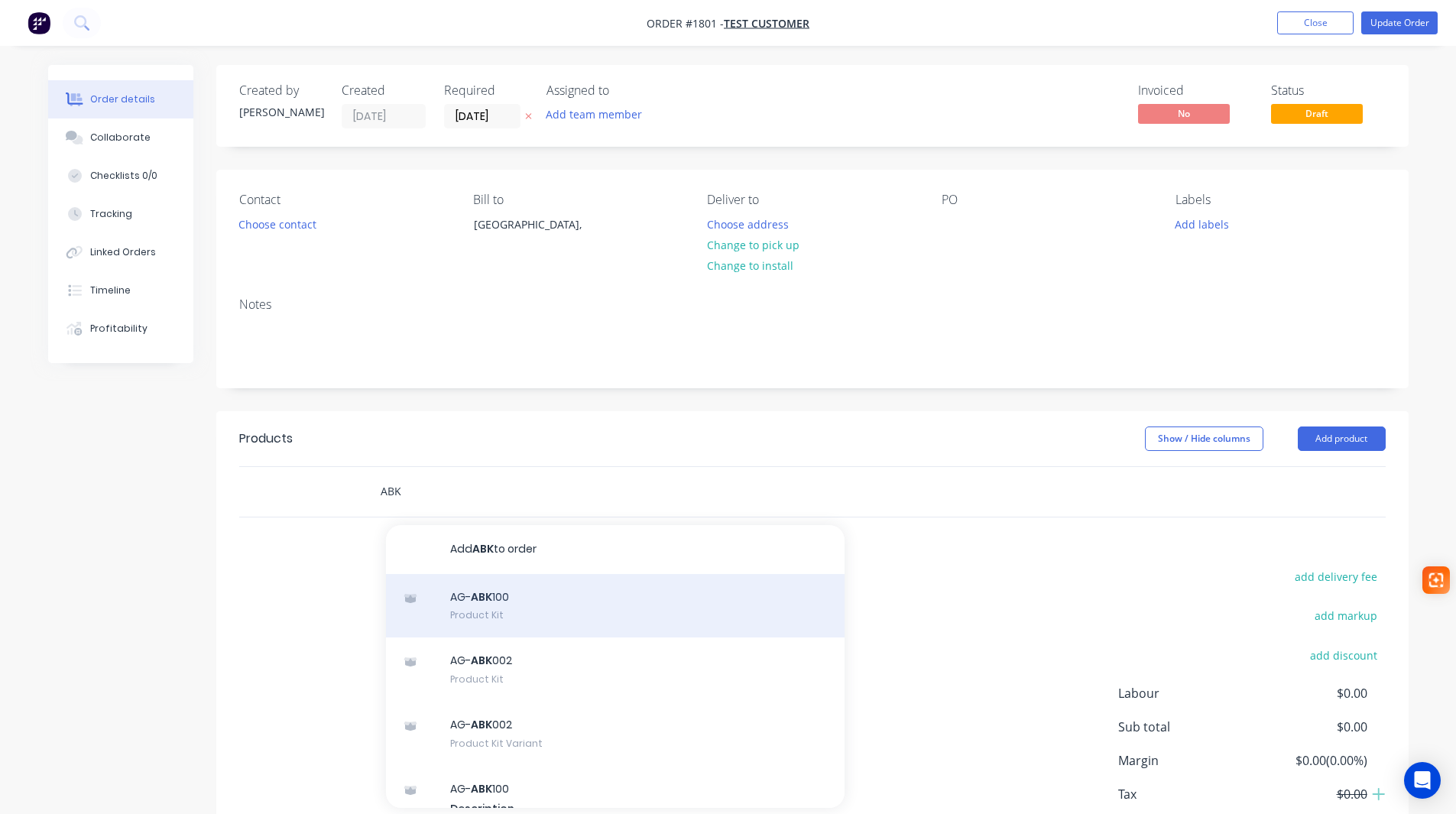
type input "ABK"
click at [470, 615] on div "AG- ABK 100 Product Kit" at bounding box center [615, 606] width 458 height 64
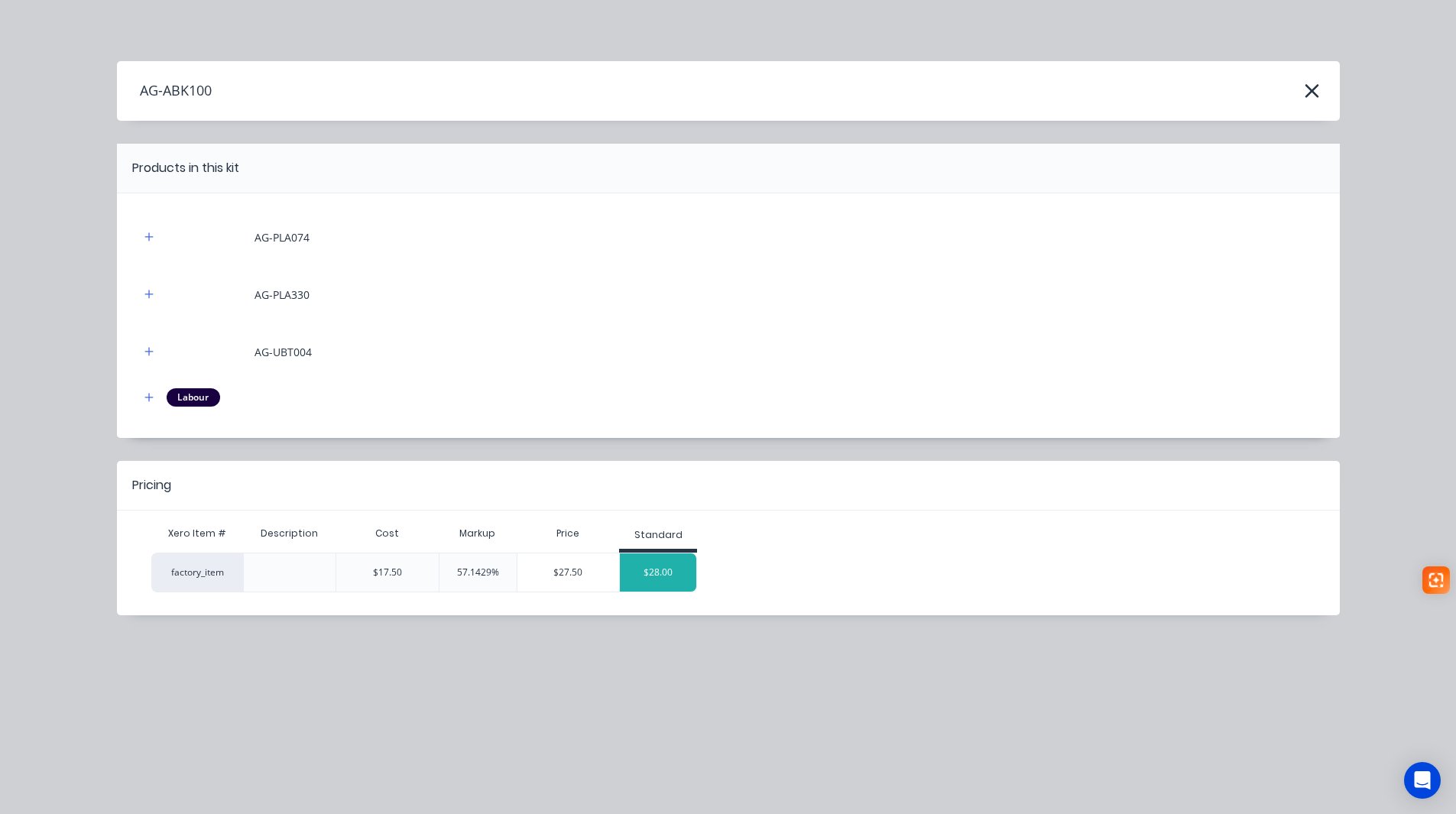
click at [665, 571] on div "$28.00" at bounding box center [657, 572] width 76 height 38
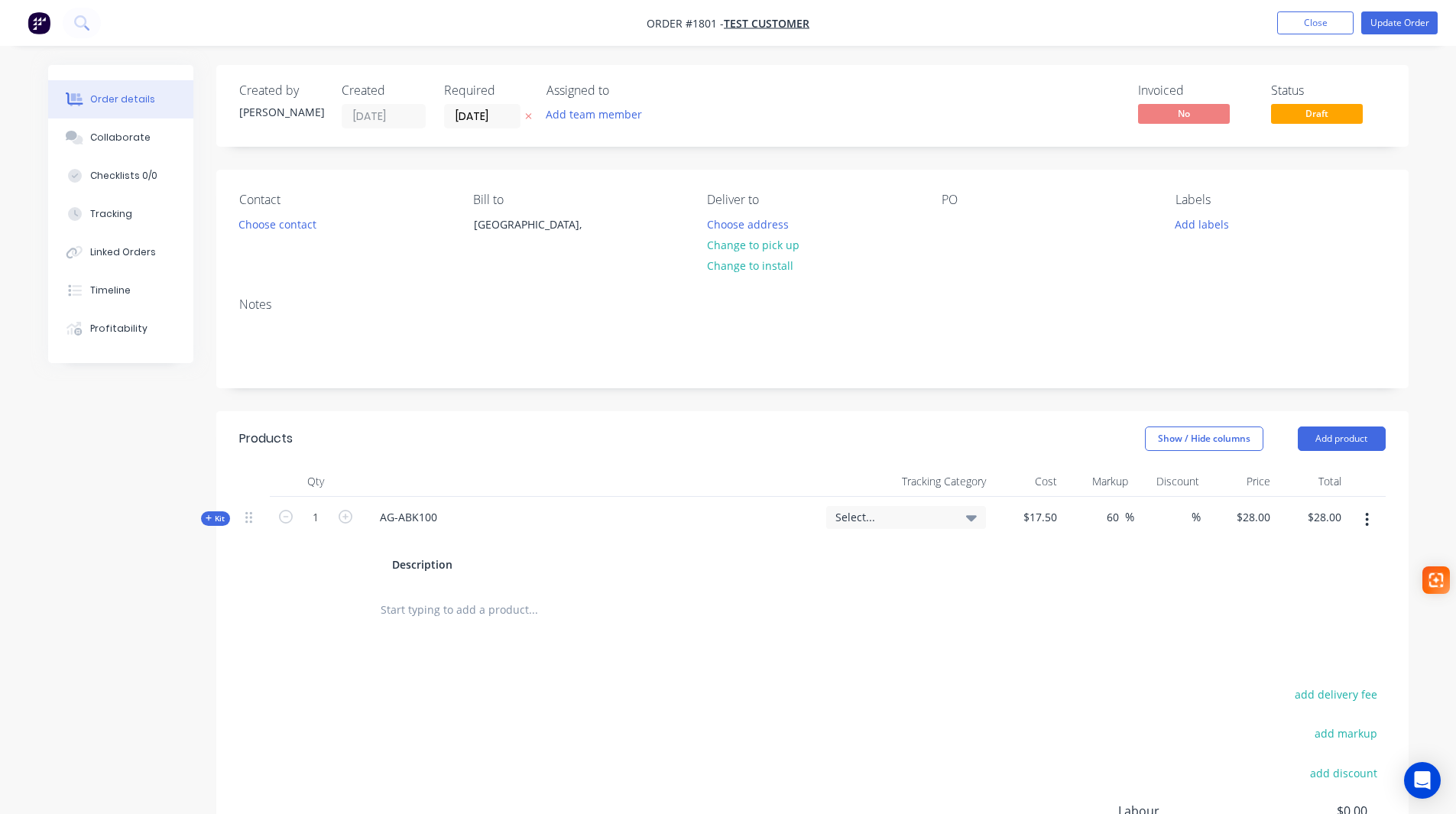
click at [1370, 518] on button "button" at bounding box center [1366, 519] width 36 height 27
click at [1281, 680] on div "Delete" at bounding box center [1313, 682] width 118 height 22
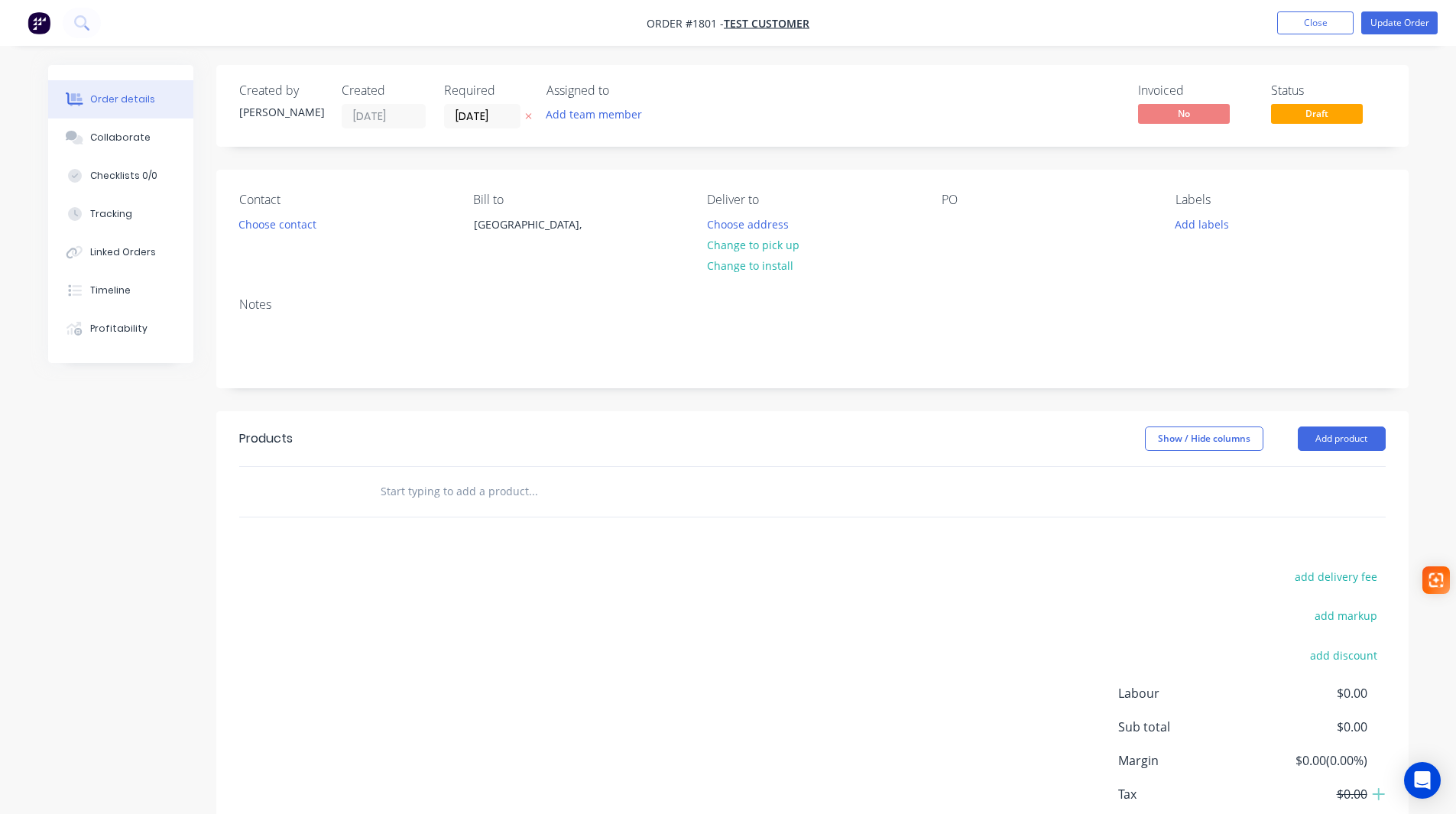
click at [419, 494] on input "text" at bounding box center [532, 491] width 305 height 30
type input "ABK"
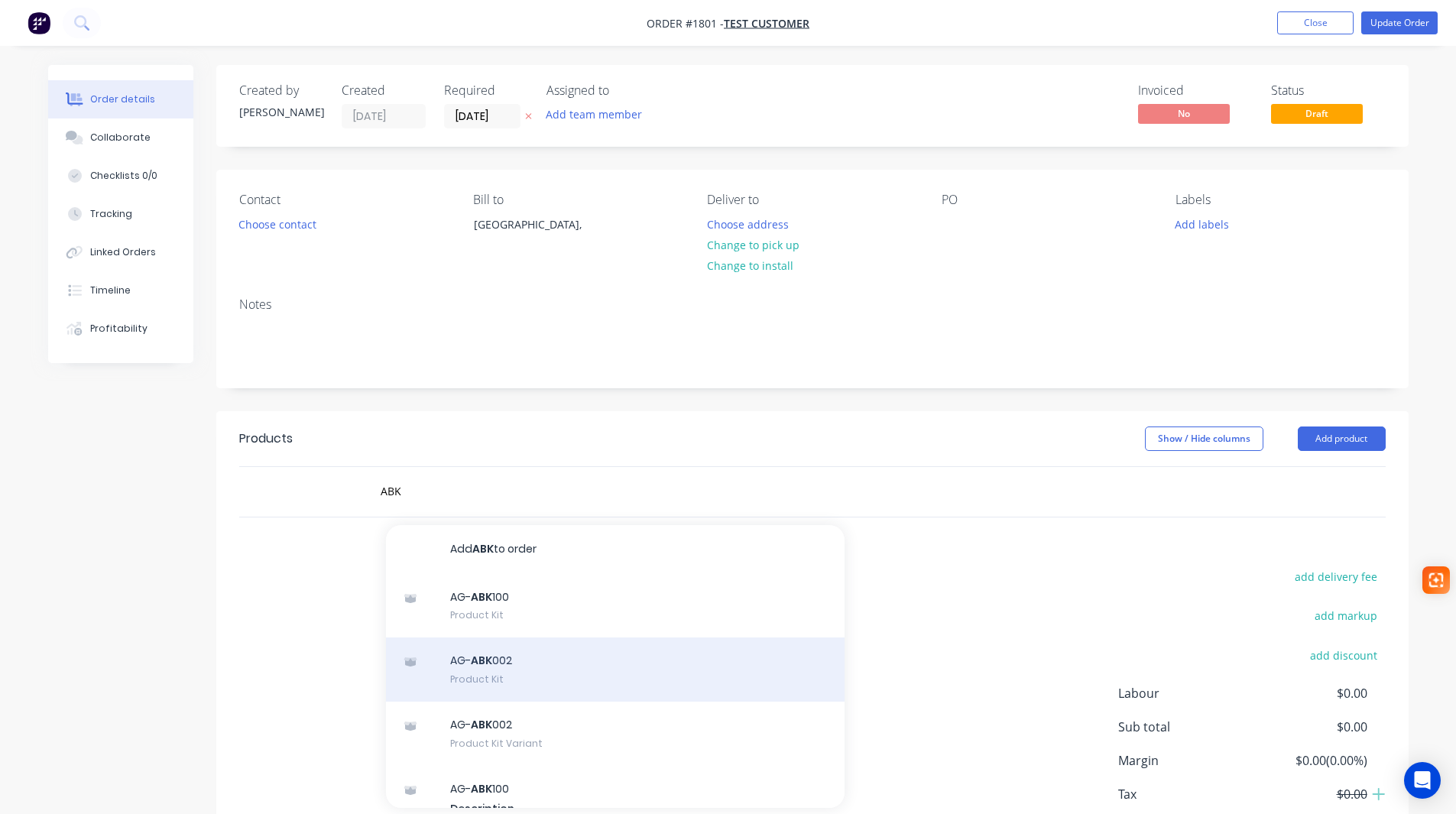
click at [485, 663] on div "AG- ABK 002 Product Kit" at bounding box center [615, 669] width 458 height 64
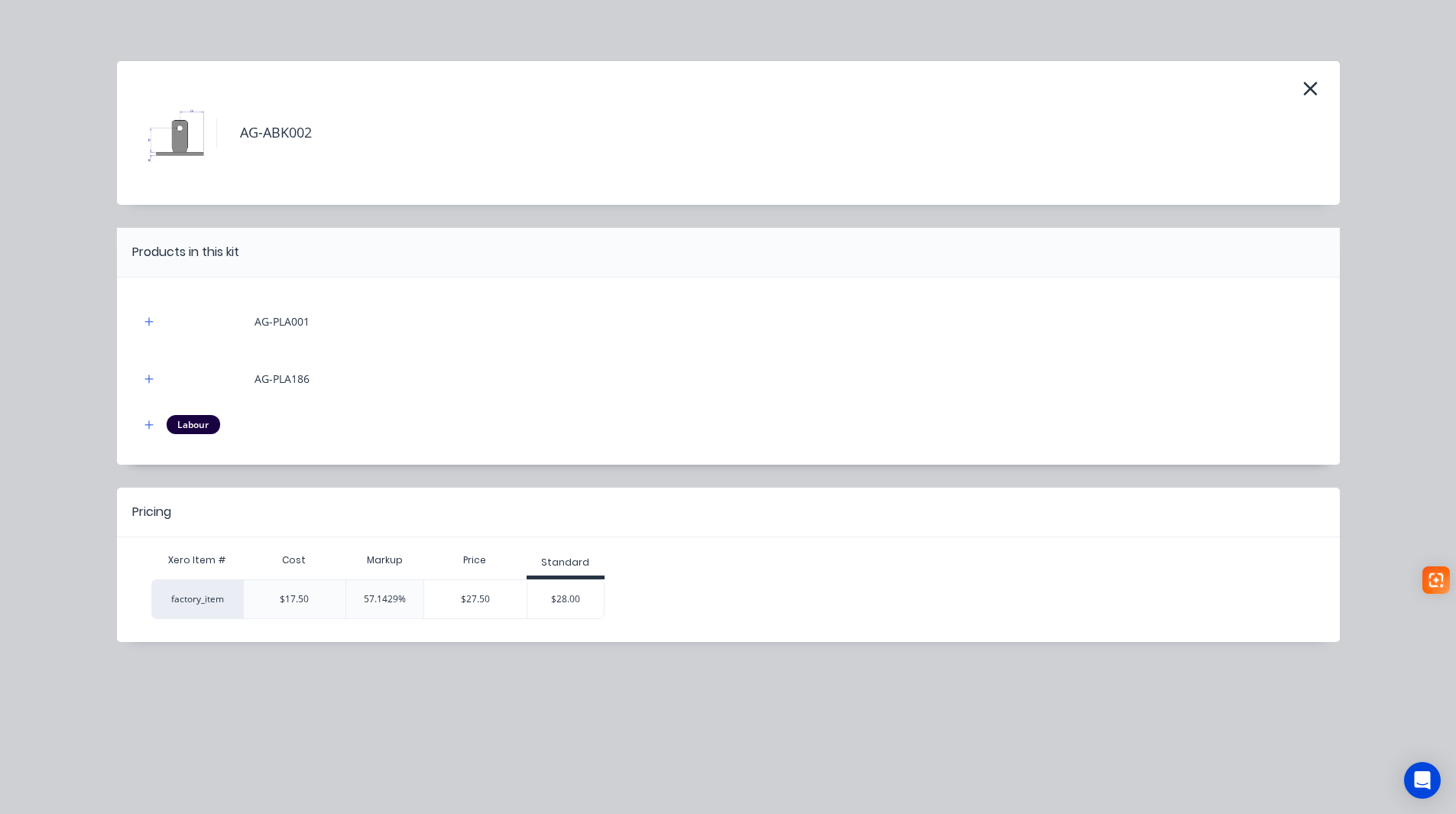
click at [586, 605] on div "$28.00" at bounding box center [565, 599] width 76 height 38
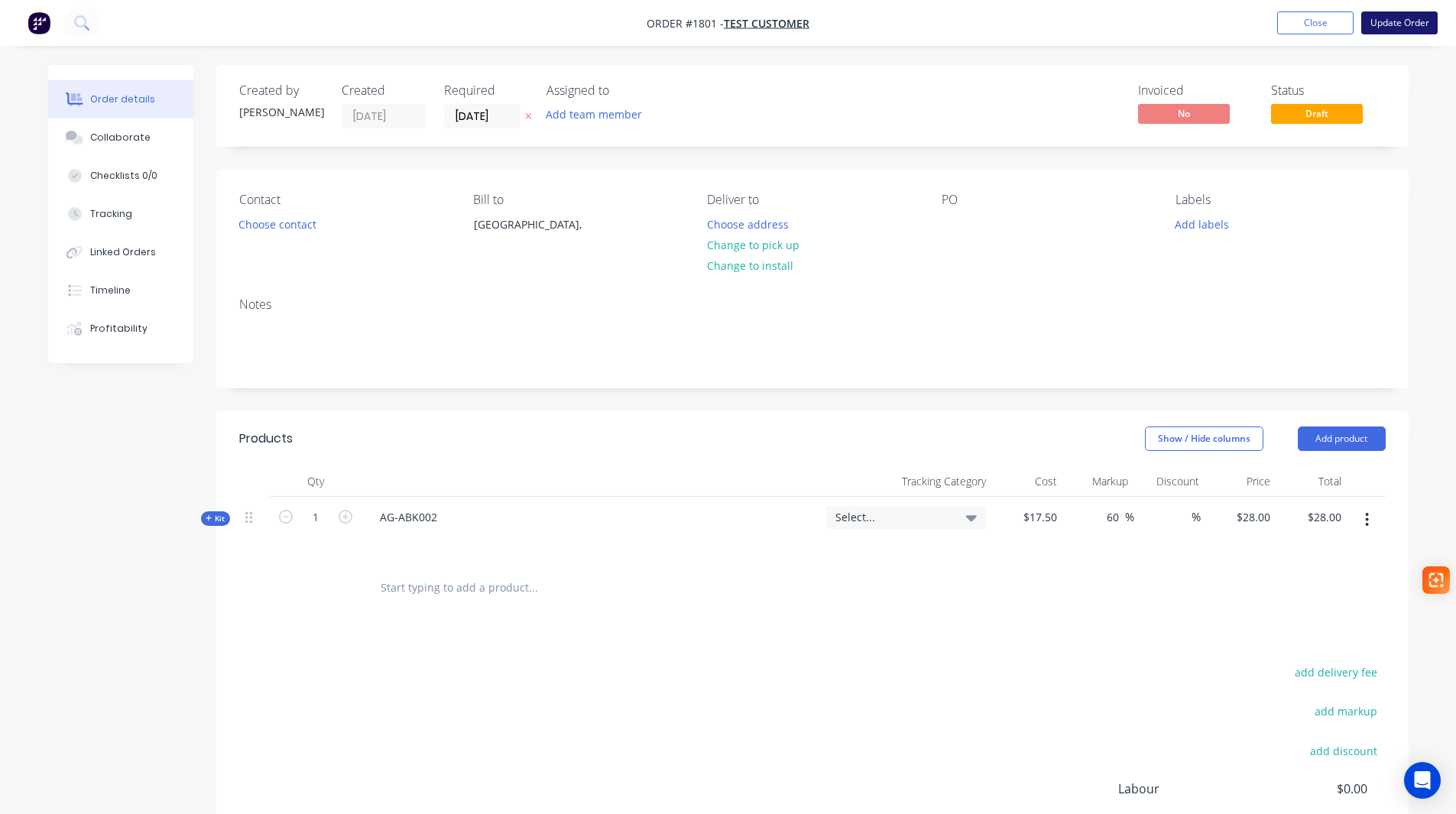
click at [1410, 26] on button "Update Order" at bounding box center [1398, 22] width 76 height 23
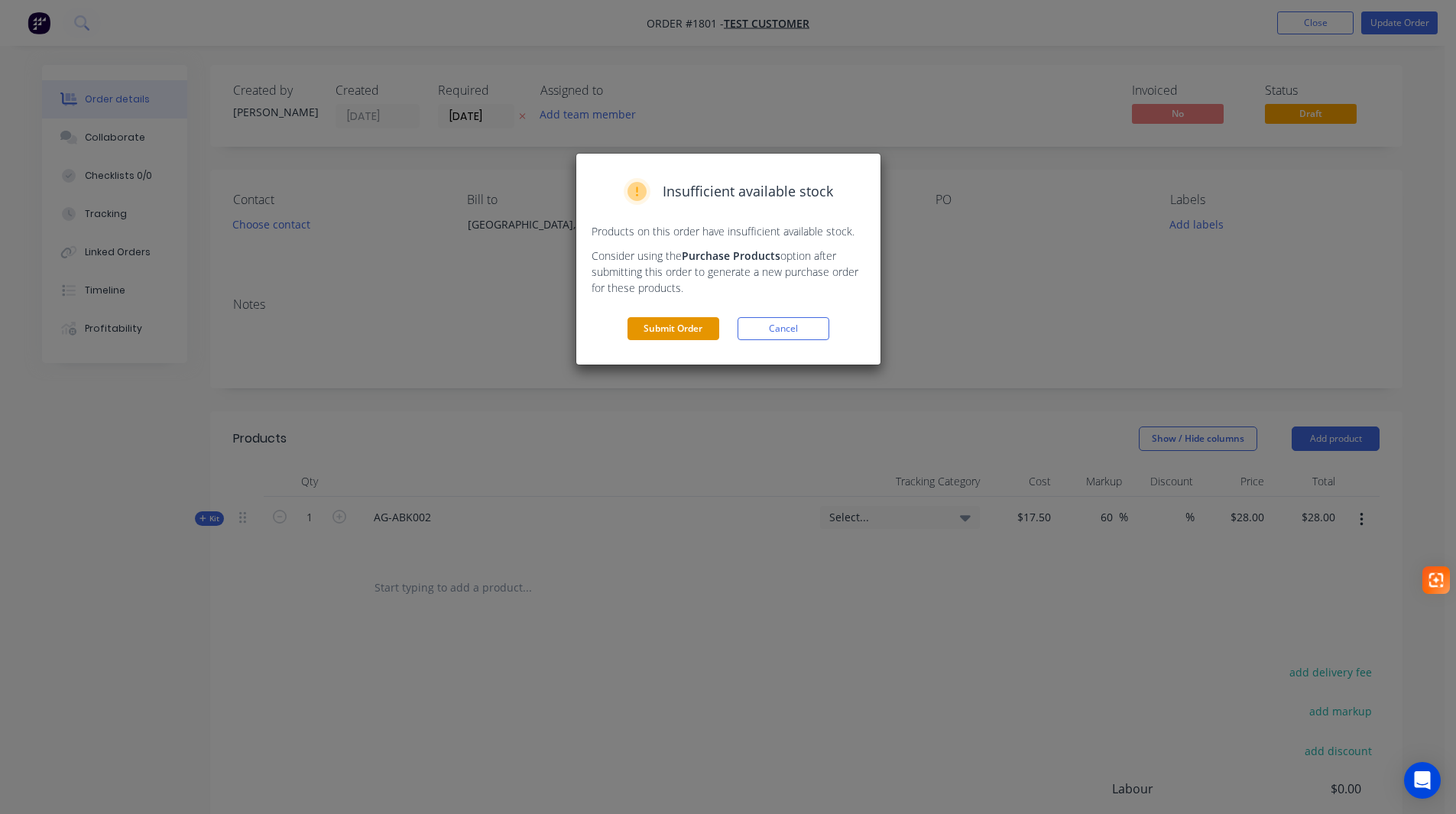
click at [666, 328] on button "Submit Order" at bounding box center [673, 328] width 91 height 23
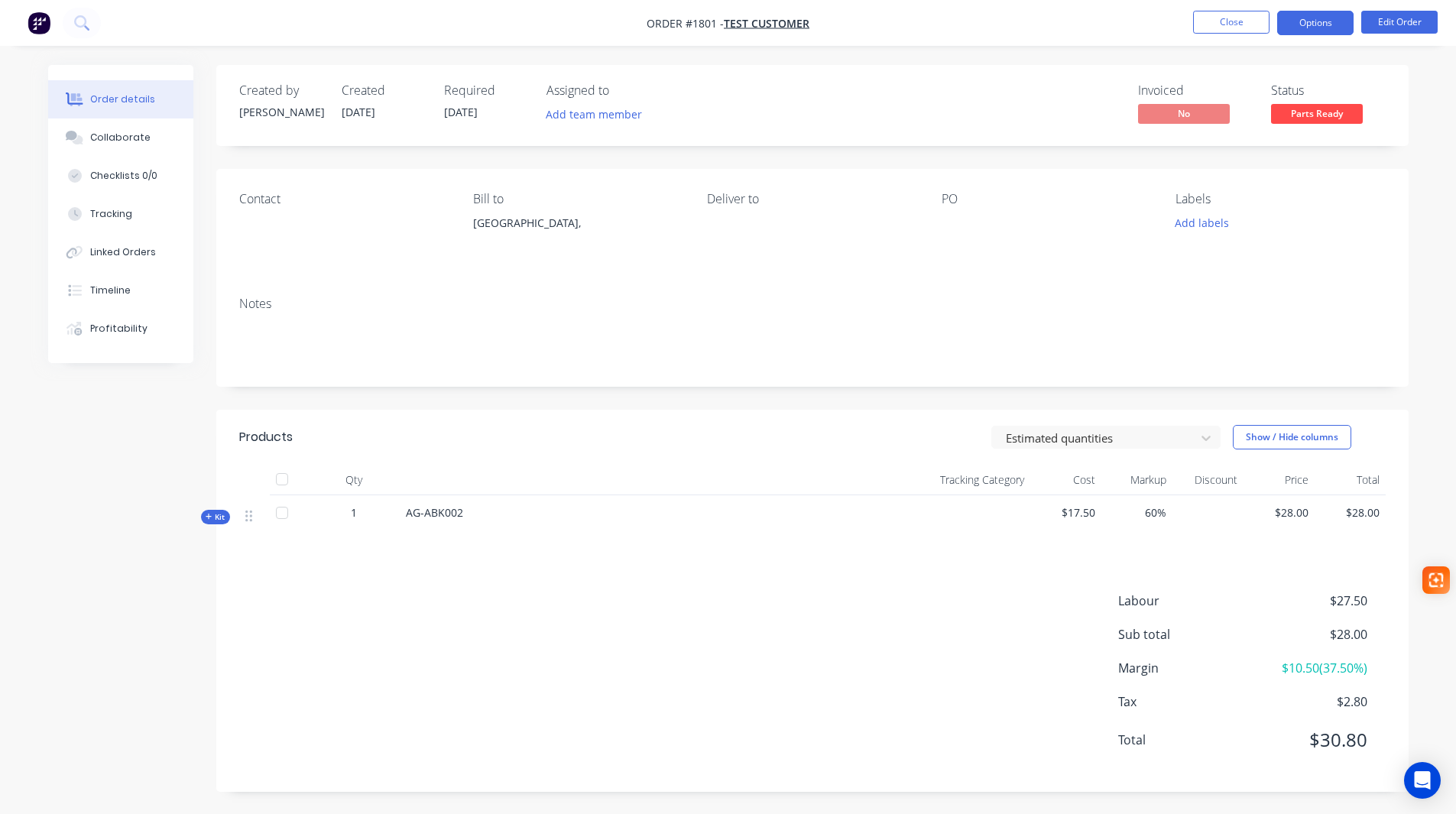
click at [1313, 24] on button "Options" at bounding box center [1315, 22] width 76 height 25
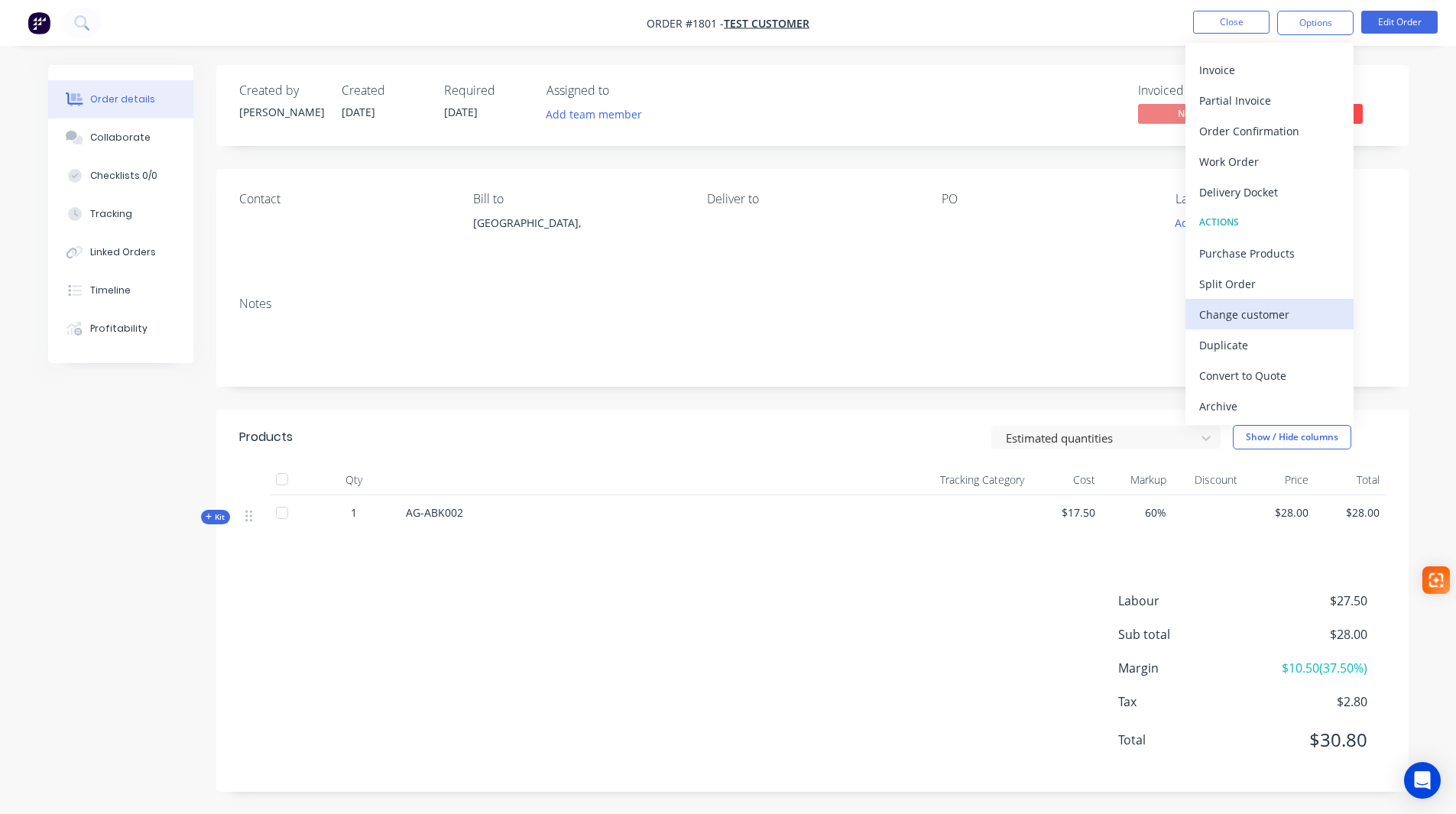
scroll to position [1, 0]
click at [1230, 402] on div "Archive" at bounding box center [1268, 406] width 140 height 22
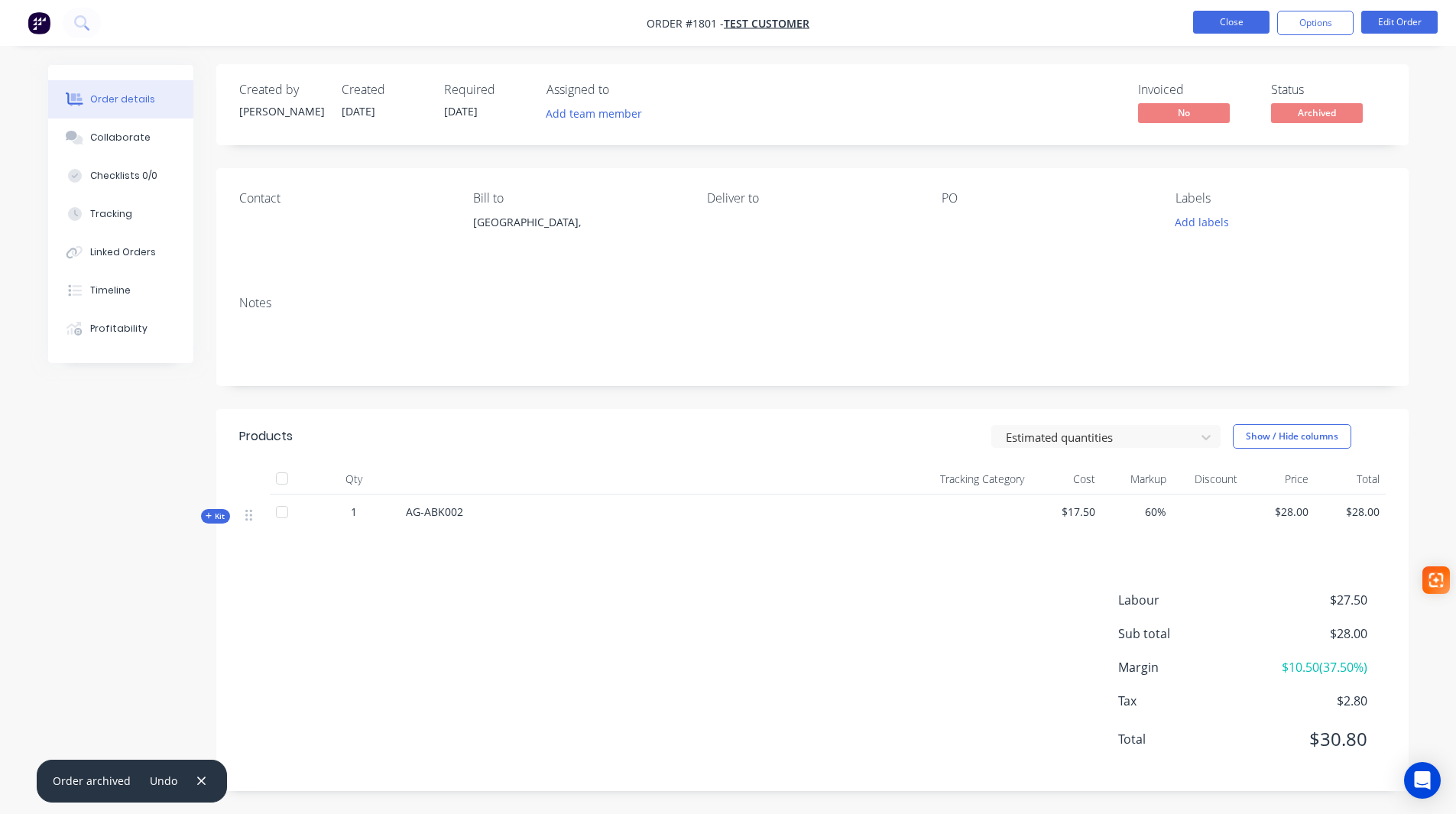
click at [1232, 23] on button "Close" at bounding box center [1231, 22] width 76 height 23
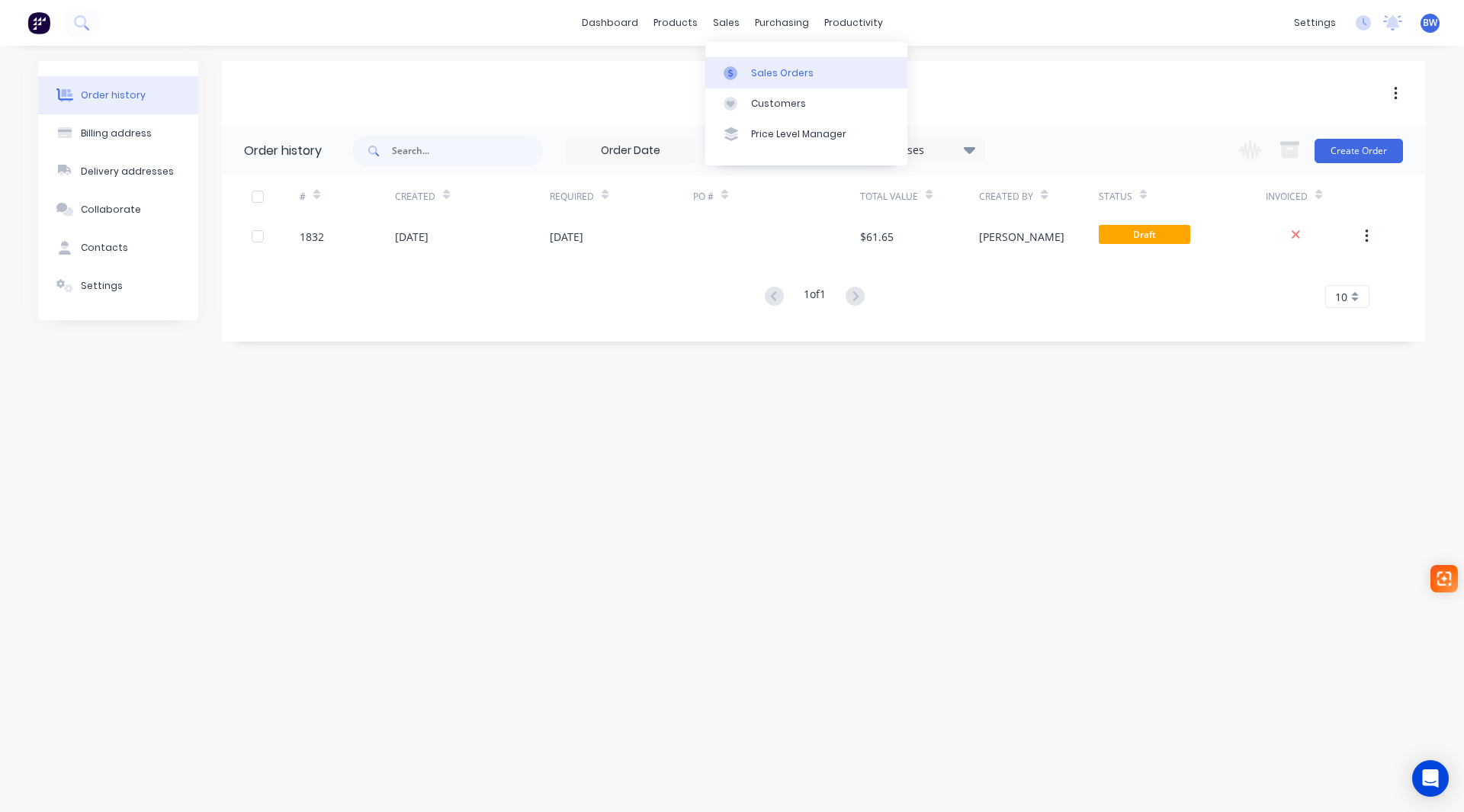
click at [772, 74] on div "Sales Orders" at bounding box center [782, 73] width 62 height 14
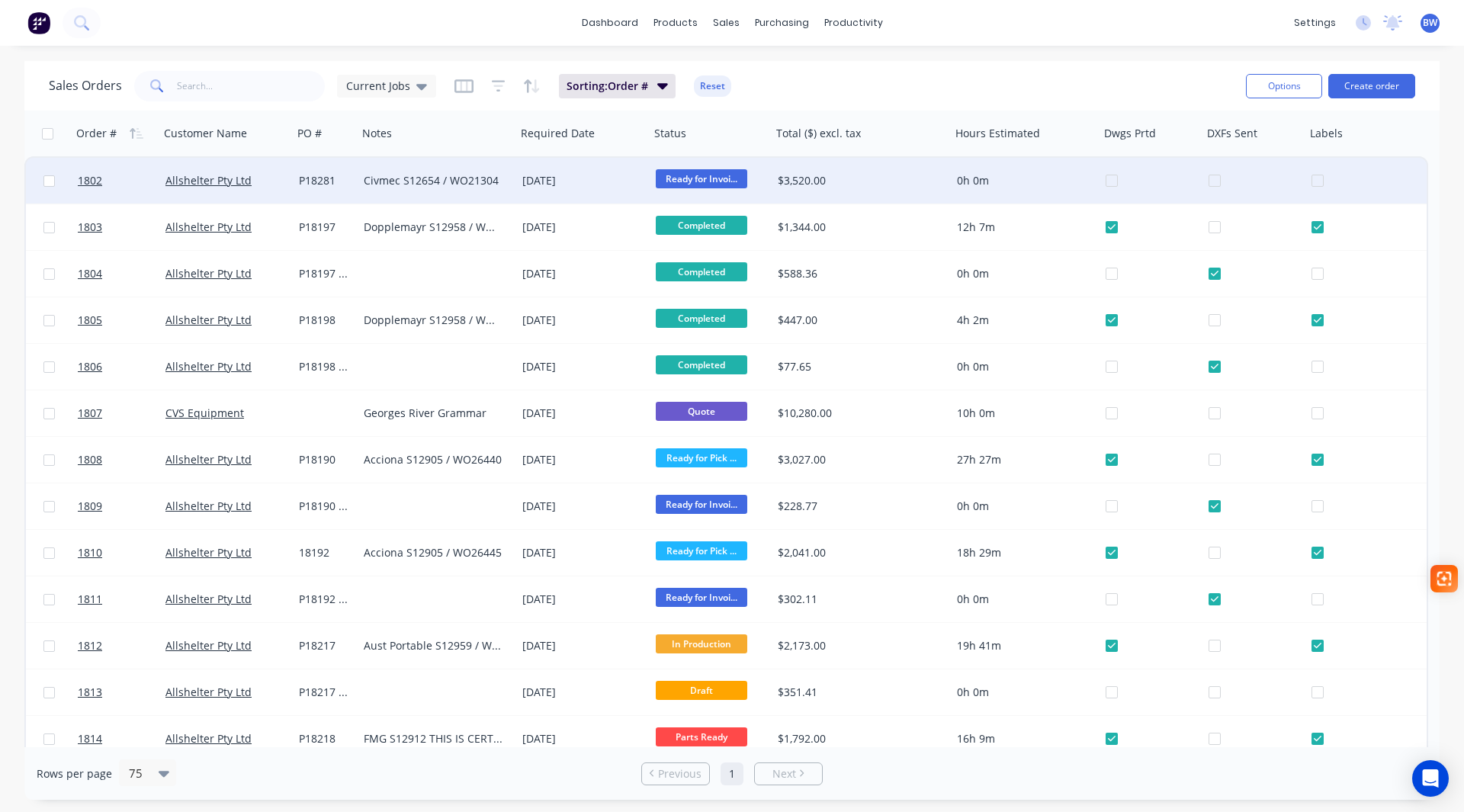
click at [413, 188] on div "Civmec S12654 / WO21304" at bounding box center [433, 180] width 139 height 15
click at [275, 187] on div "Allshelter Pty Ltd" at bounding box center [223, 180] width 115 height 15
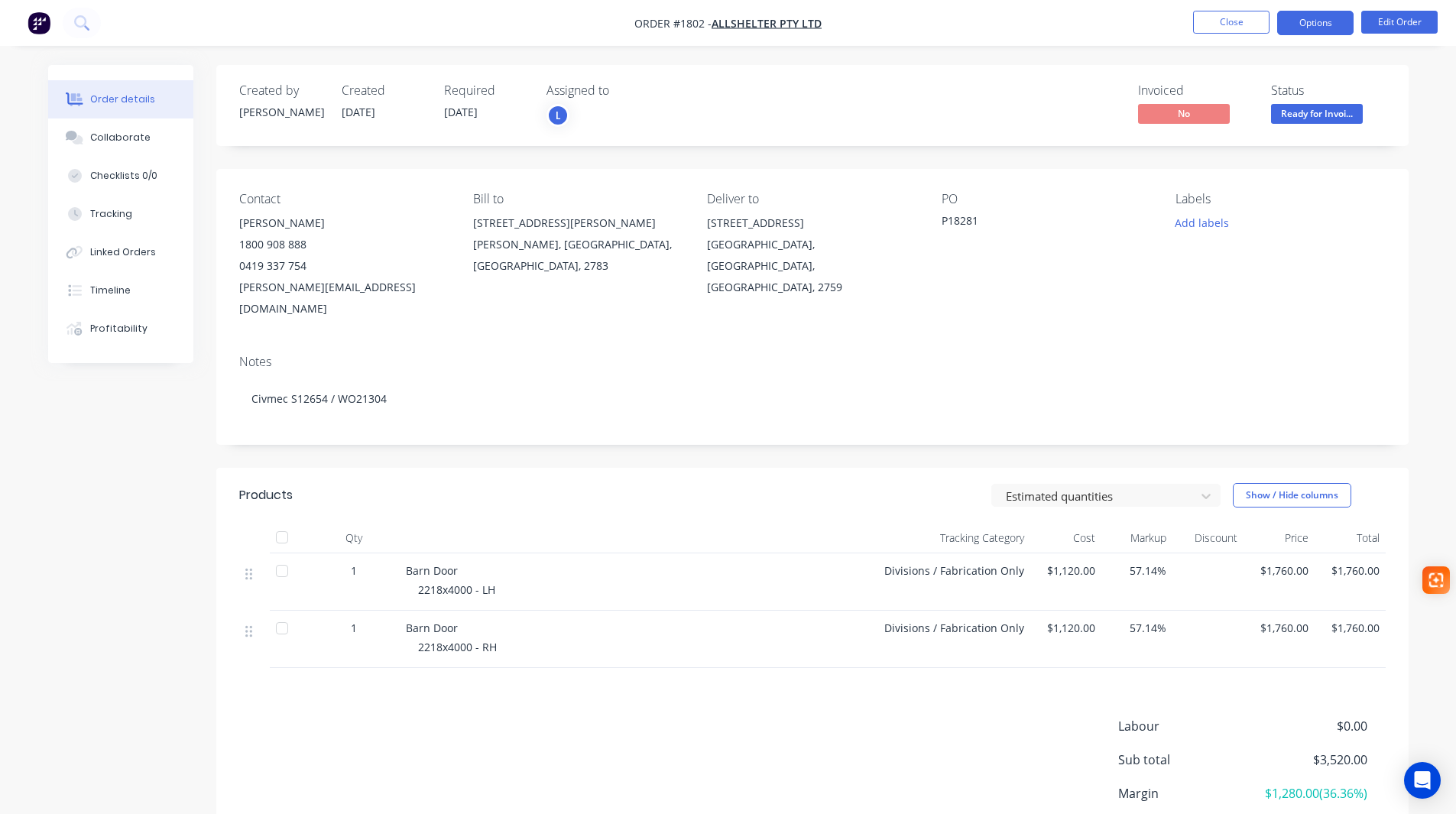
click at [1313, 19] on button "Options" at bounding box center [1315, 22] width 76 height 25
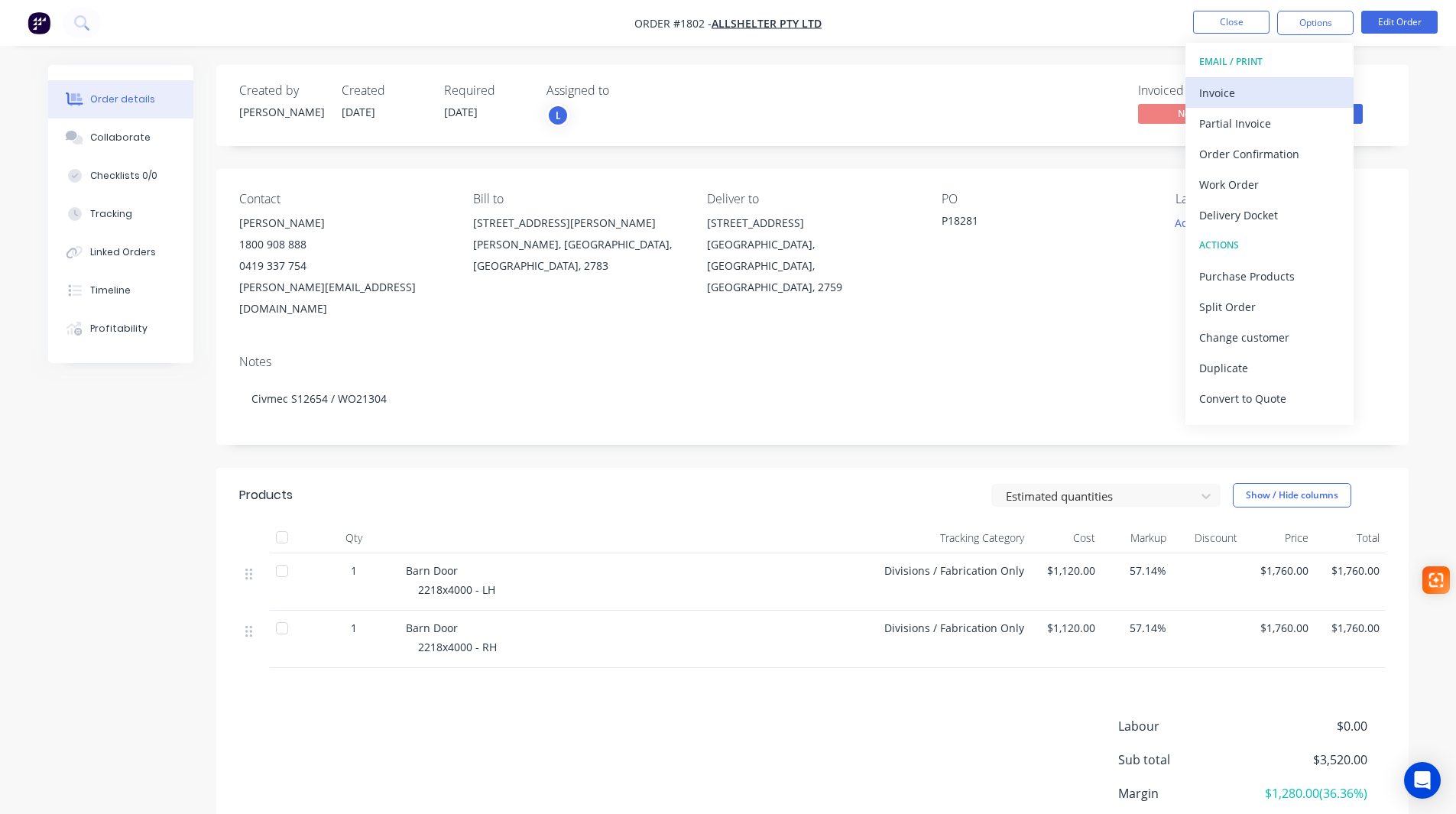
click at [1244, 91] on div "Invoice" at bounding box center [1268, 93] width 140 height 22
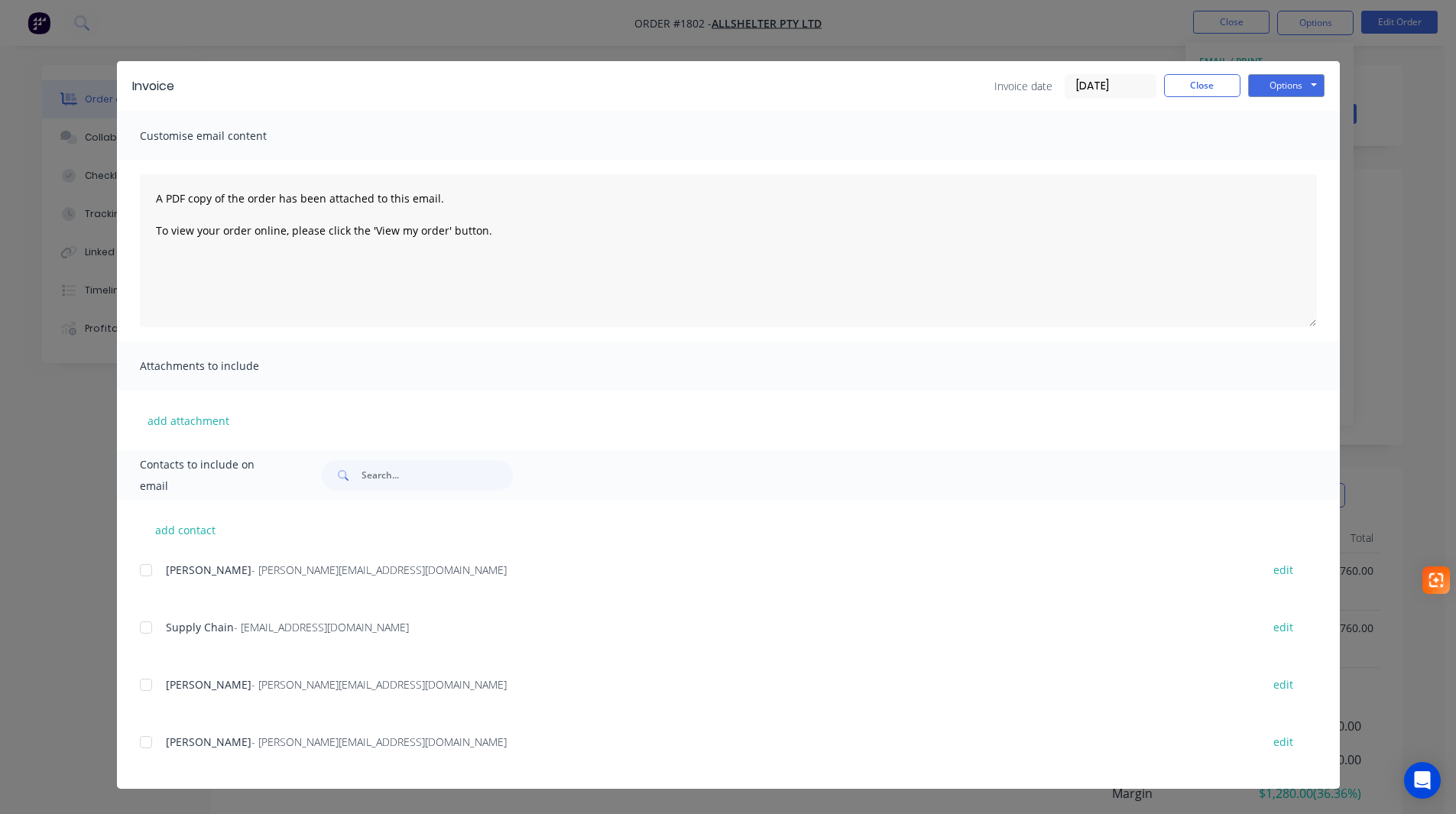
click at [148, 745] on div at bounding box center [146, 742] width 30 height 30
click at [1125, 81] on input "[DATE]" at bounding box center [1110, 86] width 91 height 23
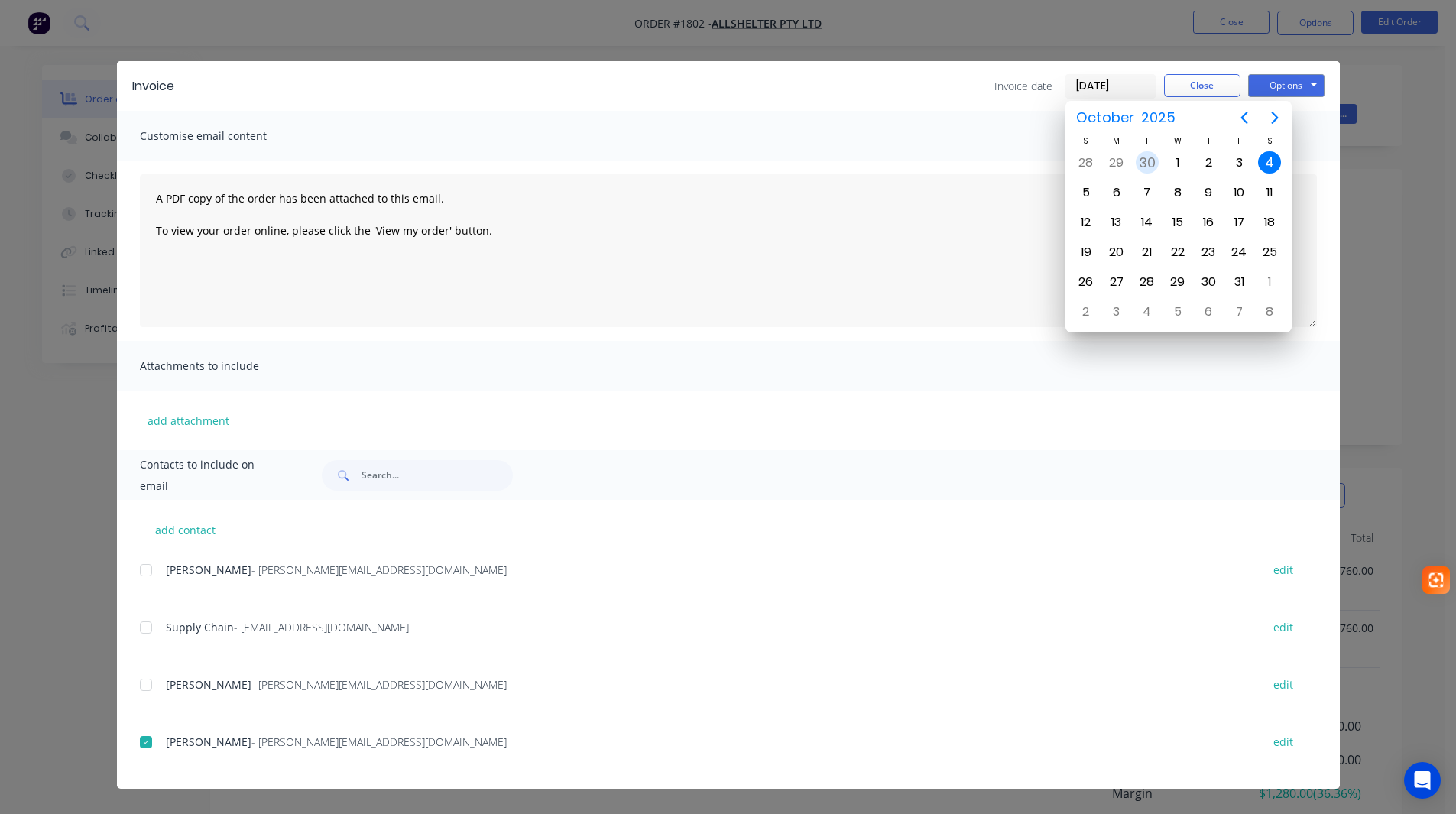
click at [1145, 161] on div "30" at bounding box center [1147, 163] width 23 height 23
type input "[DATE]"
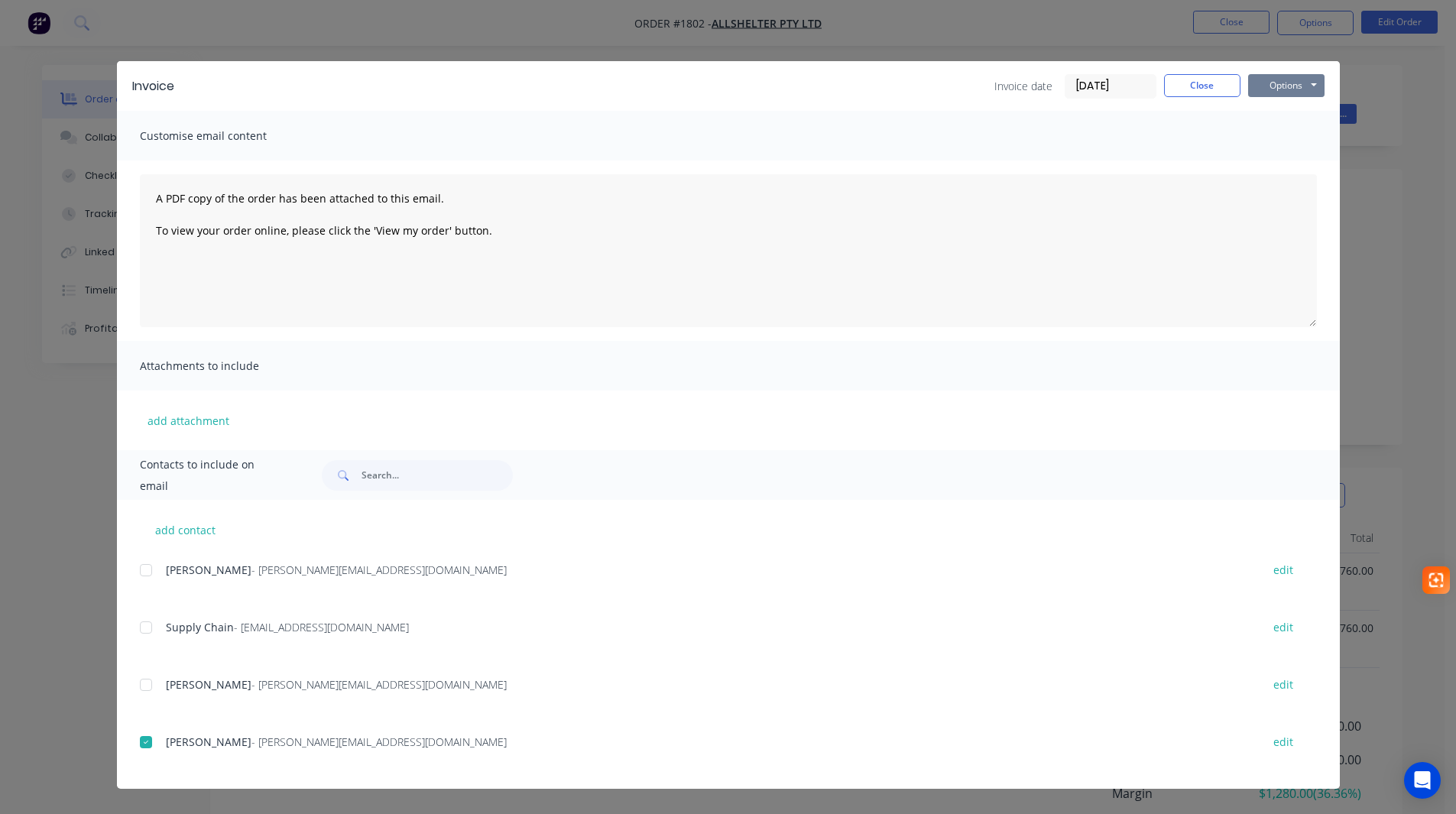
click at [1299, 88] on button "Options" at bounding box center [1285, 86] width 76 height 23
click at [1286, 121] on button "Preview" at bounding box center [1297, 112] width 98 height 25
click at [1178, 91] on button "Close" at bounding box center [1201, 86] width 76 height 23
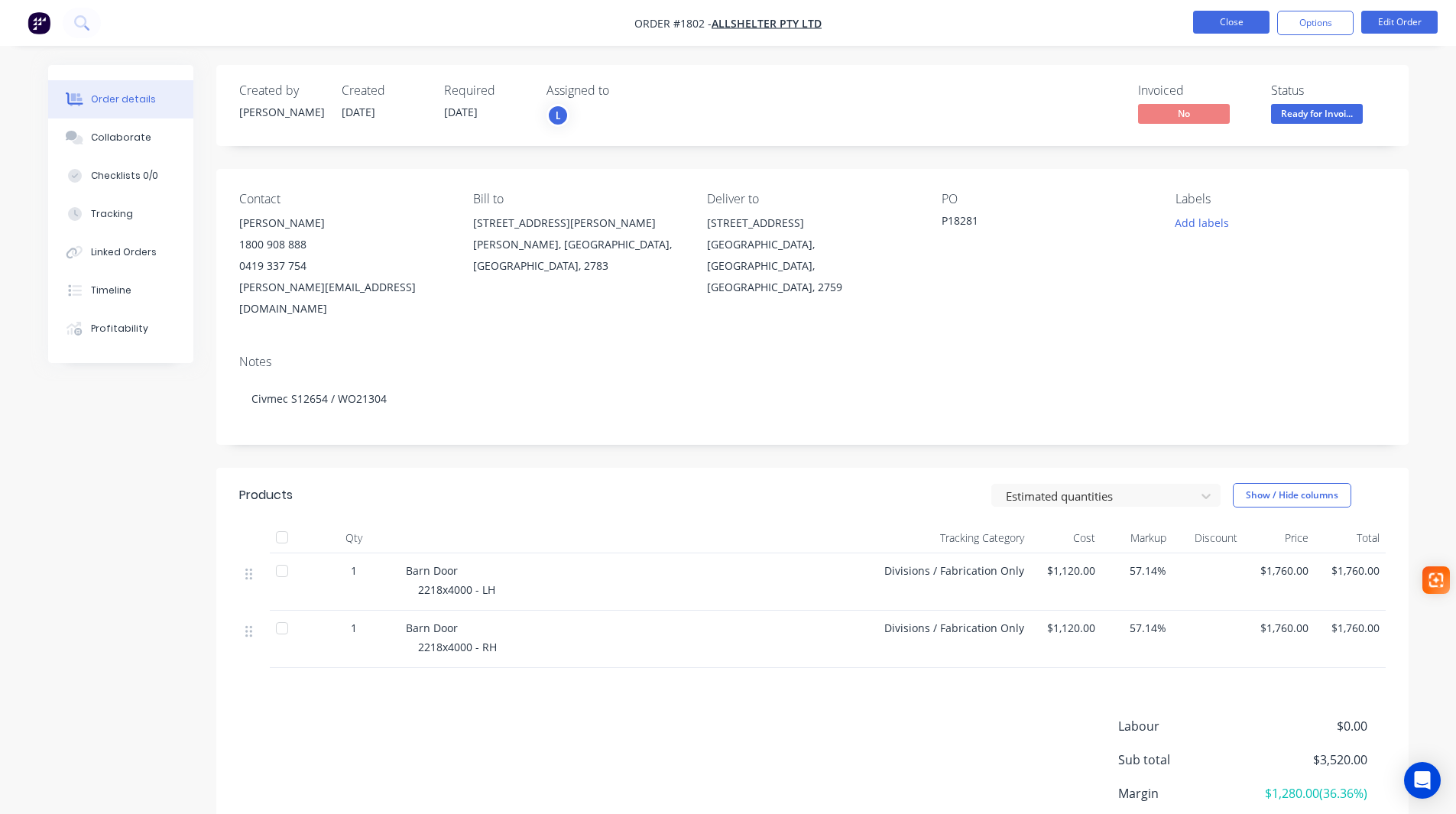
click at [1217, 24] on button "Close" at bounding box center [1231, 22] width 76 height 23
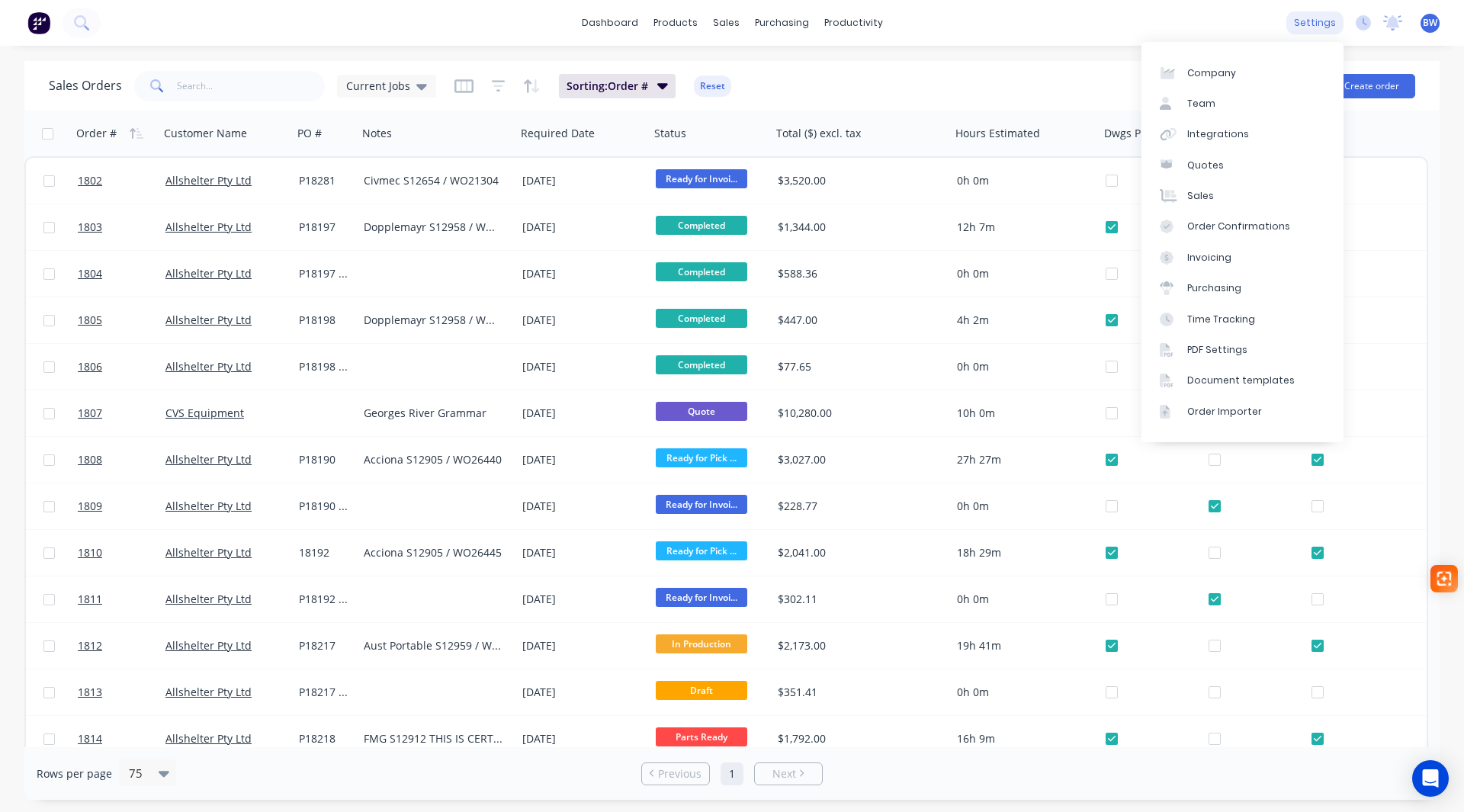
click at [1313, 26] on div "settings" at bounding box center [1315, 22] width 58 height 23
click at [1241, 386] on div "Document templates" at bounding box center [1241, 380] width 107 height 14
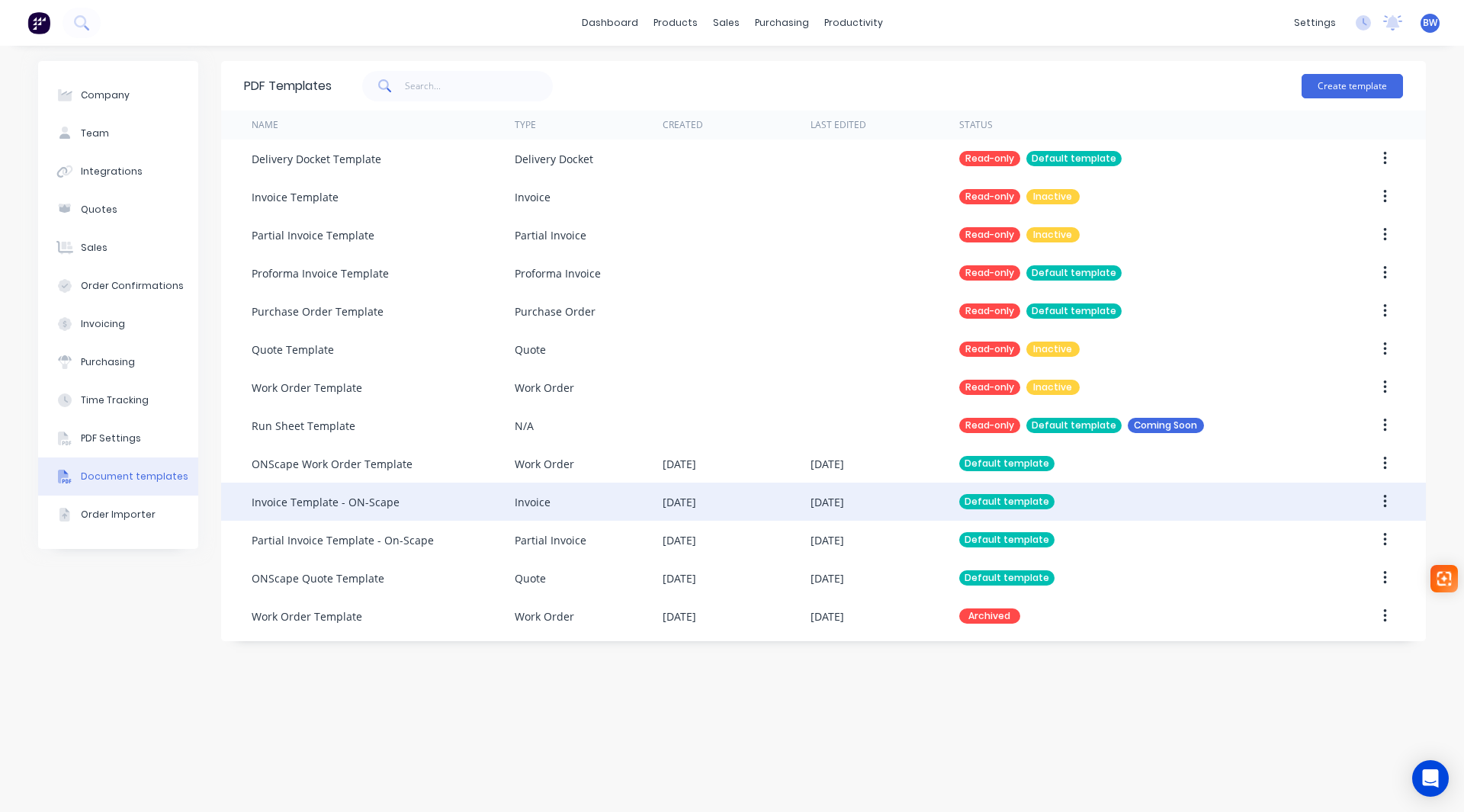
click at [323, 500] on div "Invoice Template - ON-Scape" at bounding box center [325, 502] width 148 height 16
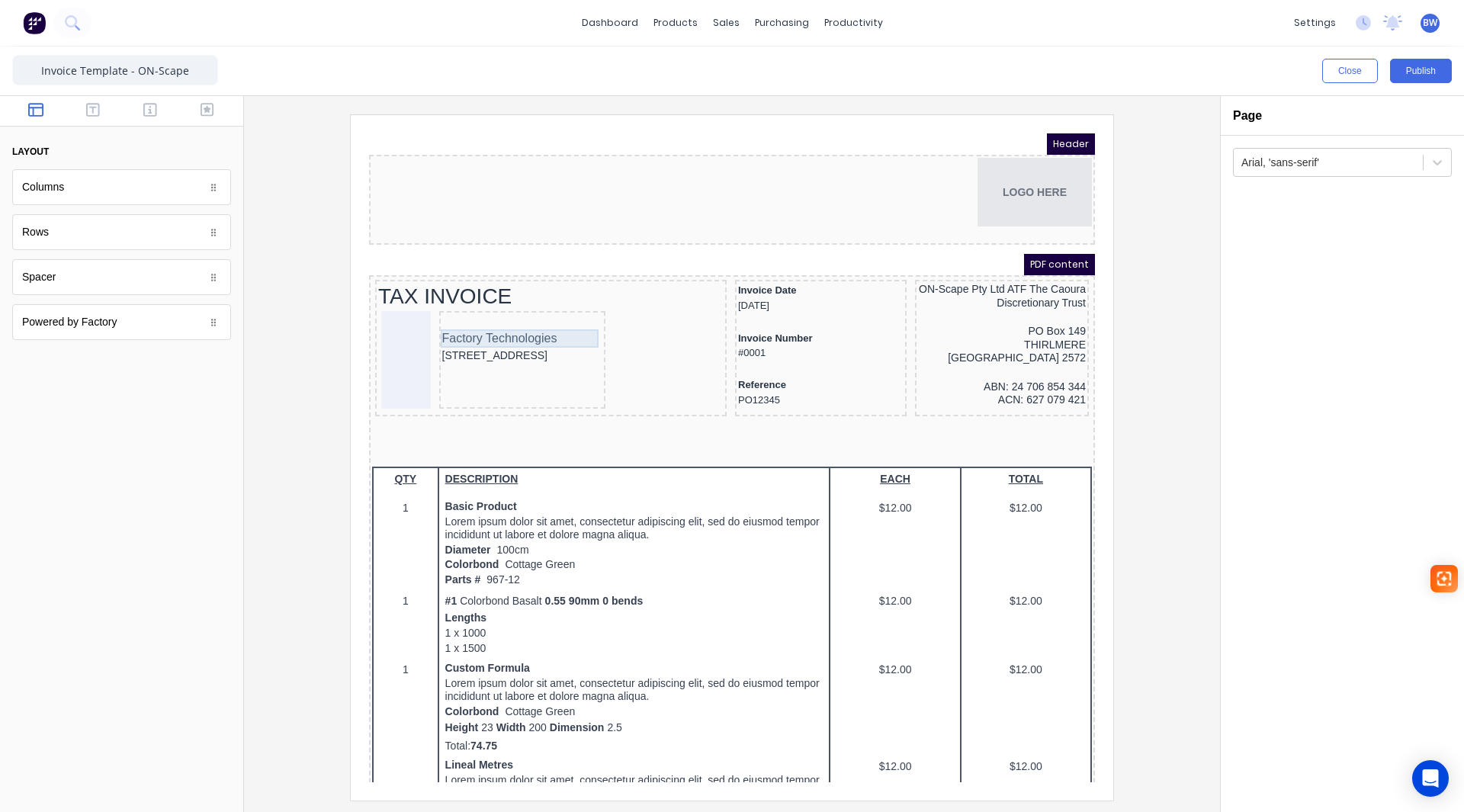
click at [485, 321] on div "Factory Technologies" at bounding box center [504, 320] width 161 height 18
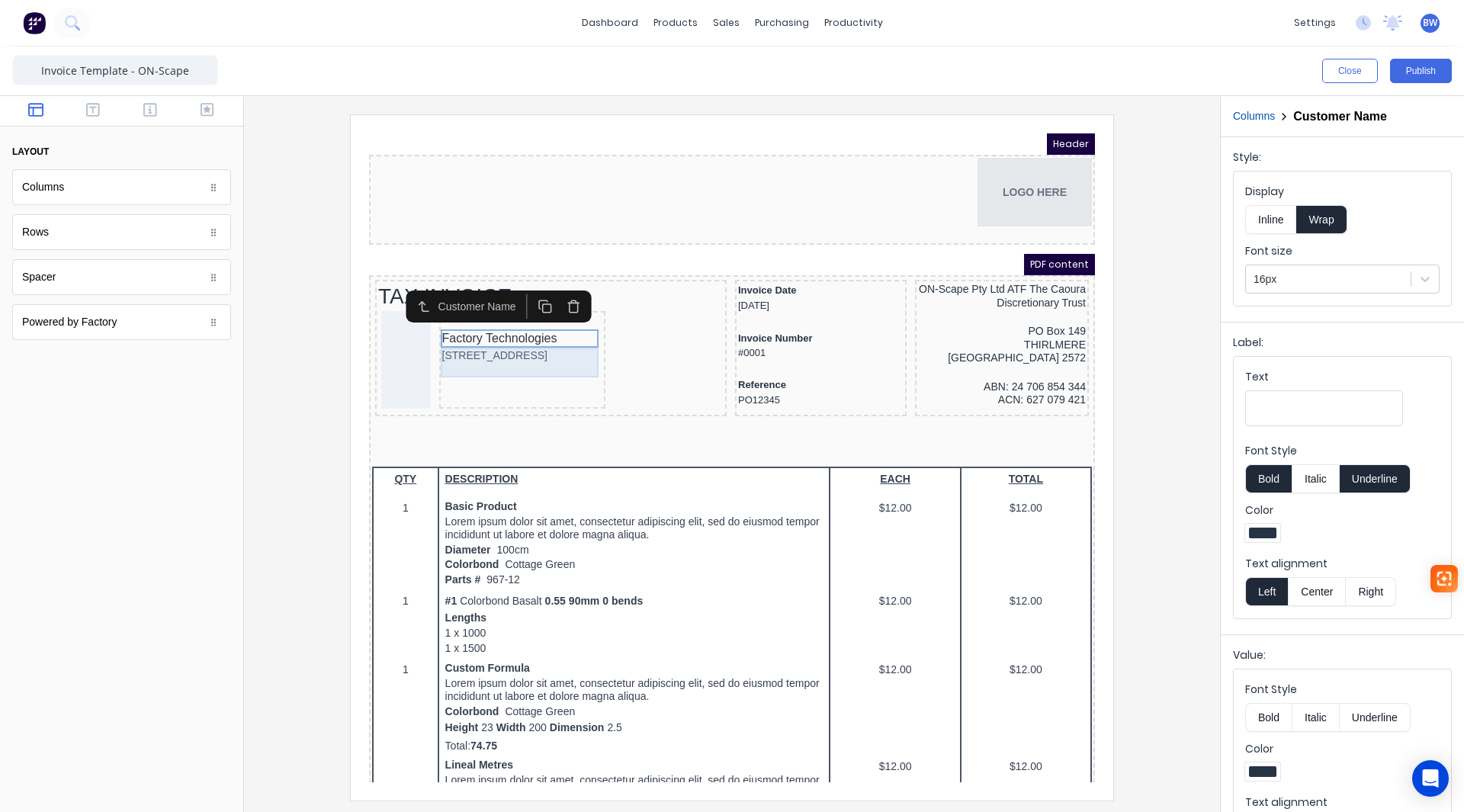
click at [540, 346] on div "234 Beach Road Gold Coast, Queensland, Australia, 4217" at bounding box center [504, 337] width 161 height 17
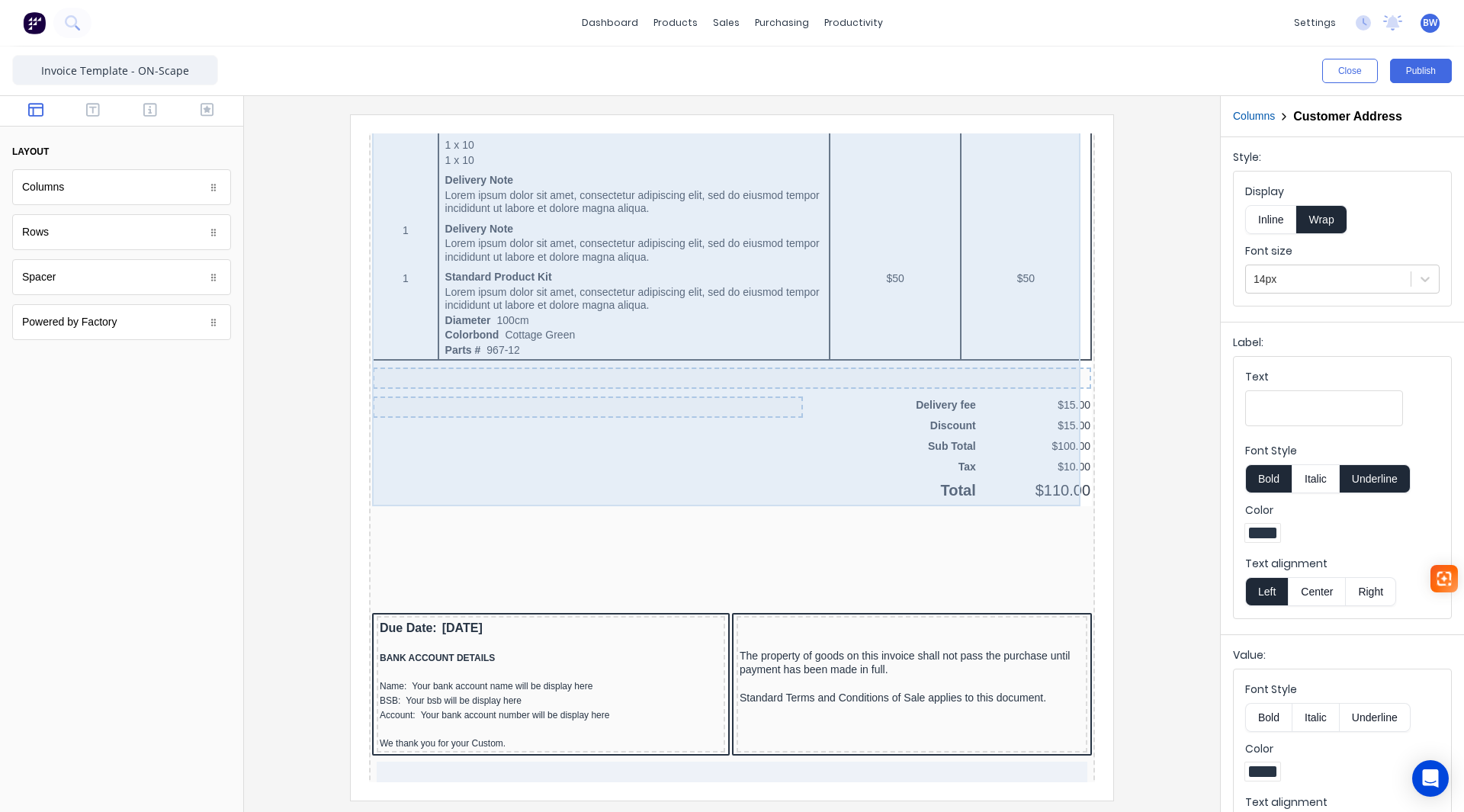
scroll to position [991, 0]
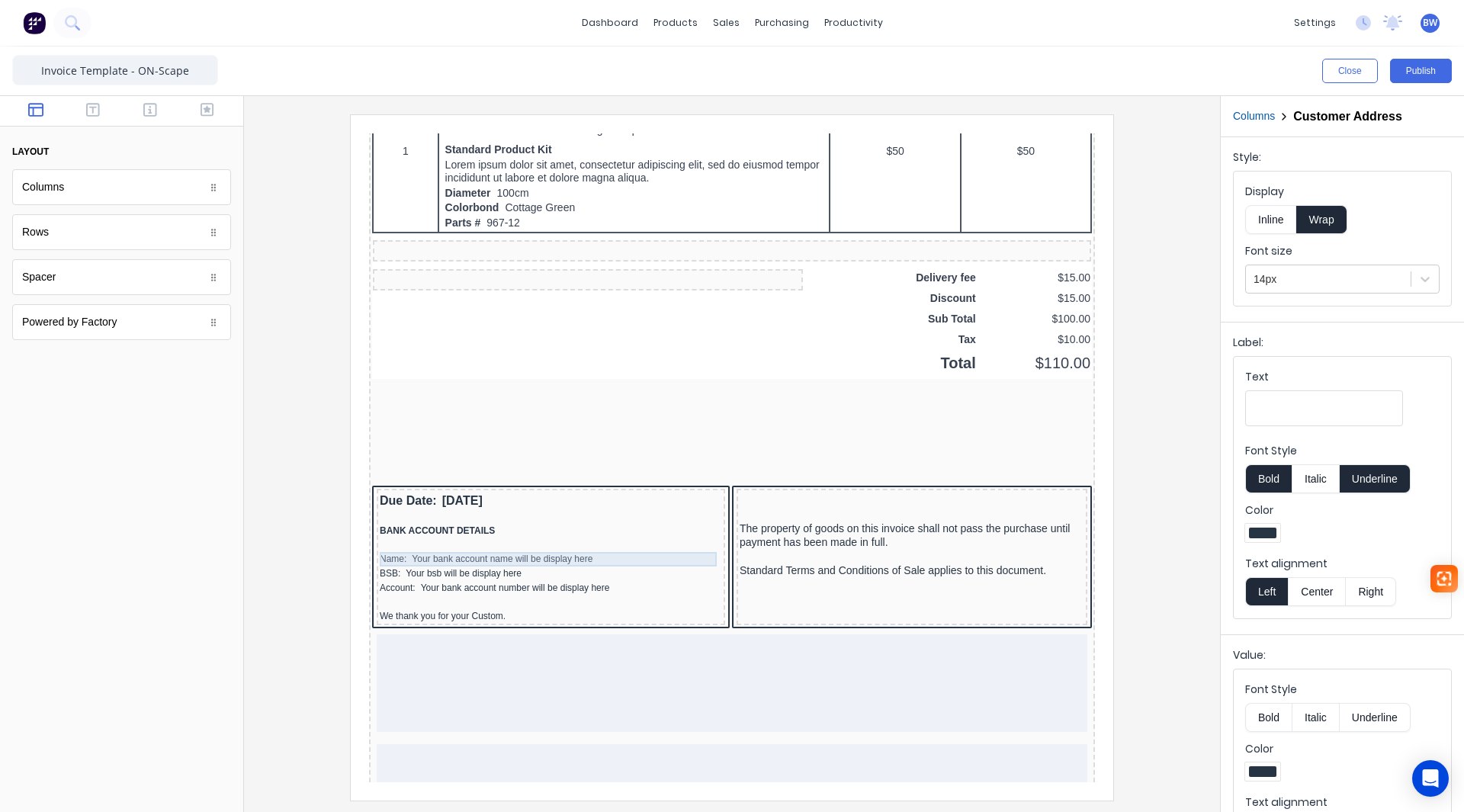
click at [466, 539] on div "Name: Your bank account name will be display here" at bounding box center [533, 541] width 342 height 14
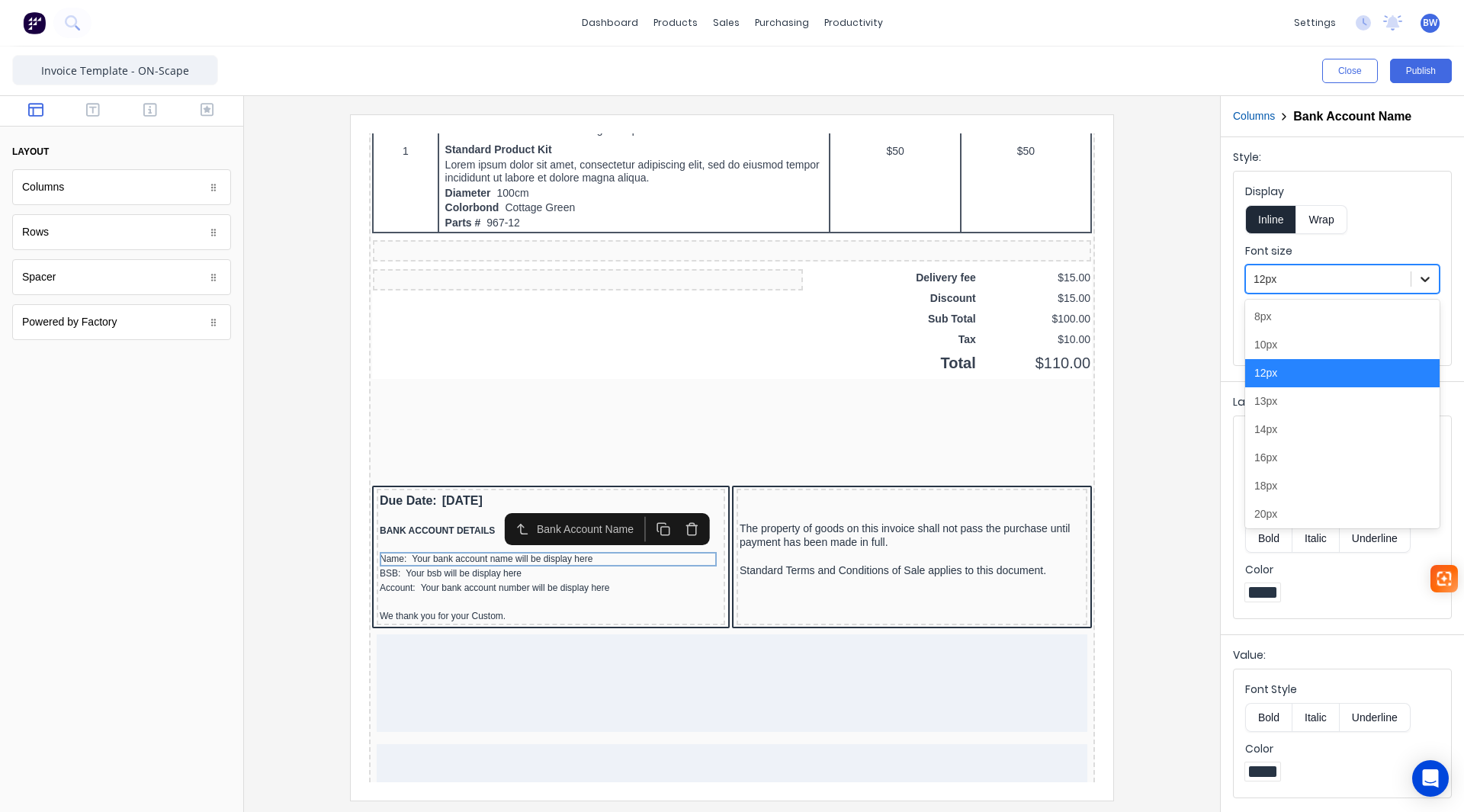
click at [1428, 279] on icon at bounding box center [1425, 279] width 9 height 6
click at [1352, 401] on div "13px" at bounding box center [1342, 400] width 194 height 28
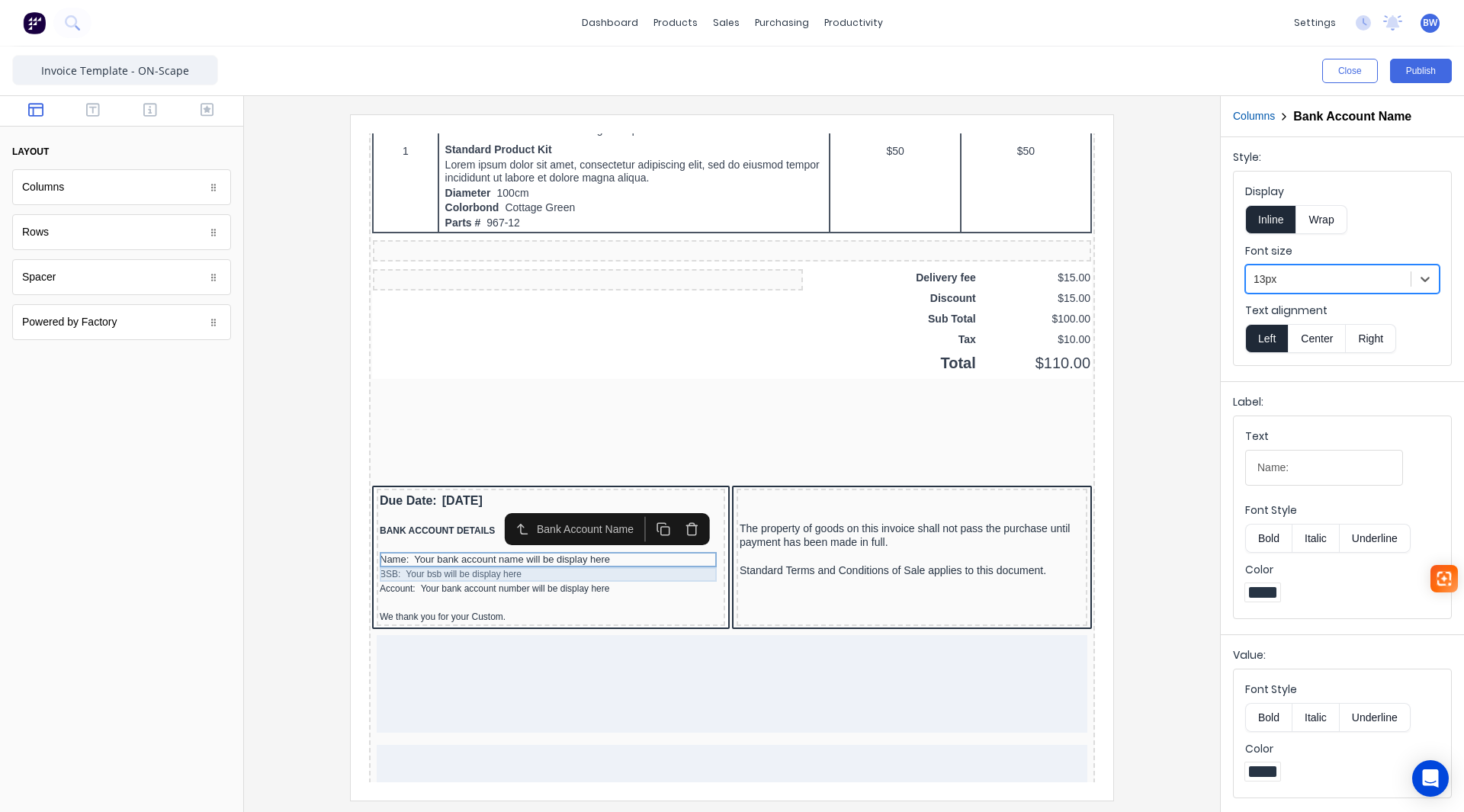
click at [480, 558] on div "BSB: Your bsb will be display here" at bounding box center [533, 556] width 342 height 14
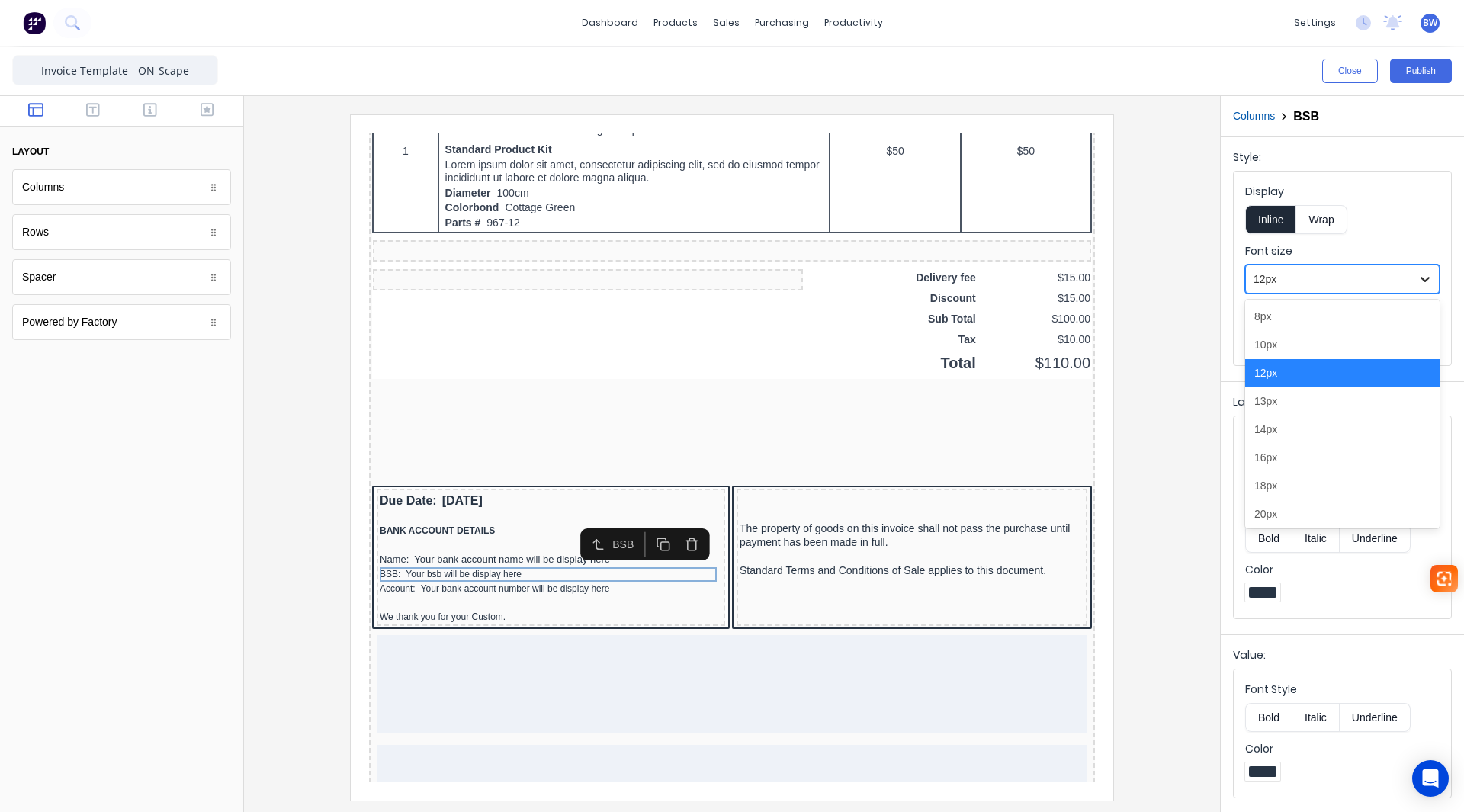
click at [1424, 284] on icon at bounding box center [1425, 278] width 15 height 15
click at [1315, 405] on div "13px" at bounding box center [1342, 400] width 194 height 28
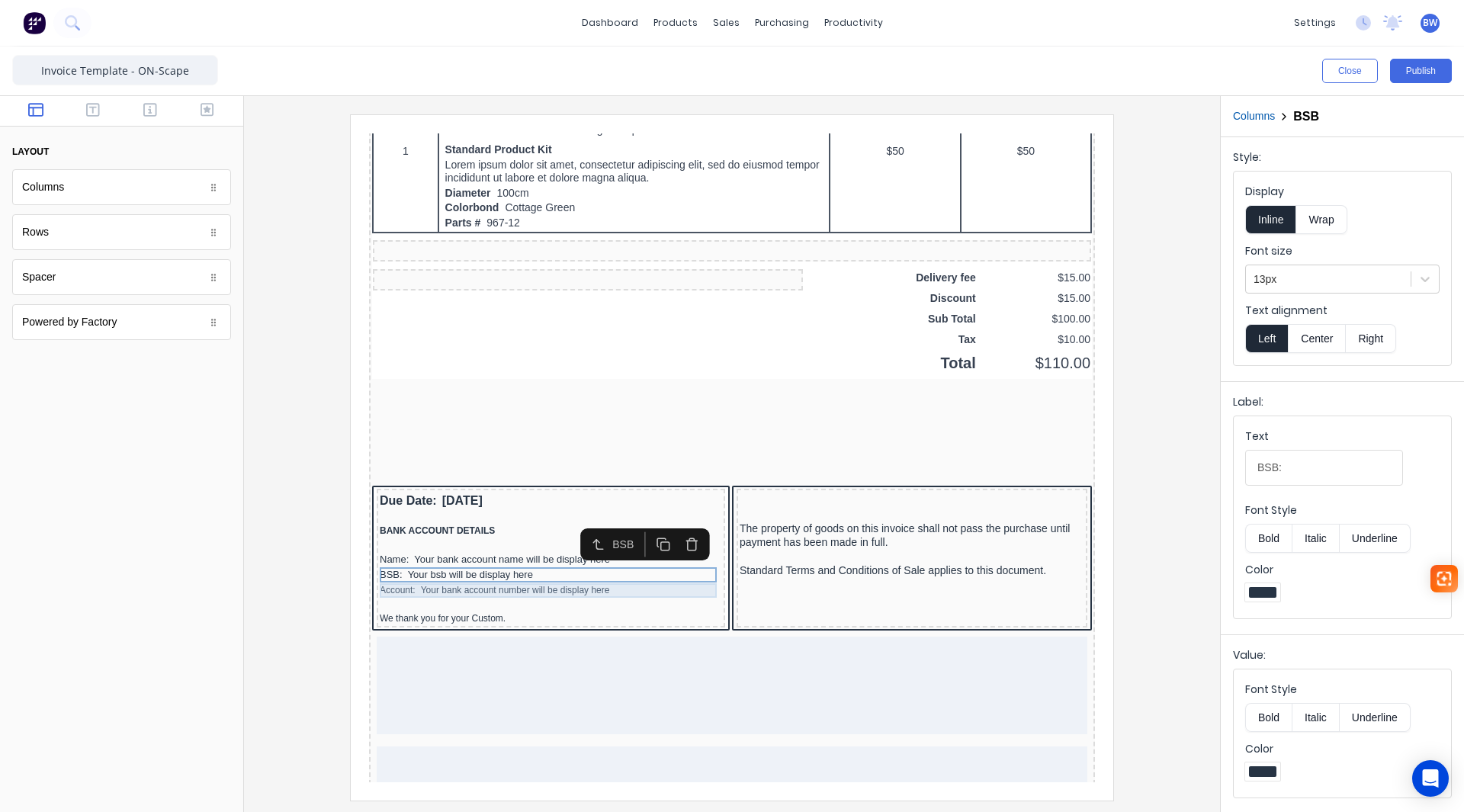
click at [510, 568] on div "Account: Your bank account number will be display here" at bounding box center [533, 572] width 342 height 14
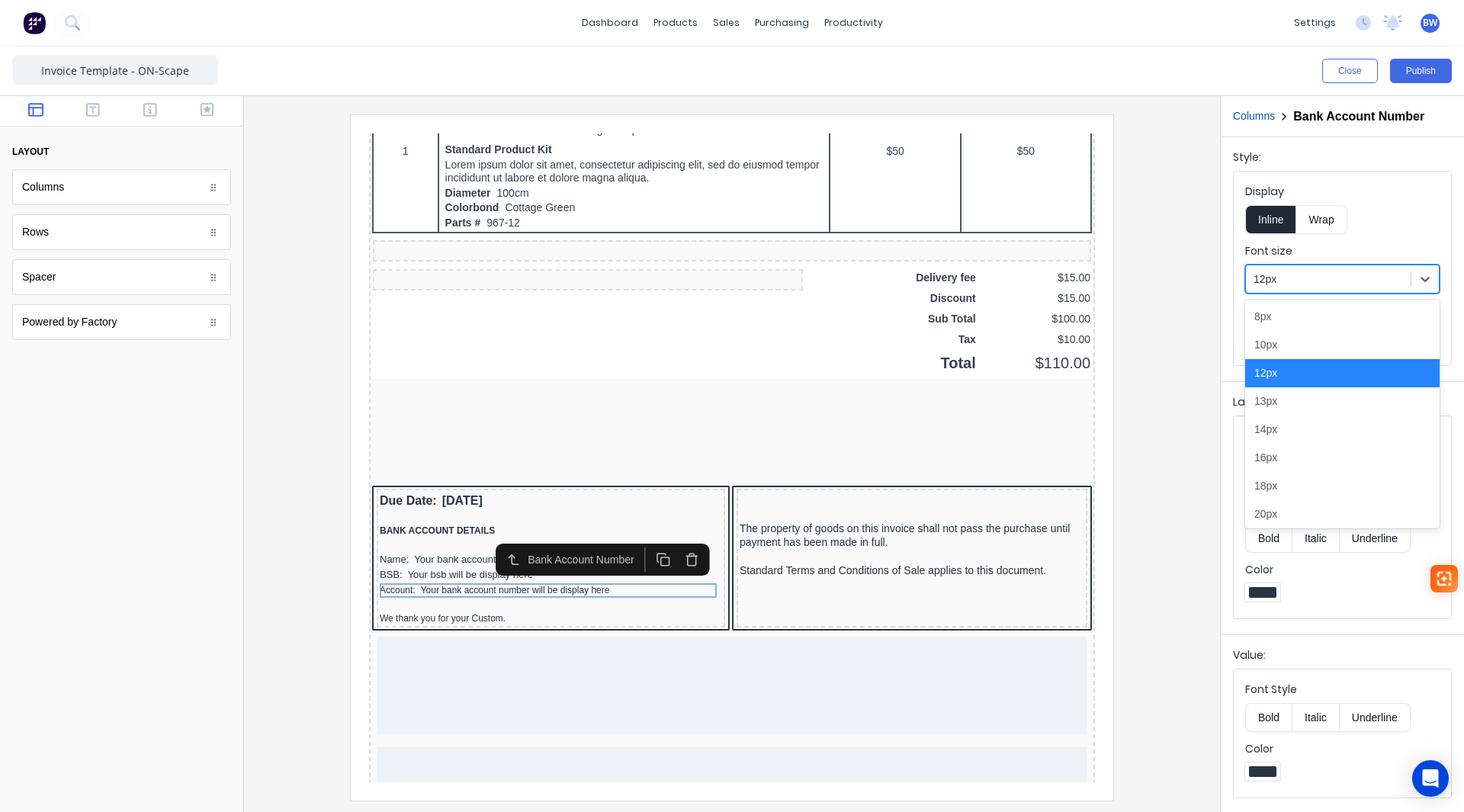
drag, startPoint x: 1424, startPoint y: 279, endPoint x: 1388, endPoint y: 305, distance: 44.4
click at [1424, 280] on icon at bounding box center [1425, 278] width 15 height 15
click at [1316, 403] on div "13px" at bounding box center [1342, 400] width 194 height 28
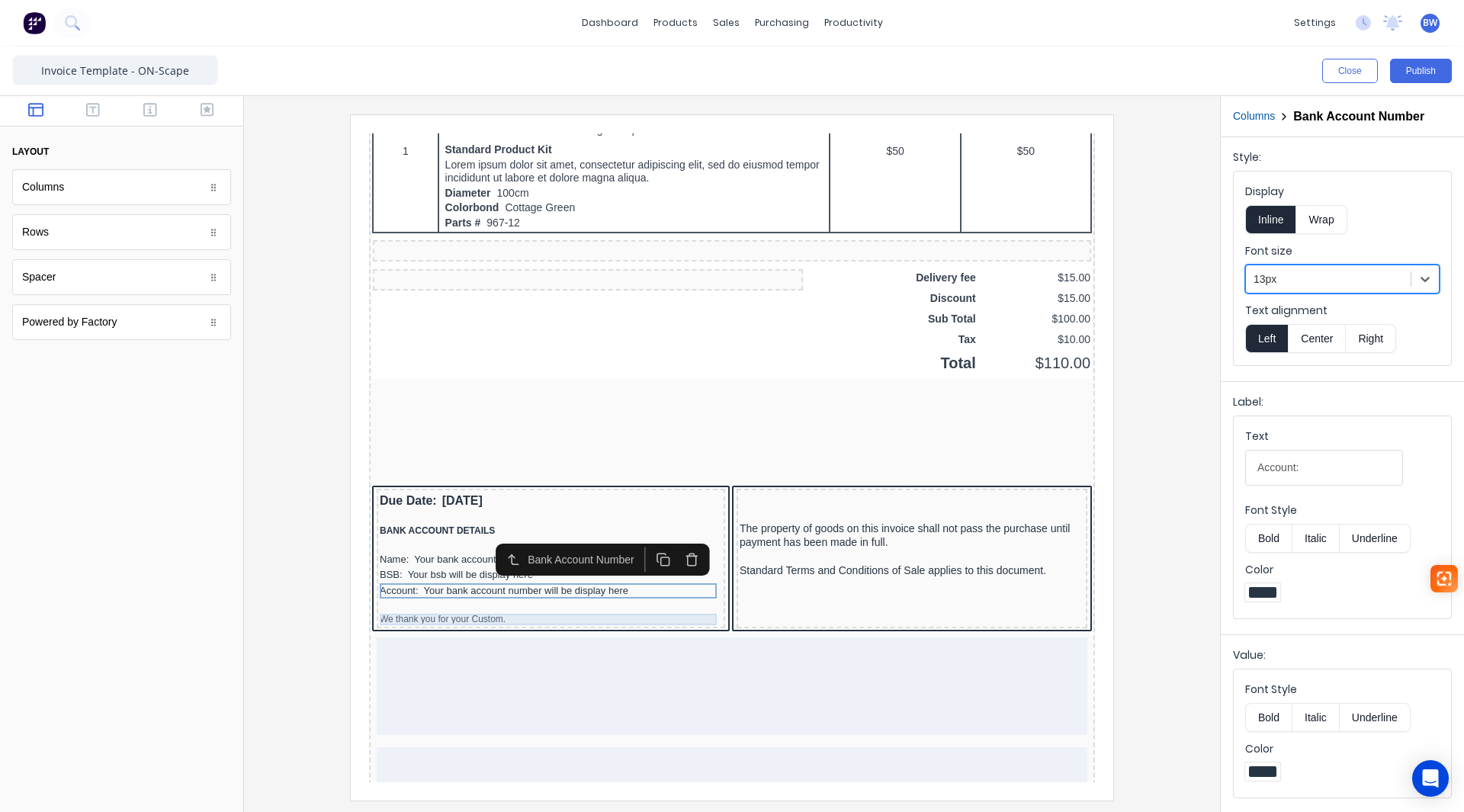
click at [469, 602] on div "We thank you for your Custom." at bounding box center [533, 601] width 342 height 11
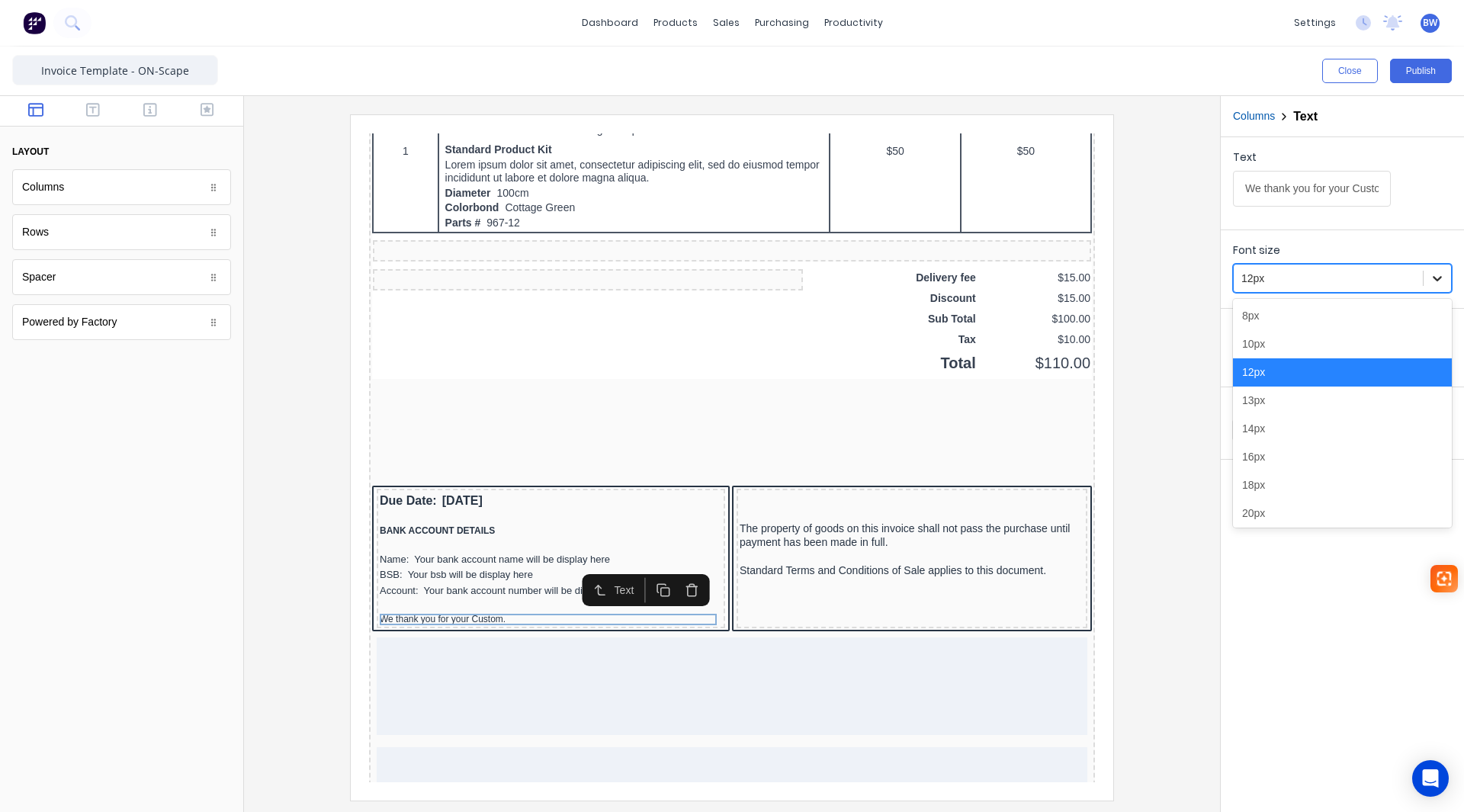
click at [1438, 281] on icon at bounding box center [1437, 278] width 9 height 6
click at [1271, 434] on div "14px" at bounding box center [1342, 428] width 219 height 28
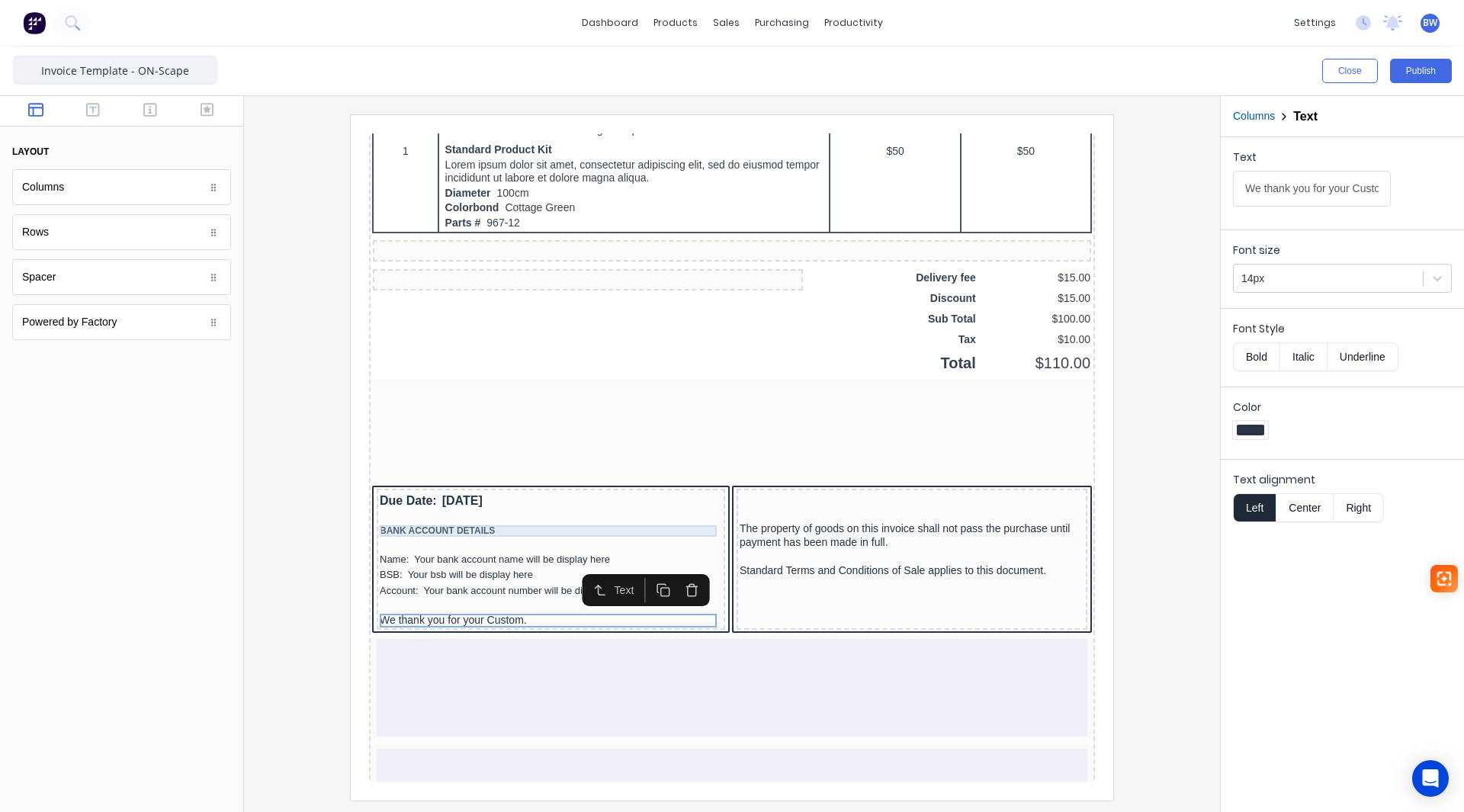
click at [405, 508] on div "BANK ACCOUNT DETAILS" at bounding box center [533, 512] width 342 height 11
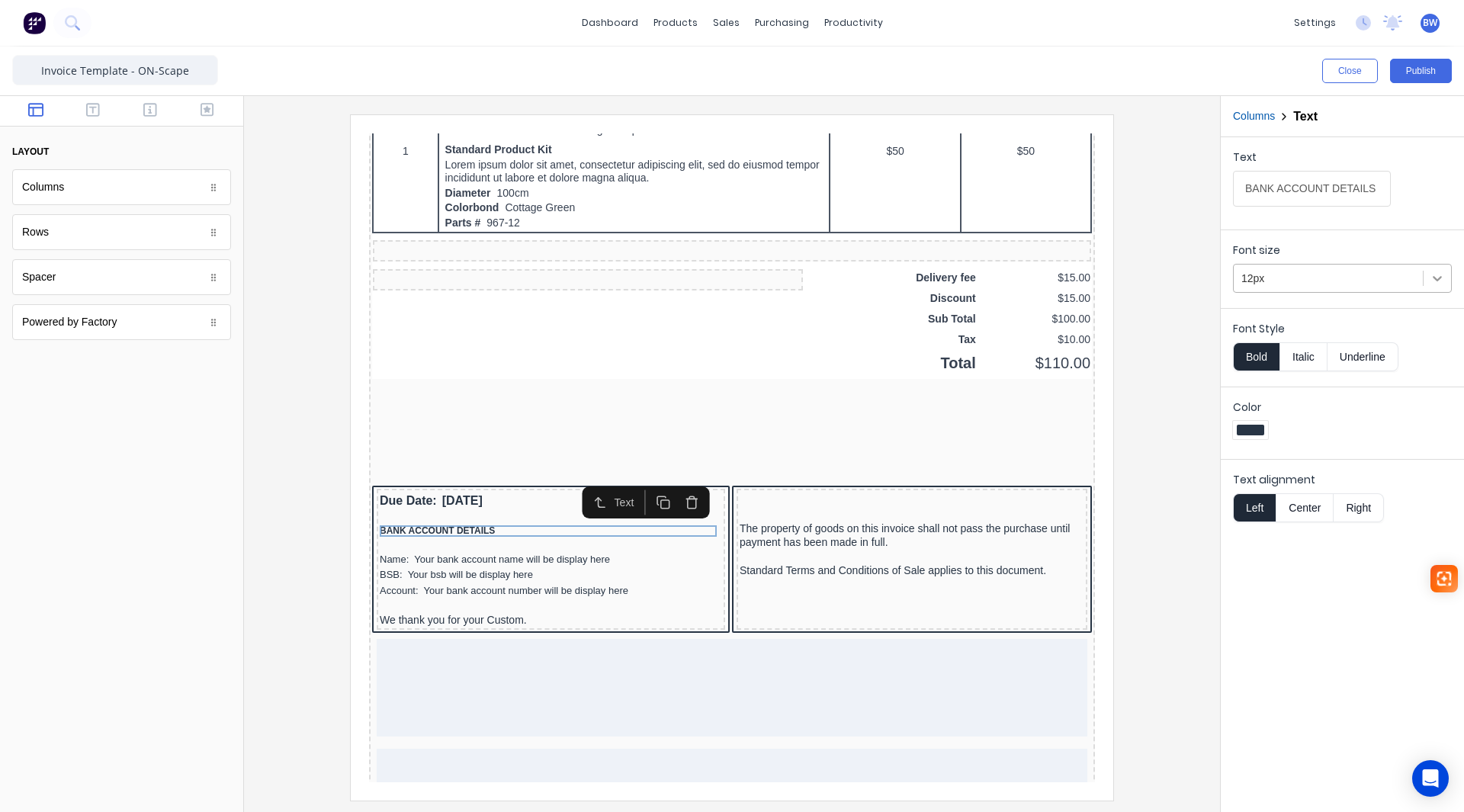
click at [1439, 273] on icon at bounding box center [1437, 278] width 15 height 15
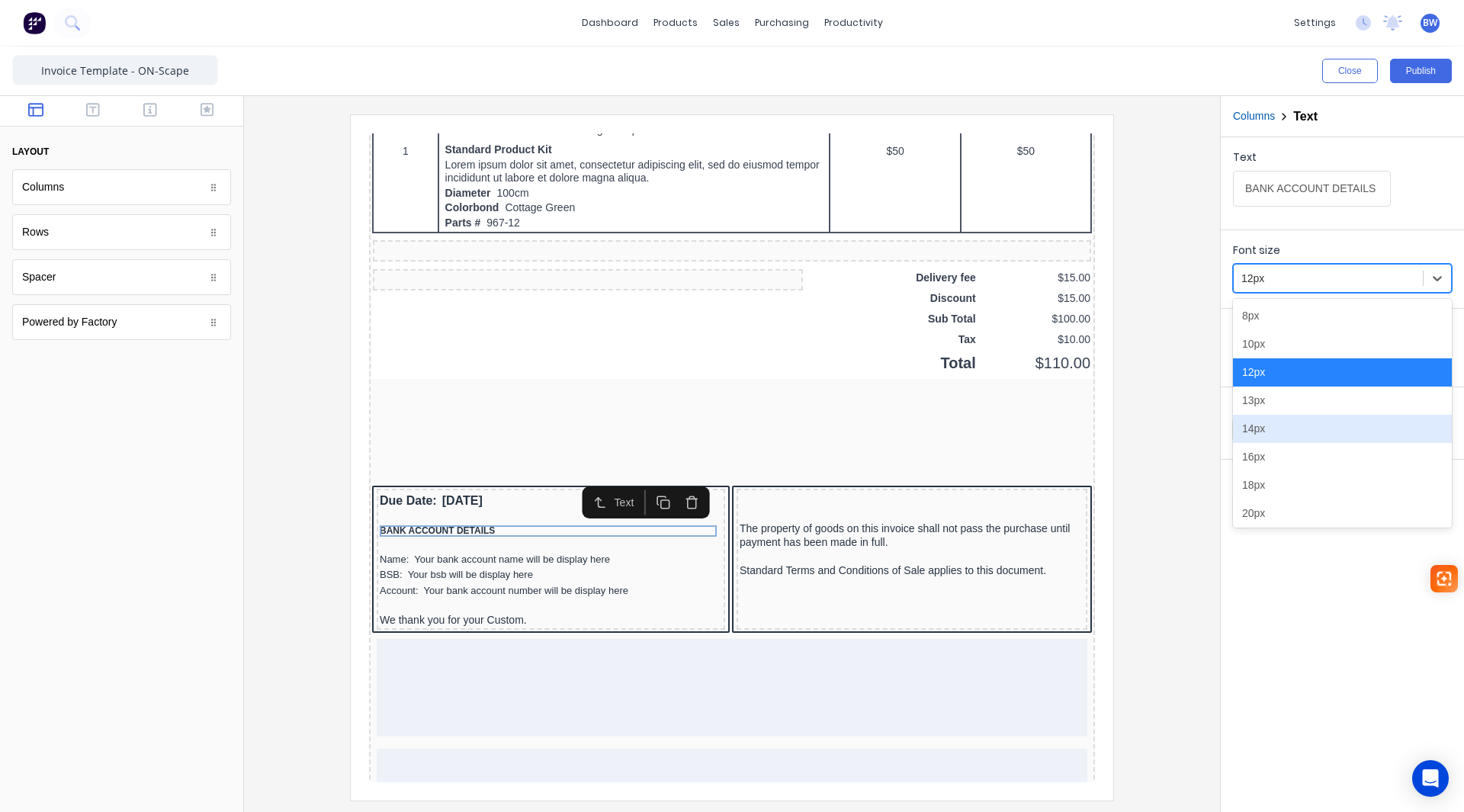
click at [1258, 434] on div "14px" at bounding box center [1342, 428] width 219 height 28
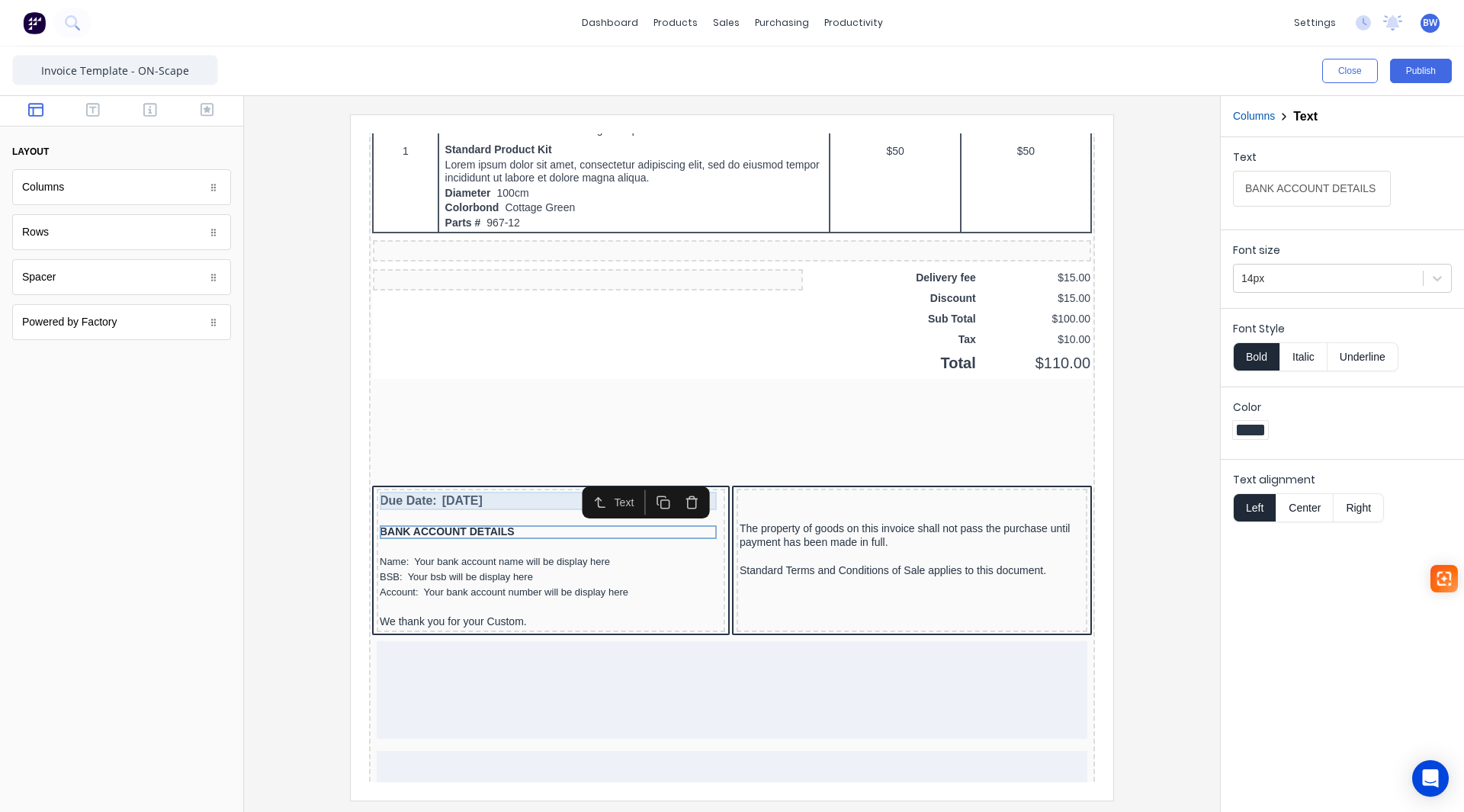
click at [523, 485] on div "Due Date: 29/10/2024" at bounding box center [533, 482] width 342 height 18
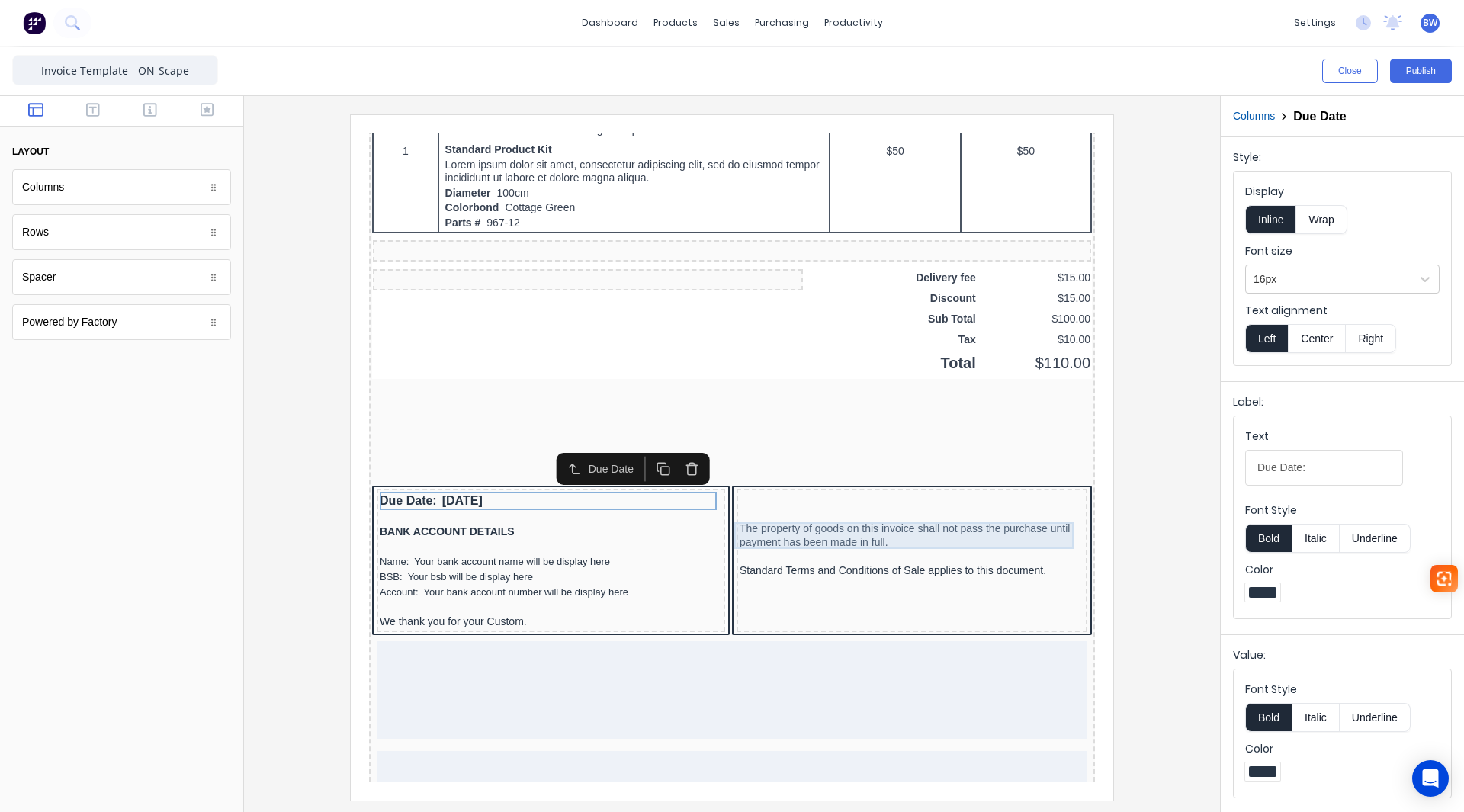
click at [826, 516] on div "The property of goods on this invoice shall not pass the purchase until payment…" at bounding box center [893, 516] width 345 height 26
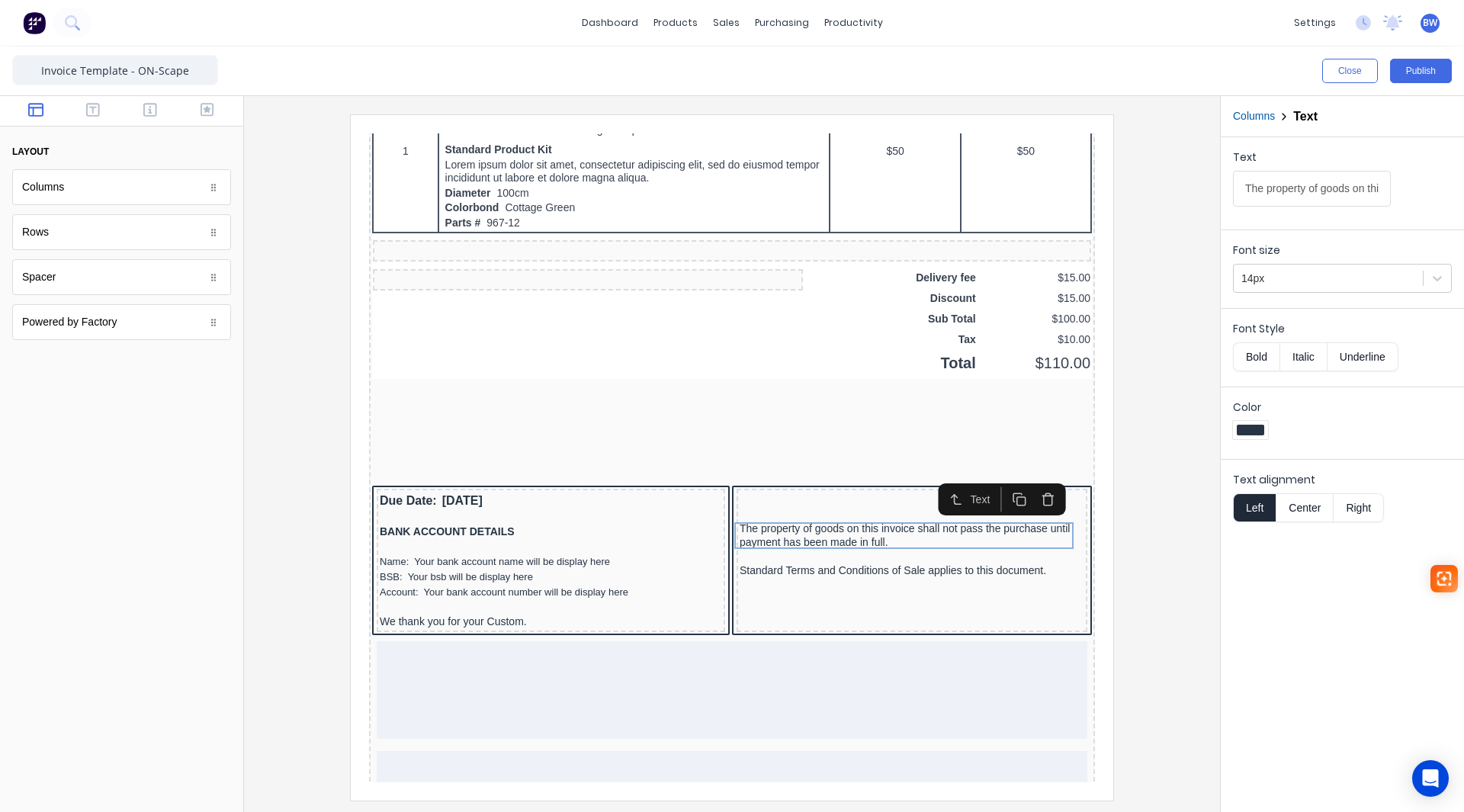
click at [1302, 505] on button "Center" at bounding box center [1304, 508] width 58 height 29
click at [871, 548] on div "Standard Terms and Conditions of Sale applies to this document." at bounding box center [893, 552] width 345 height 14
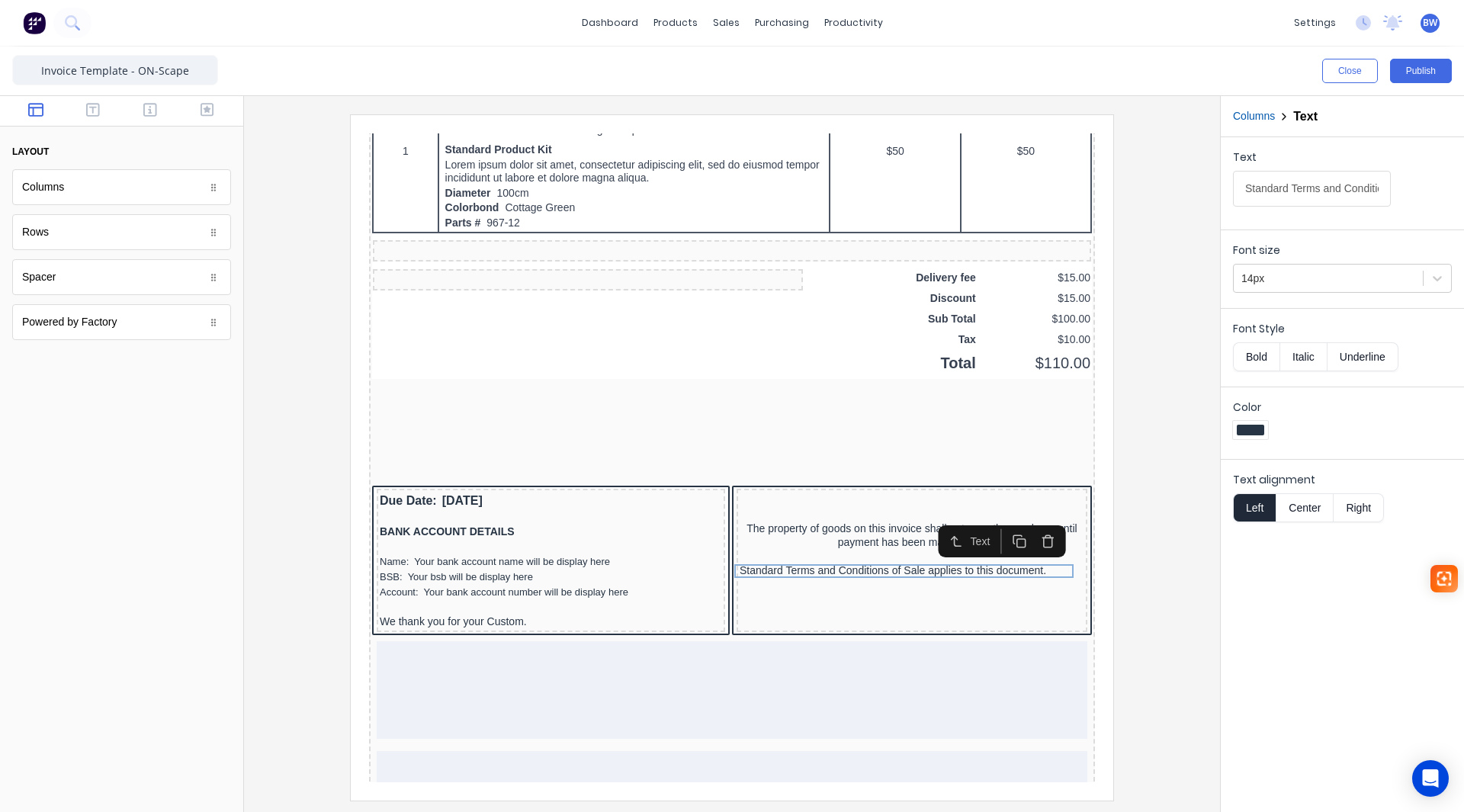
click at [1300, 496] on button "Center" at bounding box center [1304, 508] width 58 height 29
click at [1290, 588] on div "Text Standard Terms and Conditions of Sale applies to this document. Font size …" at bounding box center [1342, 475] width 243 height 675
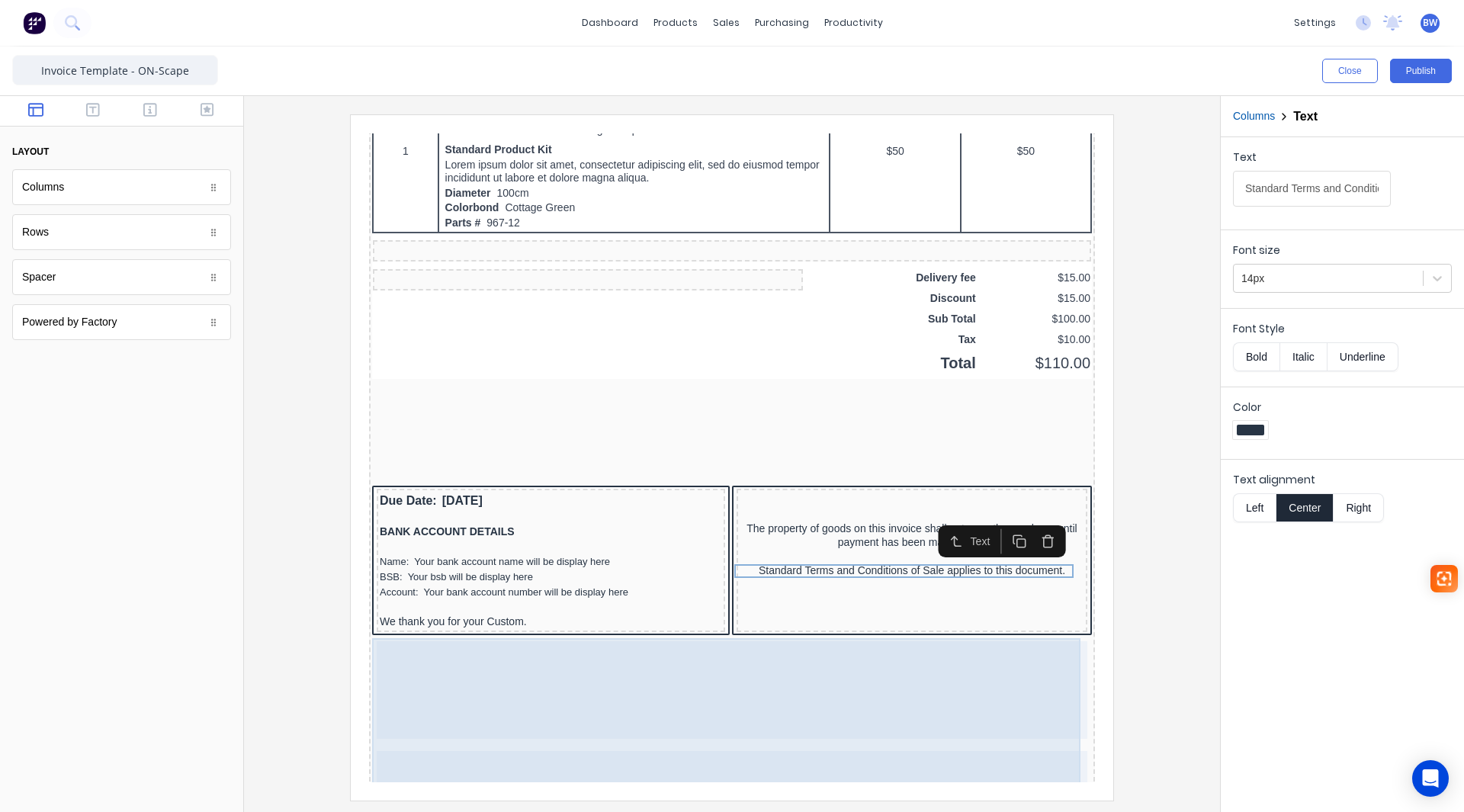
drag, startPoint x: 856, startPoint y: 702, endPoint x: 859, endPoint y: 694, distance: 8.5
click at [856, 699] on div at bounding box center [713, 671] width 711 height 98
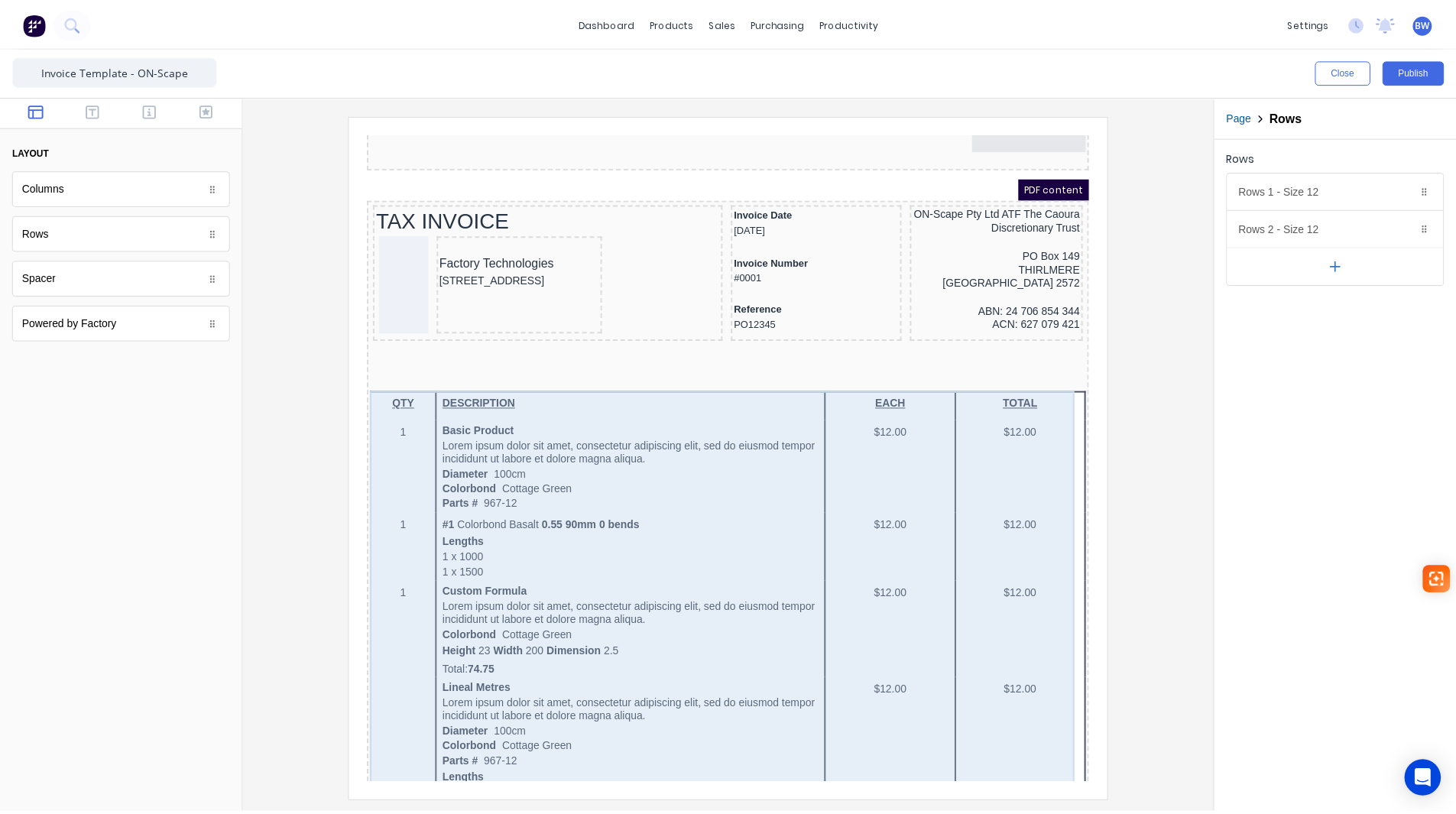
scroll to position [0, 0]
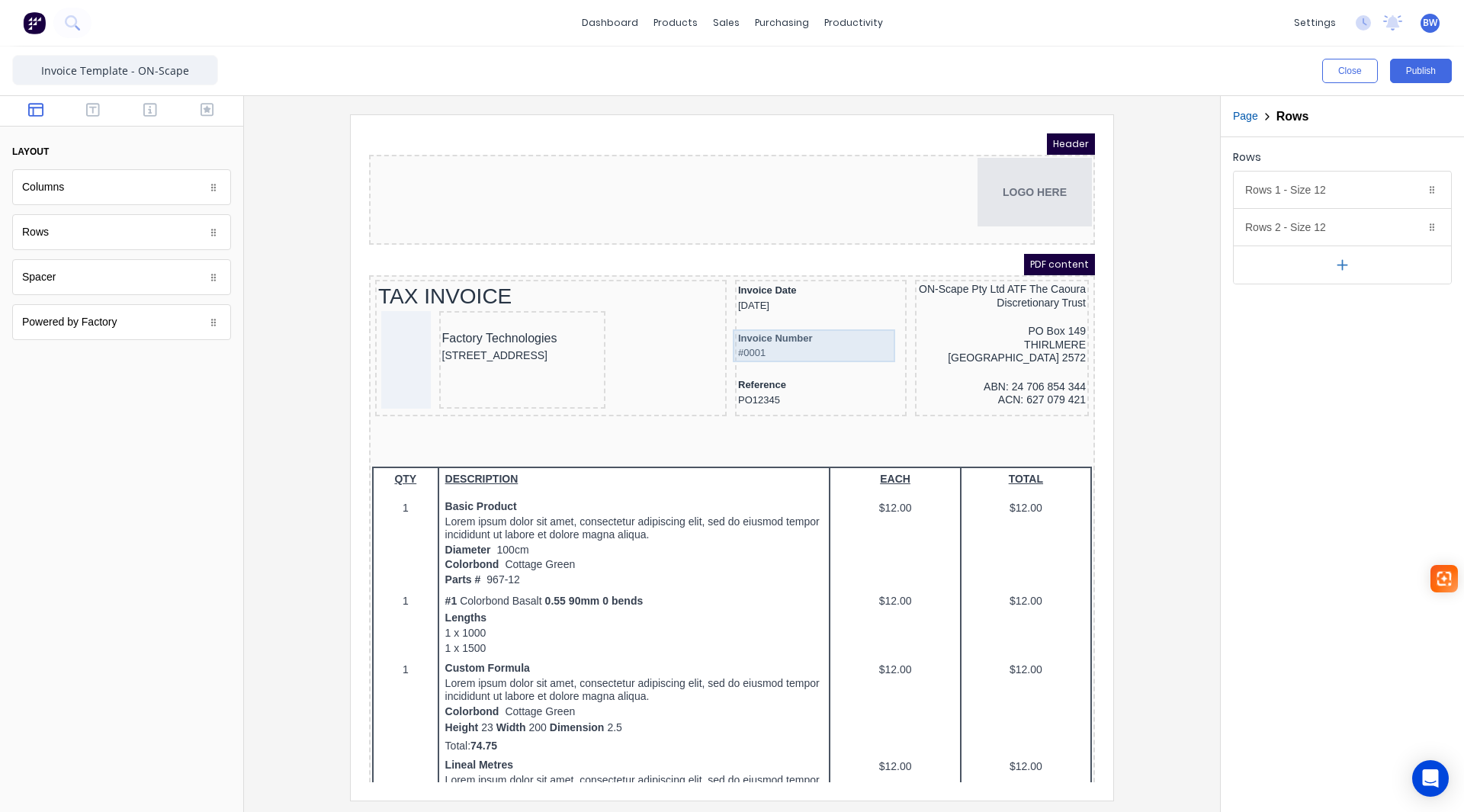
click at [812, 320] on div "Invoice Number #0001" at bounding box center [802, 327] width 166 height 33
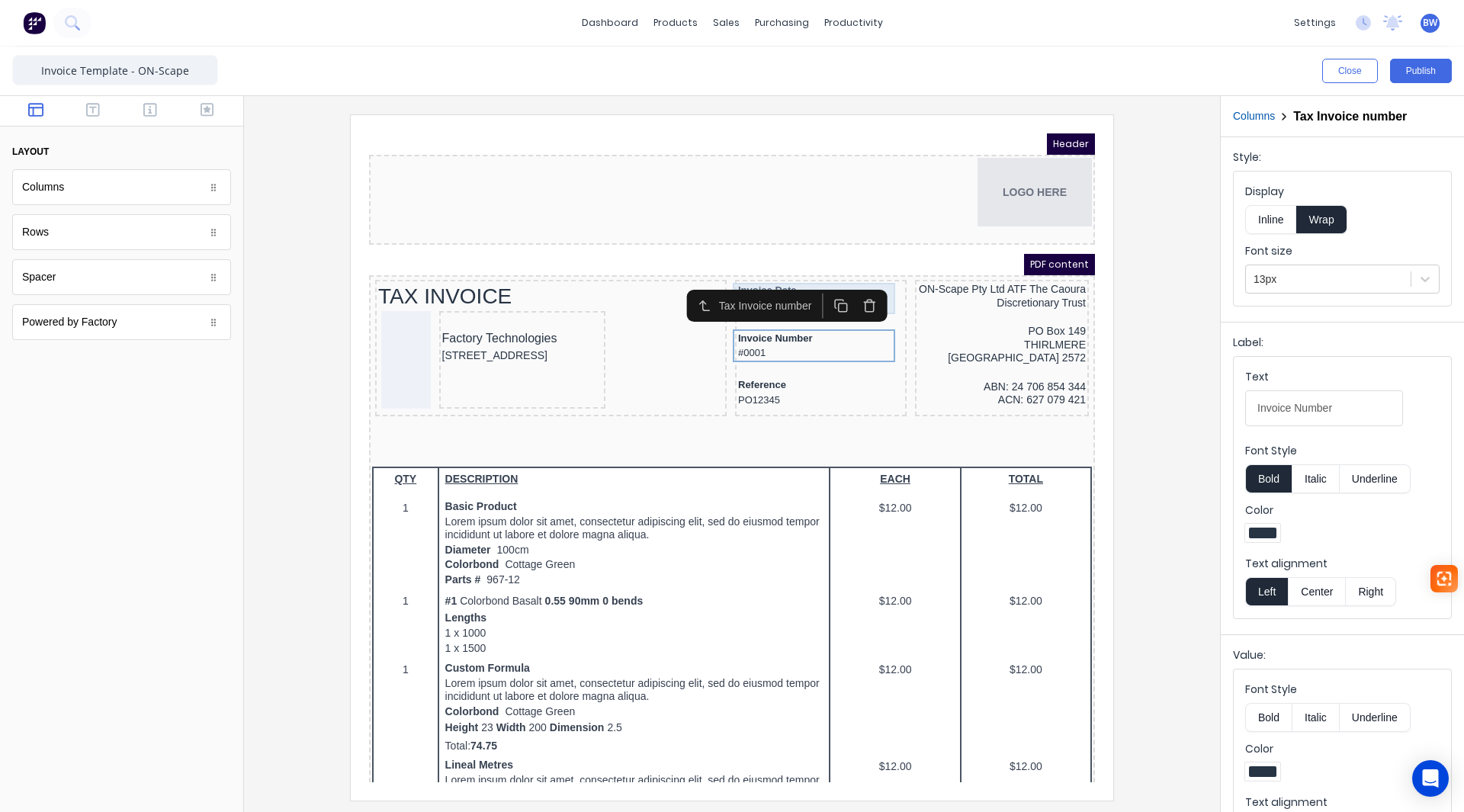
click at [796, 267] on div "Invoice Date 29/10/2024" at bounding box center [802, 280] width 166 height 31
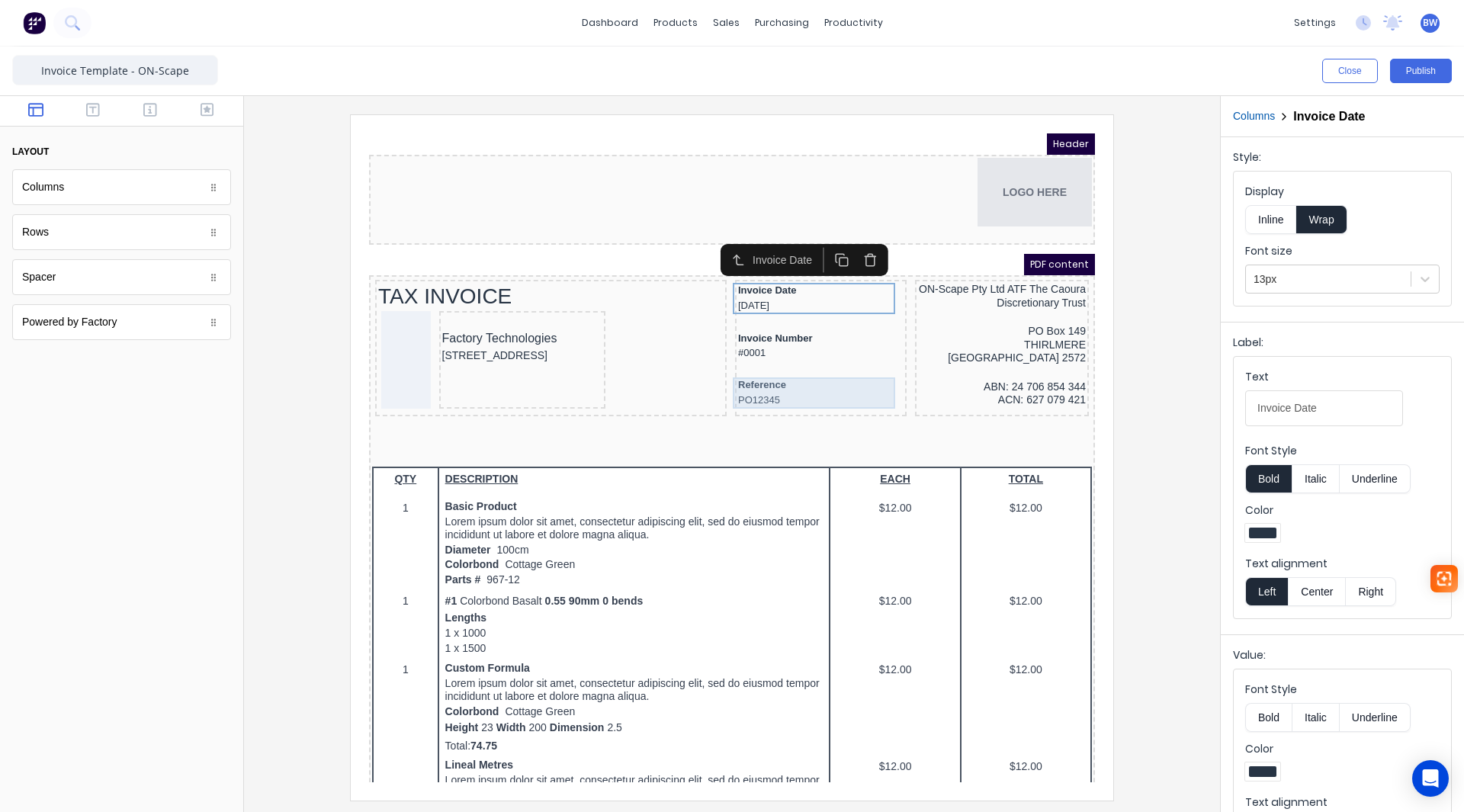
click at [792, 380] on div "Reference PO12345" at bounding box center [802, 374] width 166 height 31
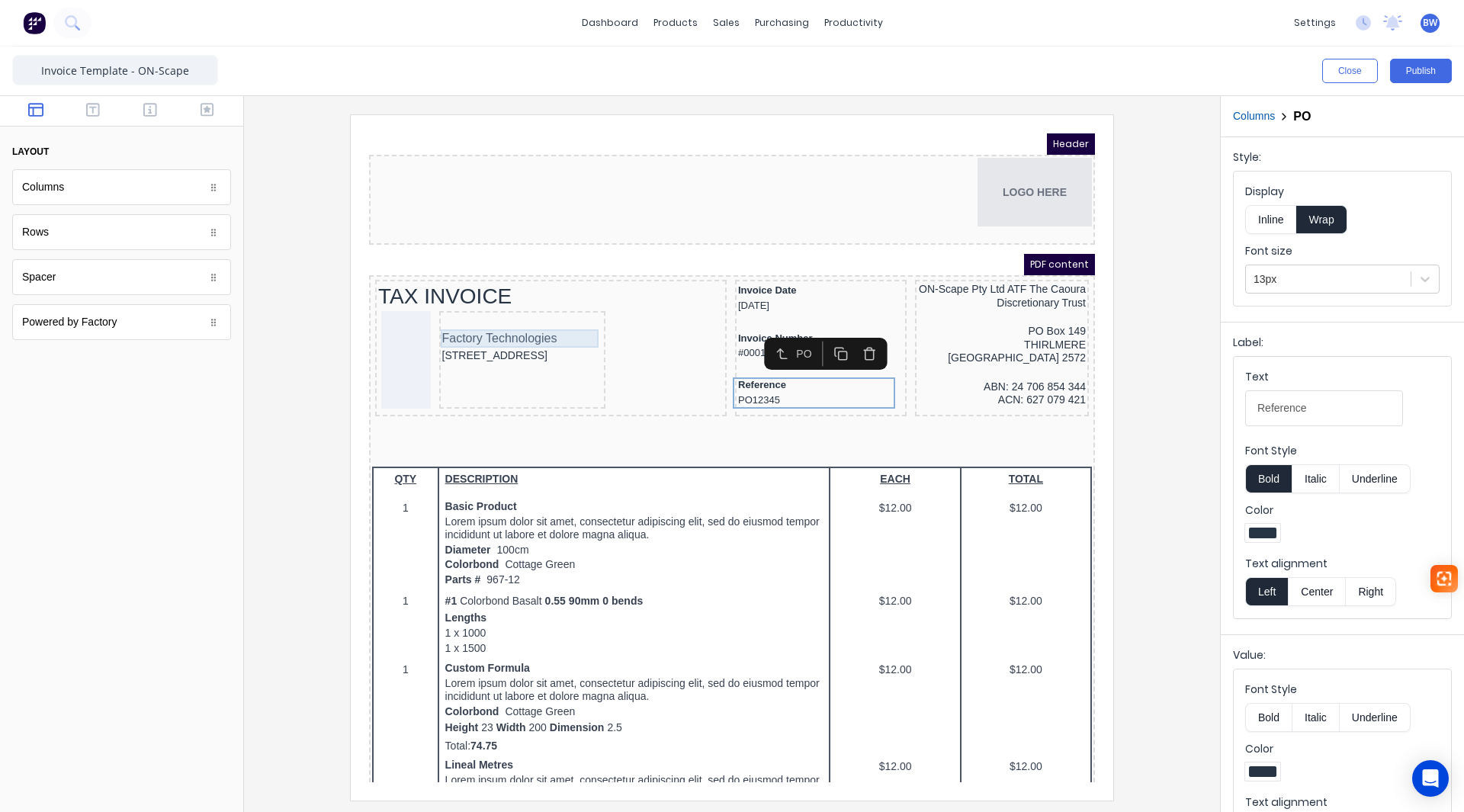
click at [518, 316] on div "Factory Technologies" at bounding box center [504, 320] width 161 height 18
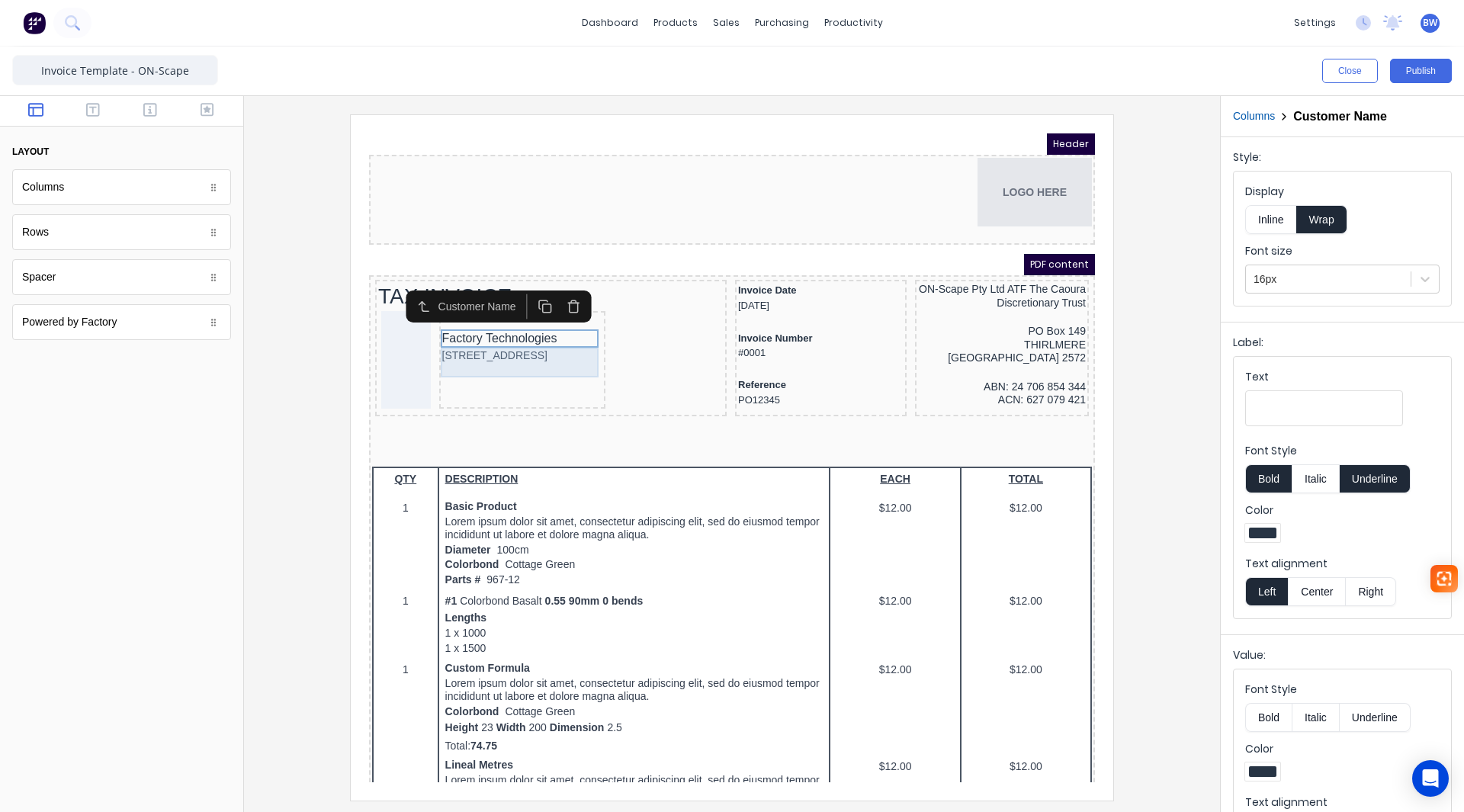
click at [514, 346] on div "234 Beach Road Gold Coast, Queensland, Australia, 4217" at bounding box center [504, 337] width 161 height 17
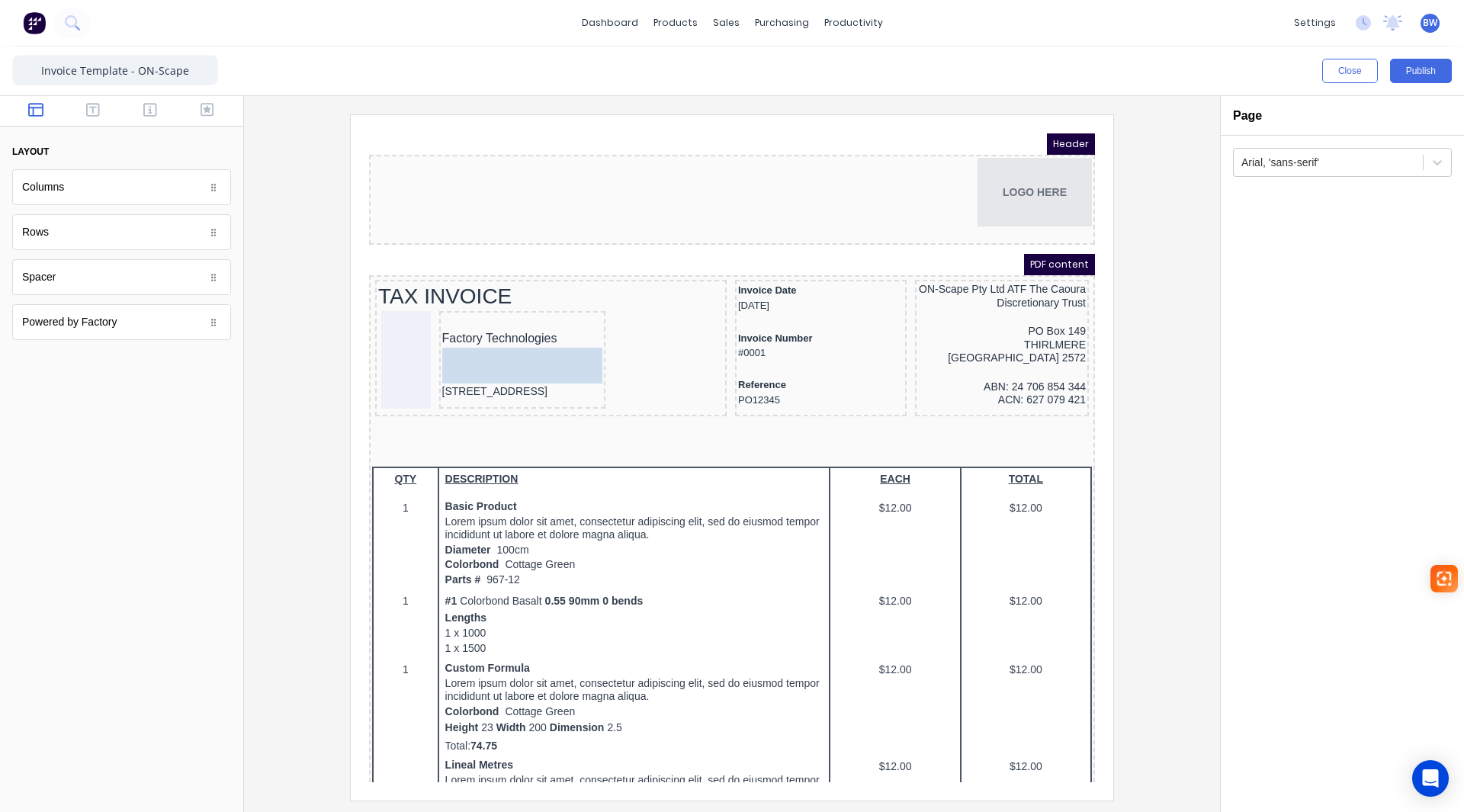
drag, startPoint x: 108, startPoint y: 287, endPoint x: 133, endPoint y: 227, distance: 65.0
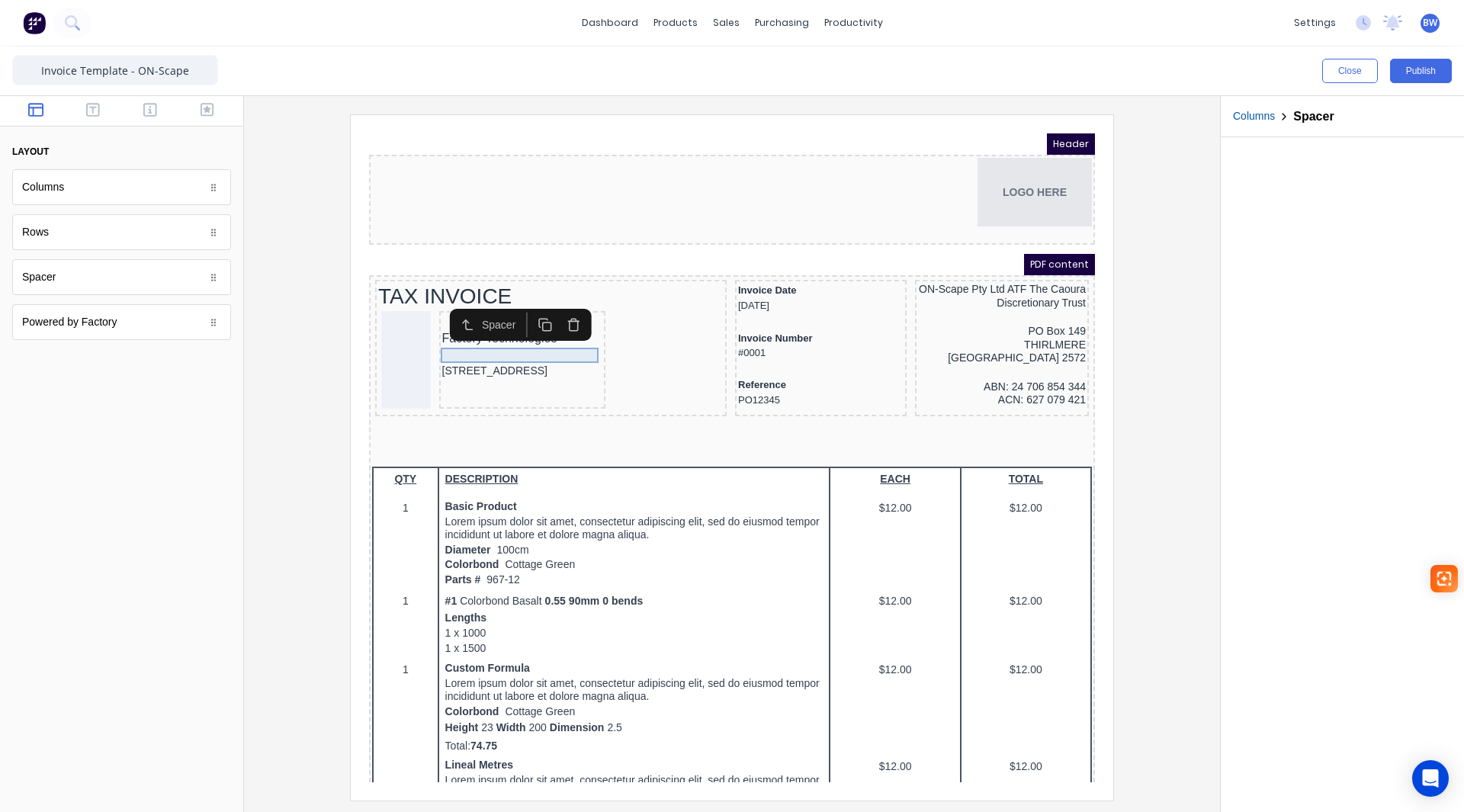
click at [489, 333] on div at bounding box center [504, 336] width 161 height 15
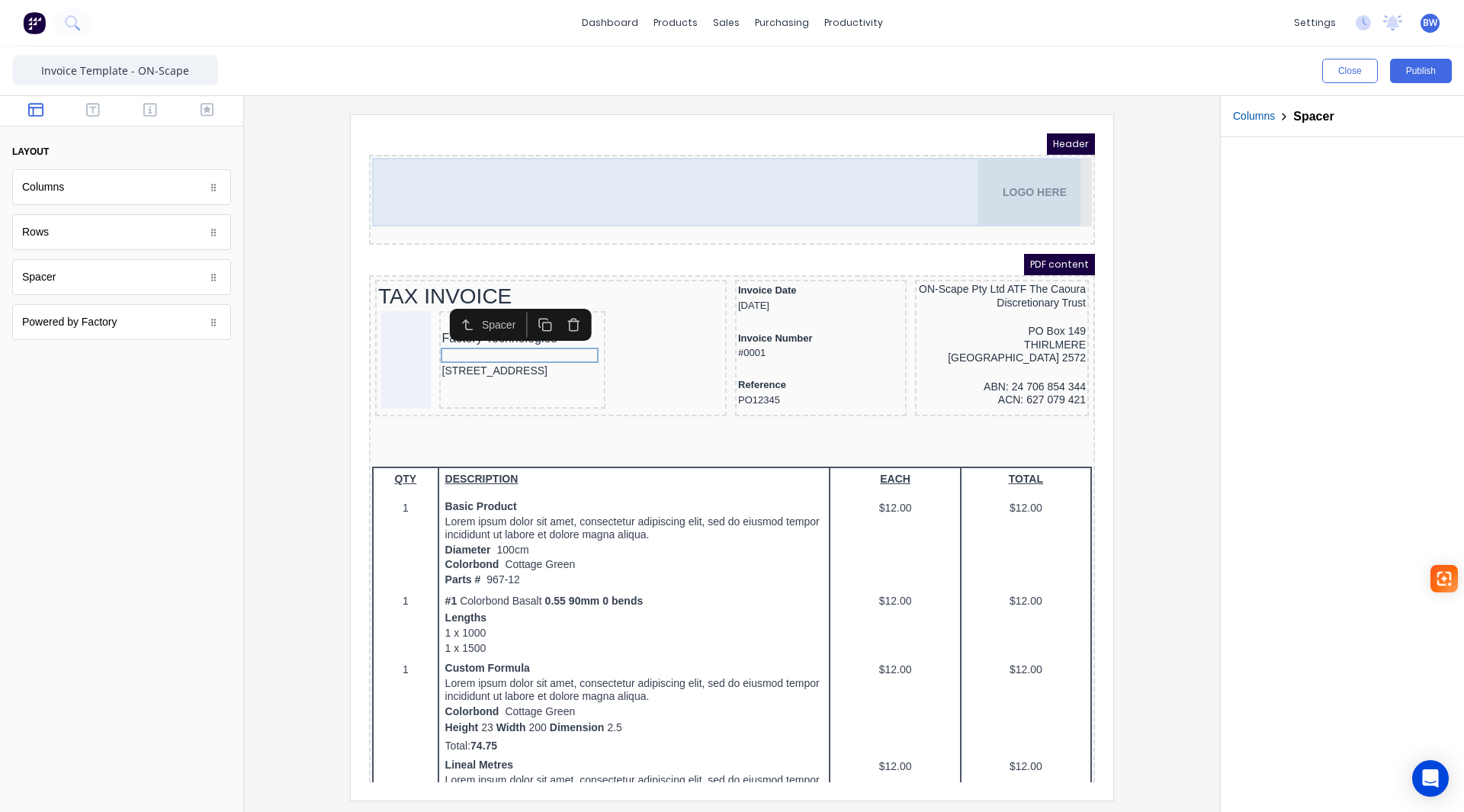
click at [760, 187] on div "LOGO HERE" at bounding box center [713, 174] width 720 height 69
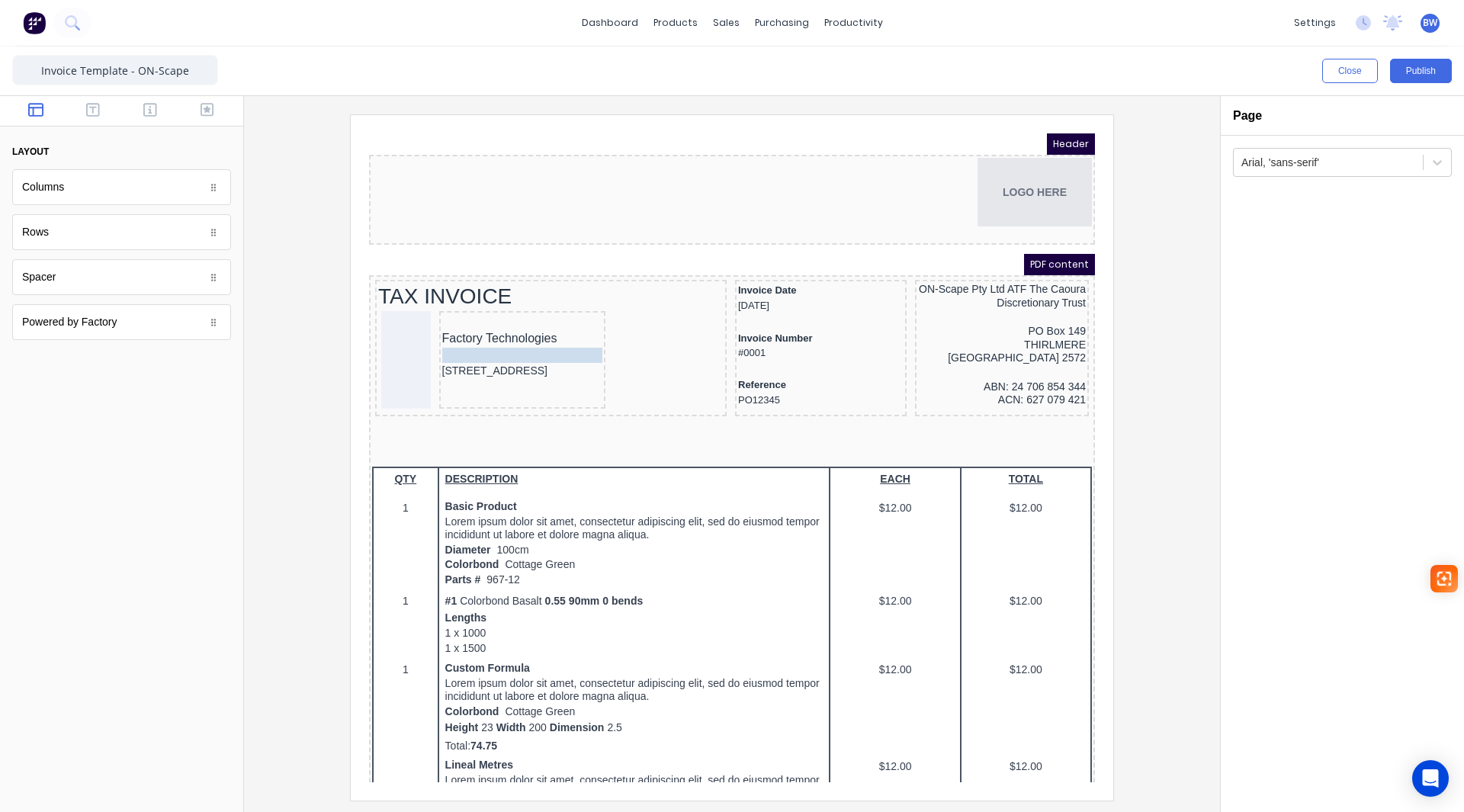
drag, startPoint x: 477, startPoint y: 336, endPoint x: 485, endPoint y: 332, distance: 8.9
click at [555, 308] on icon "button" at bounding box center [556, 306] width 14 height 14
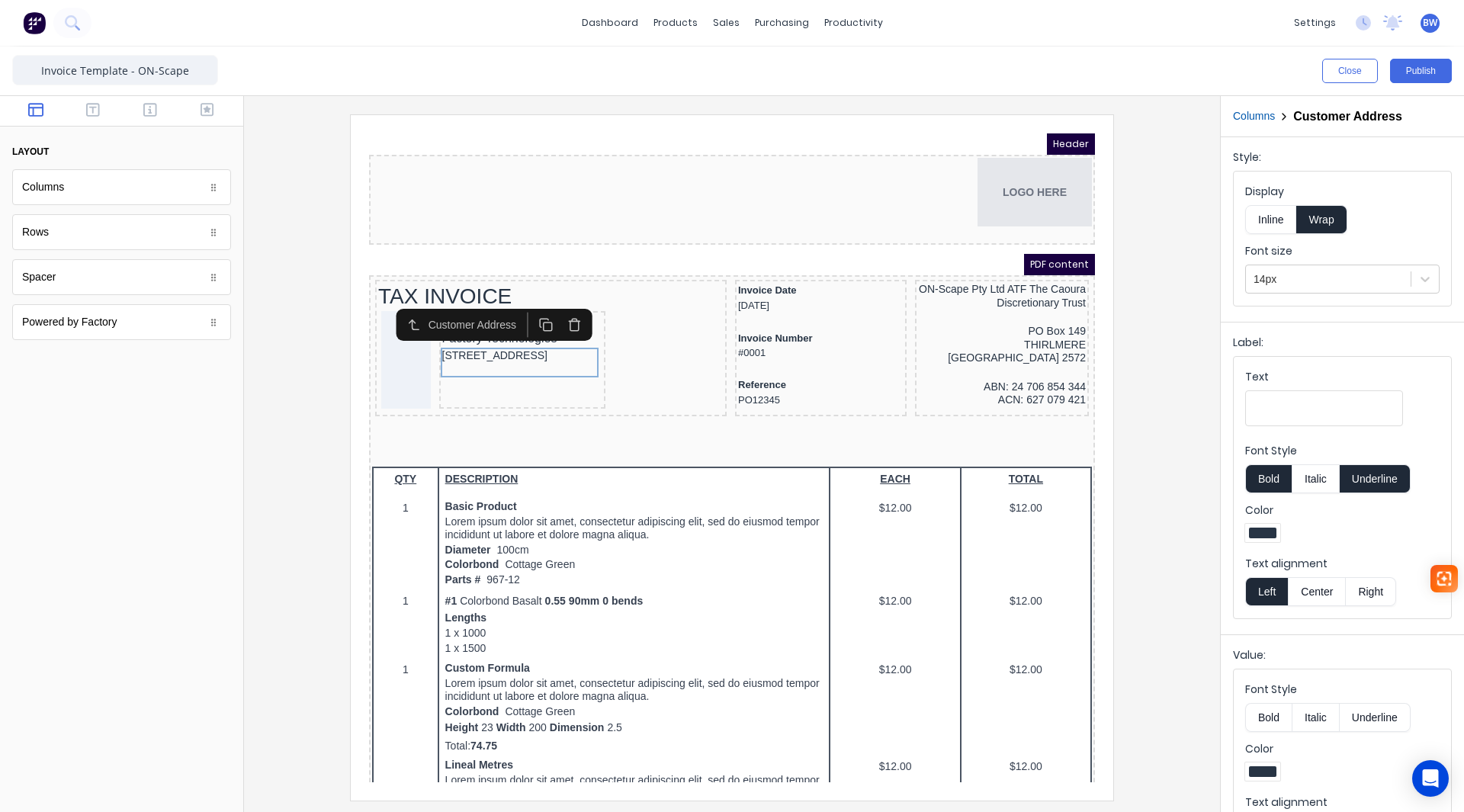
click at [1171, 281] on div at bounding box center [732, 456] width 951 height 685
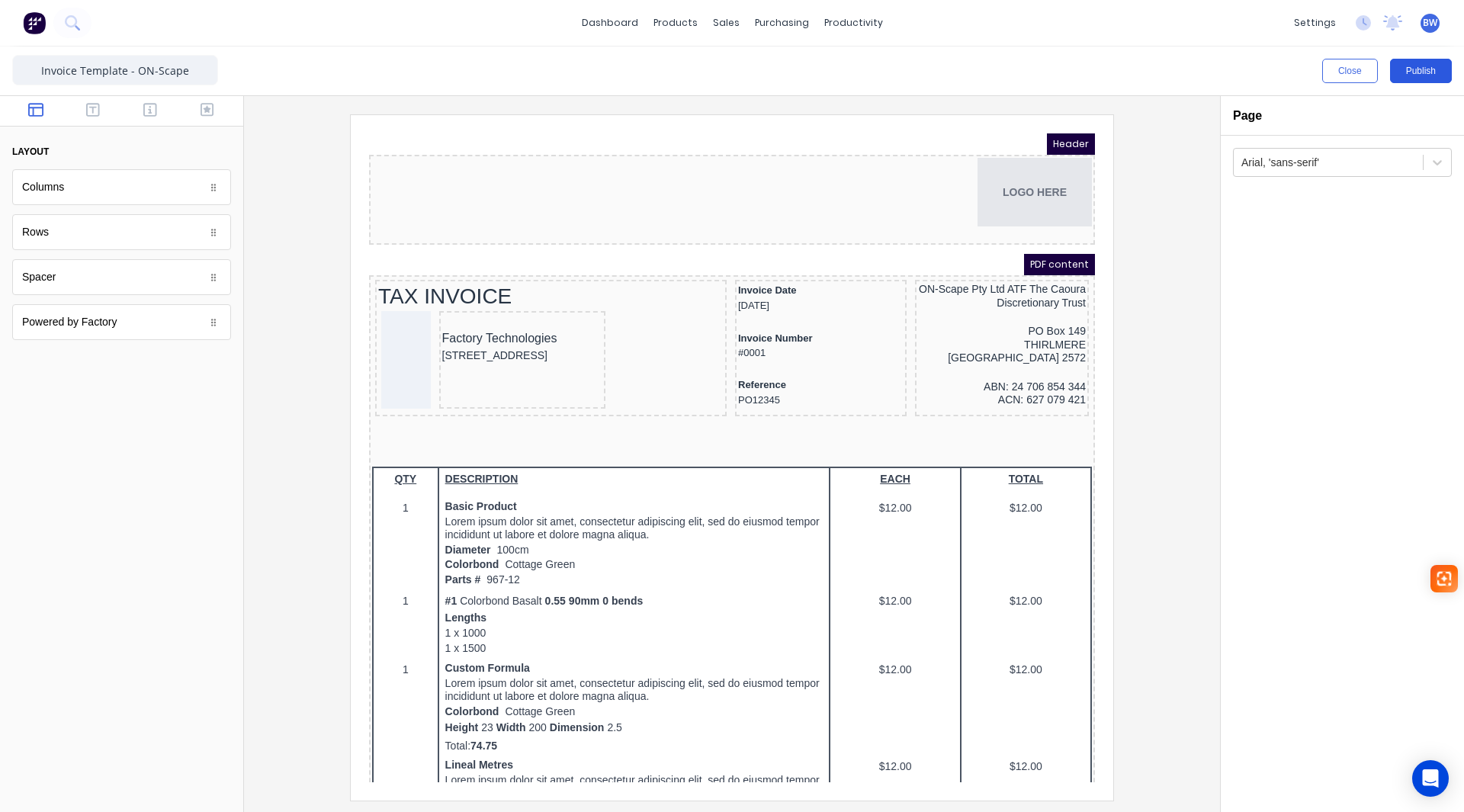
click at [1426, 66] on button "Publish" at bounding box center [1420, 70] width 62 height 25
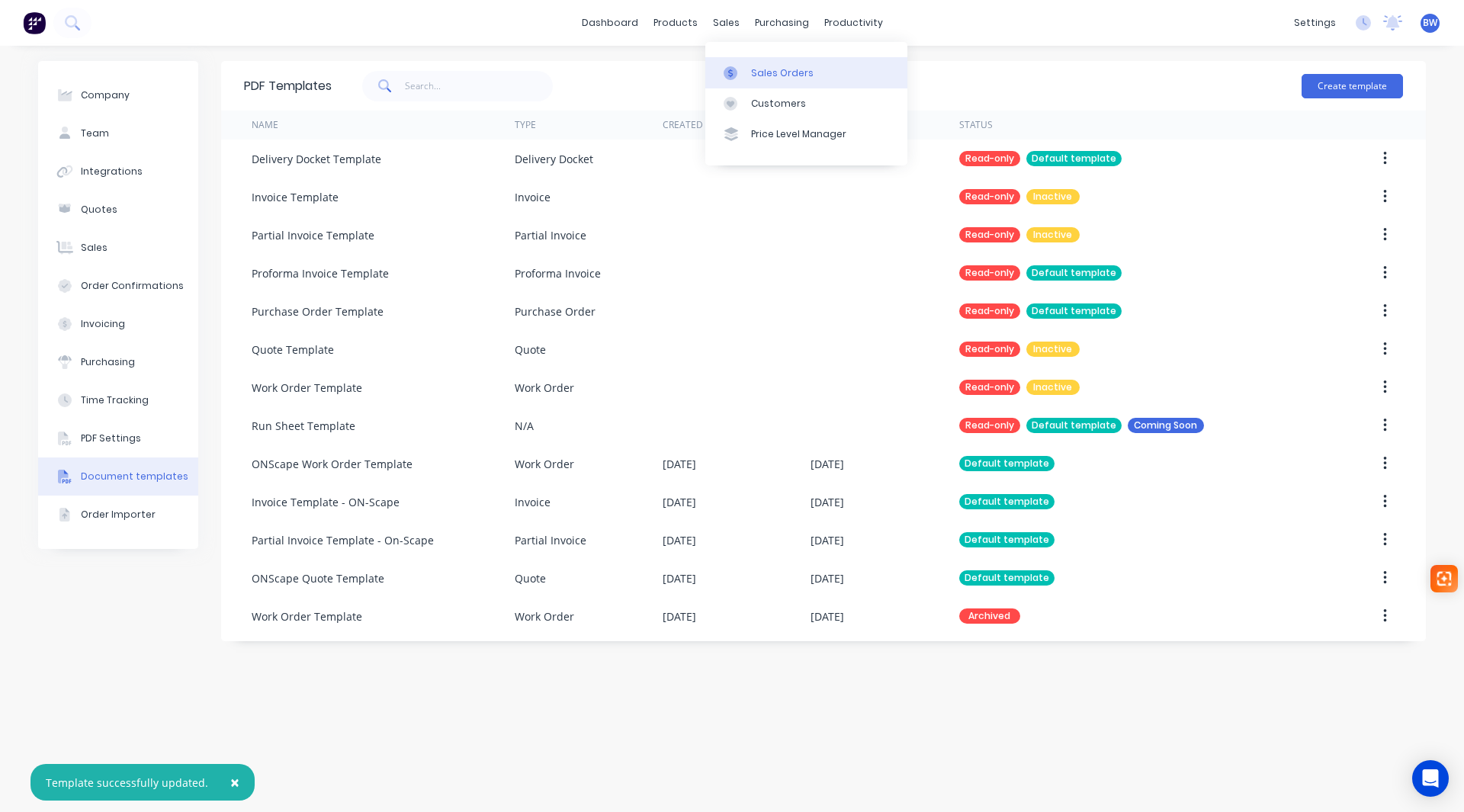
click at [777, 72] on div "Sales Orders" at bounding box center [782, 73] width 62 height 14
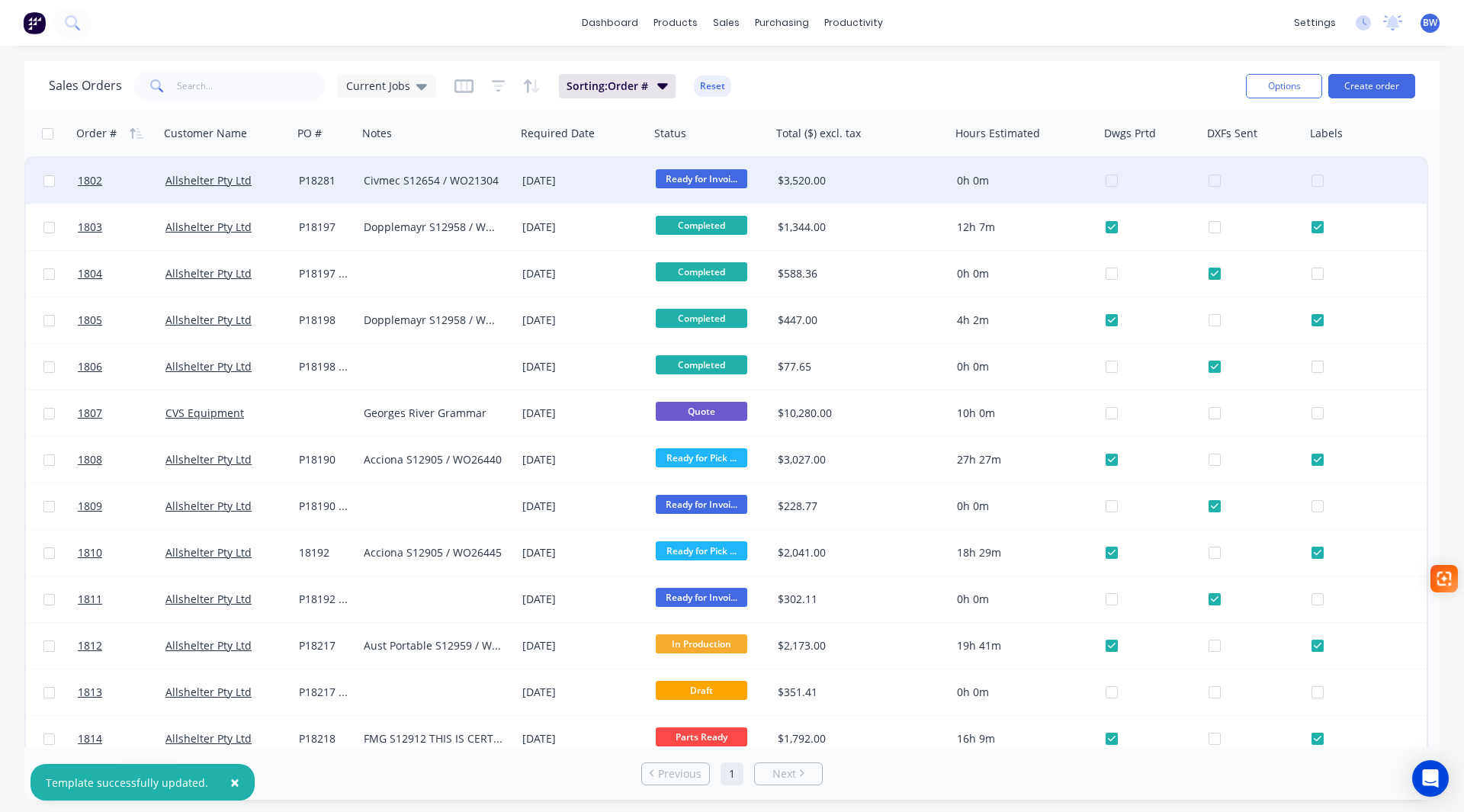
click at [603, 186] on div "[DATE]" at bounding box center [583, 180] width 122 height 15
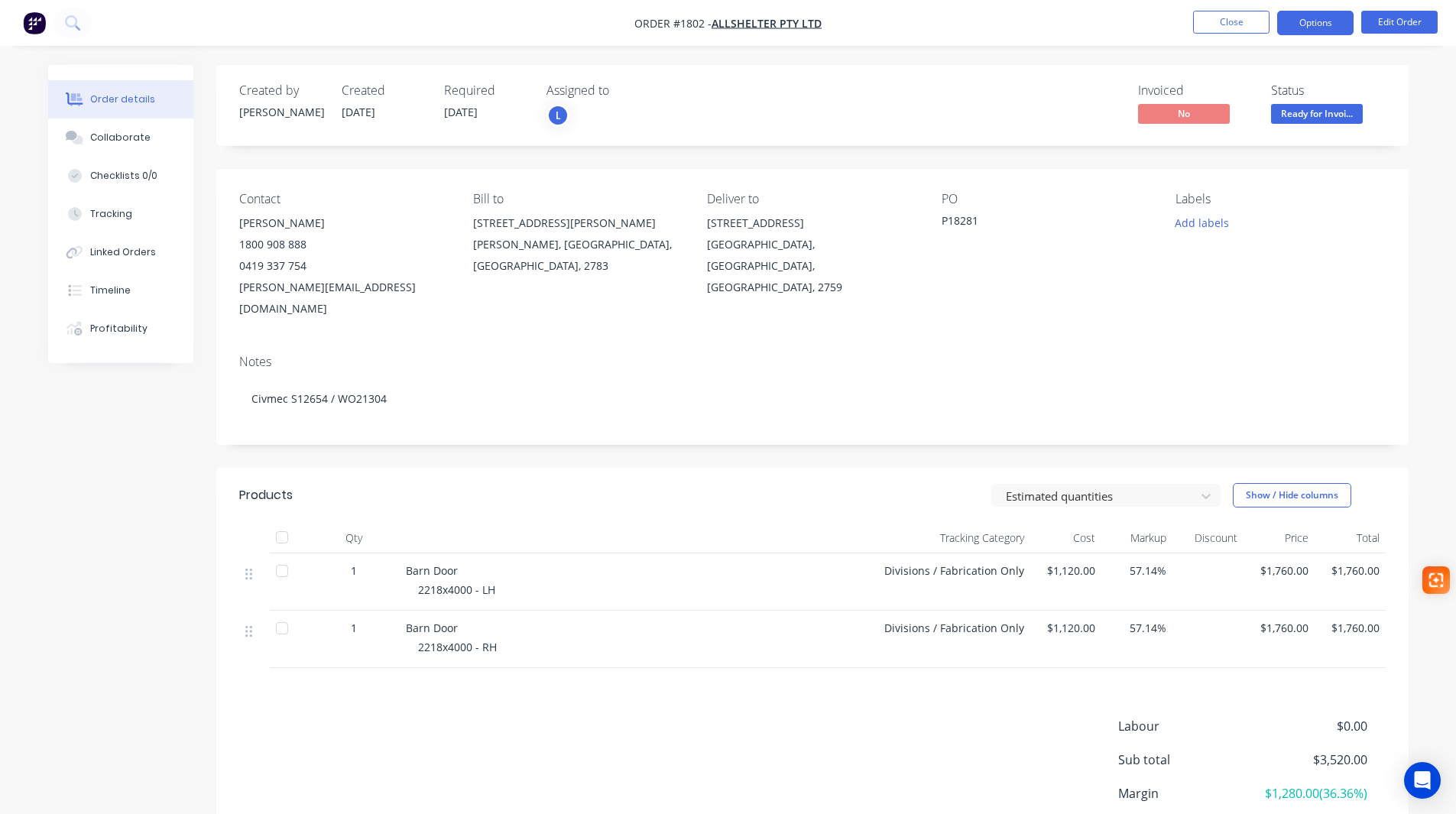
click at [1329, 19] on button "Options" at bounding box center [1315, 22] width 76 height 25
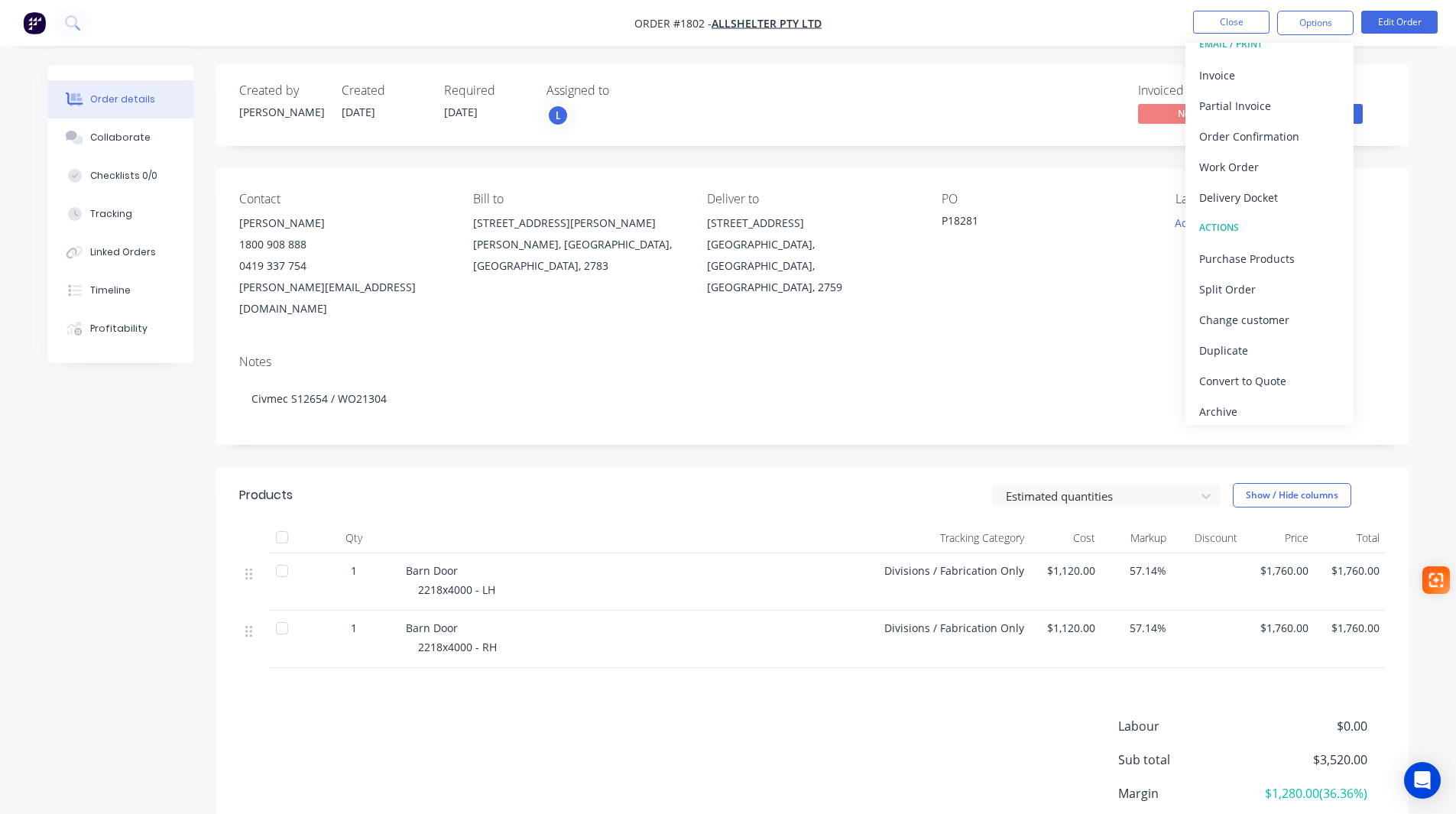
scroll to position [23, 0]
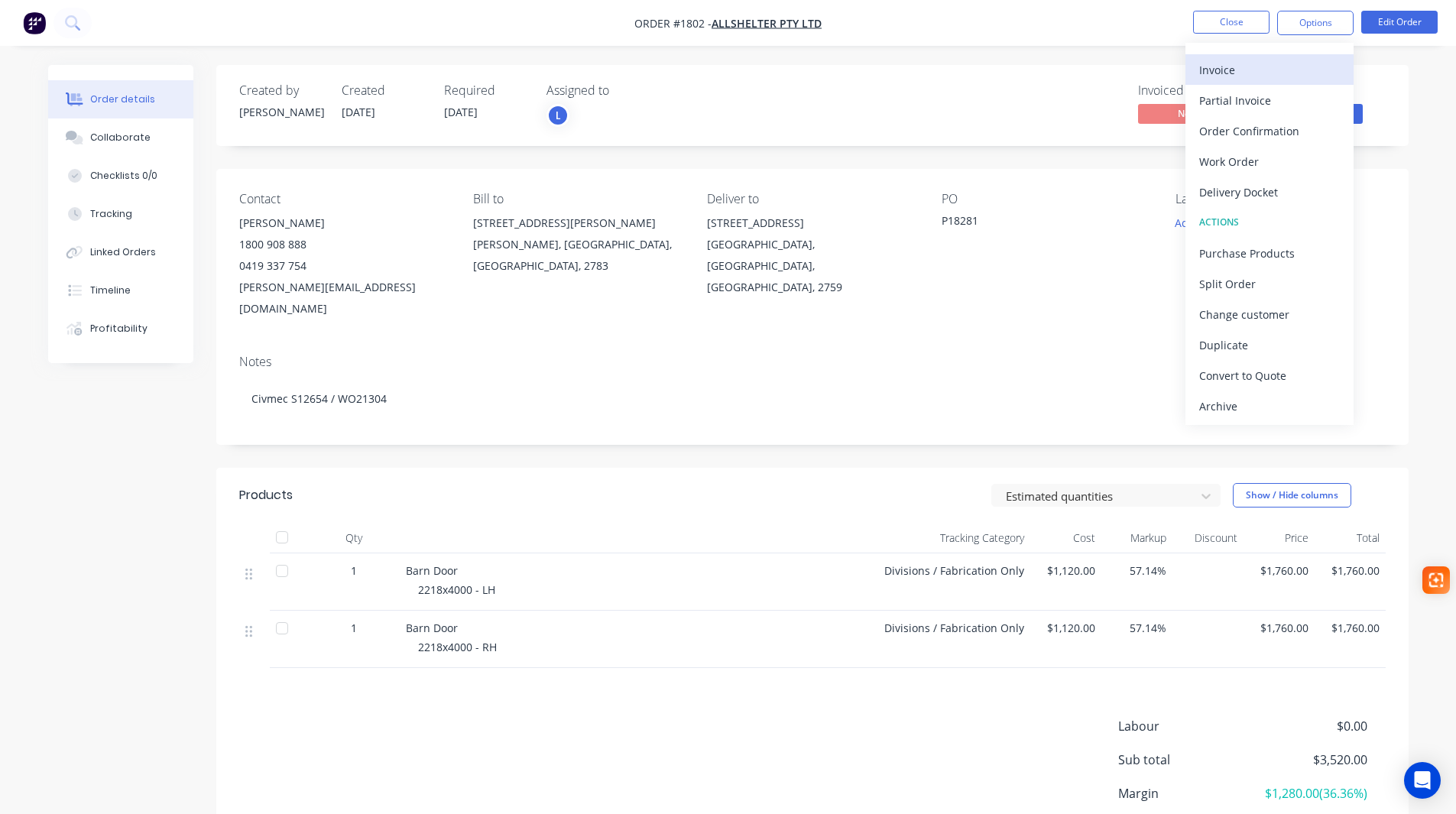
click at [1271, 75] on div "Invoice" at bounding box center [1268, 70] width 140 height 22
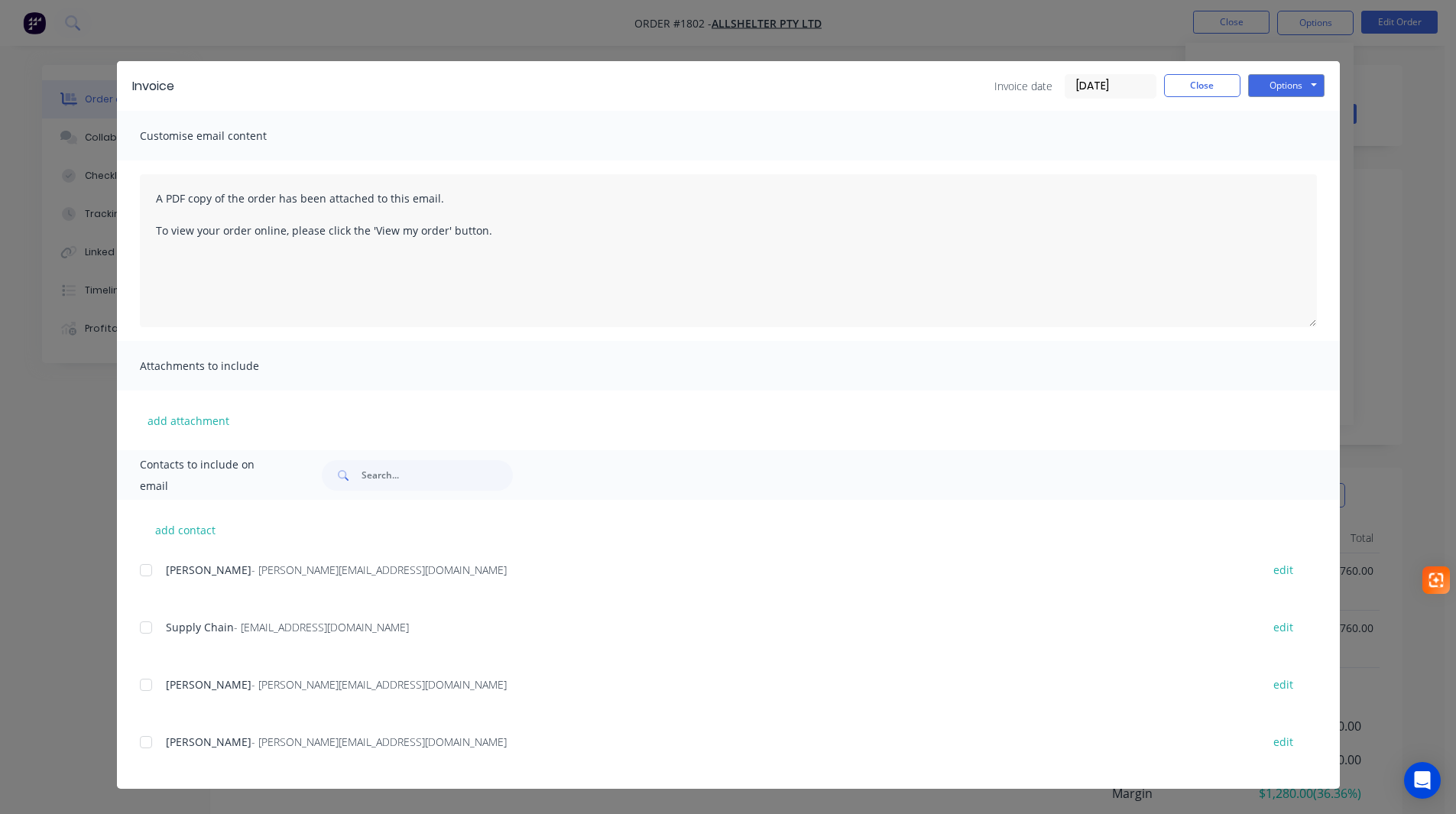
click at [1098, 91] on input "[DATE]" at bounding box center [1110, 86] width 91 height 23
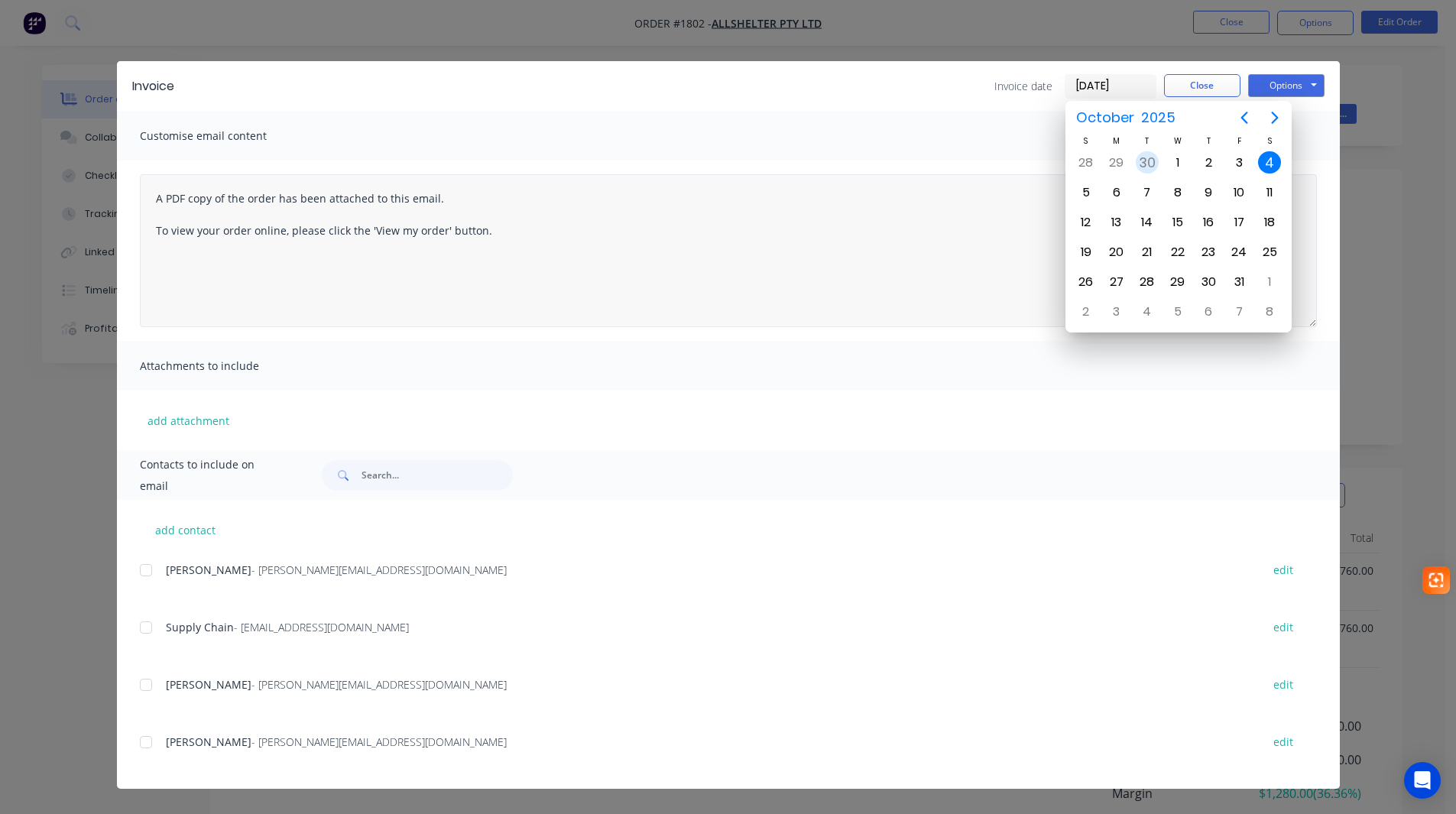
drag, startPoint x: 1143, startPoint y: 172, endPoint x: 952, endPoint y: 208, distance: 194.4
click at [1144, 172] on div "30" at bounding box center [1147, 163] width 23 height 23
type input "[DATE]"
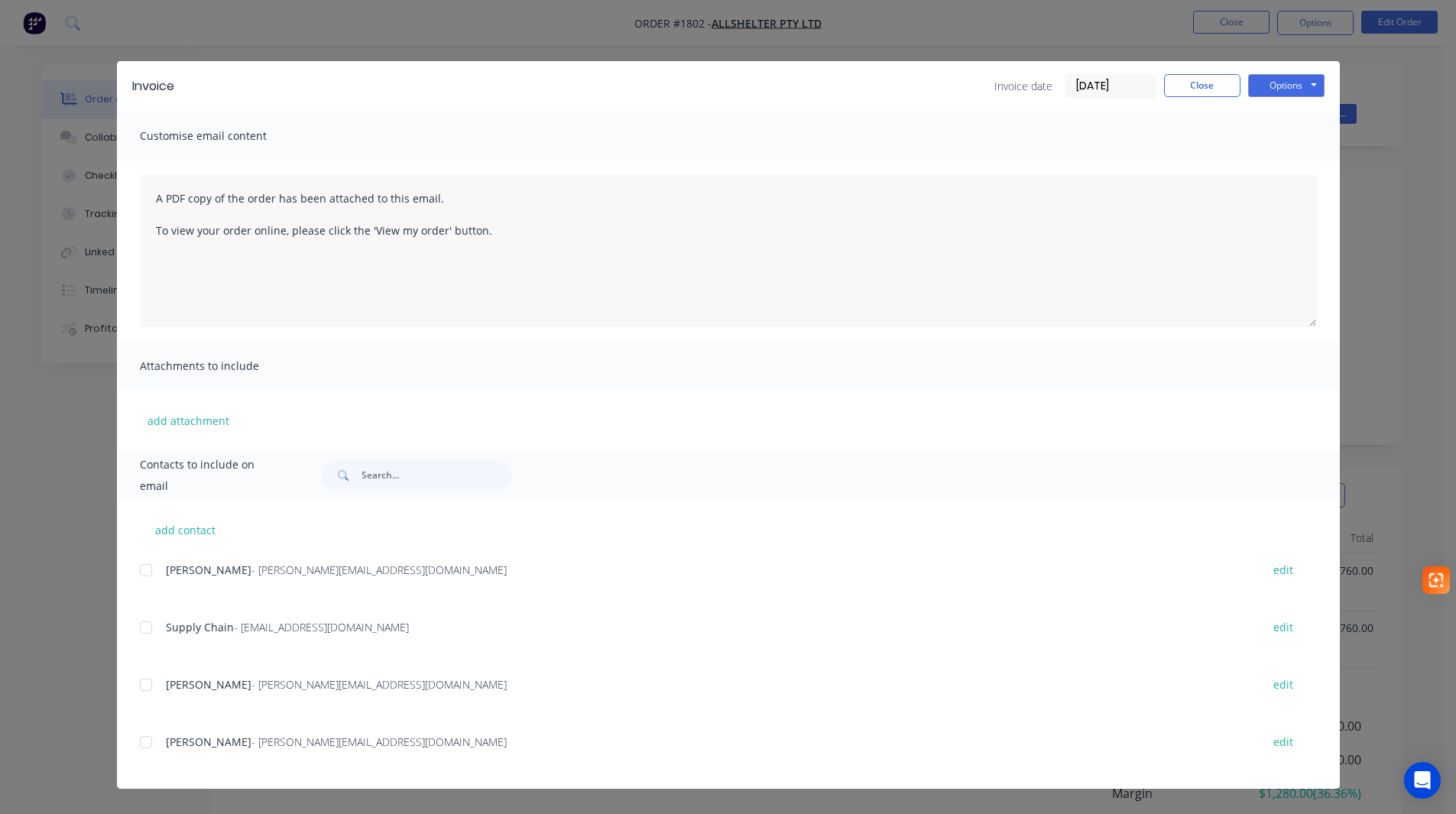
click at [149, 574] on div at bounding box center [146, 570] width 30 height 30
click at [141, 627] on div at bounding box center [146, 627] width 30 height 30
click at [146, 743] on div at bounding box center [146, 742] width 30 height 30
click at [147, 568] on div at bounding box center [146, 570] width 30 height 30
click at [140, 623] on div at bounding box center [146, 627] width 30 height 30
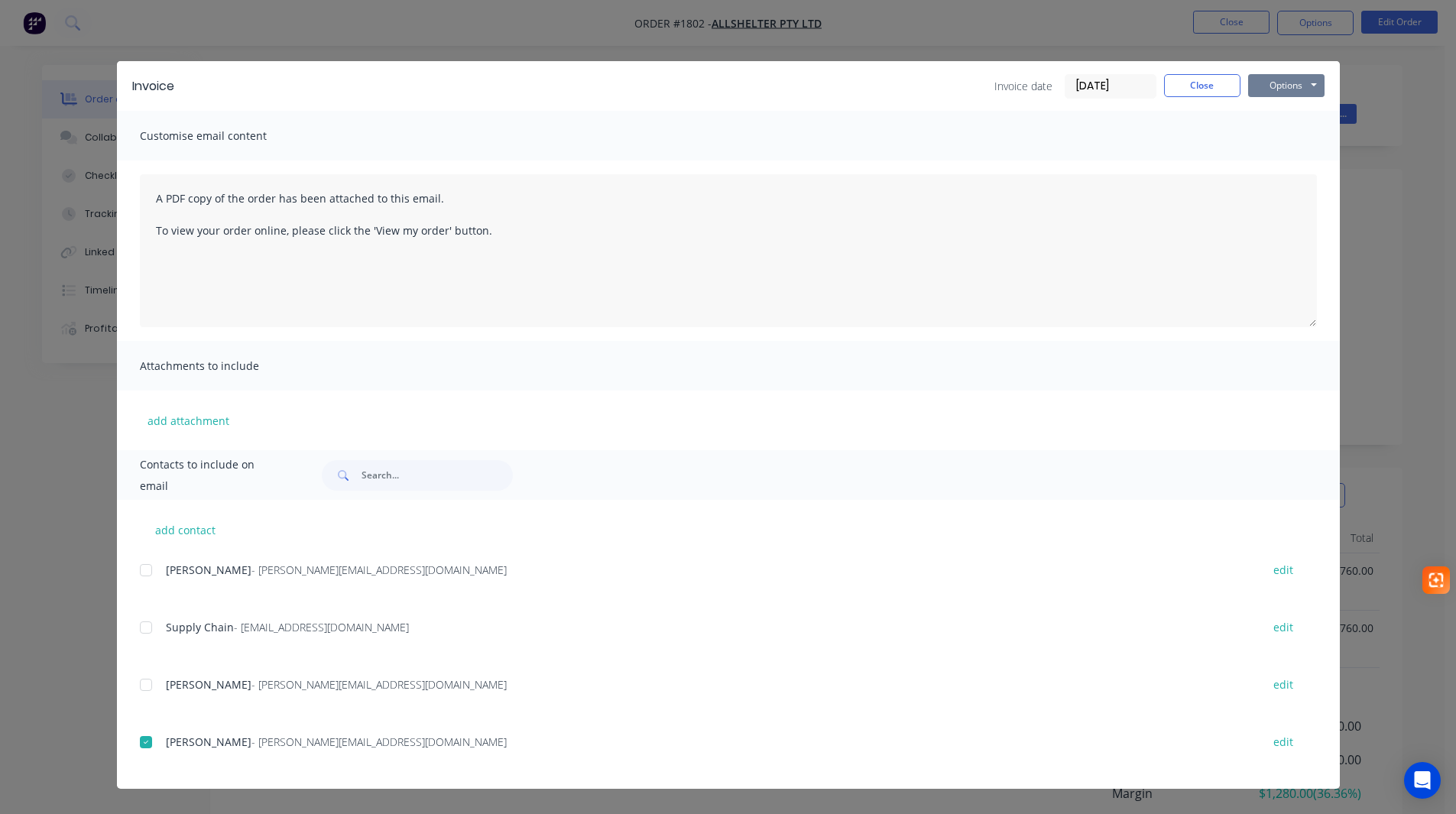
click at [1278, 85] on button "Options" at bounding box center [1285, 86] width 76 height 23
click at [1285, 163] on button "Email" at bounding box center [1297, 163] width 98 height 25
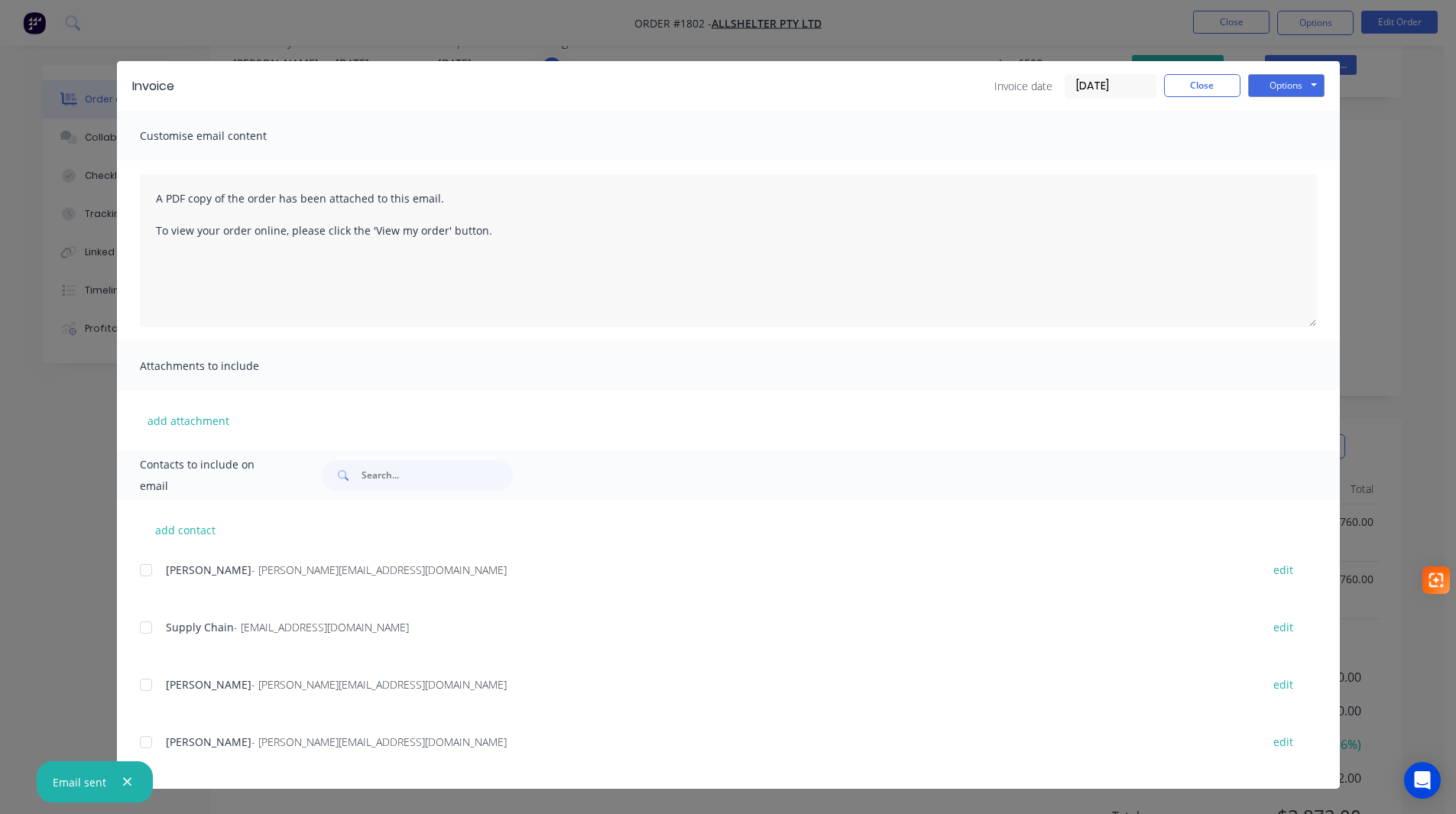
scroll to position [105, 0]
click at [1195, 79] on button "Close" at bounding box center [1201, 86] width 76 height 23
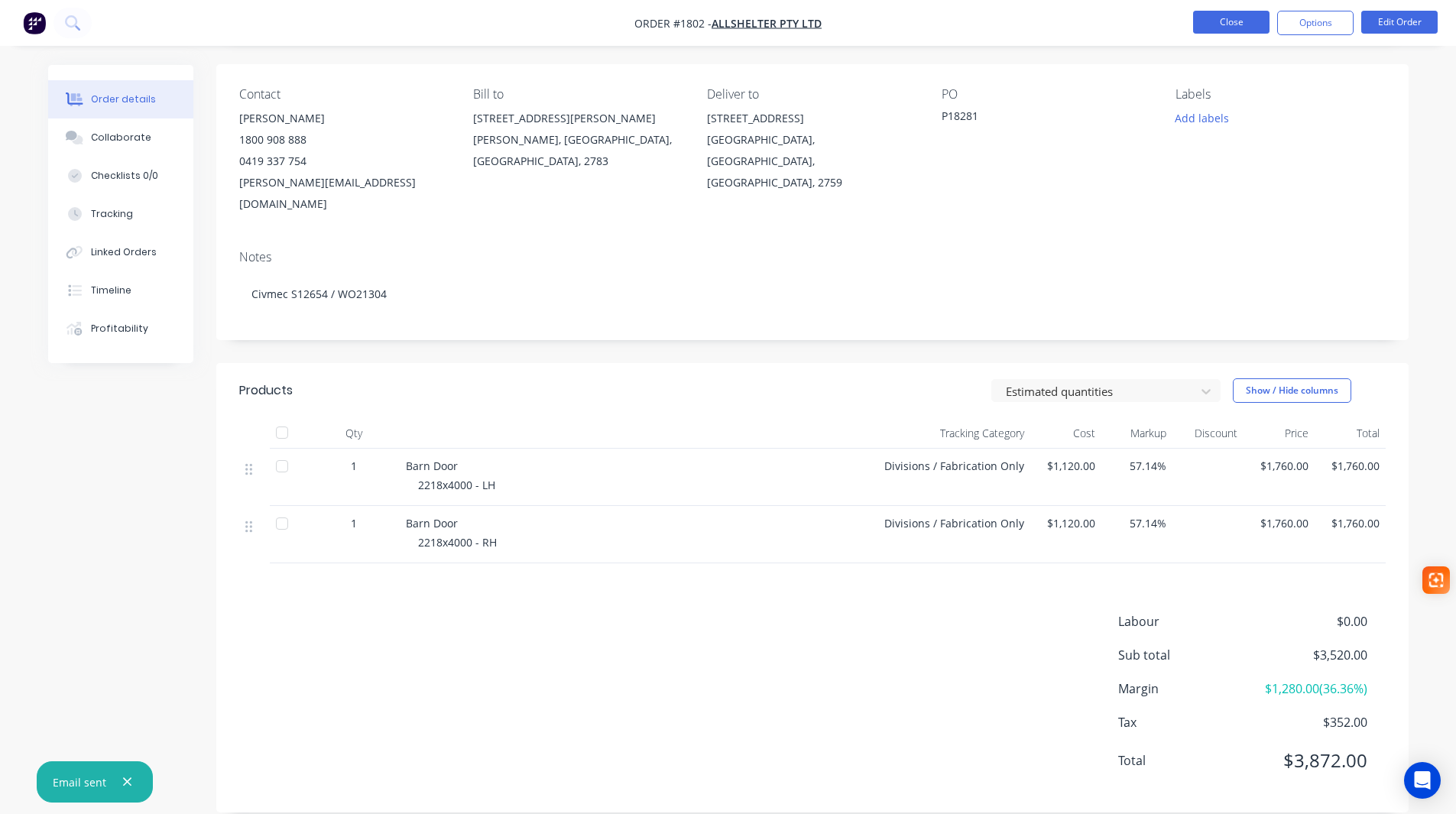
click at [1219, 17] on button "Close" at bounding box center [1231, 22] width 76 height 23
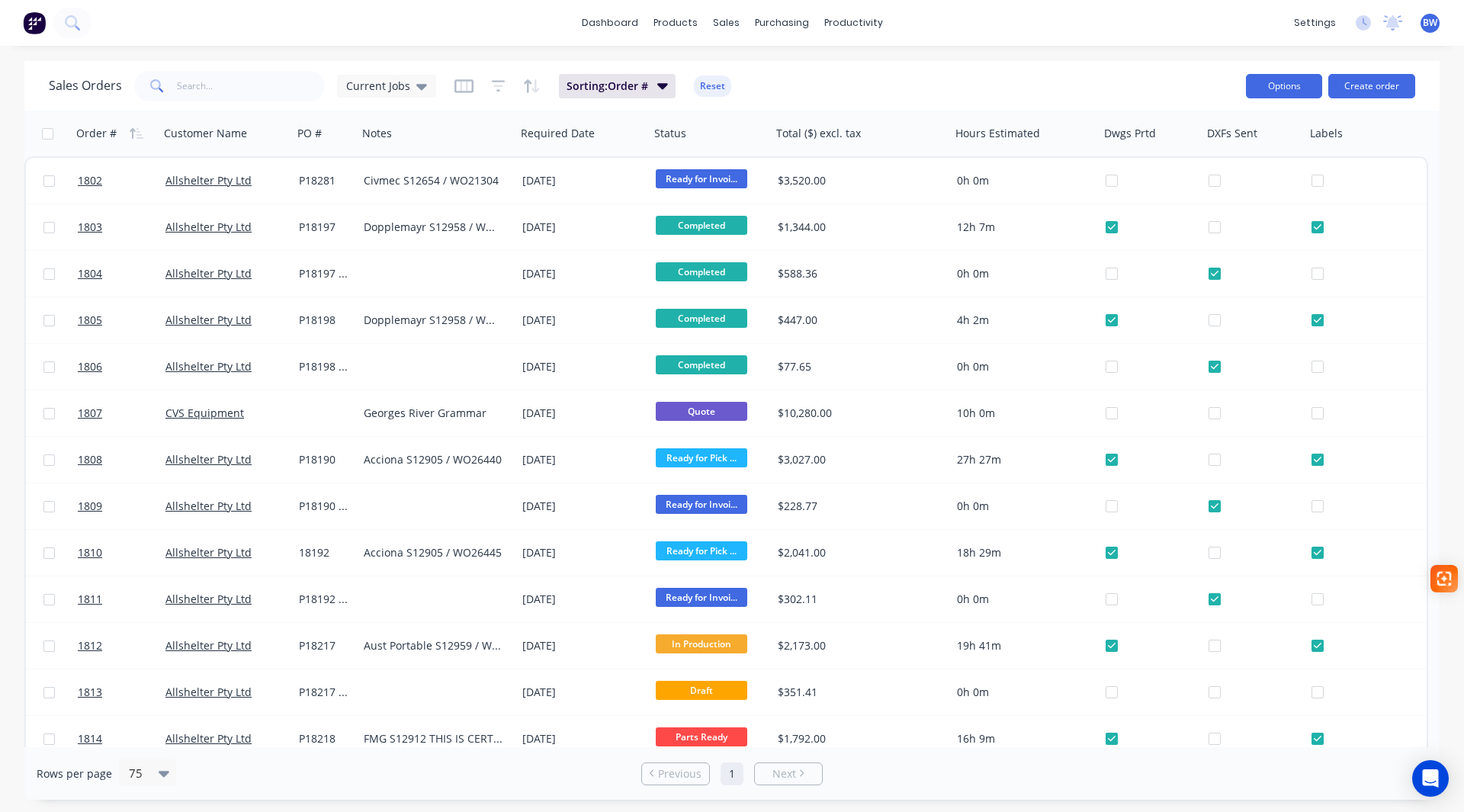
click at [1282, 86] on button "Options" at bounding box center [1283, 86] width 76 height 25
click at [1178, 76] on div "Sales Orders Current Jobs Sorting: Order # Reset" at bounding box center [641, 86] width 1185 height 38
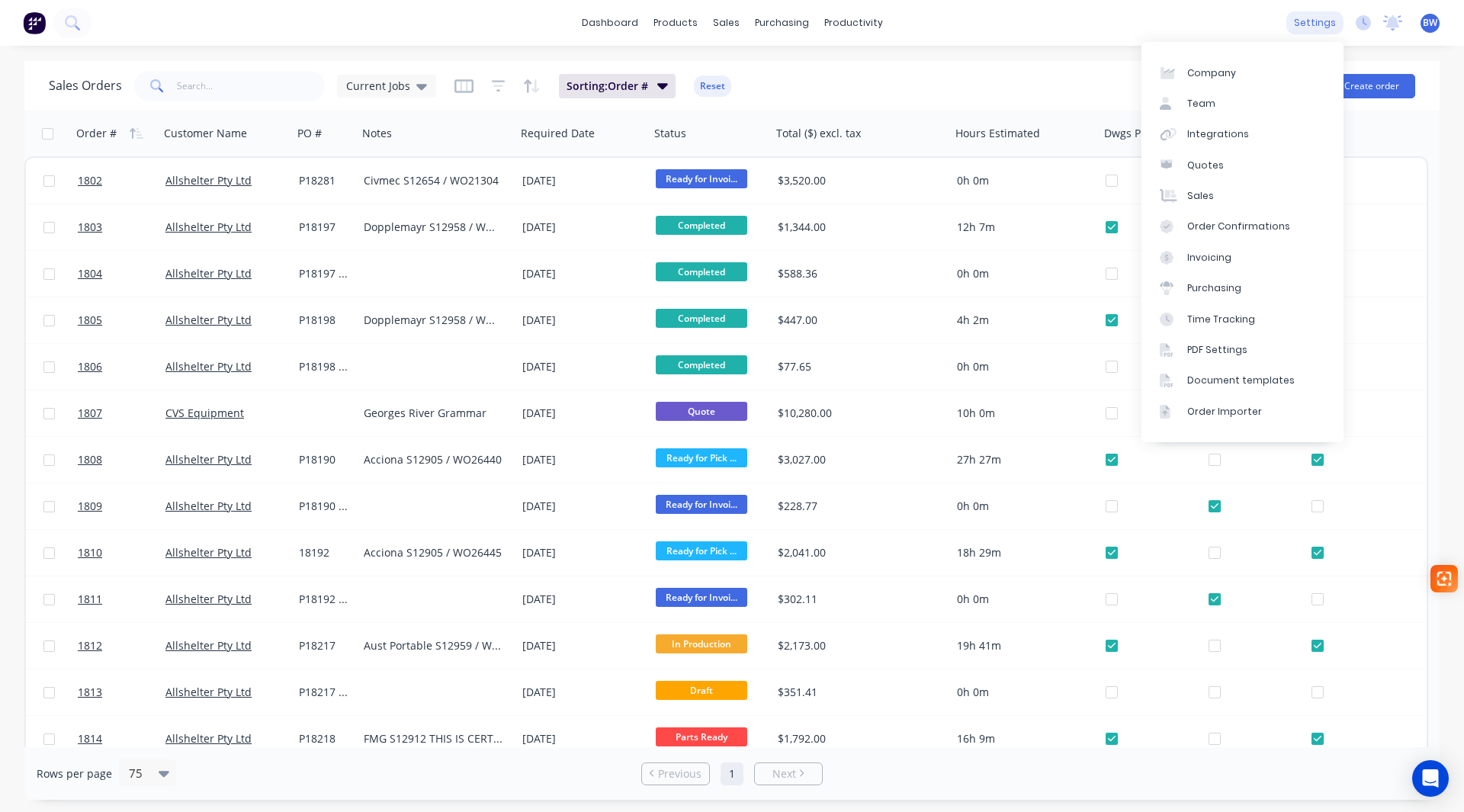
click at [1304, 31] on div "settings" at bounding box center [1315, 22] width 58 height 23
click at [1319, 22] on div "settings" at bounding box center [1315, 22] width 58 height 23
click at [1258, 377] on div "Document templates" at bounding box center [1241, 380] width 107 height 14
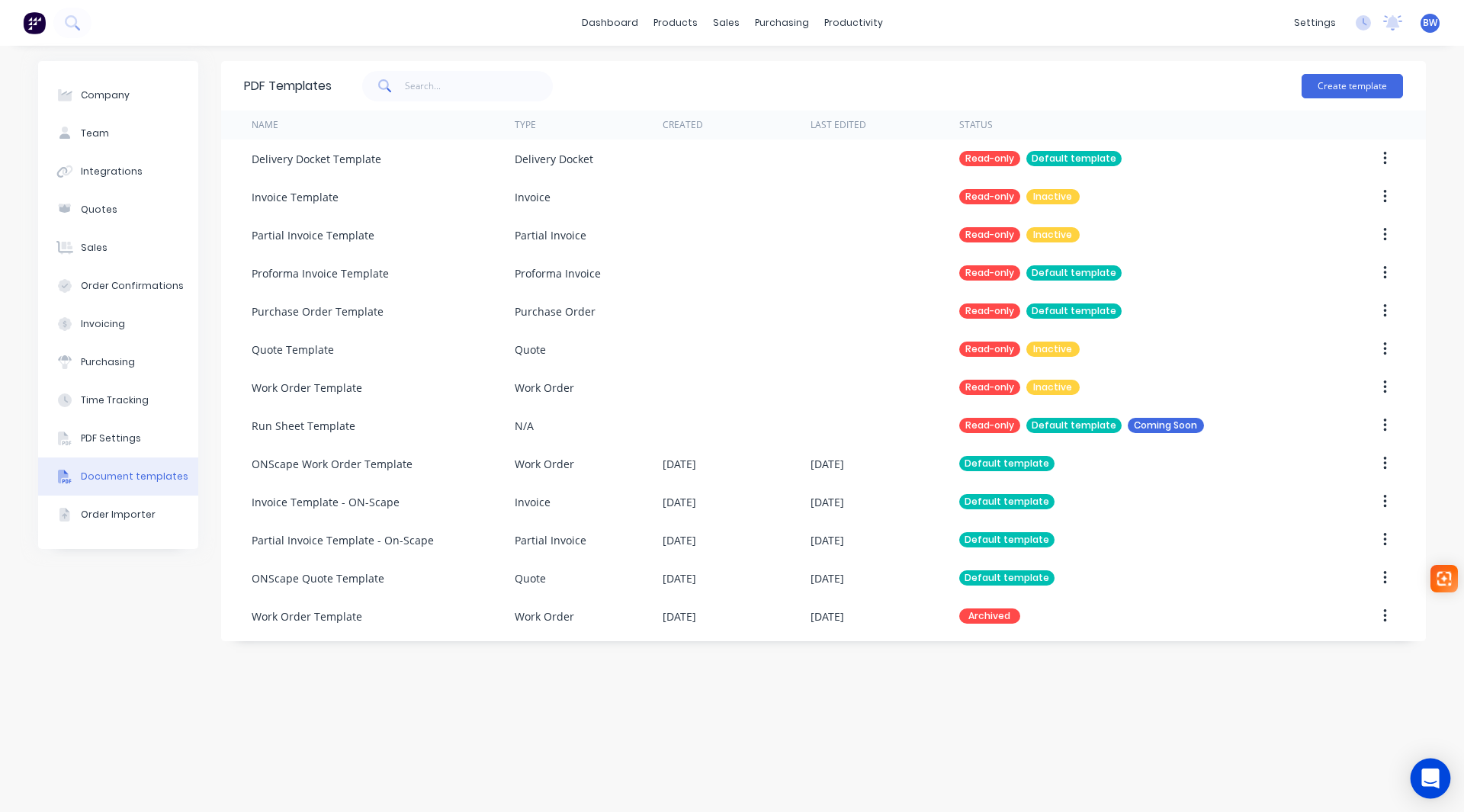
click at [1427, 775] on icon "Open Intercom Messenger" at bounding box center [1430, 778] width 18 height 20
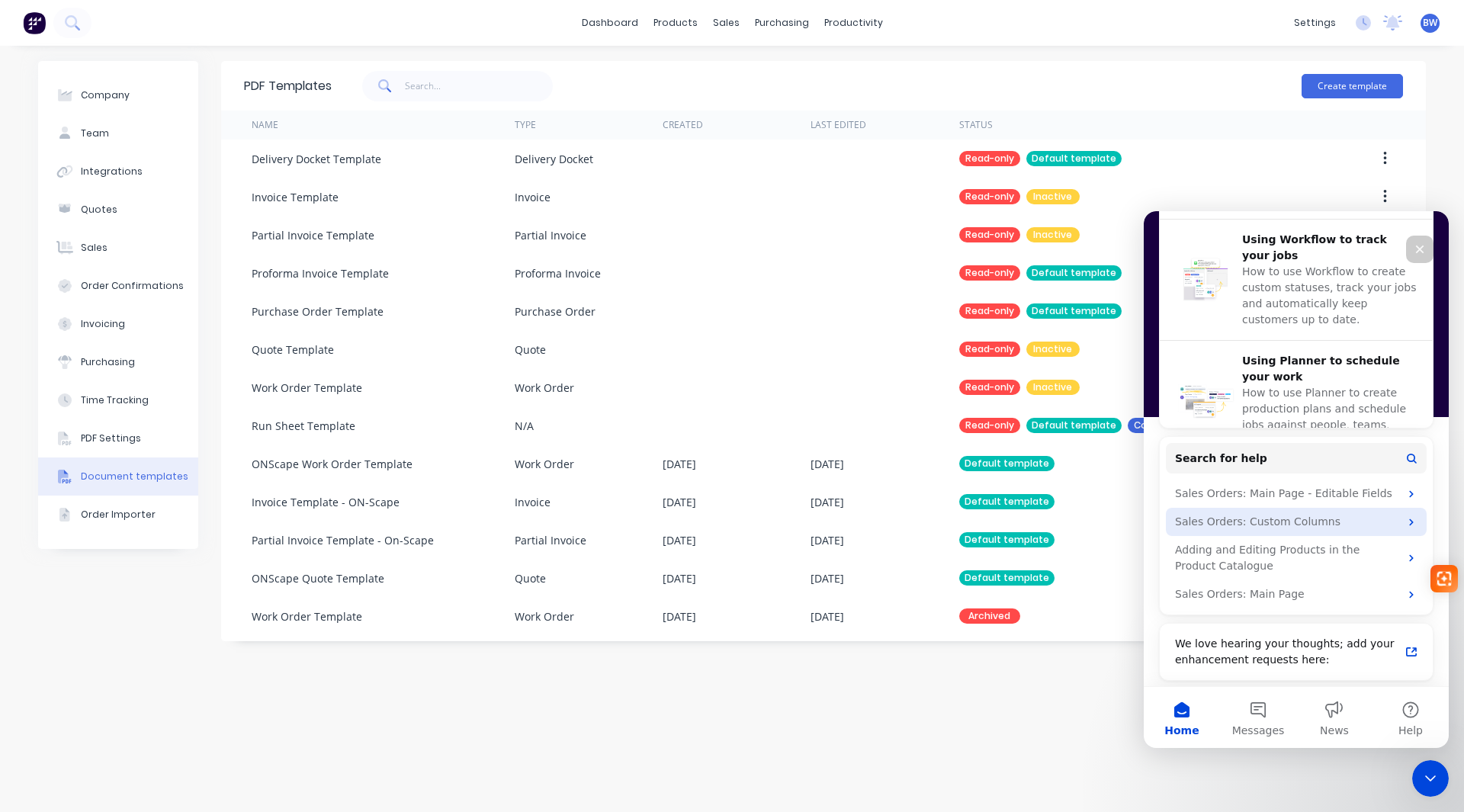
scroll to position [584, 0]
click at [1250, 456] on button "Search for help" at bounding box center [1296, 456] width 261 height 30
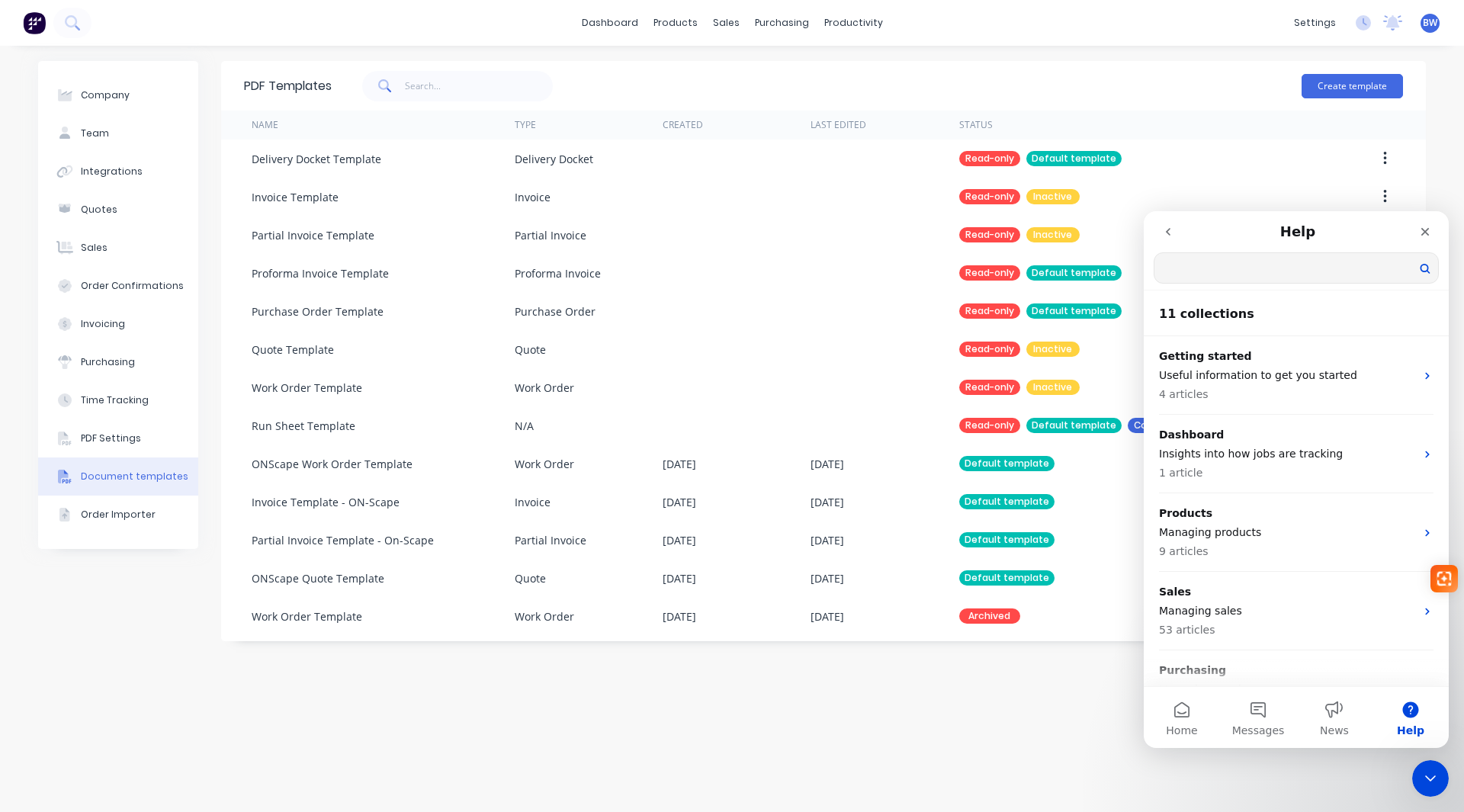
scroll to position [0, 0]
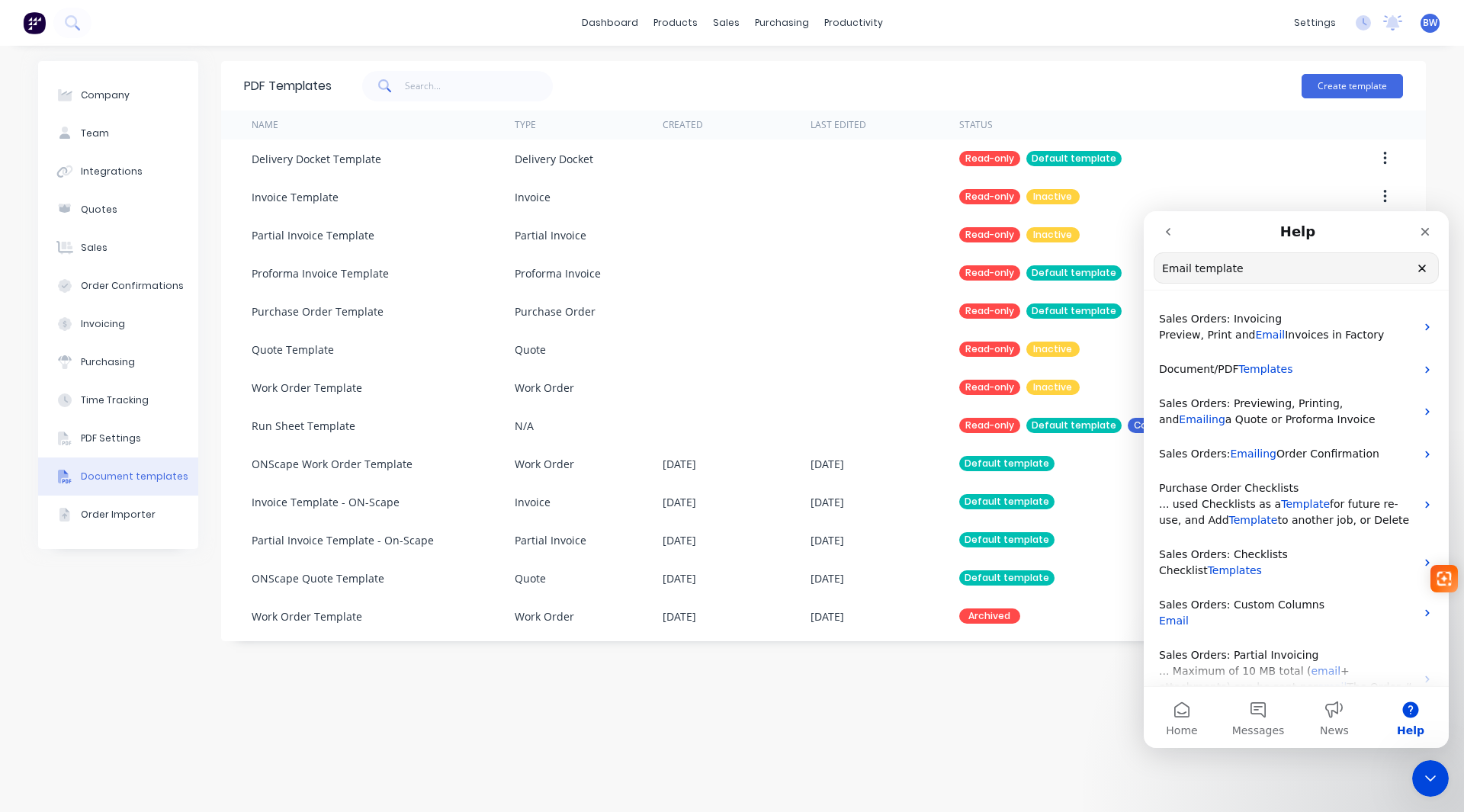
type input "Email template"
click at [1290, 332] on span "Invoices in Factory" at bounding box center [1334, 334] width 99 height 12
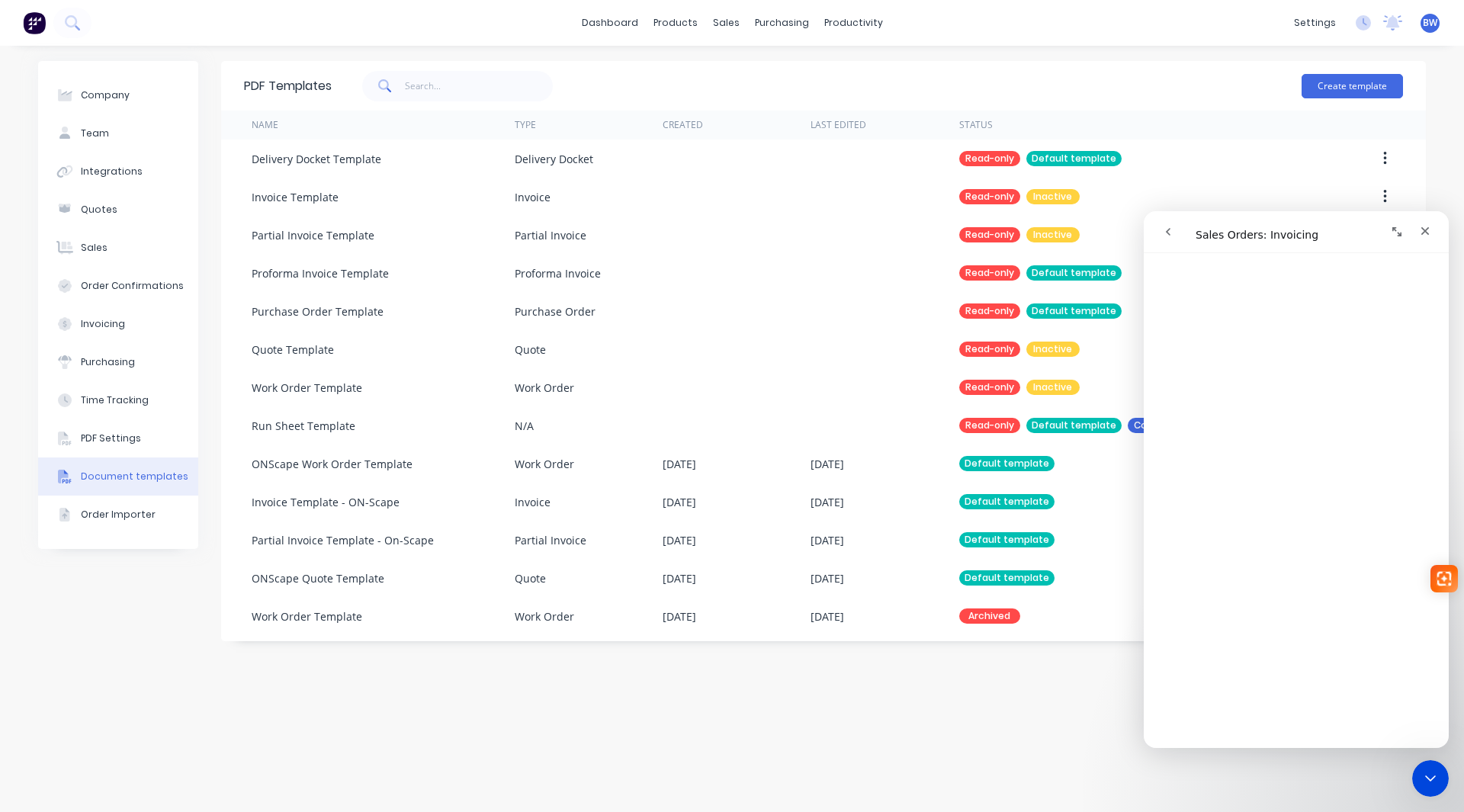
scroll to position [2589, 0]
click at [1429, 229] on icon "Close" at bounding box center [1425, 230] width 12 height 12
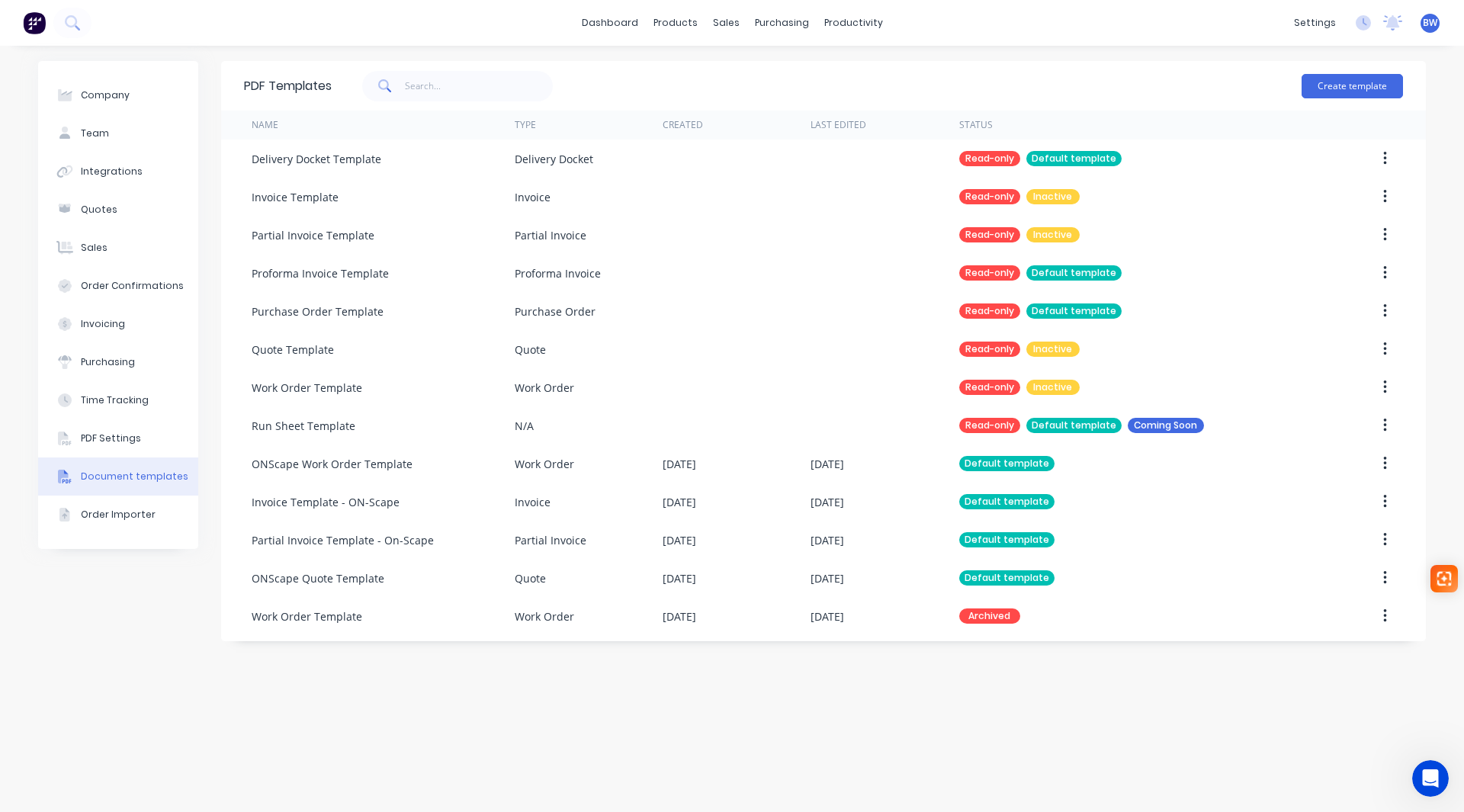
scroll to position [0, 0]
click at [115, 437] on div "PDF Settings" at bounding box center [110, 438] width 60 height 14
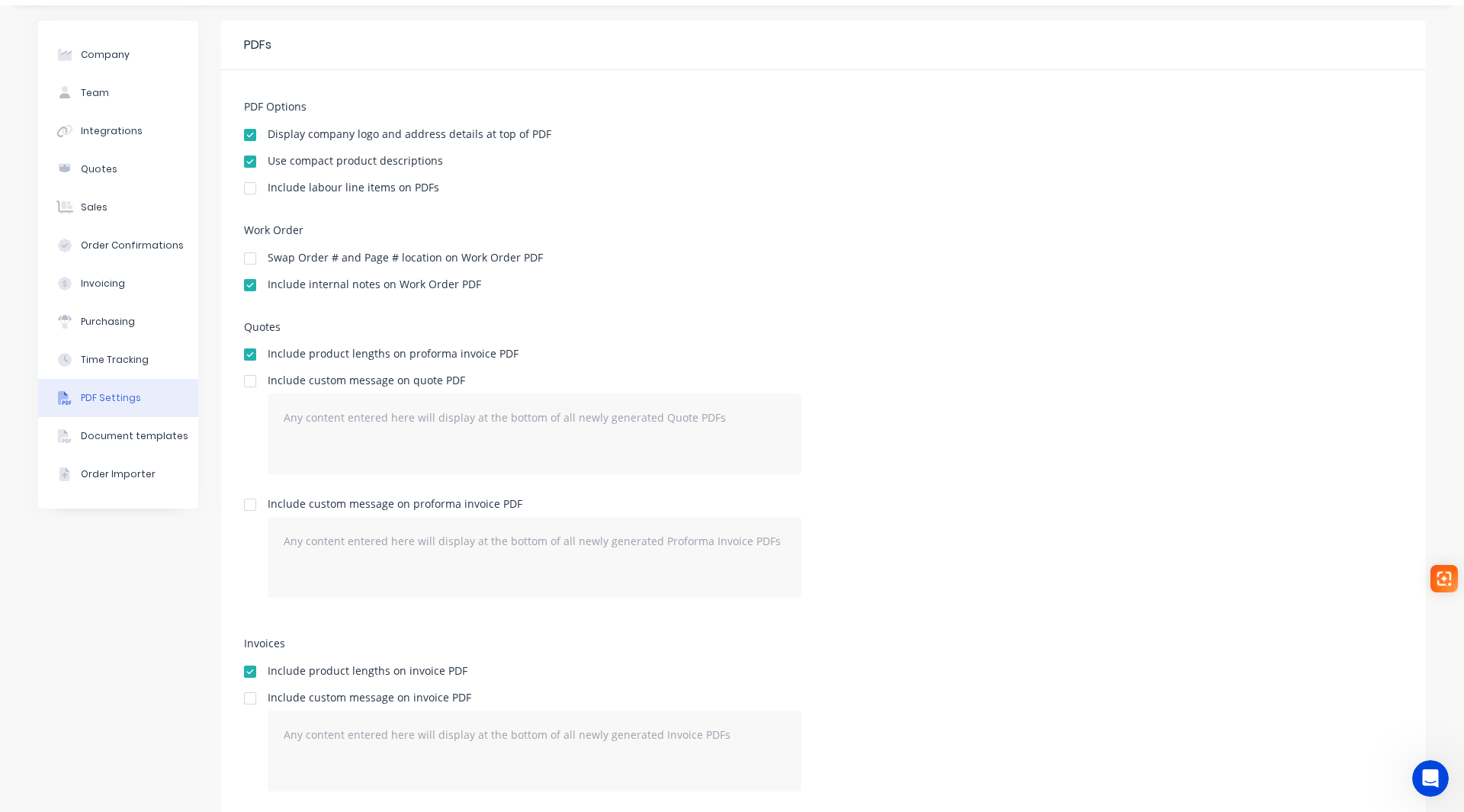
scroll to position [82, 0]
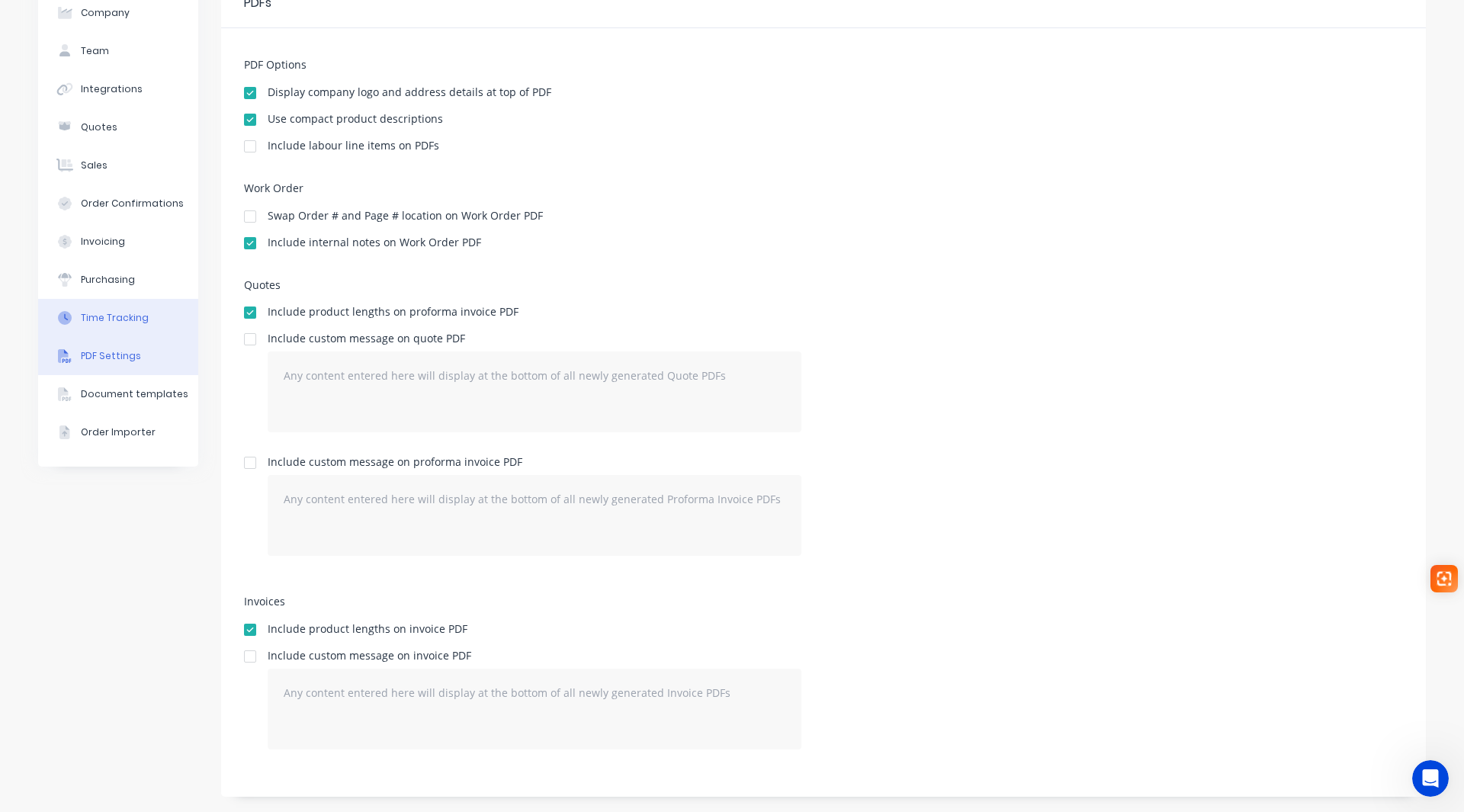
click at [123, 316] on div "Time Tracking" at bounding box center [114, 317] width 68 height 14
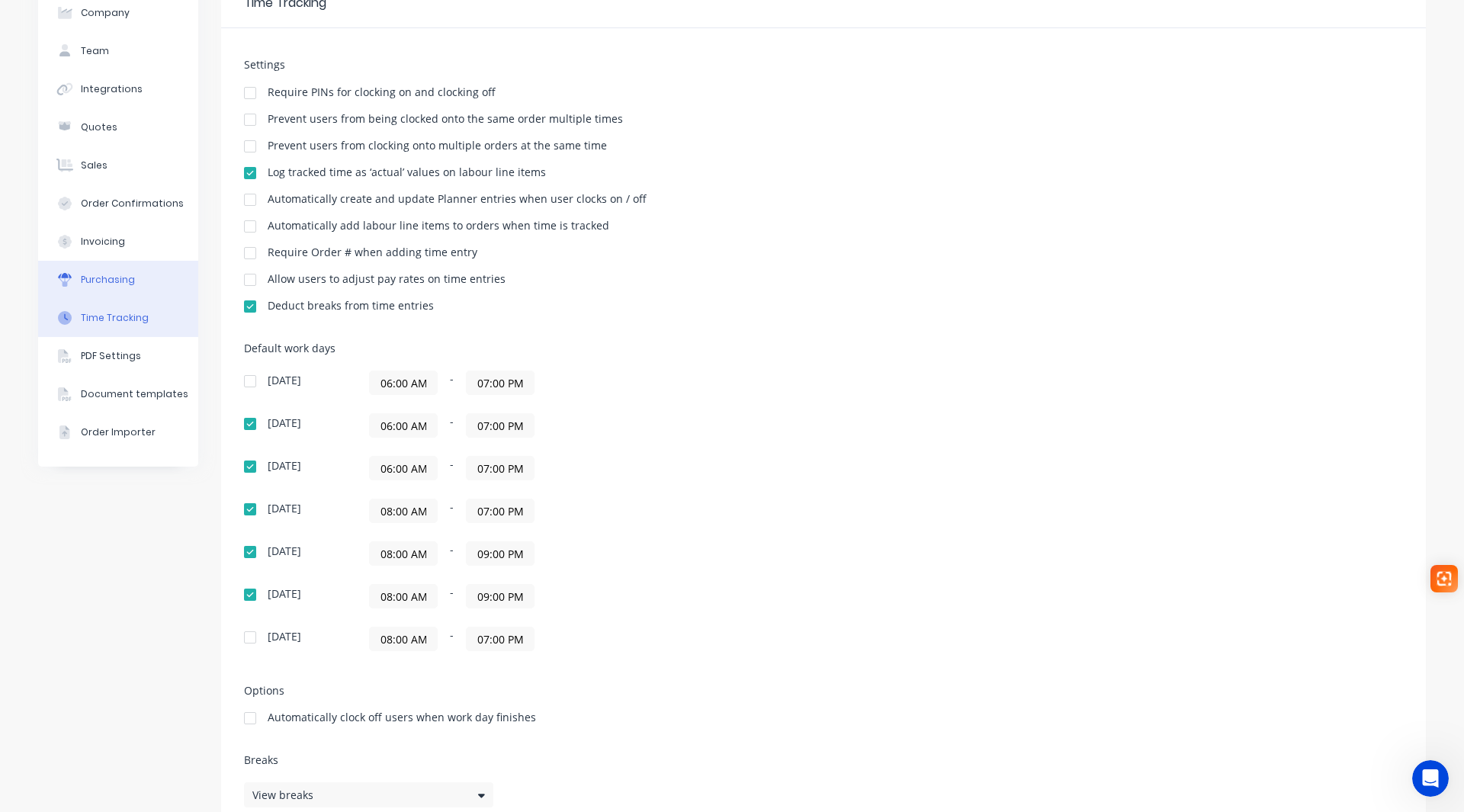
click at [118, 274] on div "Purchasing" at bounding box center [108, 279] width 54 height 14
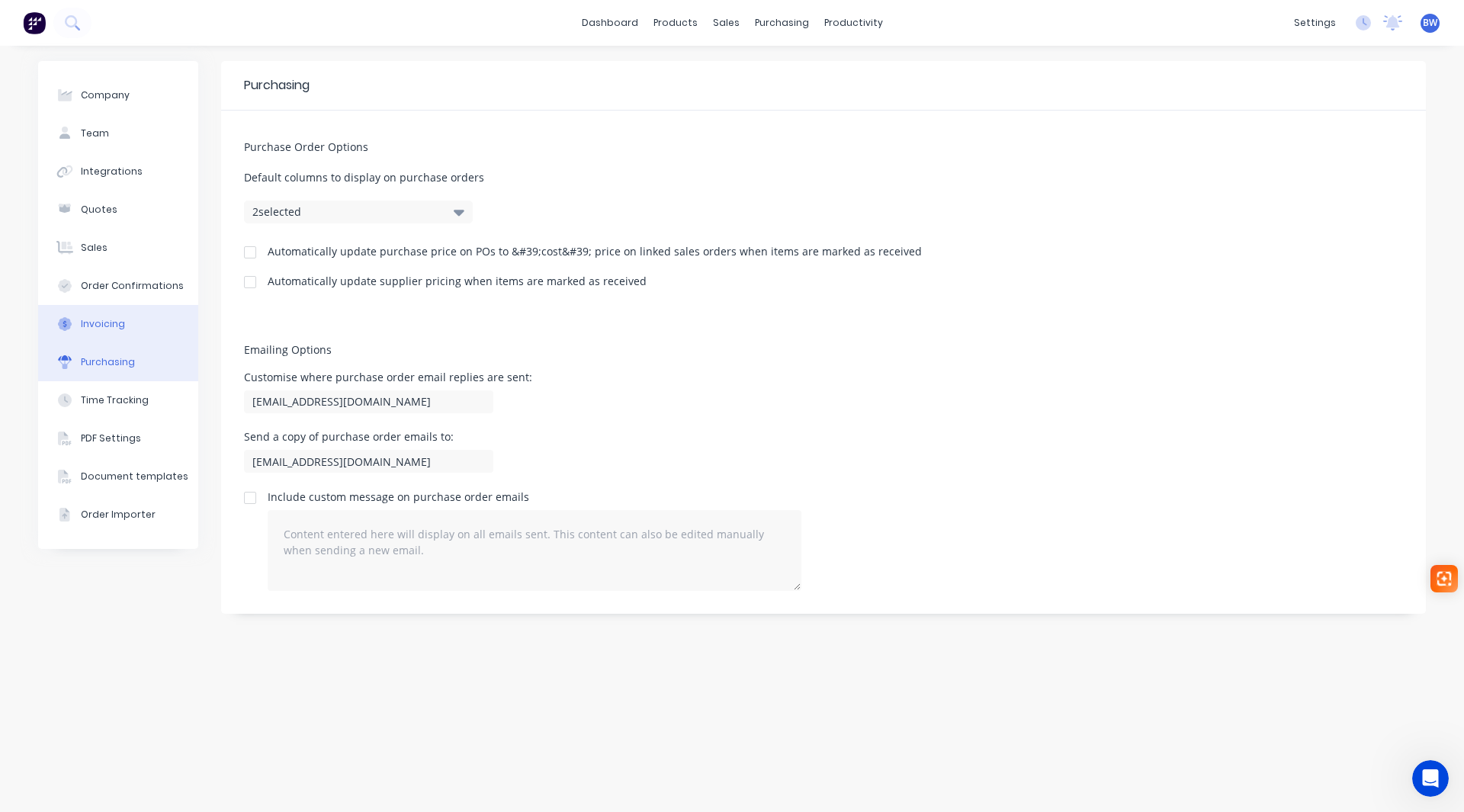
click at [103, 322] on div "Invoicing" at bounding box center [102, 324] width 44 height 14
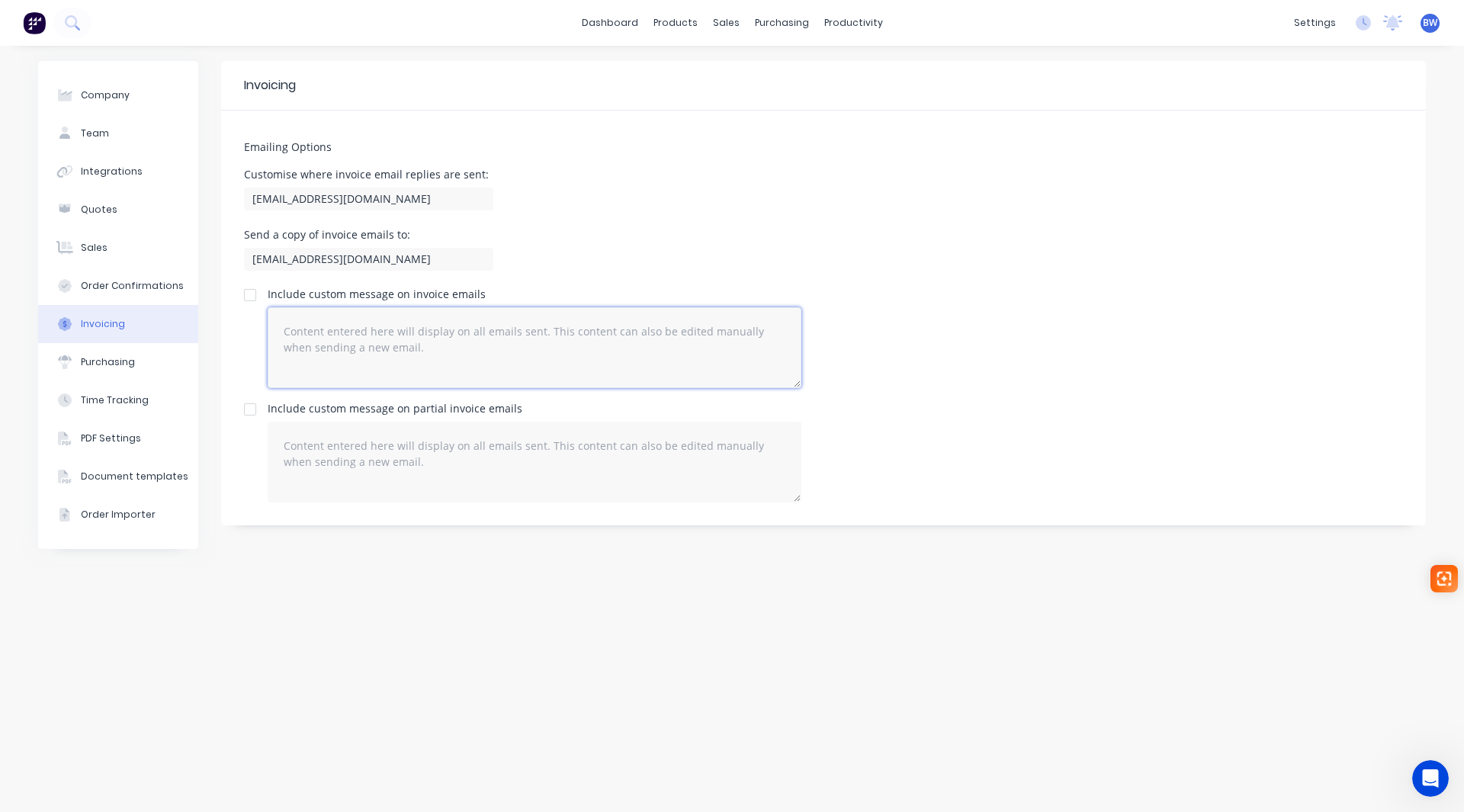
click at [324, 355] on textarea at bounding box center [535, 347] width 534 height 81
click at [241, 290] on div at bounding box center [250, 295] width 30 height 30
click at [289, 324] on textarea at bounding box center [535, 347] width 534 height 81
click at [282, 328] on textarea at bounding box center [535, 347] width 534 height 81
click at [303, 333] on textarea "Hi, Please find attached invoice. Thank you" at bounding box center [535, 347] width 534 height 81
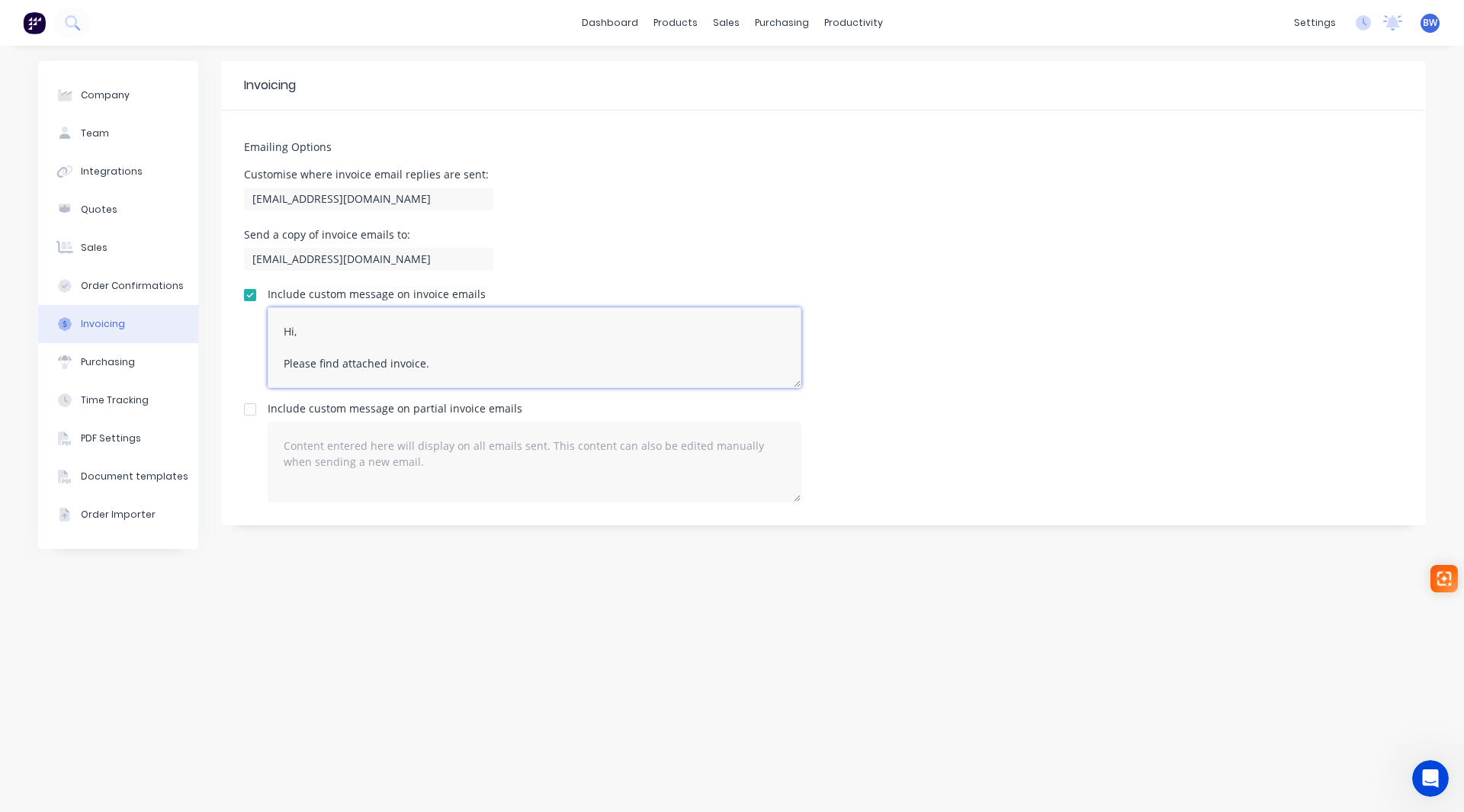
click at [422, 366] on textarea "Hi, Please find attached invoice. Thank you" at bounding box center [535, 347] width 534 height 81
drag, startPoint x: 306, startPoint y: 331, endPoint x: 282, endPoint y: 335, distance: 24.3
click at [282, 334] on textarea "Hi, Please find attached invoice for works completed. Thank you" at bounding box center [535, 347] width 534 height 81
click at [538, 370] on textarea "Attention Accounts Please find attached invoice for works completed. Thank you" at bounding box center [535, 347] width 534 height 81
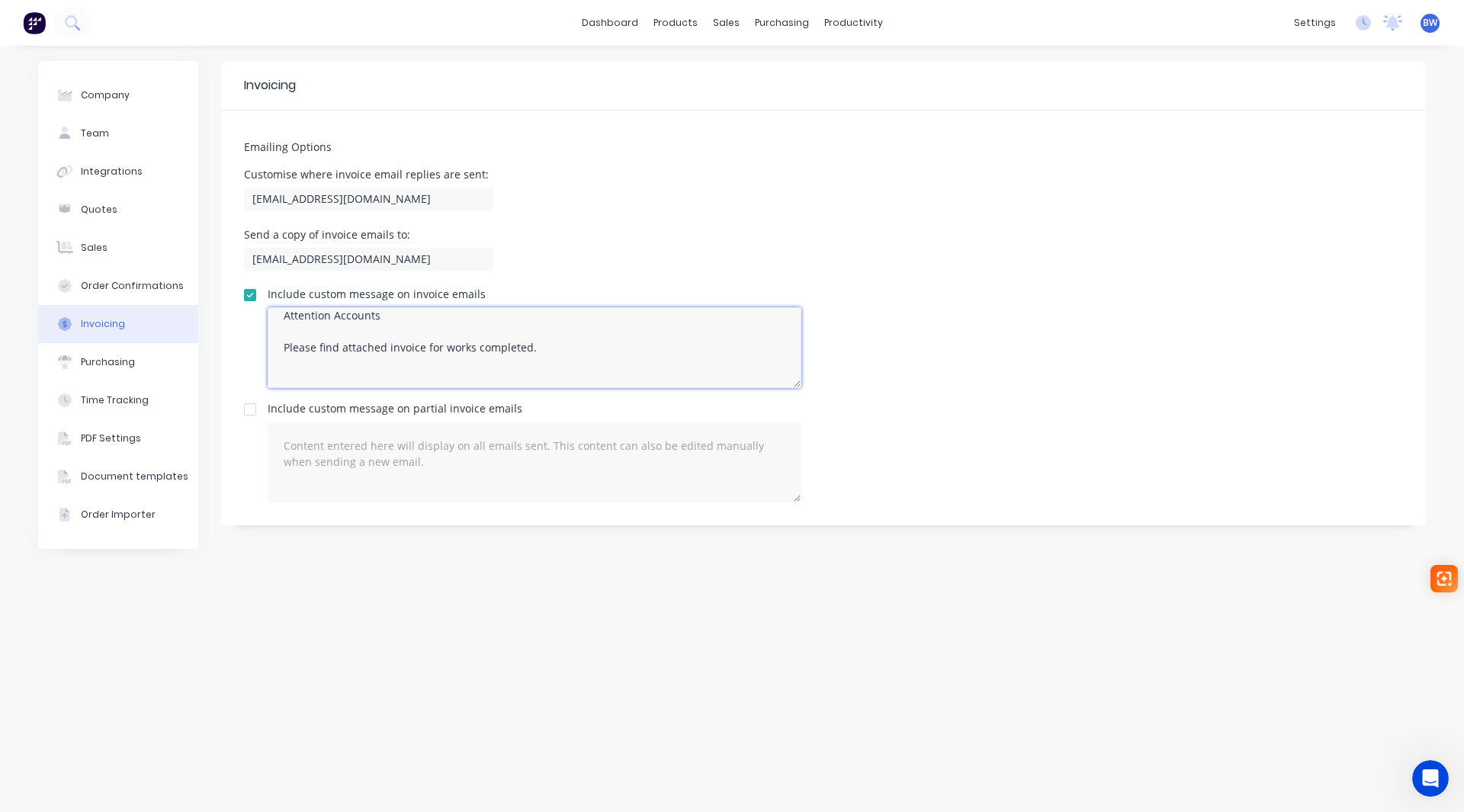
paste textarea "Thankyou for your custom, and we look forward to supporting your team further!"
click at [290, 368] on textarea "Attention Accounts Please find attached invoice for works completed. Thankyou f…" at bounding box center [535, 347] width 534 height 81
paste textarea "If you have any questions, please let us know. Many Thanks, Zembr Pty Ltd"
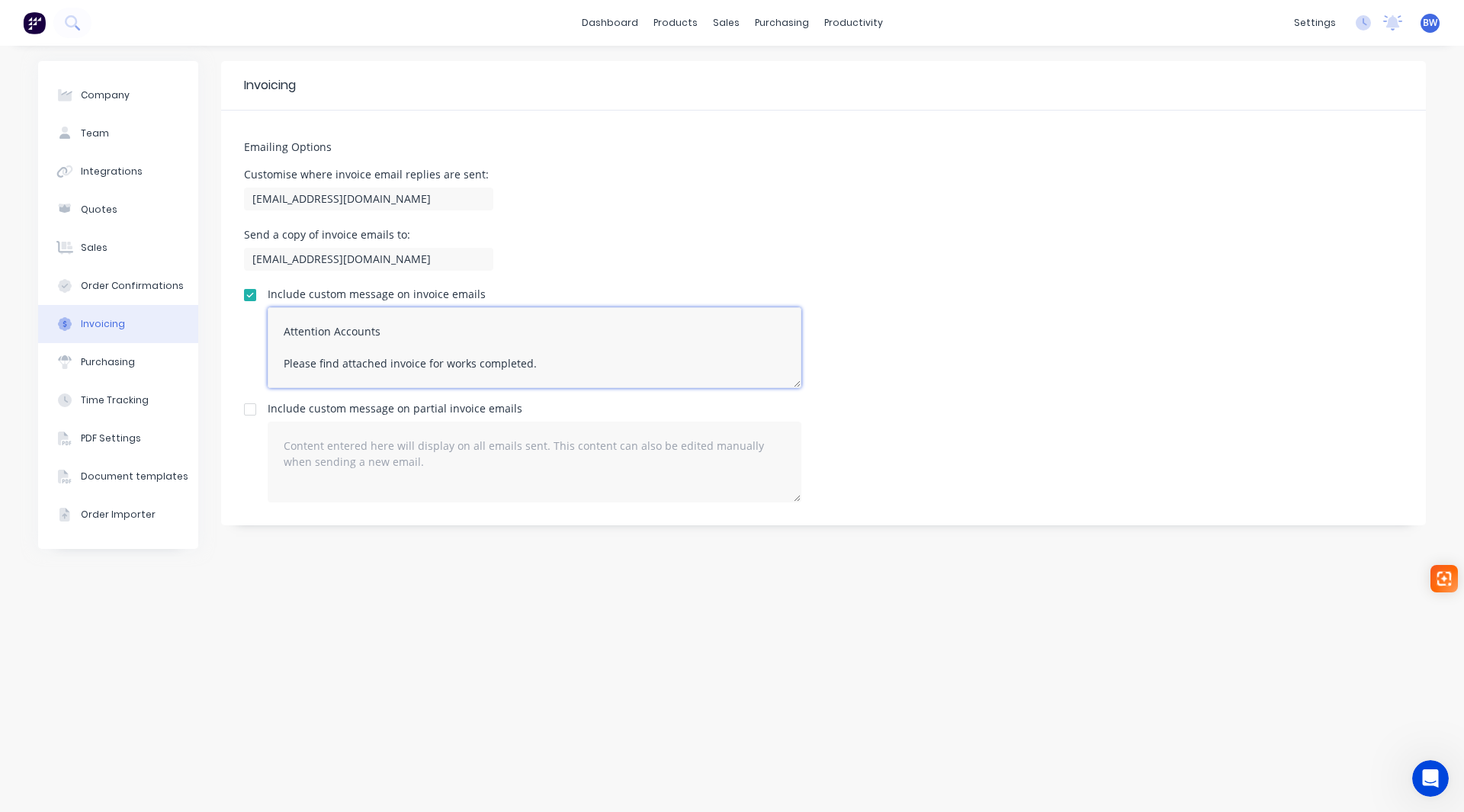
drag, startPoint x: 317, startPoint y: 376, endPoint x: 277, endPoint y: 370, distance: 40.4
click at [277, 370] on textarea "Attention Accounts Please find attached invoice for works completed. Thankyou f…" at bounding box center [535, 347] width 534 height 81
drag, startPoint x: 347, startPoint y: 365, endPoint x: 284, endPoint y: 336, distance: 69.4
click at [284, 336] on textarea "Attention Accounts Please find attached invoice for works completed. Thankyou f…" at bounding box center [535, 347] width 534 height 81
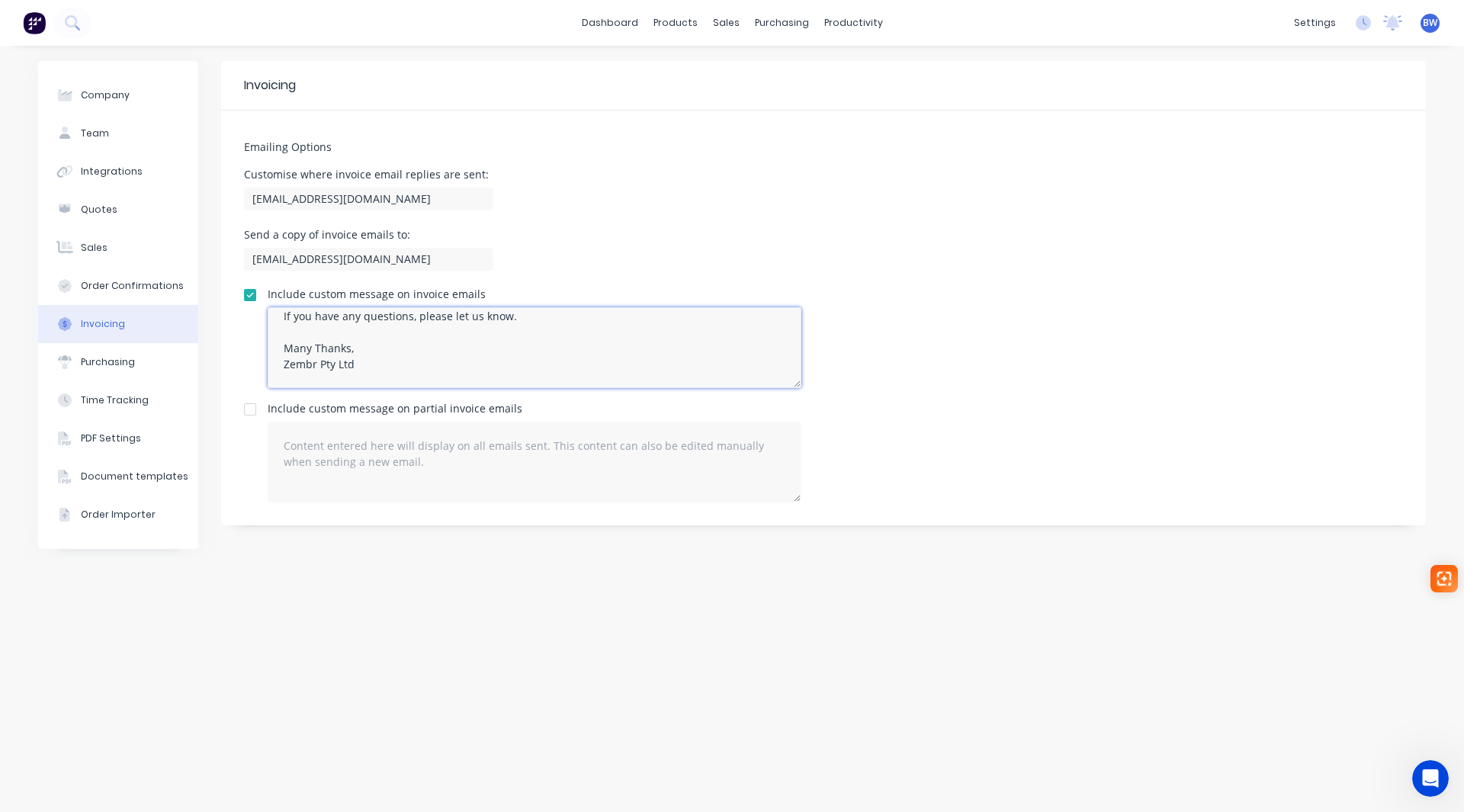
scroll to position [127, 0]
drag, startPoint x: 315, startPoint y: 349, endPoint x: 280, endPoint y: 348, distance: 35.0
click at [280, 348] on textarea "Attention Accounts Please find attached invoice for works completed. Thankyou f…" at bounding box center [535, 347] width 534 height 81
click at [357, 335] on textarea "Attention Accounts Please find attached invoice for works completed. Thankyou f…" at bounding box center [535, 347] width 534 height 81
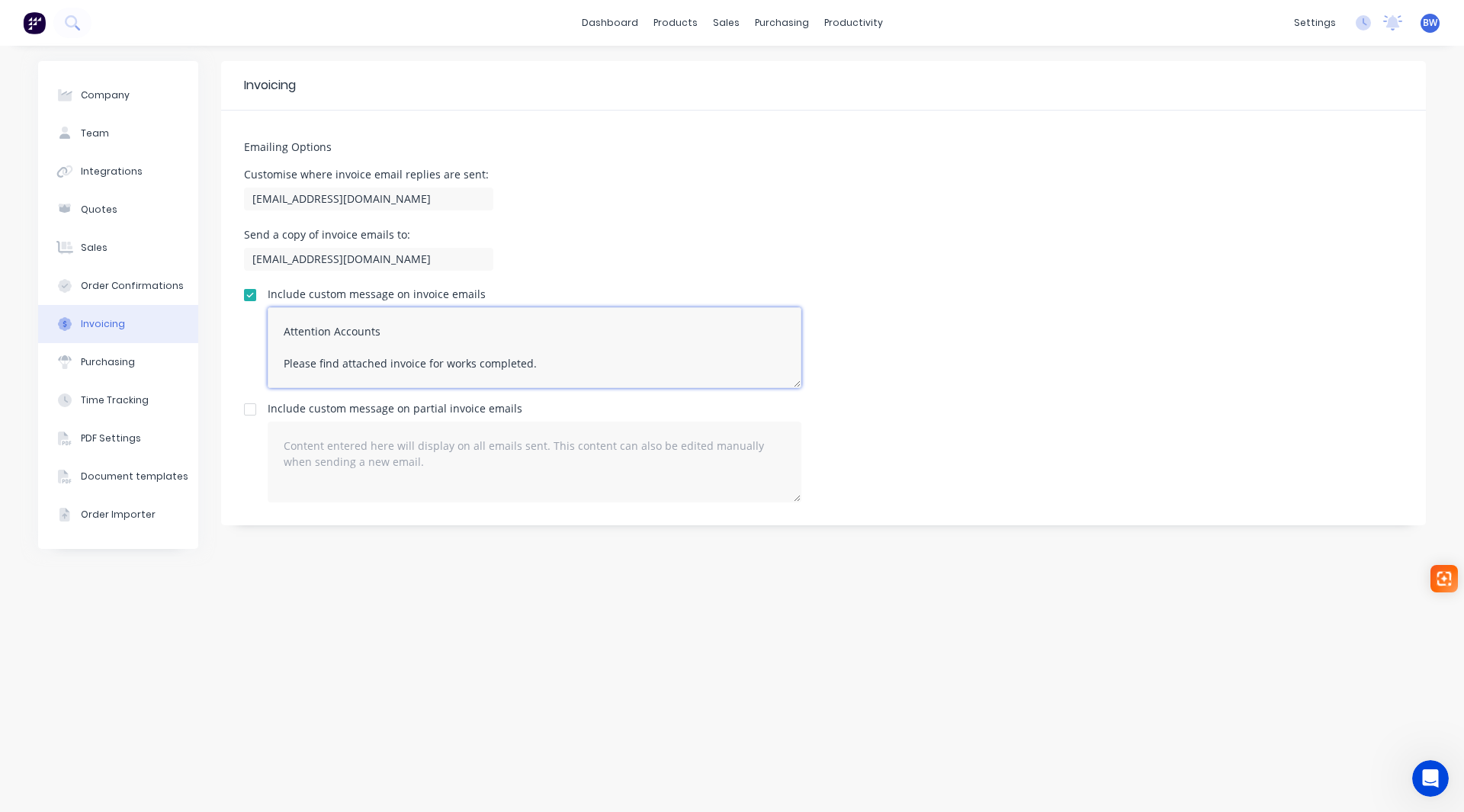
click at [291, 308] on textarea "Attention Accounts Please find attached invoice for works completed. Thankyou f…" at bounding box center [535, 347] width 534 height 81
click at [279, 328] on textarea "Attention Accounts Please find attached invoice for works completed. Thankyou f…" at bounding box center [535, 347] width 534 height 81
type textarea "Attention Accounts Please find attached invoice for works completed. Thankyou f…"
click at [812, 257] on div "Send a copy of invoice emails to: accounts@onscape.com.au" at bounding box center [824, 252] width 1159 height 45
click at [766, 71] on div "Sales Orders" at bounding box center [782, 73] width 62 height 14
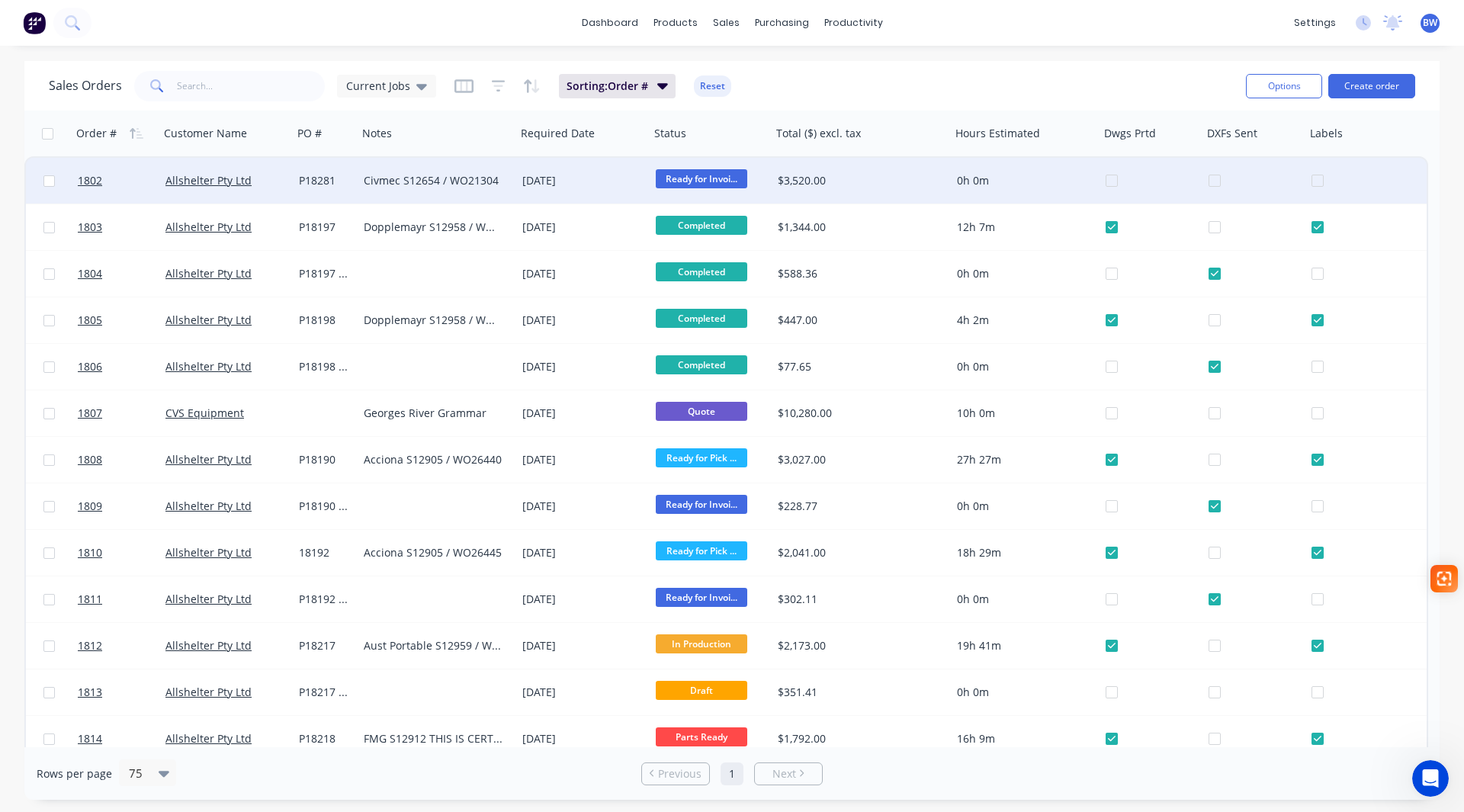
click at [440, 182] on div "Civmec S12654 / WO21304" at bounding box center [433, 180] width 139 height 15
click at [272, 173] on div "Allshelter Pty Ltd" at bounding box center [223, 180] width 115 height 15
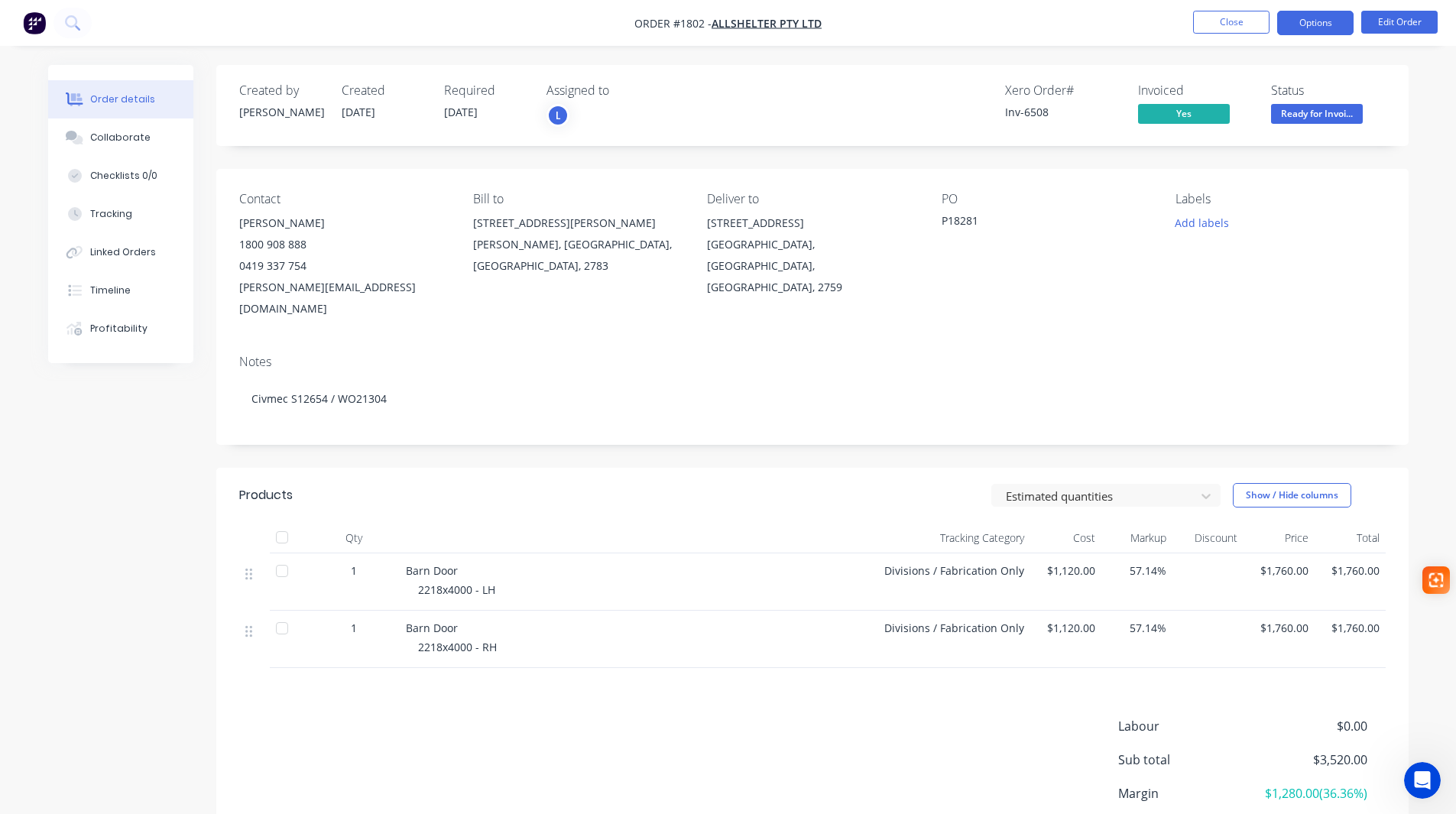
click at [1318, 26] on button "Options" at bounding box center [1315, 22] width 76 height 25
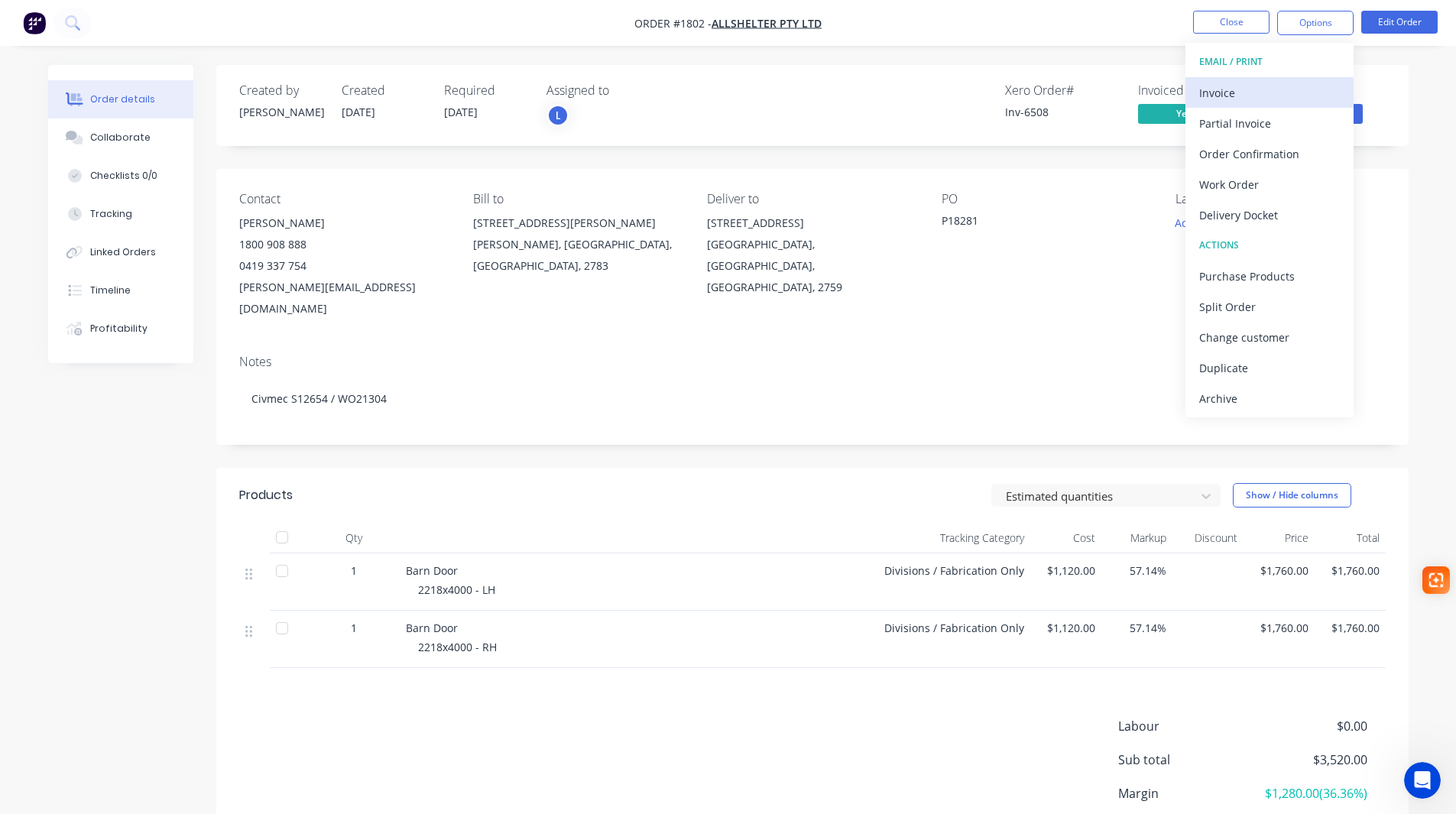
click at [1262, 101] on div "Invoice" at bounding box center [1268, 93] width 140 height 22
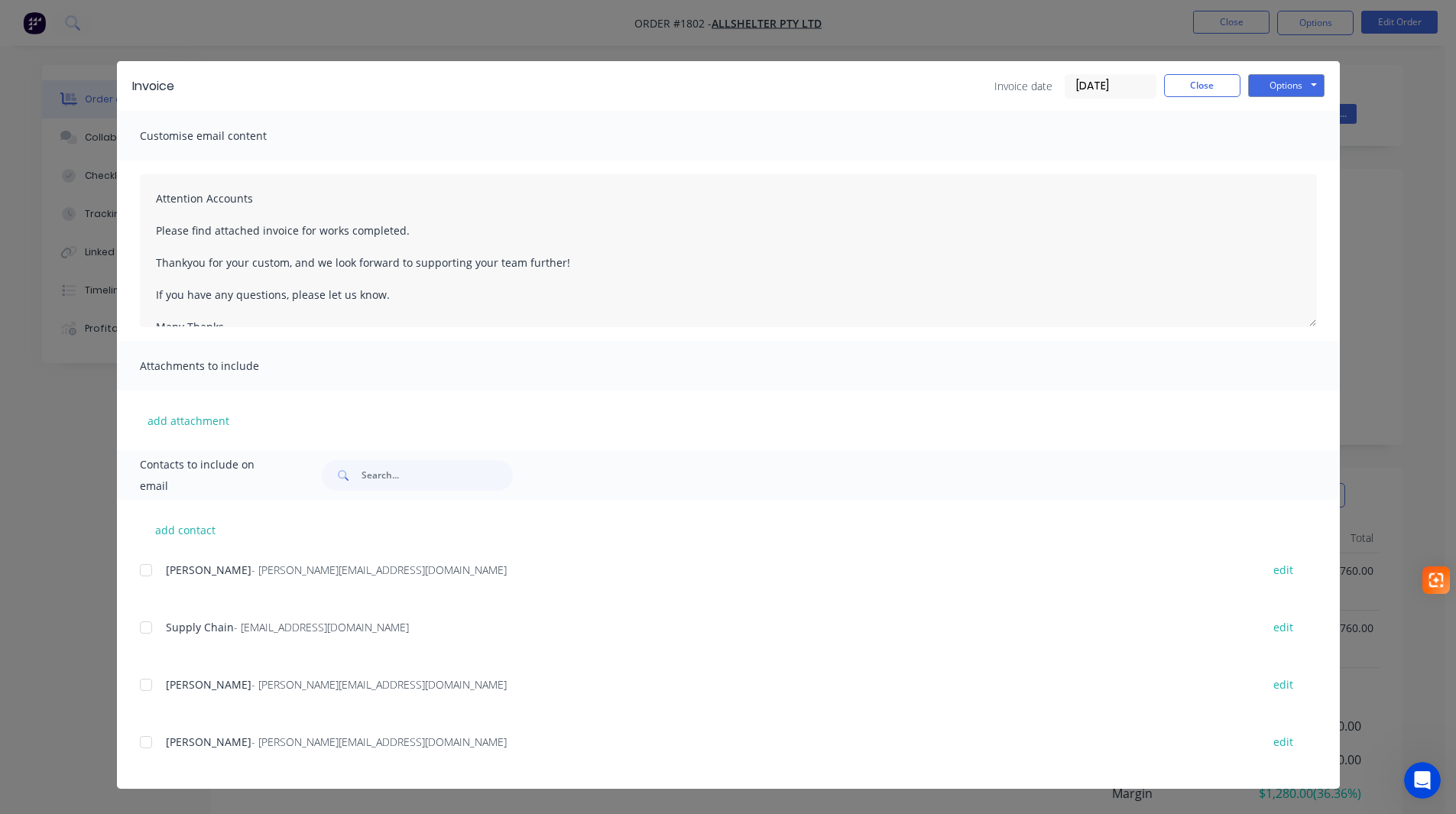
click at [144, 747] on div at bounding box center [146, 742] width 30 height 30
click at [1275, 91] on button "Options" at bounding box center [1285, 86] width 76 height 23
click at [1301, 163] on button "Email" at bounding box center [1297, 163] width 98 height 25
drag, startPoint x: 148, startPoint y: 568, endPoint x: 147, endPoint y: 577, distance: 9.1
click at [148, 568] on div at bounding box center [146, 570] width 30 height 30
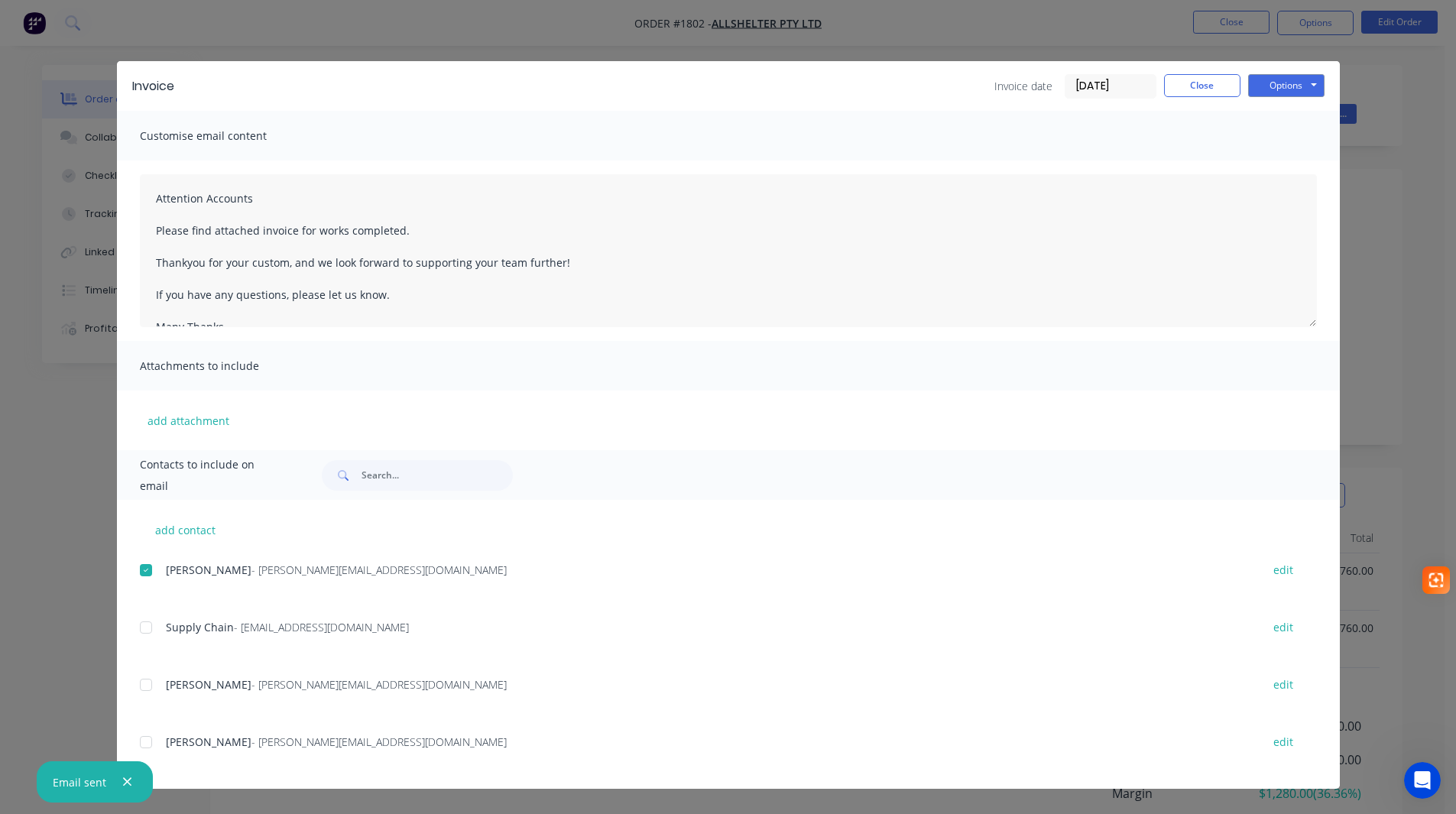
drag, startPoint x: 147, startPoint y: 628, endPoint x: 154, endPoint y: 643, distance: 16.6
click at [147, 629] on div at bounding box center [146, 627] width 30 height 30
click at [148, 743] on div at bounding box center [146, 742] width 30 height 30
click at [201, 202] on textarea "Attention Accounts Please find attached invoice for works completed. Thankyou f…" at bounding box center [728, 250] width 1177 height 153
click at [187, 263] on textarea "Attention: Accounts Please find attached invoice for works completed. Thankyou …" at bounding box center [728, 250] width 1177 height 153
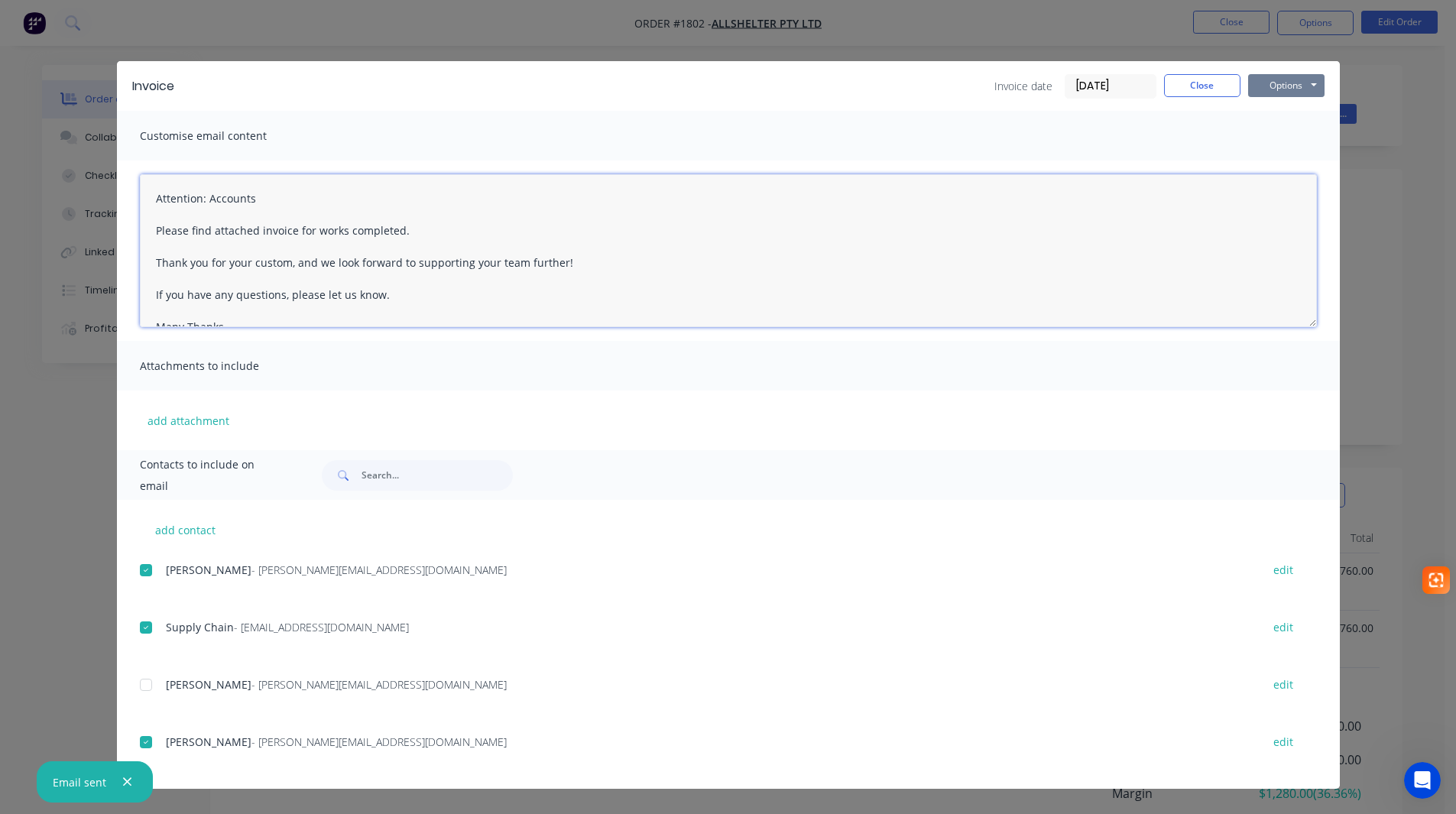
type textarea "Attention: Accounts Please find attached invoice for works completed. Thank you…"
click at [1285, 91] on button "Options" at bounding box center [1285, 86] width 76 height 23
click at [1281, 155] on button "Email" at bounding box center [1297, 163] width 98 height 25
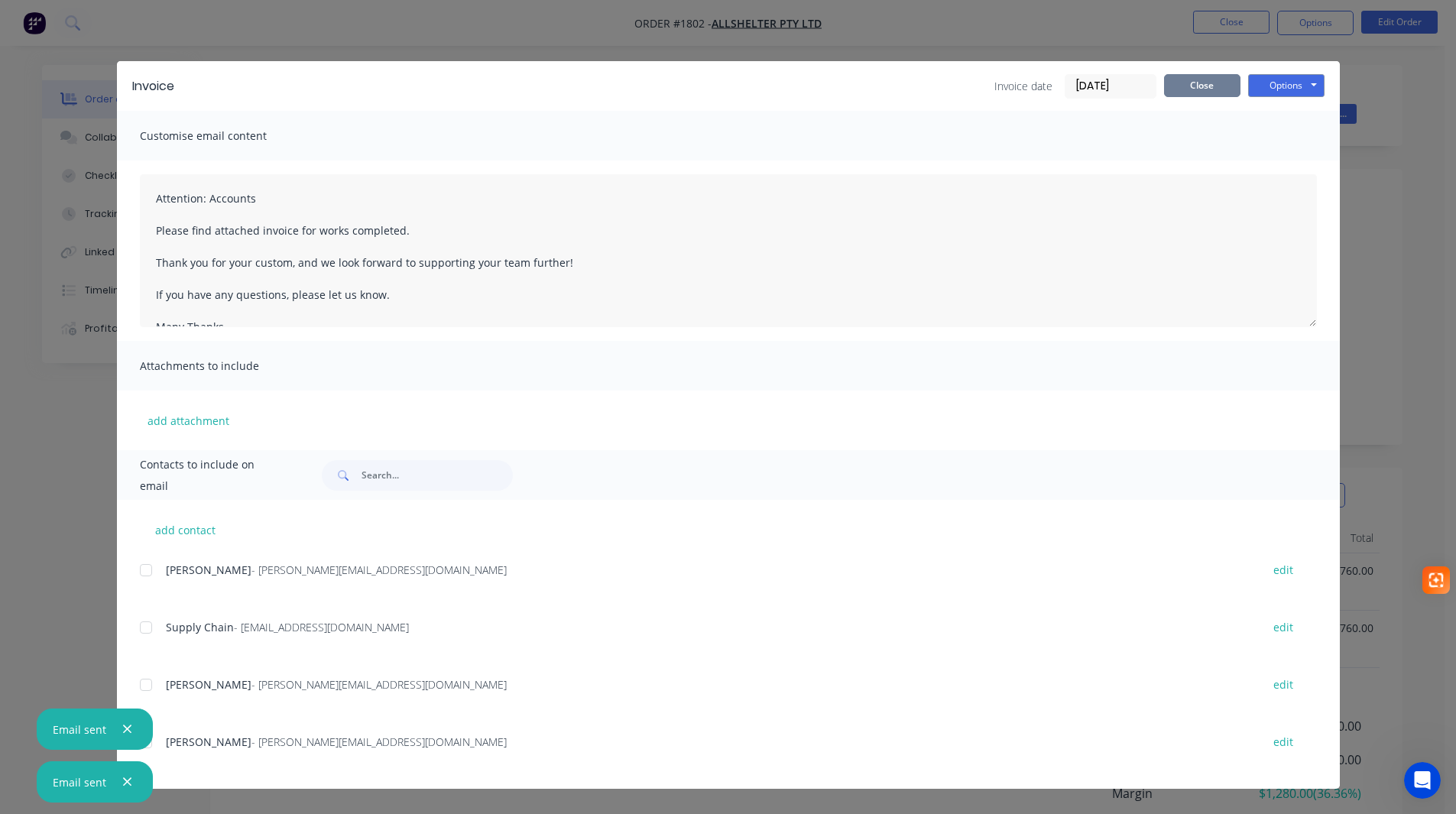
click at [1192, 88] on button "Close" at bounding box center [1201, 86] width 76 height 23
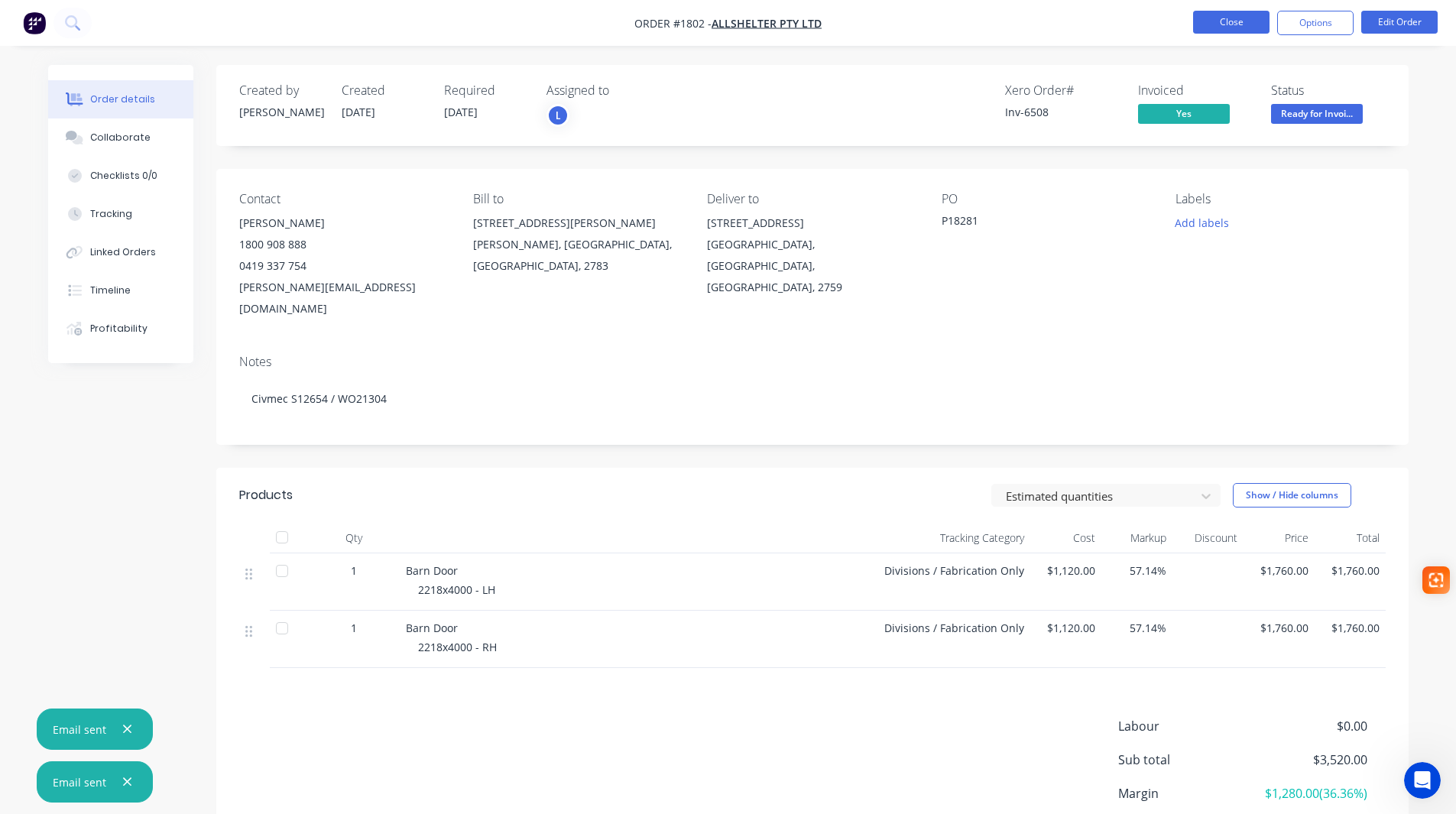
click at [1232, 22] on button "Close" at bounding box center [1231, 22] width 76 height 23
